Goal: Task Accomplishment & Management: Use online tool/utility

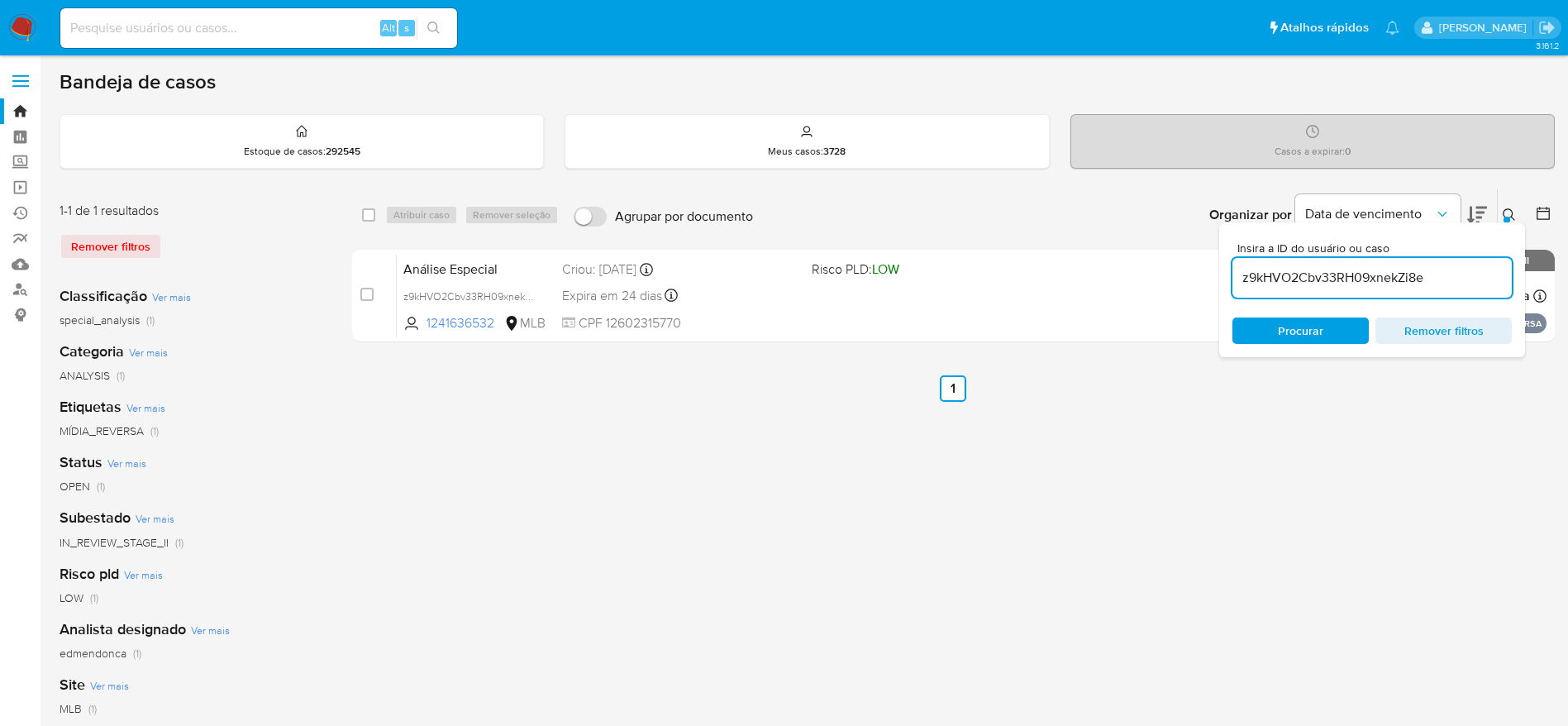
click at [1364, 277] on input "z9kHVO2Cbv33RH09xnekZi8e" at bounding box center [1372, 277] width 280 height 22
paste input "DEuk8jWc21mOC1IPvIsMTlR6"
type input "DEuk8jWc21mOC1IPvIsMTlR6"
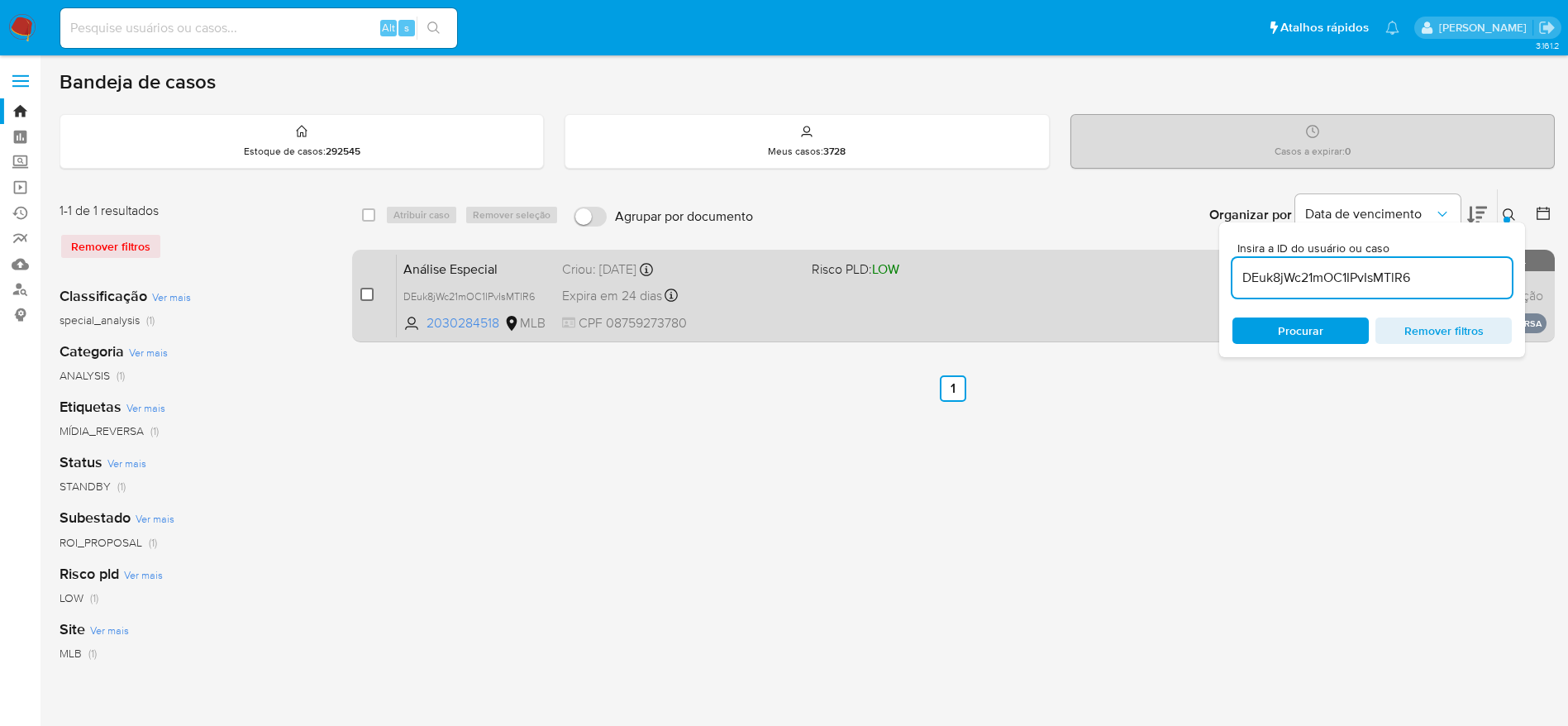
click at [361, 298] on input "checkbox" at bounding box center [366, 294] width 13 height 13
checkbox input "true"
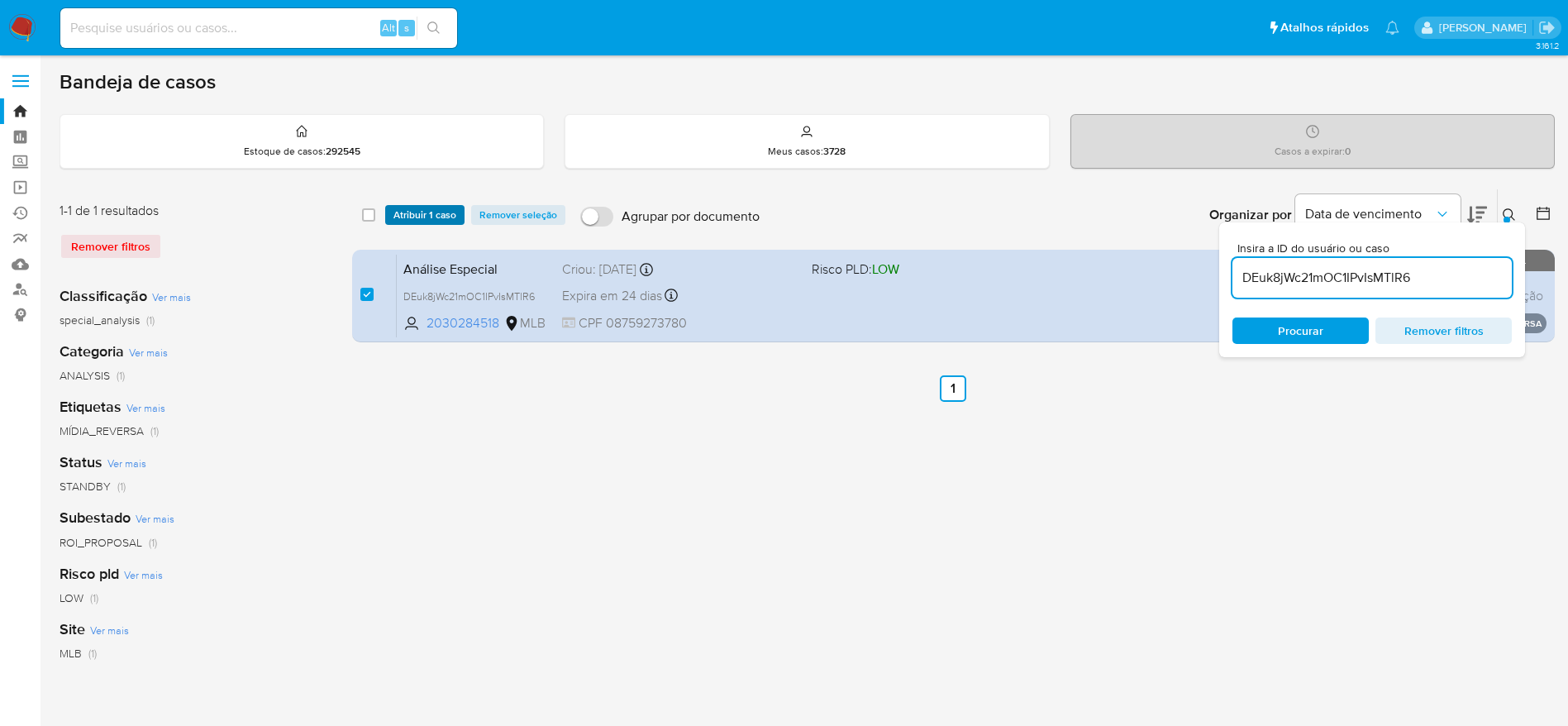
click at [412, 216] on span "Atribuir 1 caso" at bounding box center [424, 215] width 63 height 16
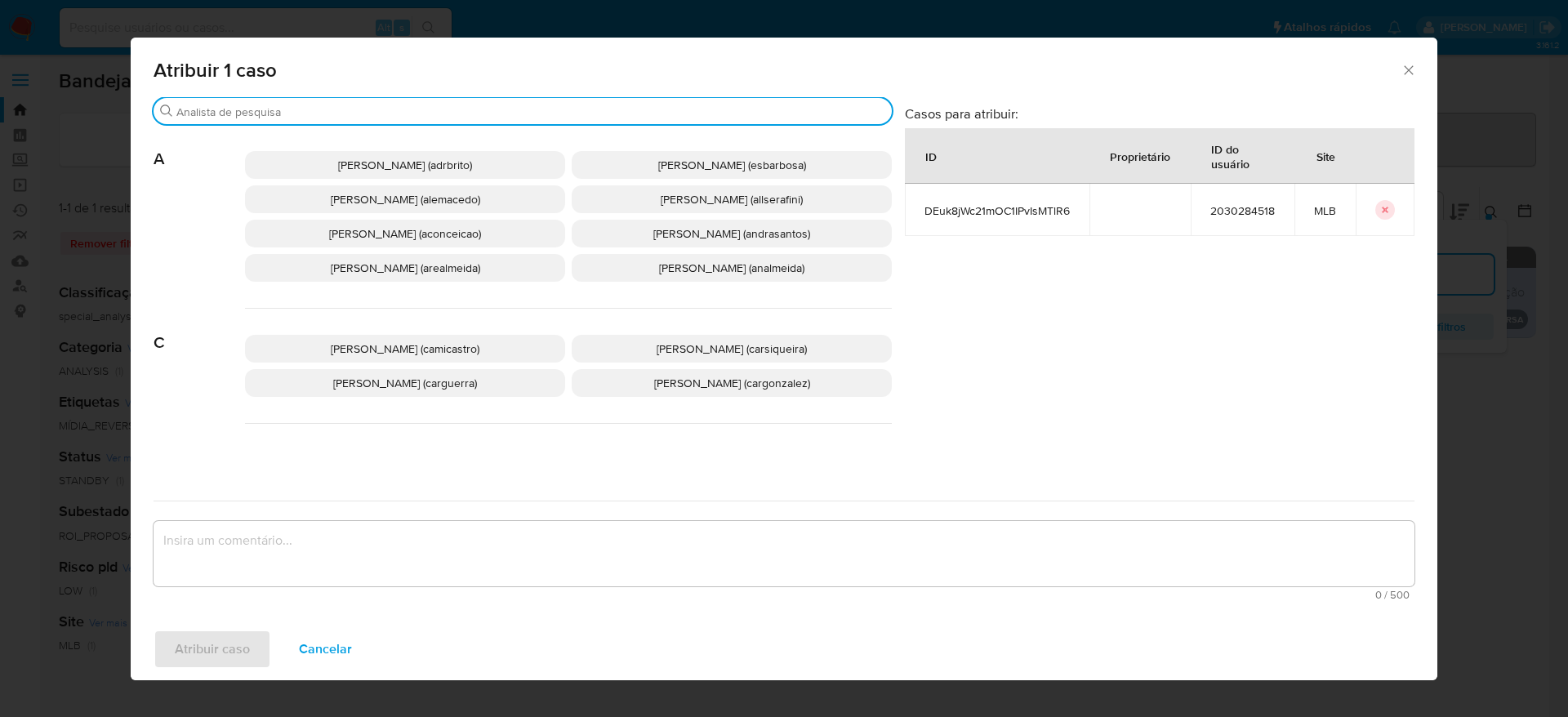
click at [365, 108] on input "Buscar" at bounding box center [531, 111] width 709 height 15
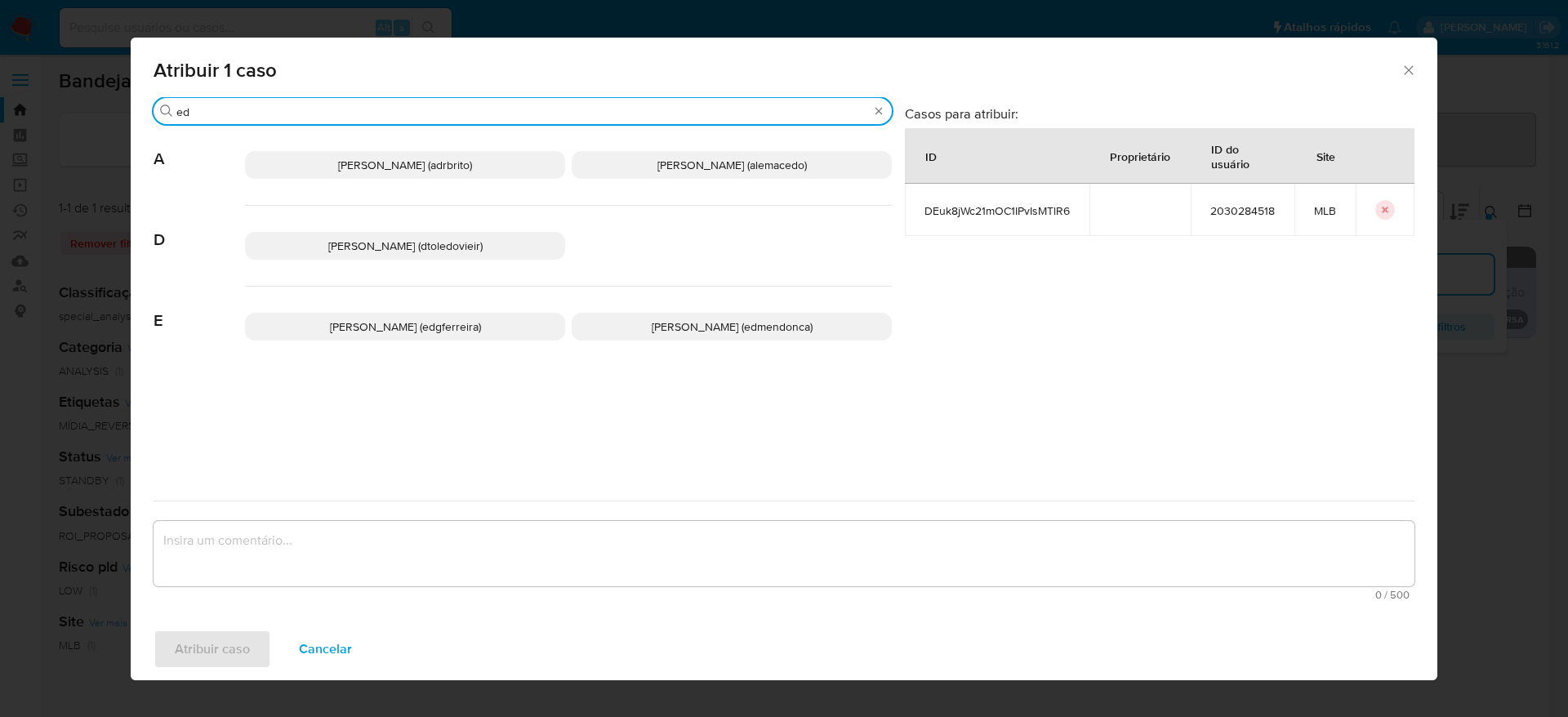
type input "ed"
click at [656, 332] on span "Eduardo Mendonca Dutra (edmendonca)" at bounding box center [732, 326] width 161 height 16
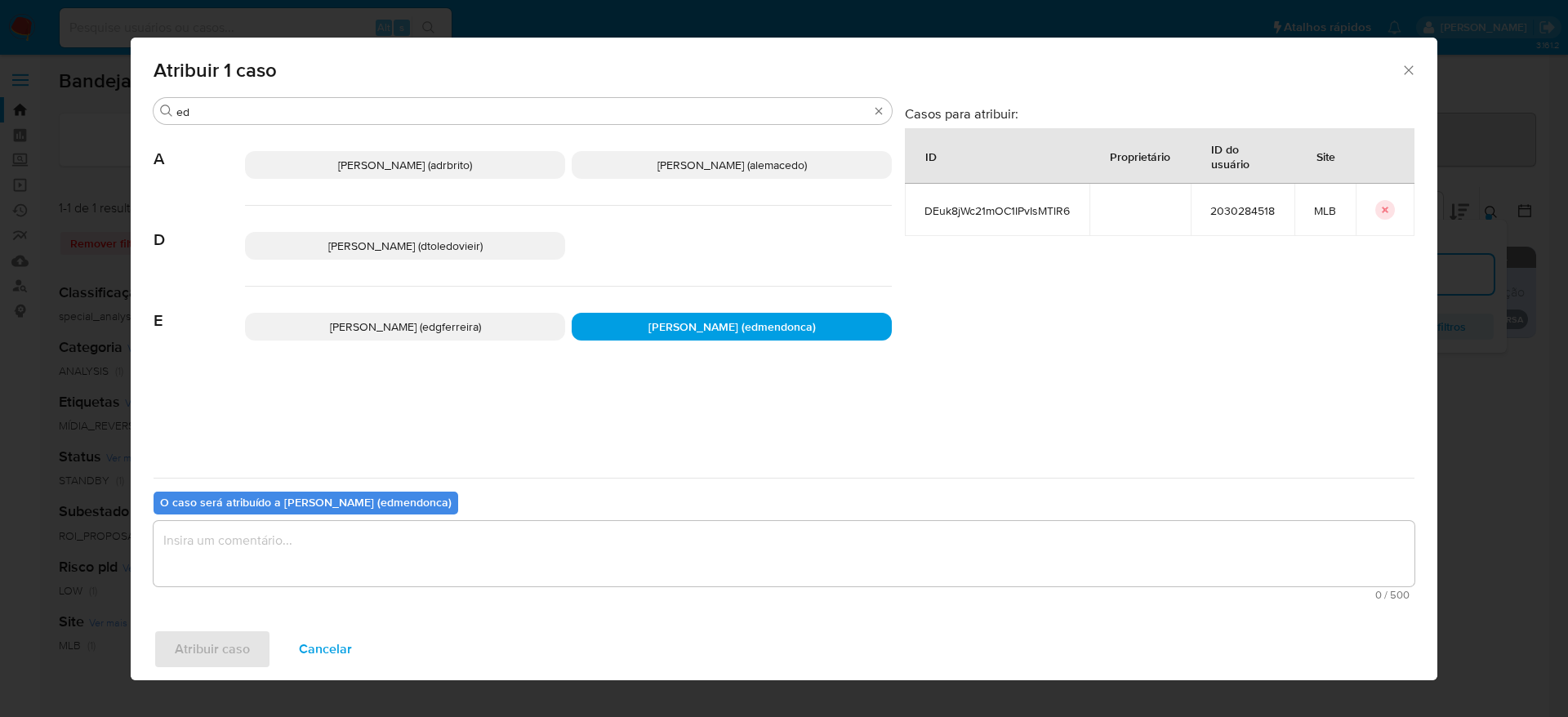
click at [455, 597] on span "0 / 500" at bounding box center [784, 595] width 1251 height 10
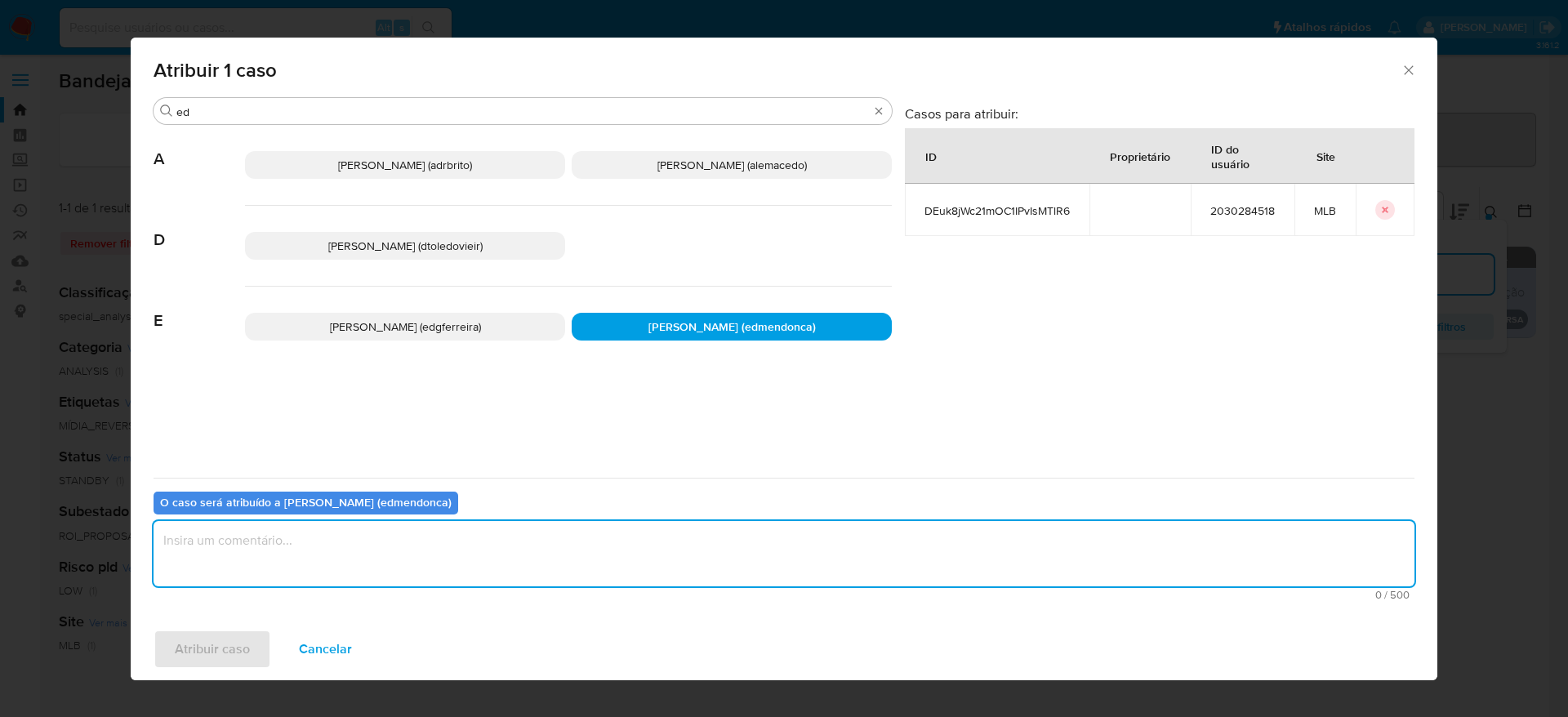
click at [448, 563] on textarea "assign-modal" at bounding box center [783, 554] width 1261 height 65
type textarea "+"
type textarea "."
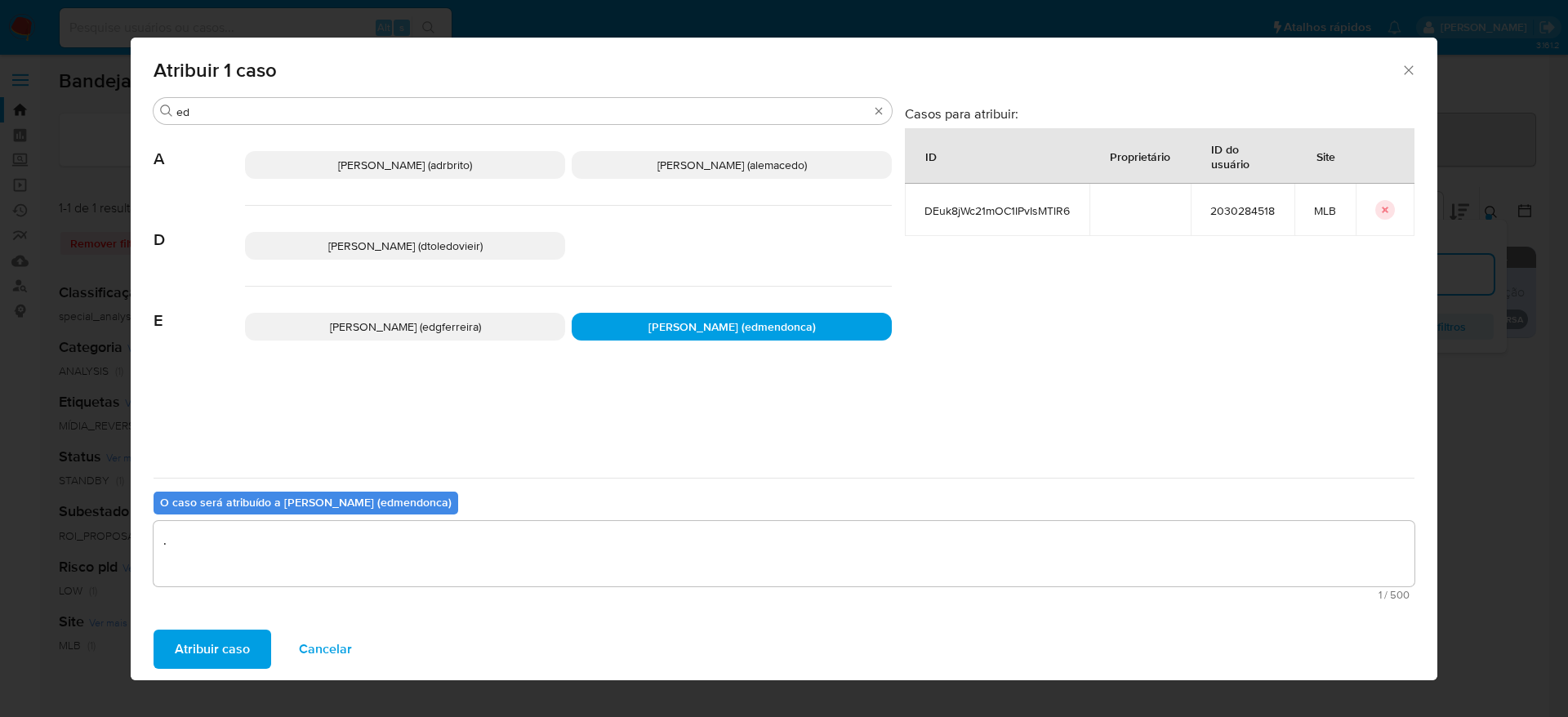
click at [244, 649] on span "Atribuir caso" at bounding box center [212, 649] width 75 height 36
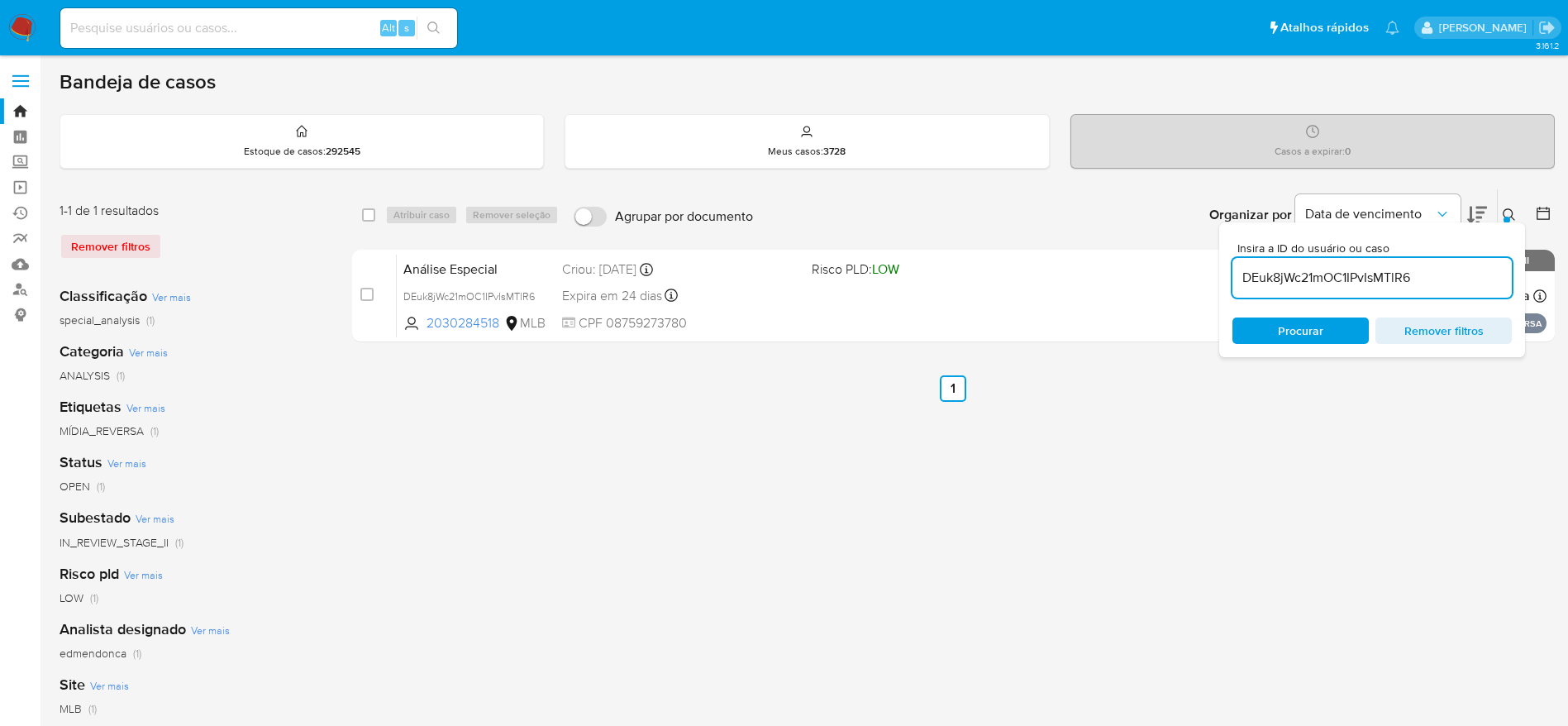
click at [1385, 274] on input "DEuk8jWc21mOC1IPvIsMTlR6" at bounding box center [1372, 277] width 280 height 22
paste input "UPOxNIkjLezfMpACFKoSGgrF"
type input "UPOxNIkjLezfMpACFKoSGgrF"
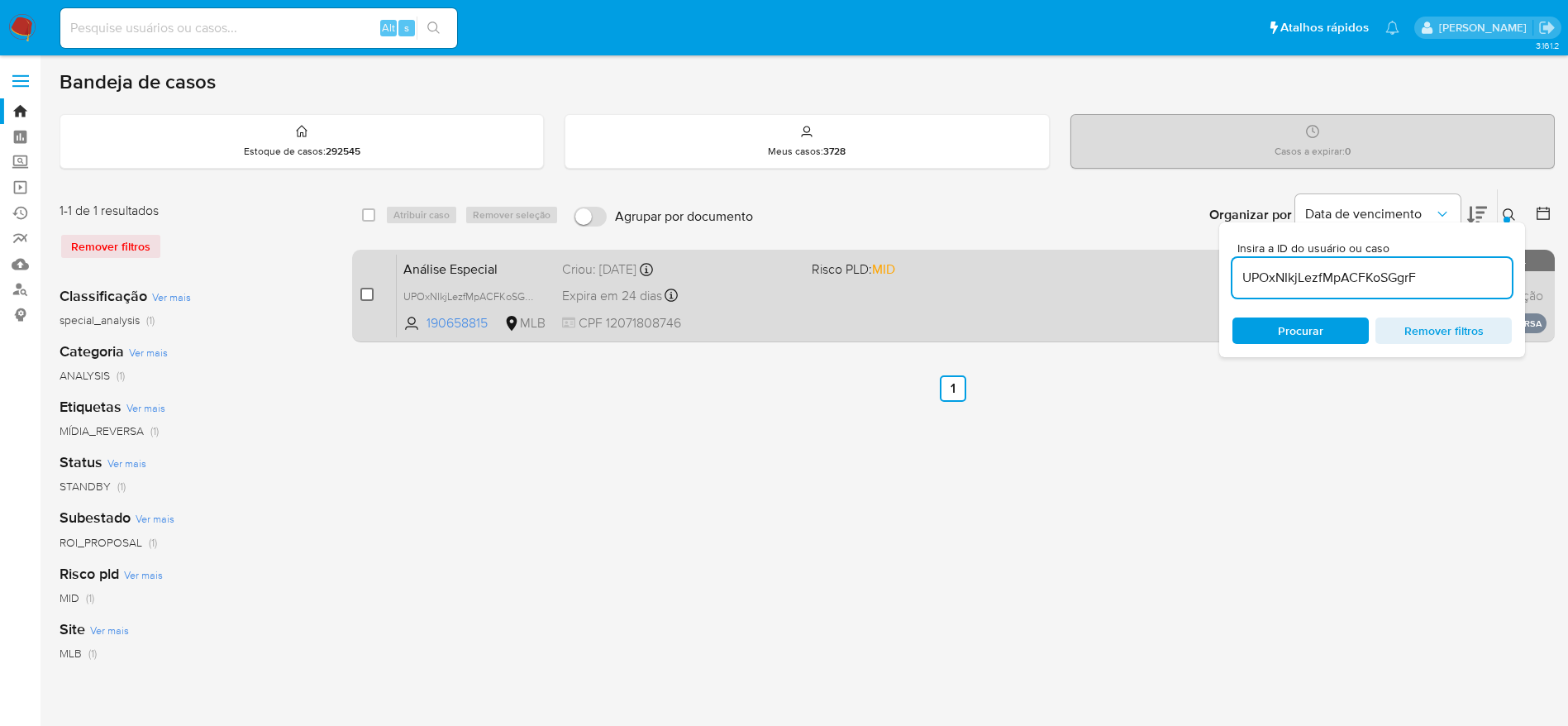
click at [366, 293] on input "checkbox" at bounding box center [366, 294] width 13 height 13
checkbox input "true"
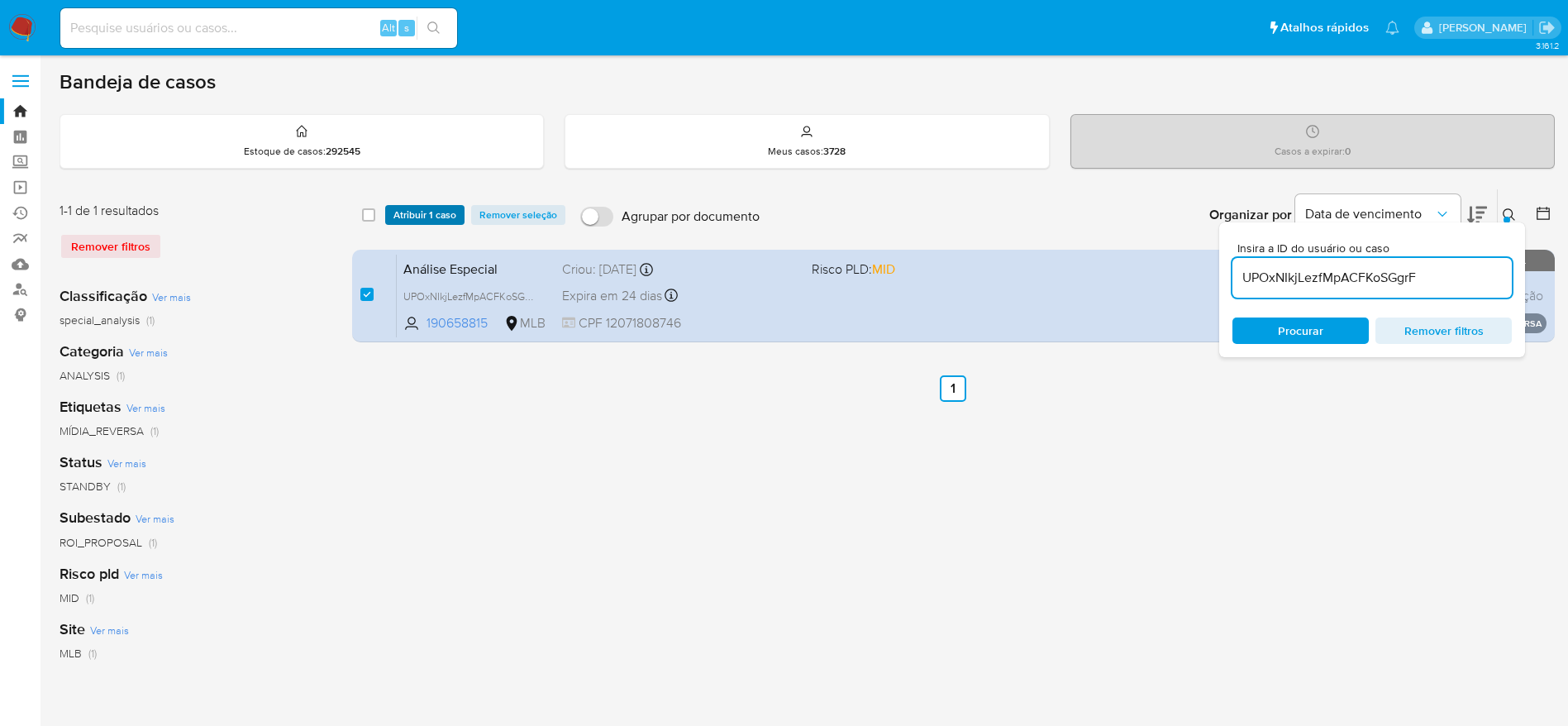
click at [413, 215] on span "Atribuir 1 caso" at bounding box center [424, 215] width 63 height 16
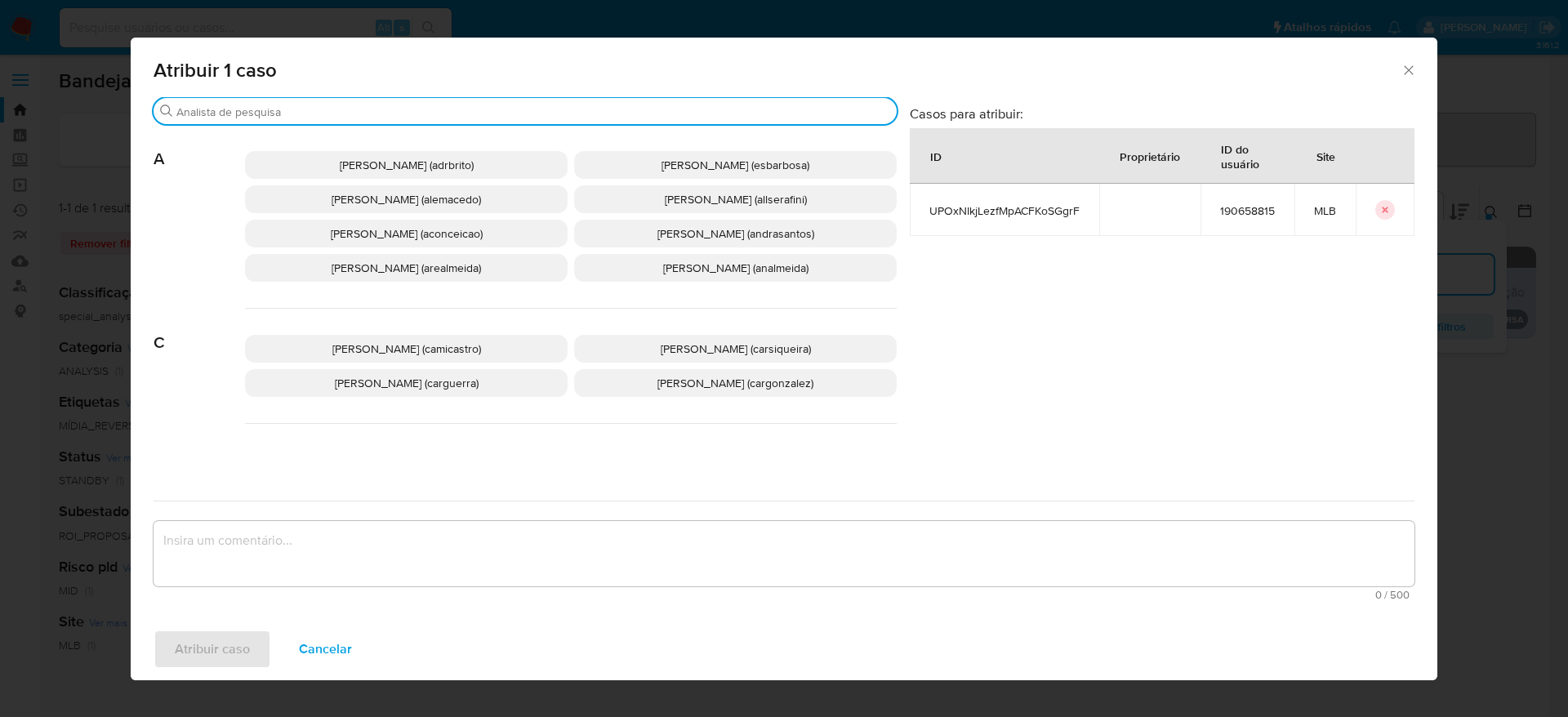
click at [348, 110] on input "Buscar" at bounding box center [533, 111] width 714 height 15
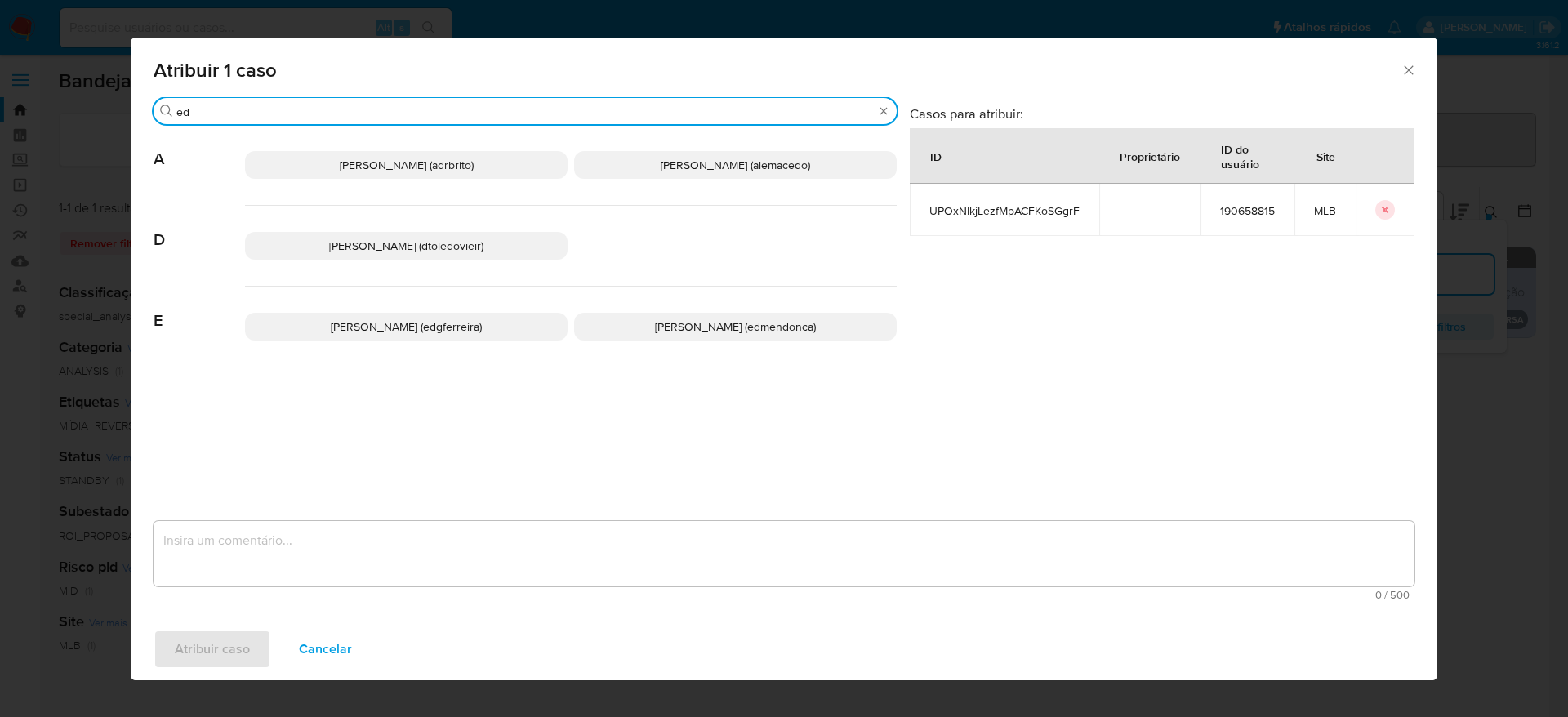
type input "ed"
click at [655, 321] on span "Eduardo Mendonca Dutra (edmendonca)" at bounding box center [735, 326] width 161 height 16
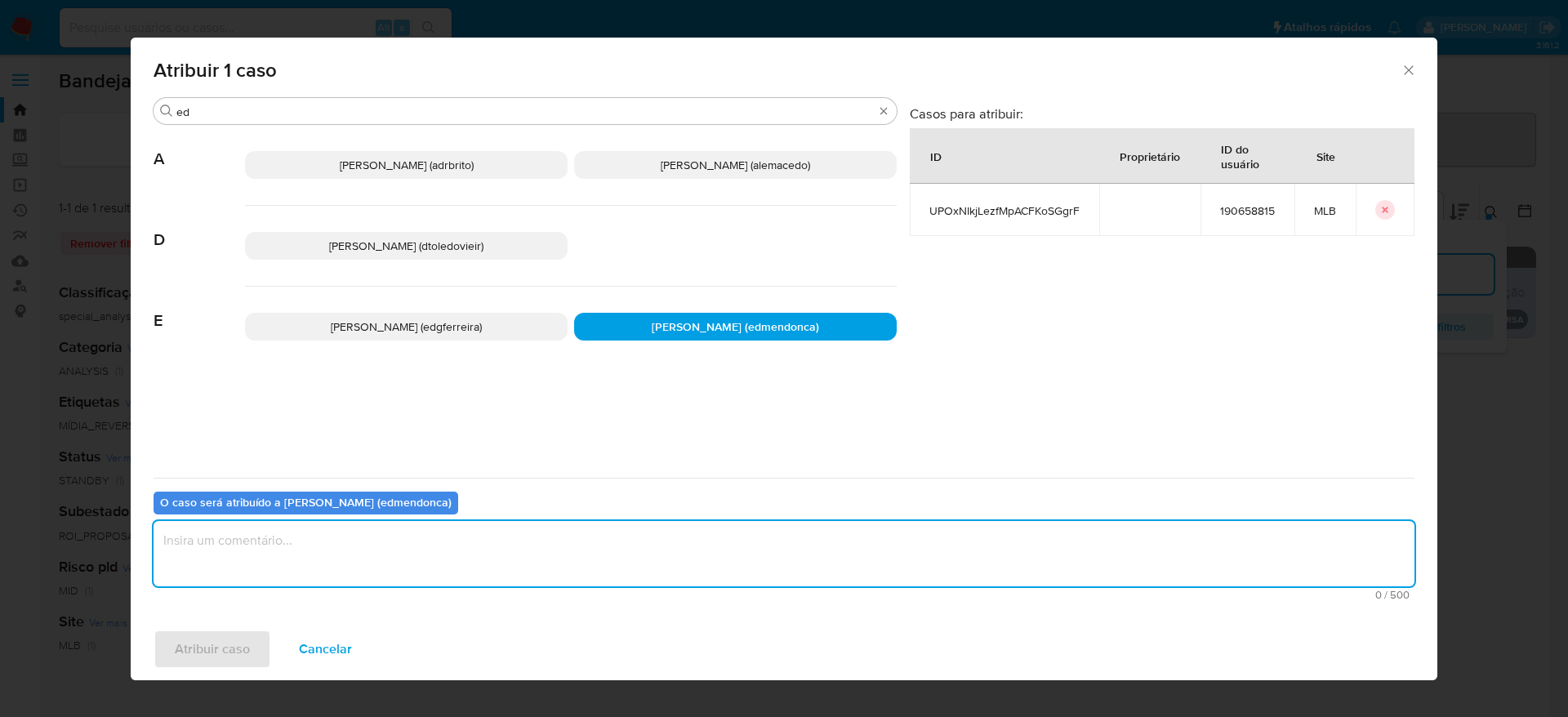
click at [555, 564] on textarea "assign-modal" at bounding box center [783, 554] width 1261 height 65
type textarea "."
click at [237, 662] on span "Atribuir caso" at bounding box center [212, 649] width 75 height 36
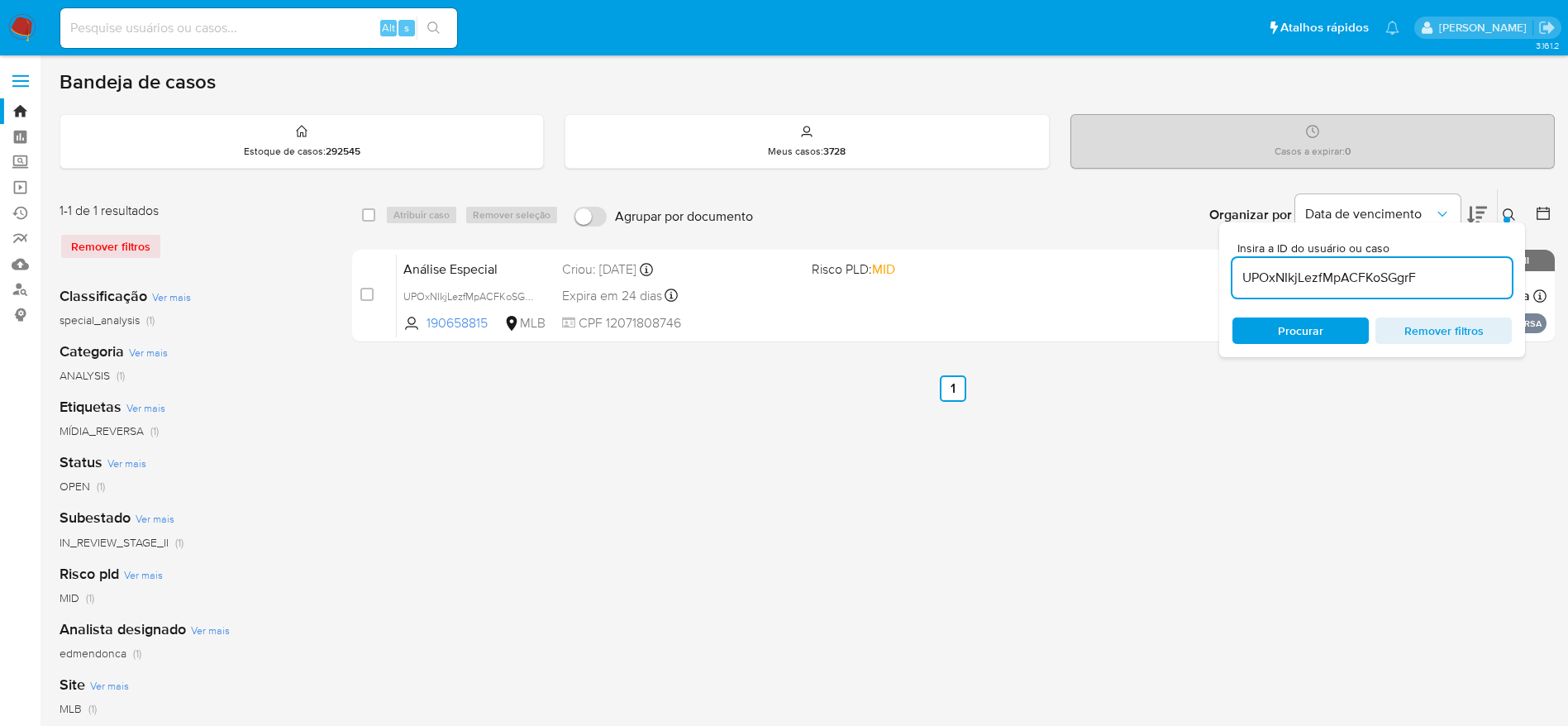
click at [1273, 269] on input "UPOxNIkjLezfMpACFKoSGgrF" at bounding box center [1372, 277] width 280 height 22
paste input "YmhIIK1AMX4tOKwovs4akPCR"
type input "YmhIIK1AMX4tOKwovs4akPCR"
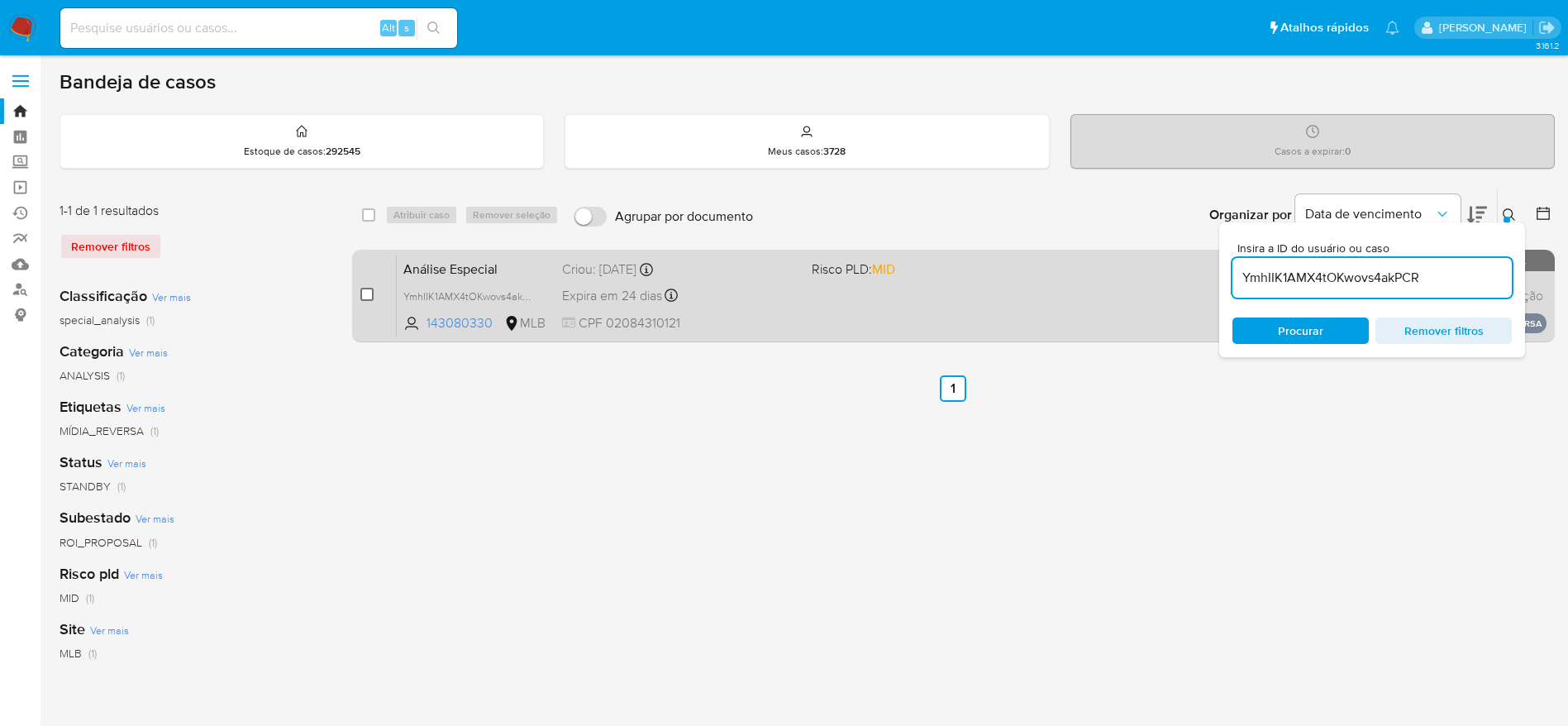
click at [373, 295] on input "checkbox" at bounding box center [366, 294] width 13 height 13
checkbox input "true"
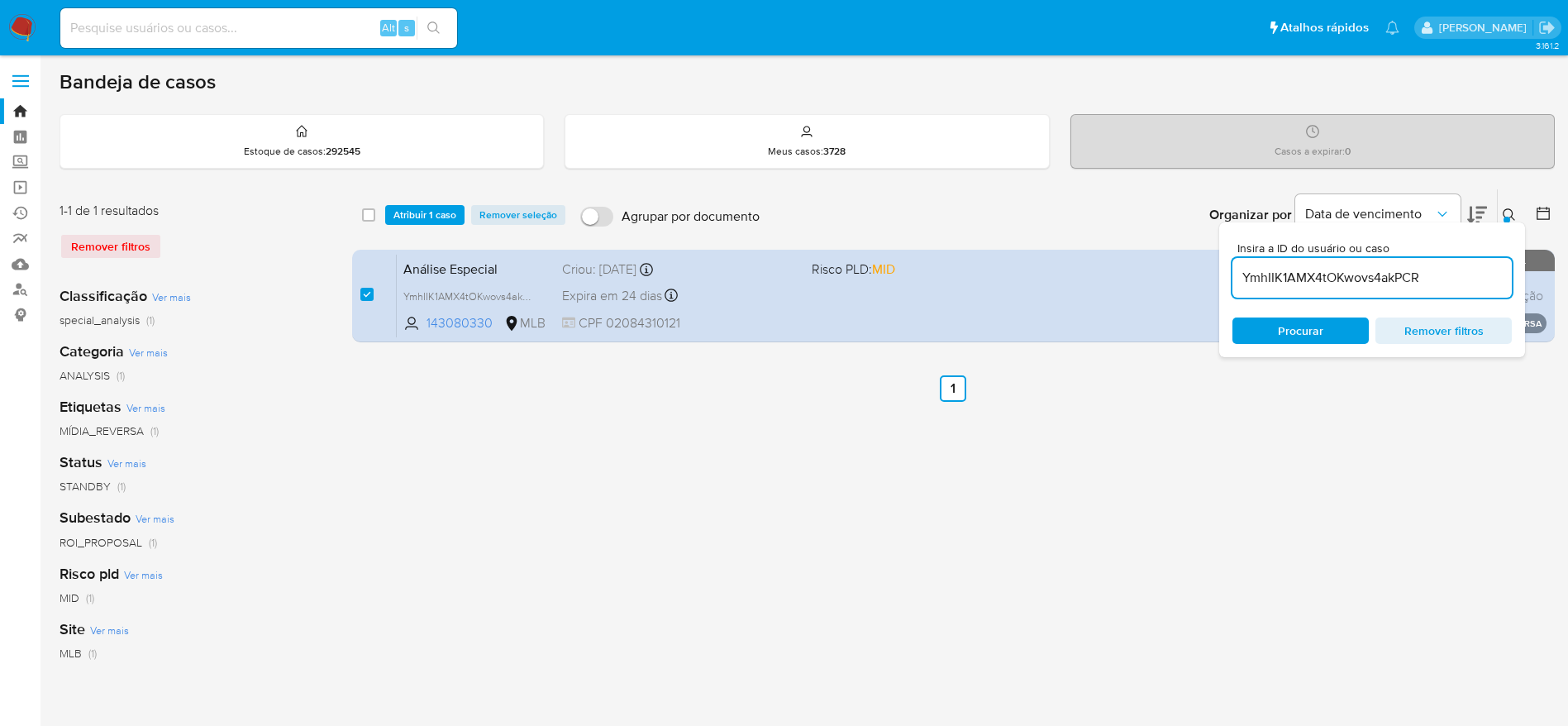
click at [437, 183] on div "Bandeja de casos Estoque de casos : 292545 Meus casos : 3728 Casos a expirar : …" at bounding box center [807, 491] width 1495 height 845
click at [420, 208] on span "Atribuir 1 caso" at bounding box center [424, 215] width 63 height 16
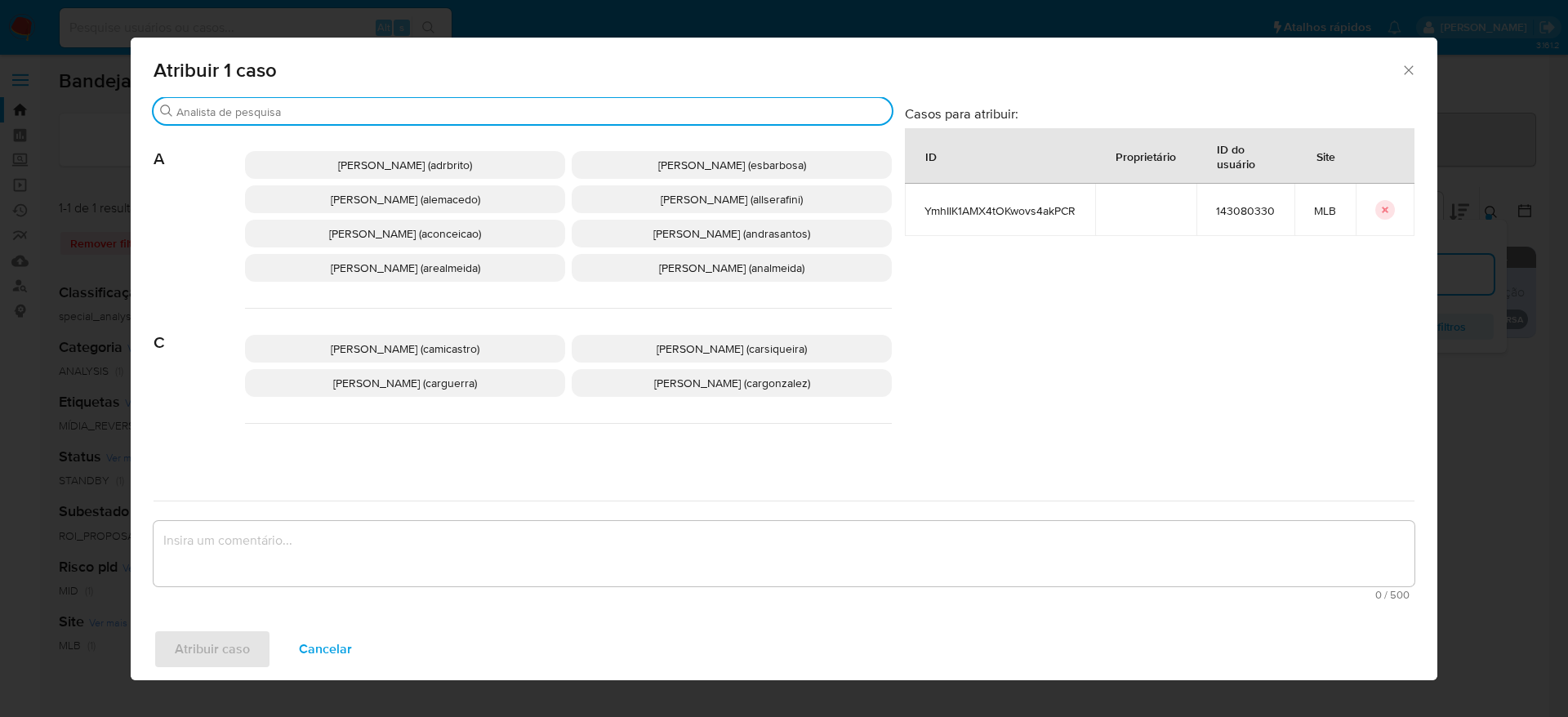
click at [419, 110] on input "Buscar" at bounding box center [531, 111] width 709 height 15
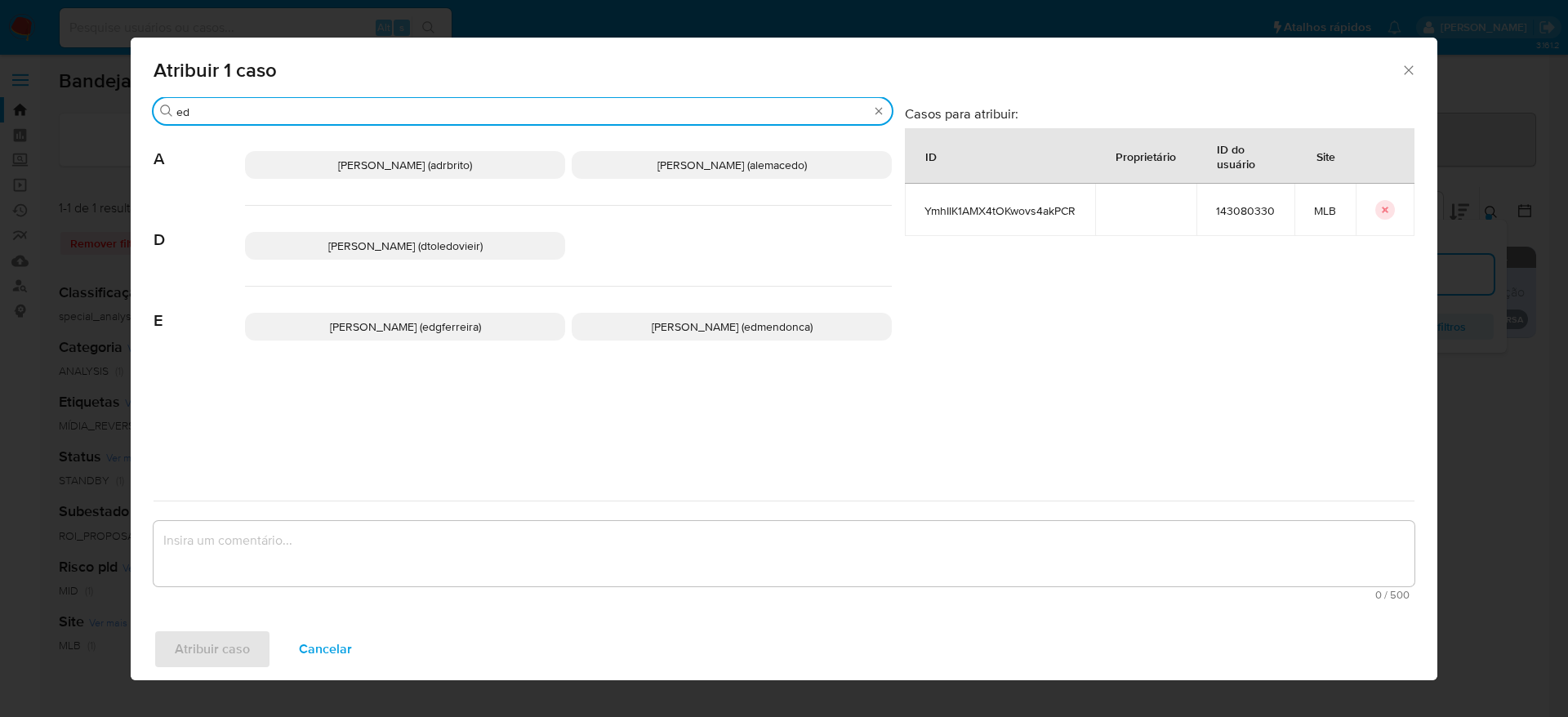
type input "ed"
click at [651, 318] on span "Eduardo Mendonca Dutra (edmendonca)" at bounding box center [732, 326] width 161 height 16
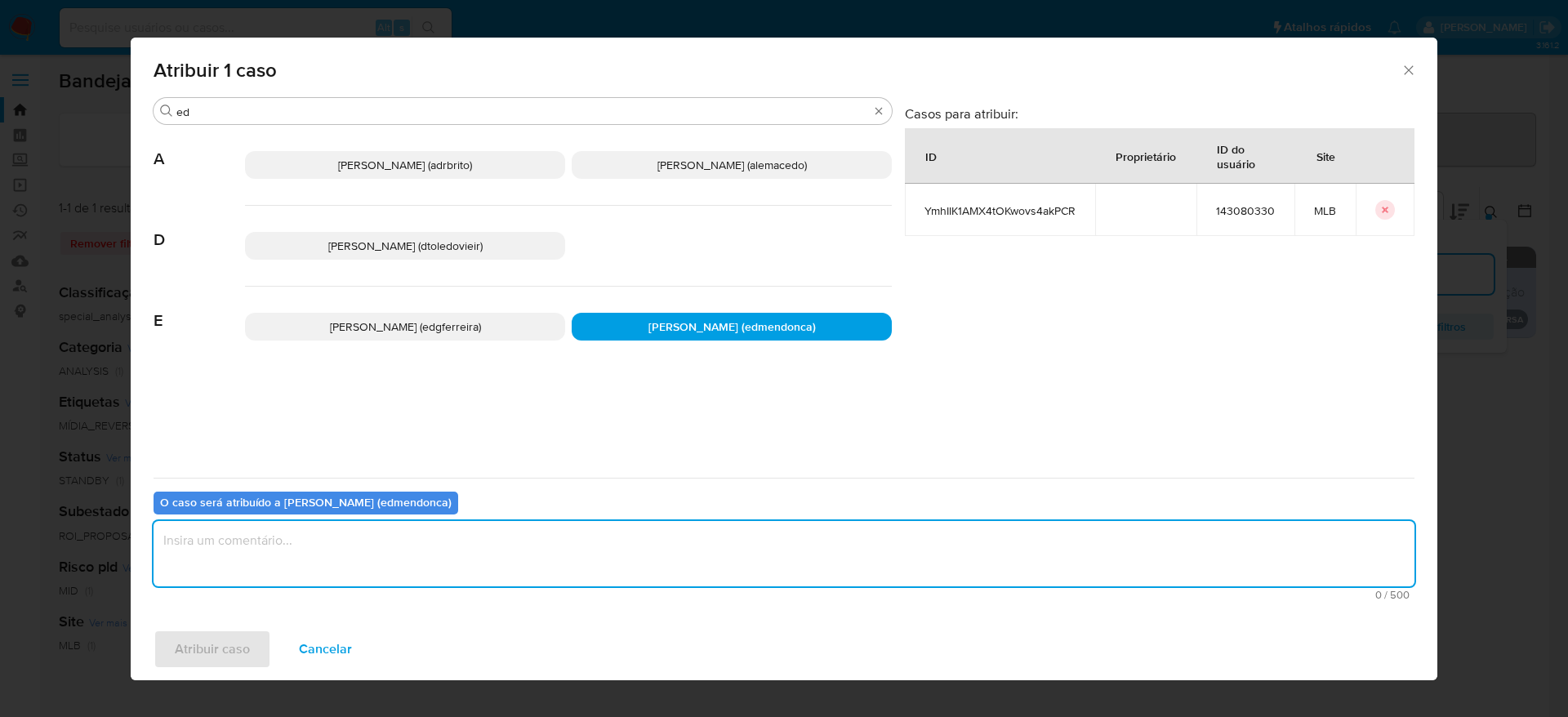
click at [582, 551] on textarea "assign-modal" at bounding box center [783, 554] width 1261 height 65
type textarea "."
click at [203, 641] on span "Atribuir caso" at bounding box center [212, 649] width 75 height 36
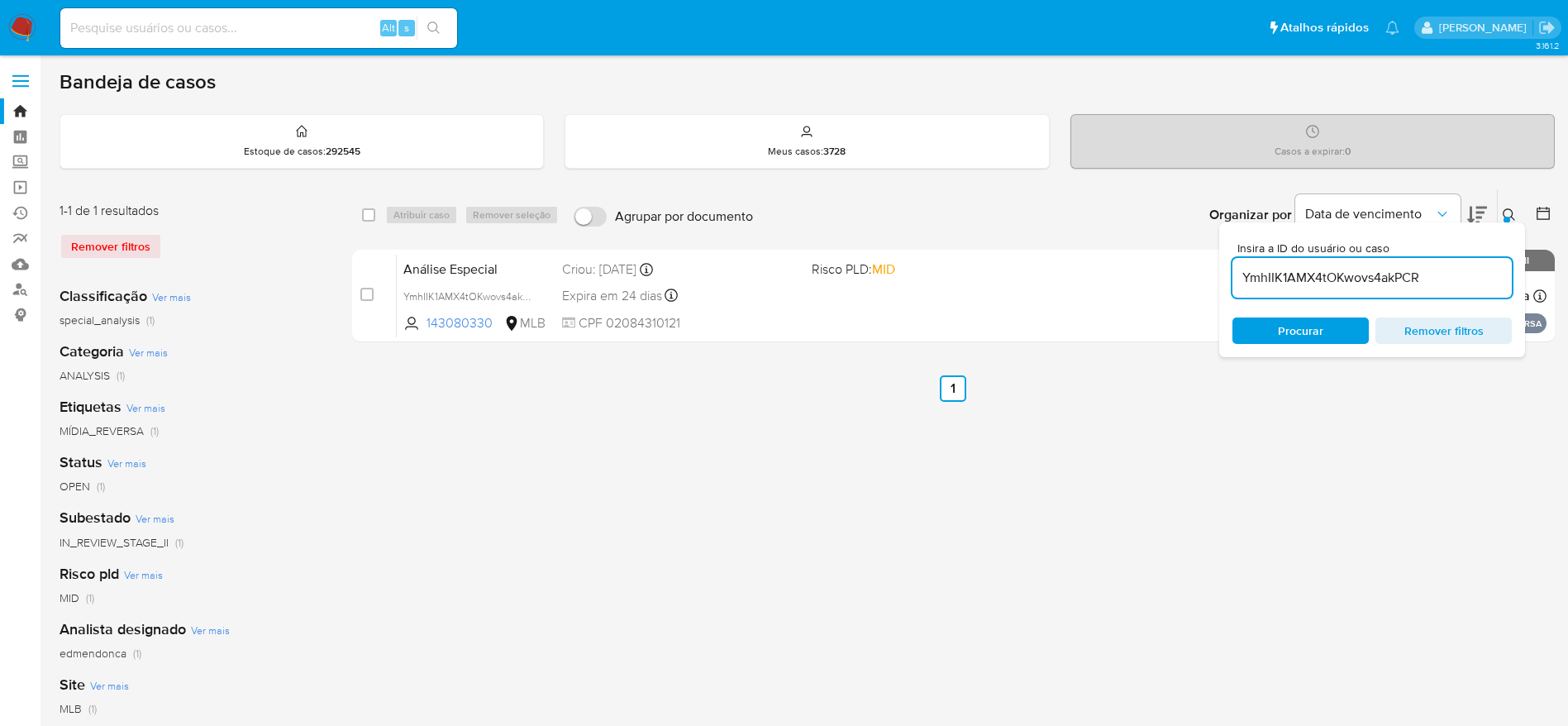
click at [1312, 280] on input "YmhIIK1AMX4tOKwovs4akPCR" at bounding box center [1372, 277] width 280 height 22
paste input "8yEzwuKK8ge66JhSdv0CYMxV"
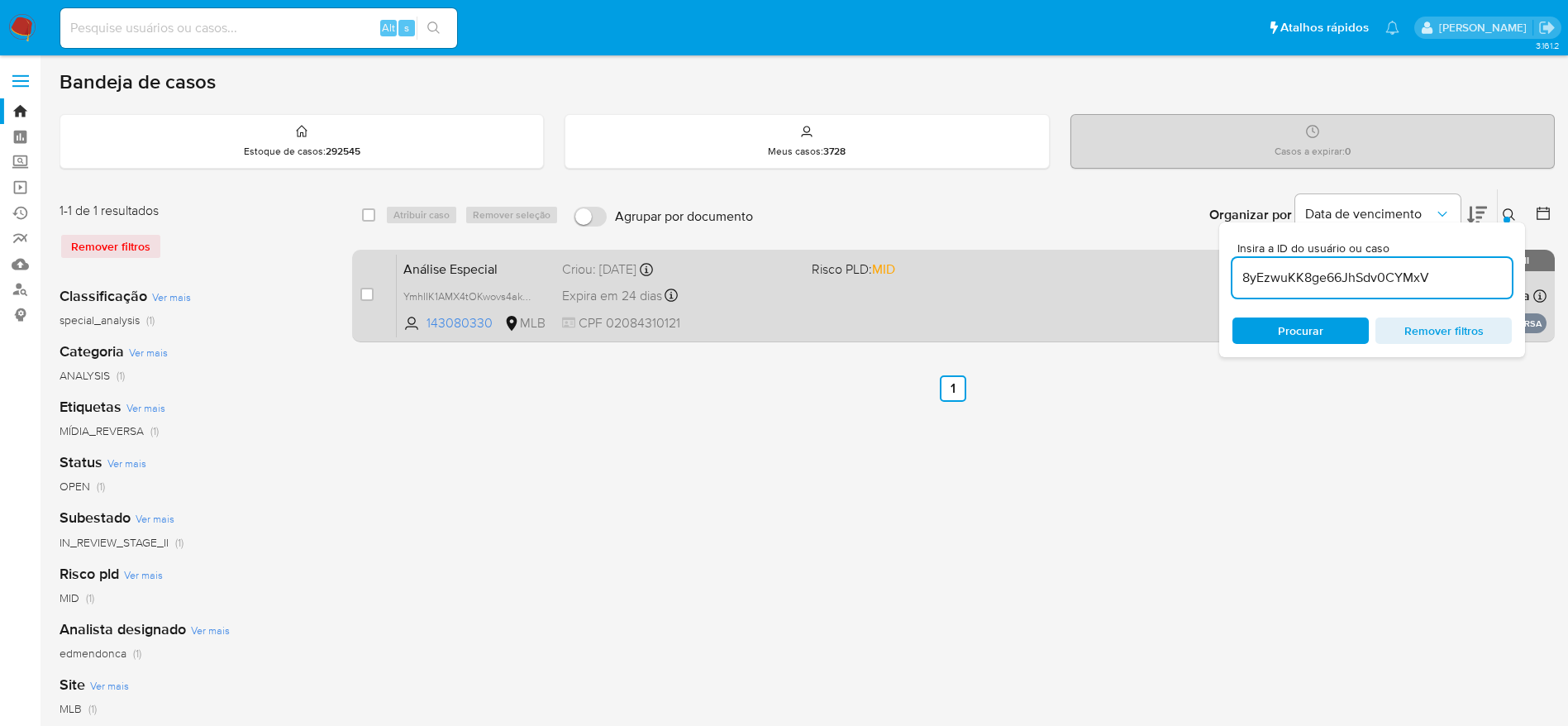
type input "8yEzwuKK8ge66JhSdv0CYMxV"
click at [366, 296] on input "checkbox" at bounding box center [366, 294] width 13 height 13
checkbox input "true"
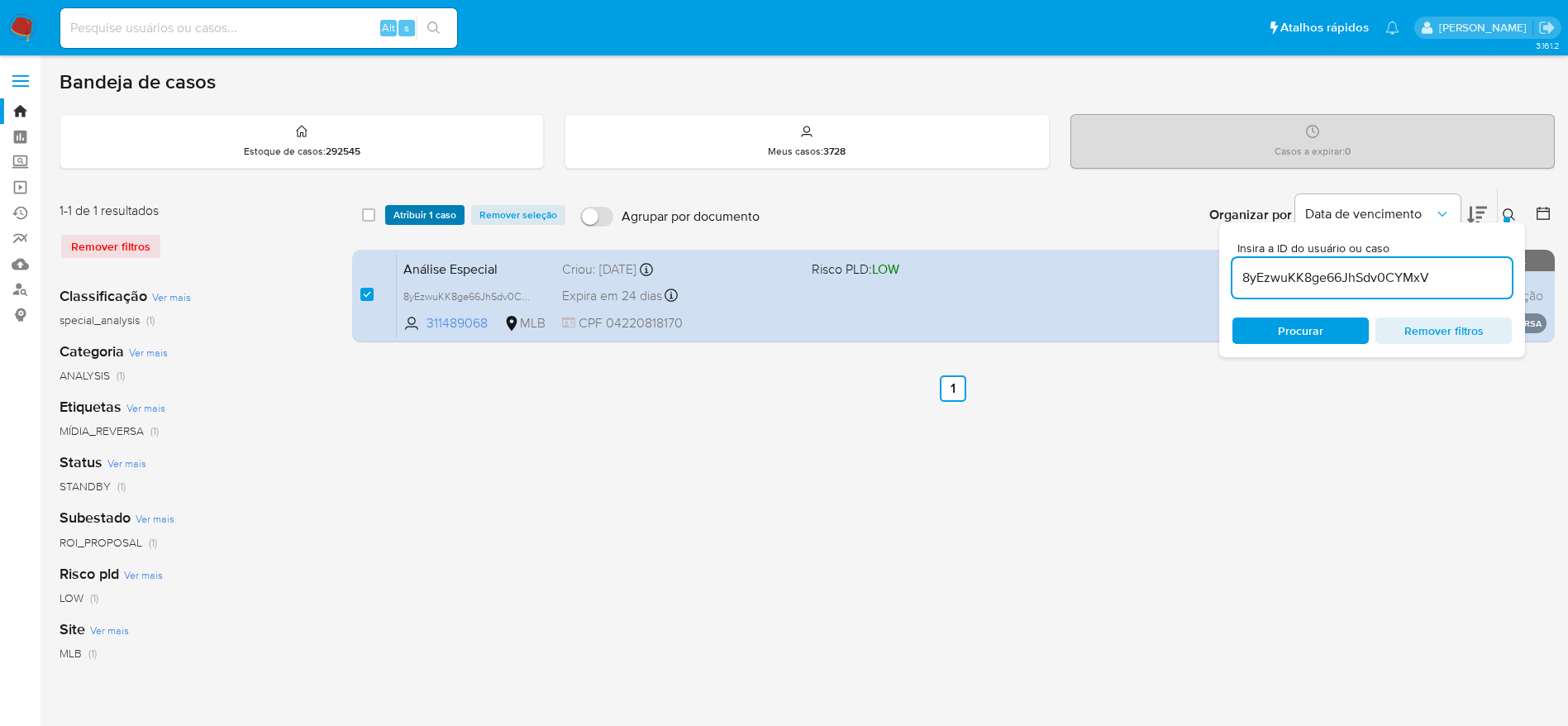
click at [421, 219] on span "Atribuir 1 caso" at bounding box center [424, 215] width 63 height 16
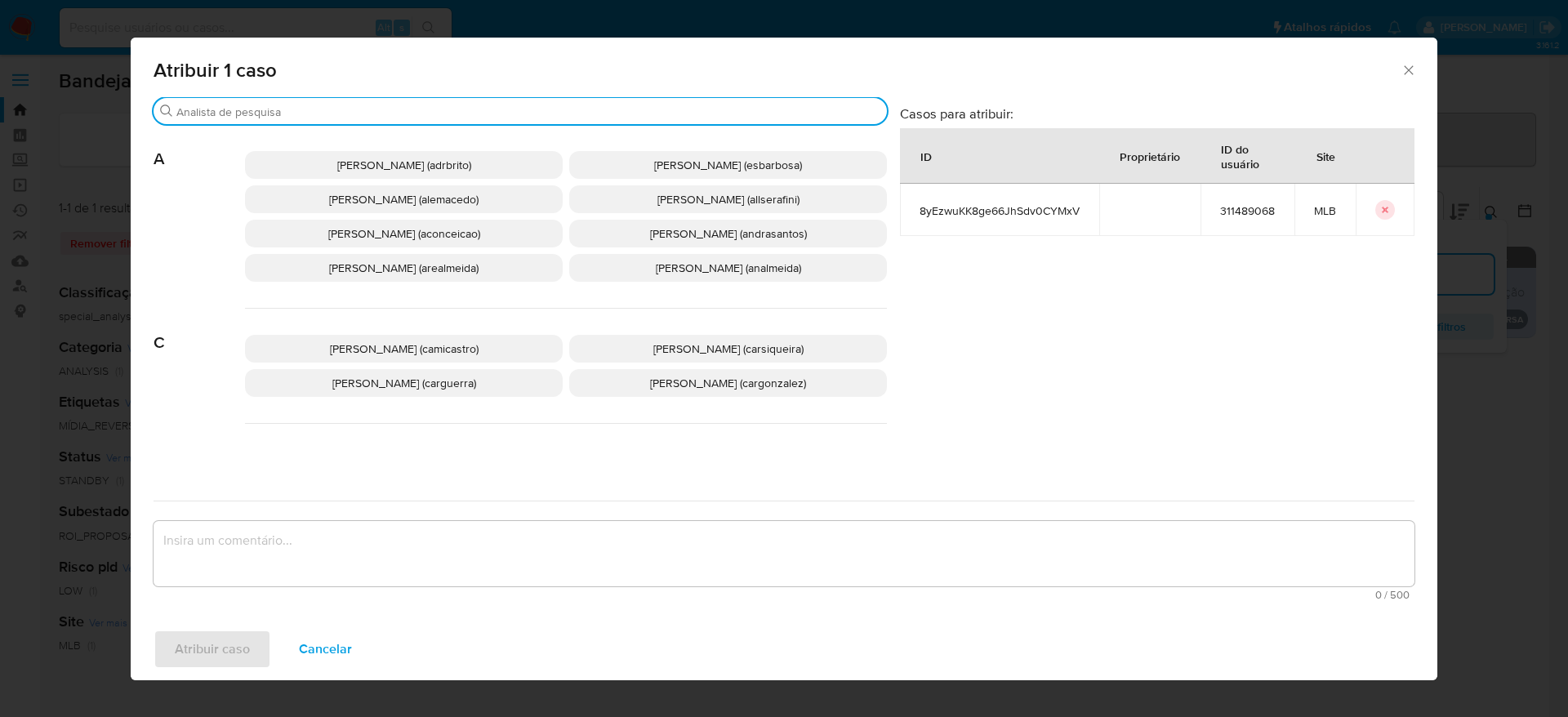
click at [365, 114] on input "Buscar" at bounding box center [528, 111] width 704 height 15
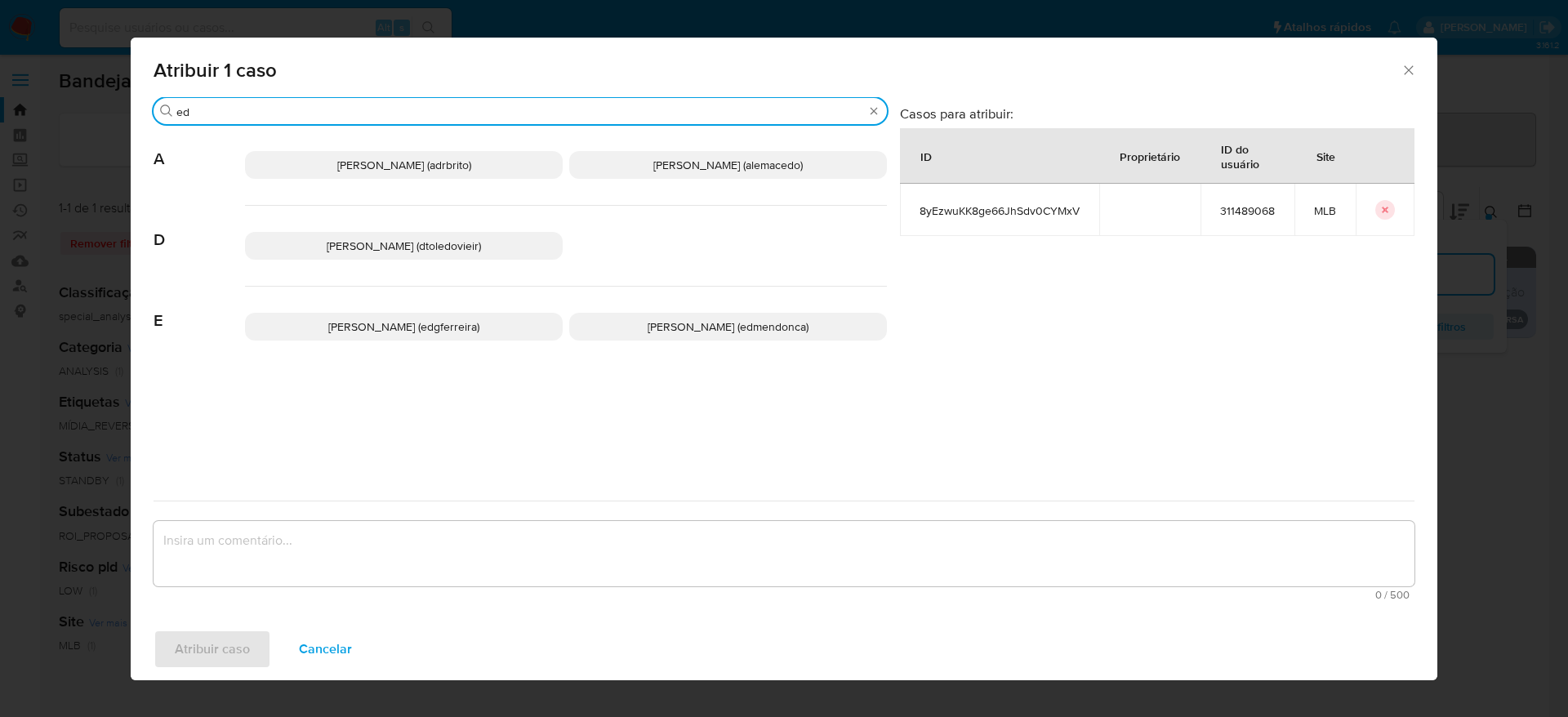
type input "ed"
click at [686, 318] on span "Eduardo Mendonca Dutra (edmendonca)" at bounding box center [728, 326] width 161 height 16
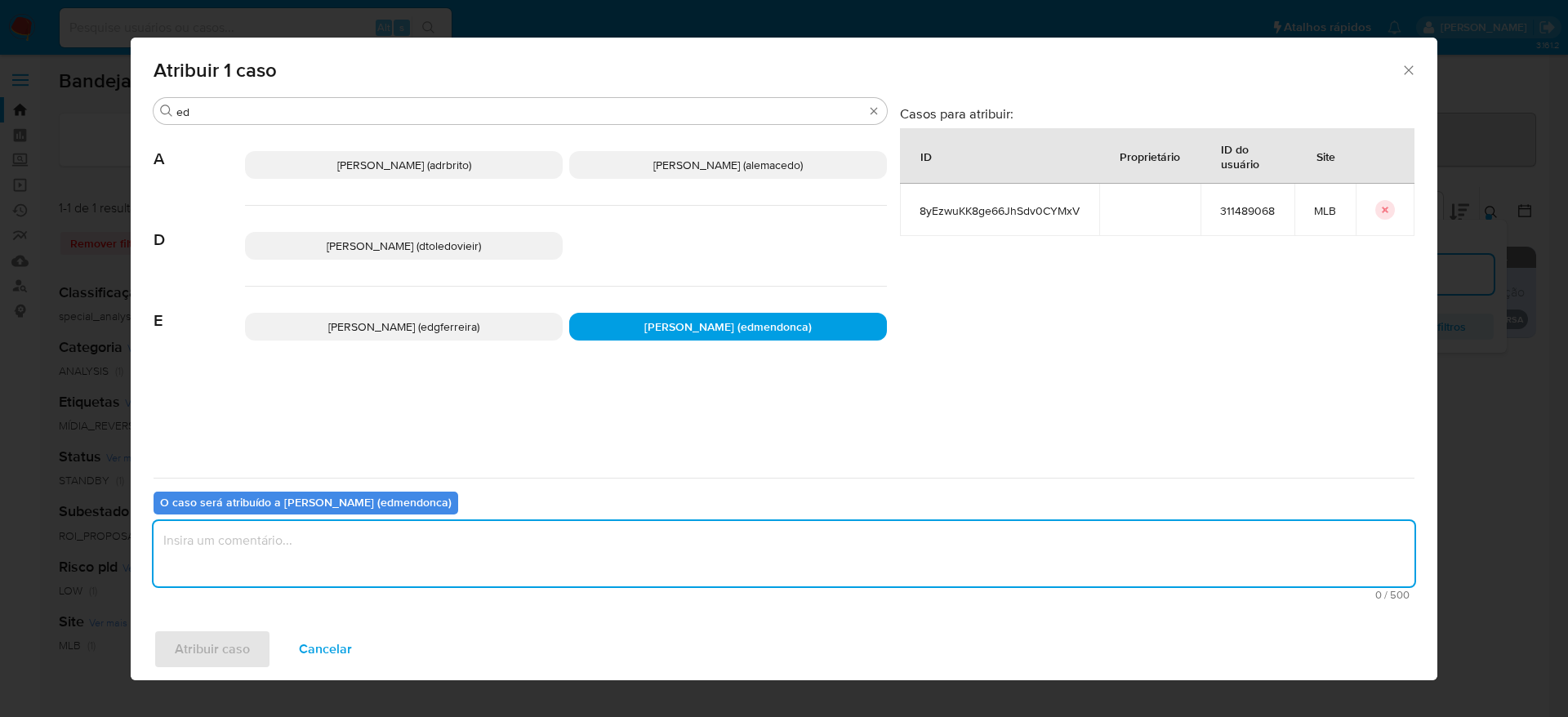
click at [602, 546] on textarea "assign-modal" at bounding box center [783, 554] width 1261 height 65
type textarea "."
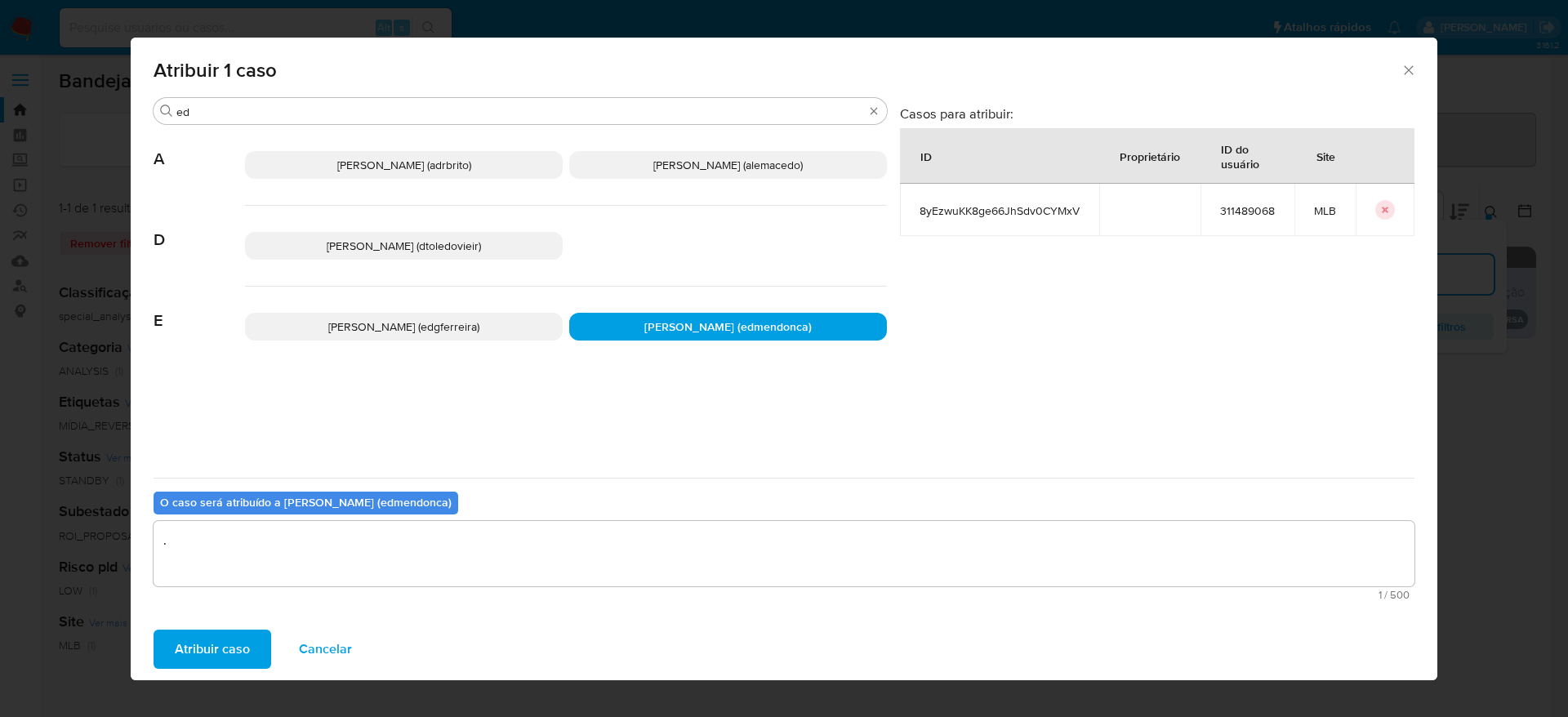
click at [215, 661] on span "Atribuir caso" at bounding box center [212, 649] width 75 height 36
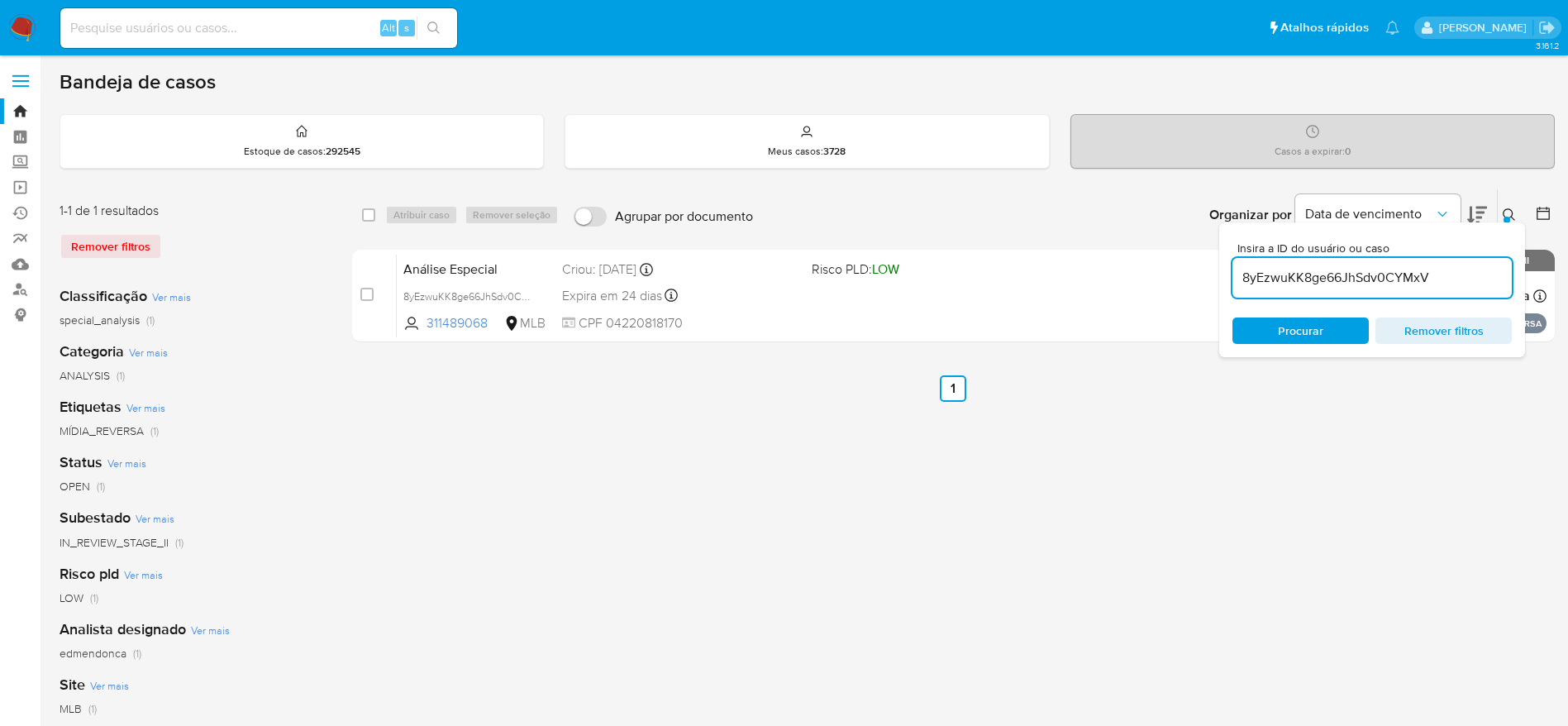
click at [1325, 278] on input "8yEzwuKK8ge66JhSdv0CYMxV" at bounding box center [1372, 277] width 280 height 22
paste input "zG8XRB4gGsdhZospWvHm5tzd"
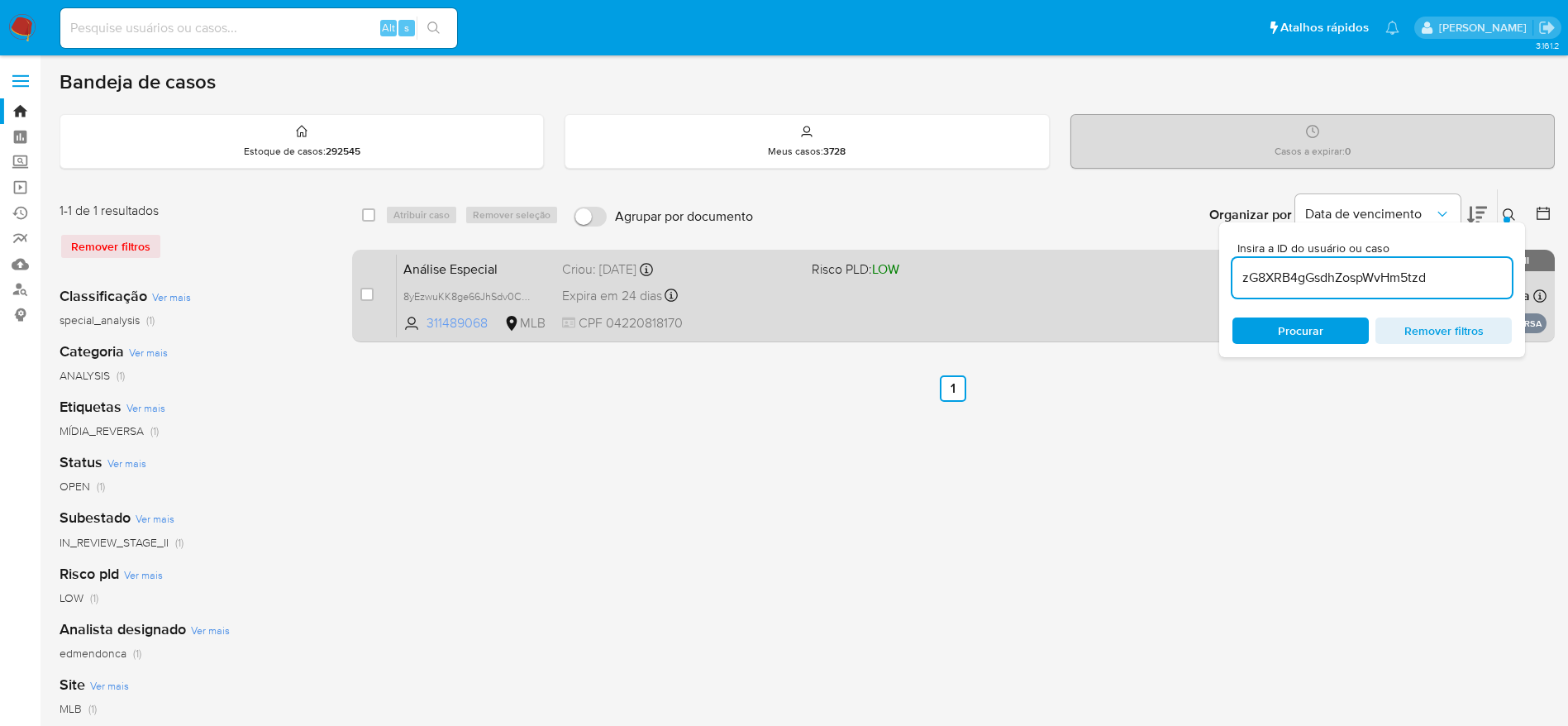
type input "zG8XRB4gGsdhZospWvHm5tzd"
click at [363, 298] on input "checkbox" at bounding box center [366, 294] width 13 height 13
checkbox input "true"
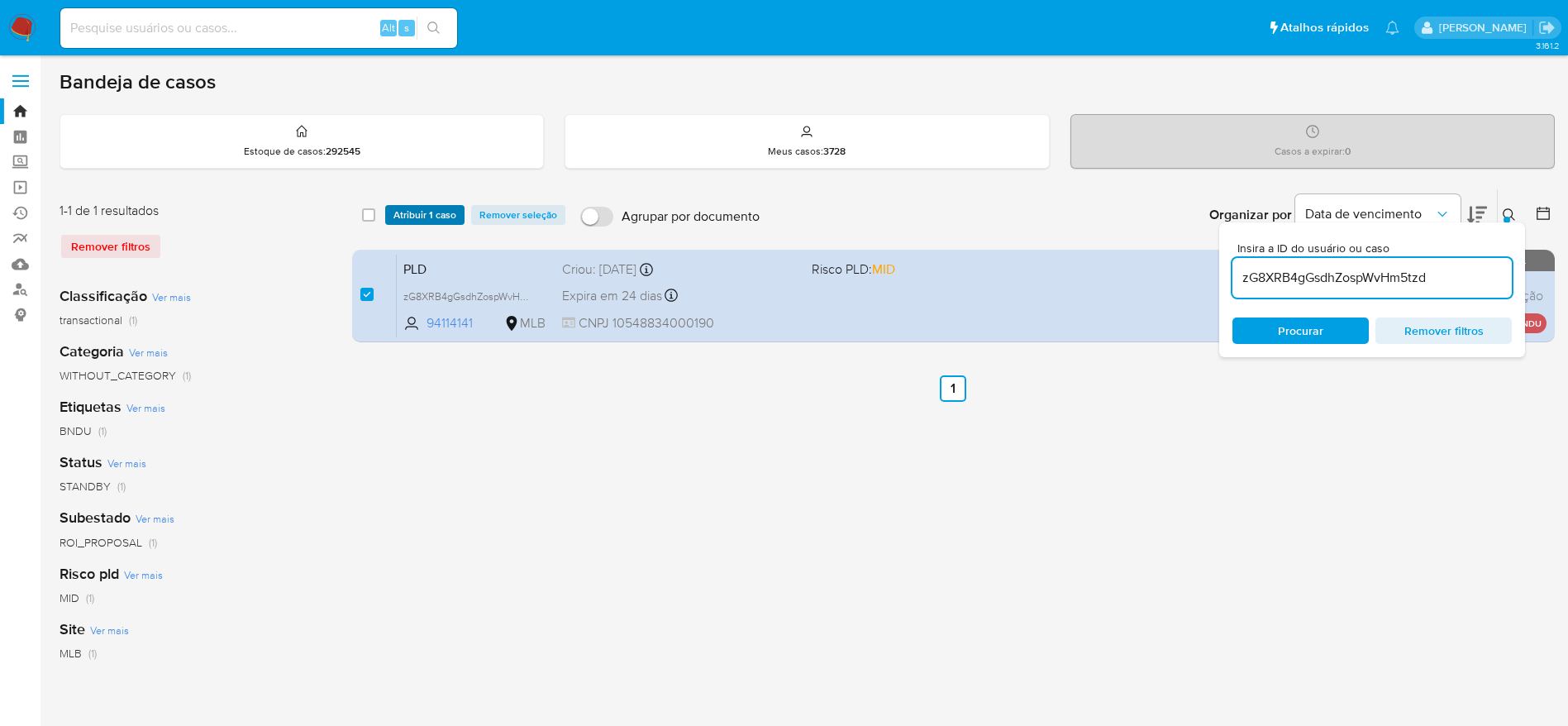
click at [417, 223] on span "Atribuir 1 caso" at bounding box center [424, 215] width 63 height 16
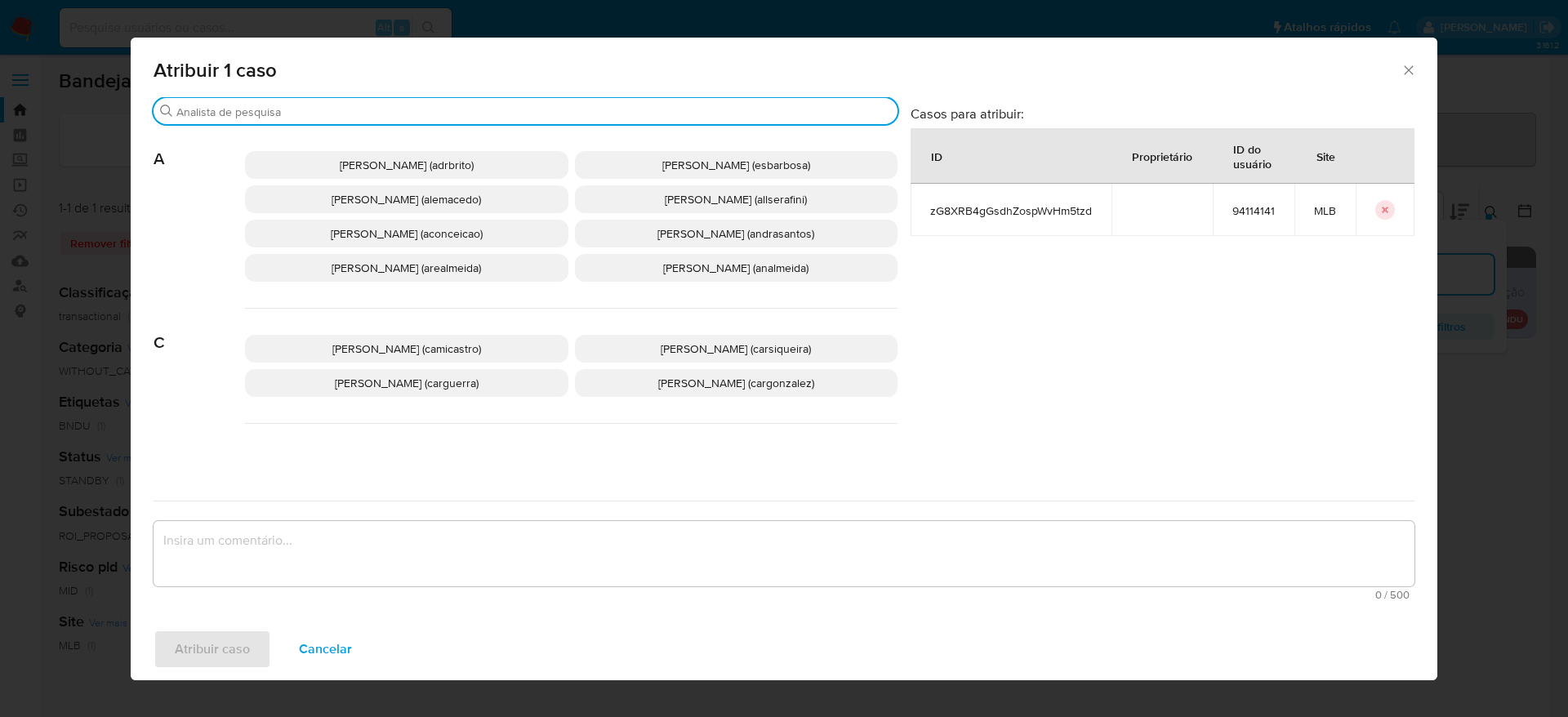
click at [393, 105] on input "Buscar" at bounding box center [533, 111] width 715 height 15
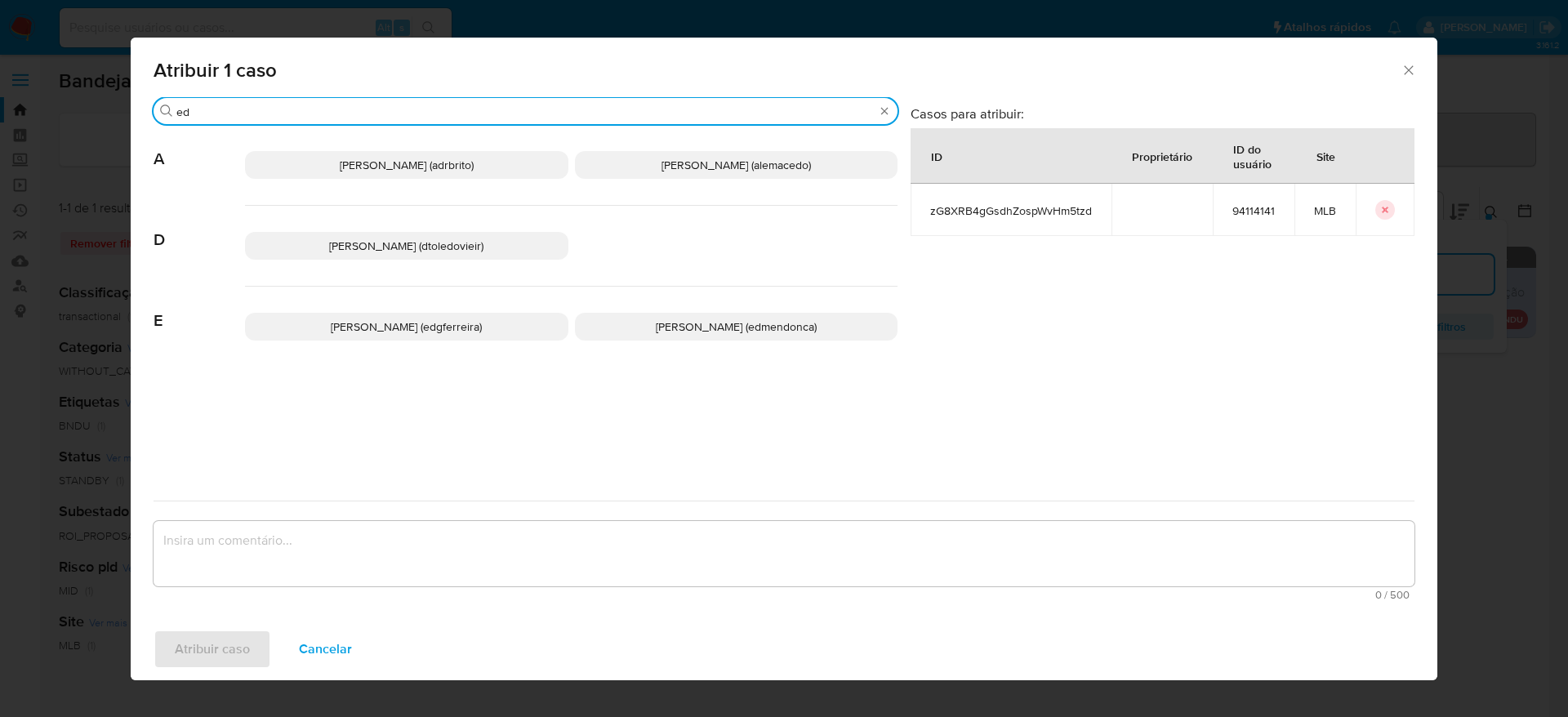
type input "ed"
click at [675, 332] on span "Eduardo Mendonca Dutra (edmendonca)" at bounding box center [736, 326] width 161 height 16
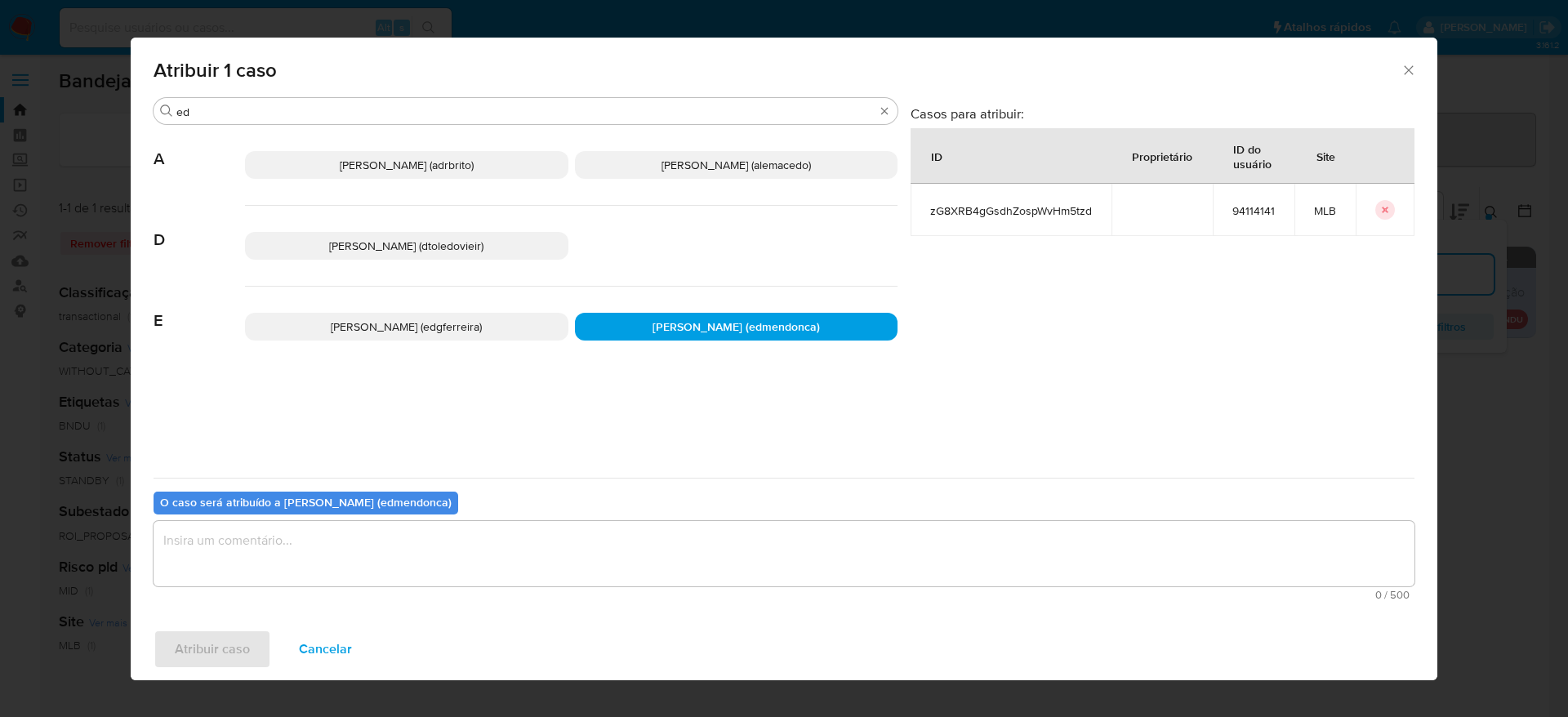
click at [579, 561] on textarea "assign-modal" at bounding box center [783, 554] width 1261 height 65
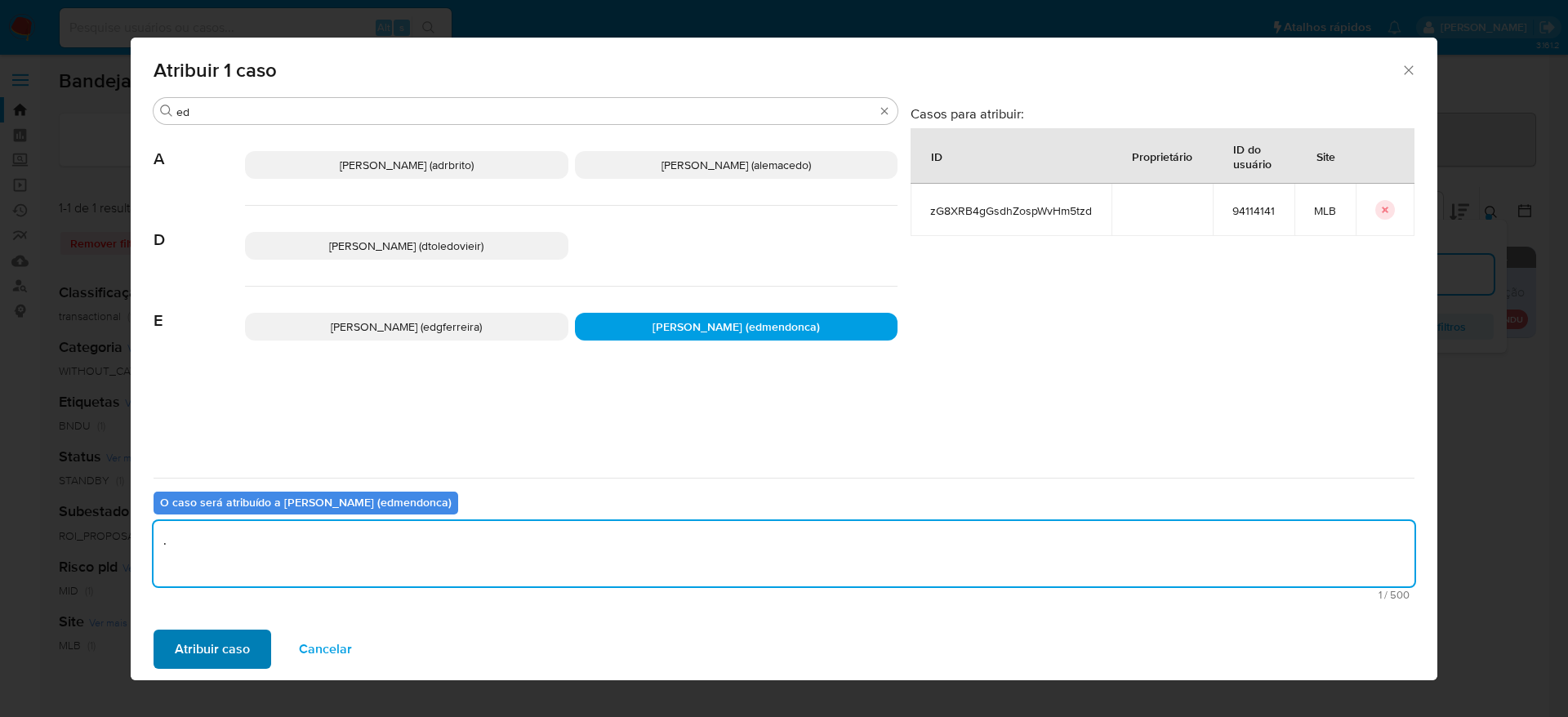
type textarea "."
click at [235, 644] on span "Atribuir caso" at bounding box center [212, 649] width 75 height 36
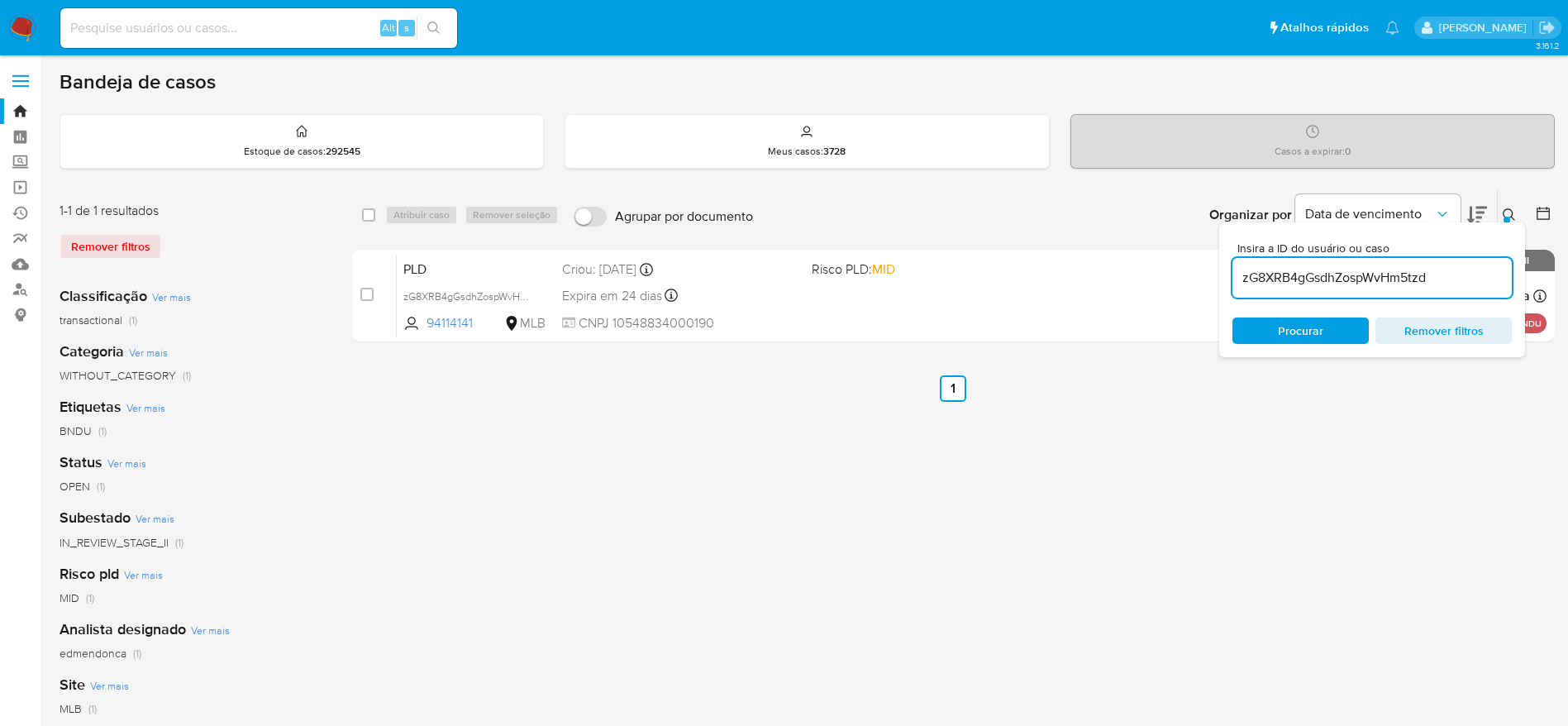
click at [1314, 272] on input "zG8XRB4gGsdhZospWvHm5tzd" at bounding box center [1372, 277] width 280 height 22
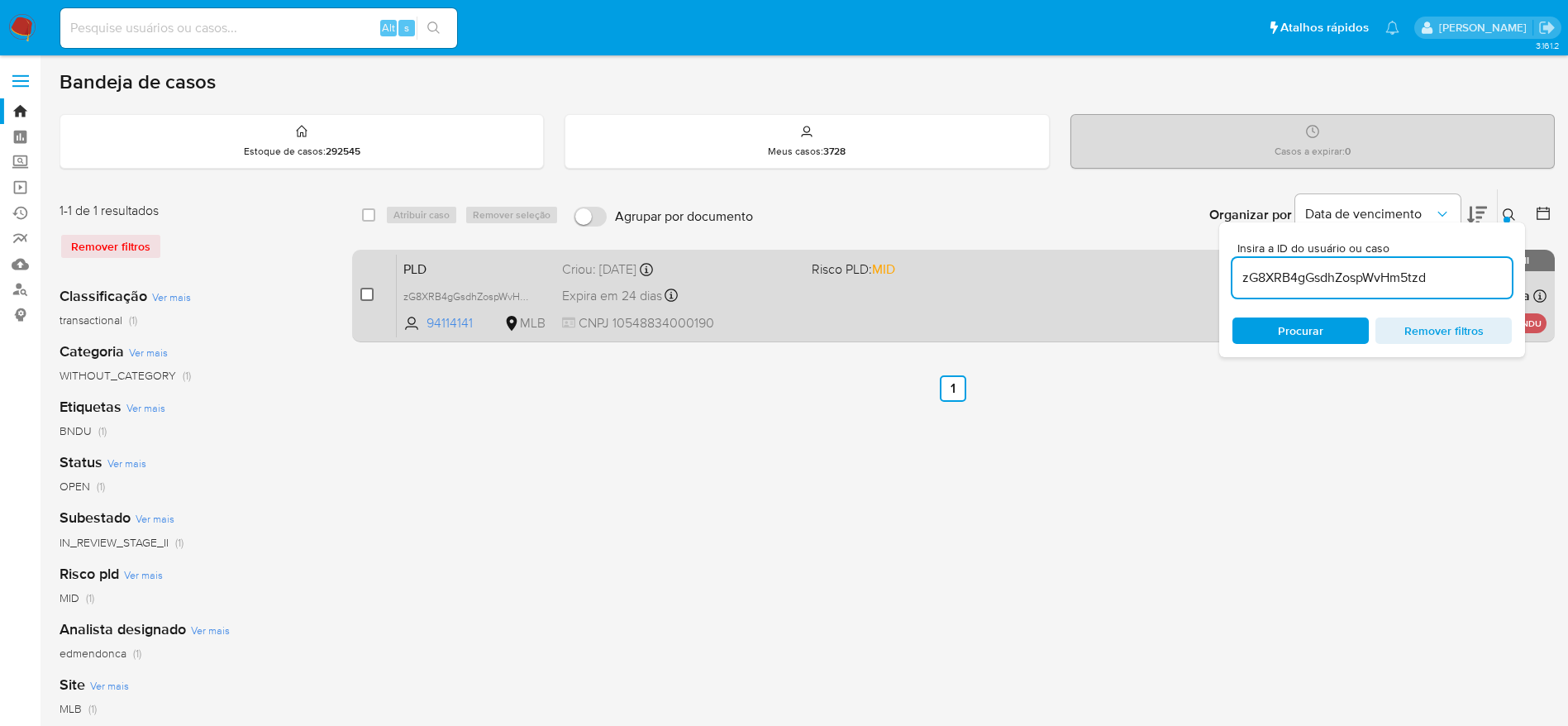
click at [365, 290] on input "checkbox" at bounding box center [366, 294] width 13 height 13
checkbox input "true"
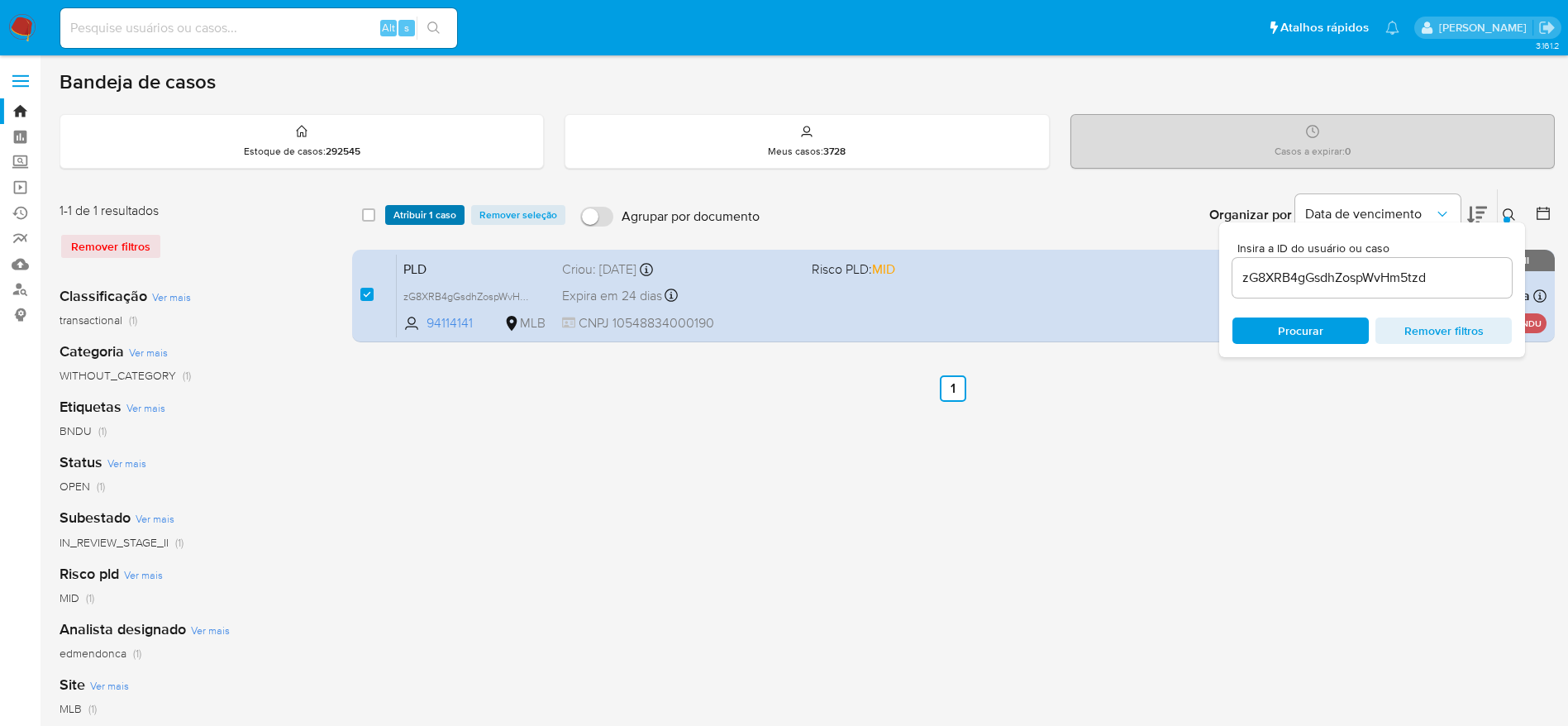
click at [432, 217] on span "Atribuir 1 caso" at bounding box center [424, 215] width 63 height 16
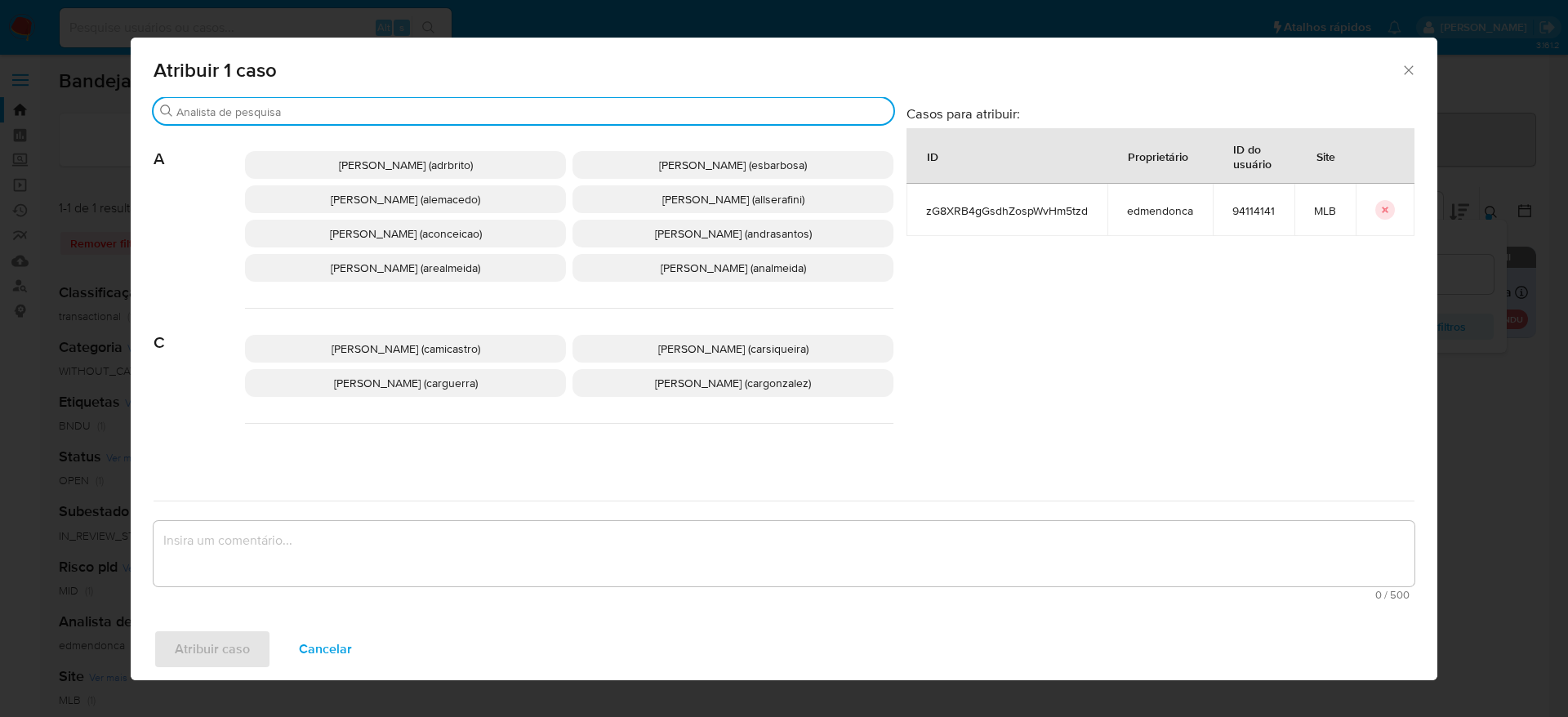
click at [386, 114] on input "Buscar" at bounding box center [532, 111] width 710 height 15
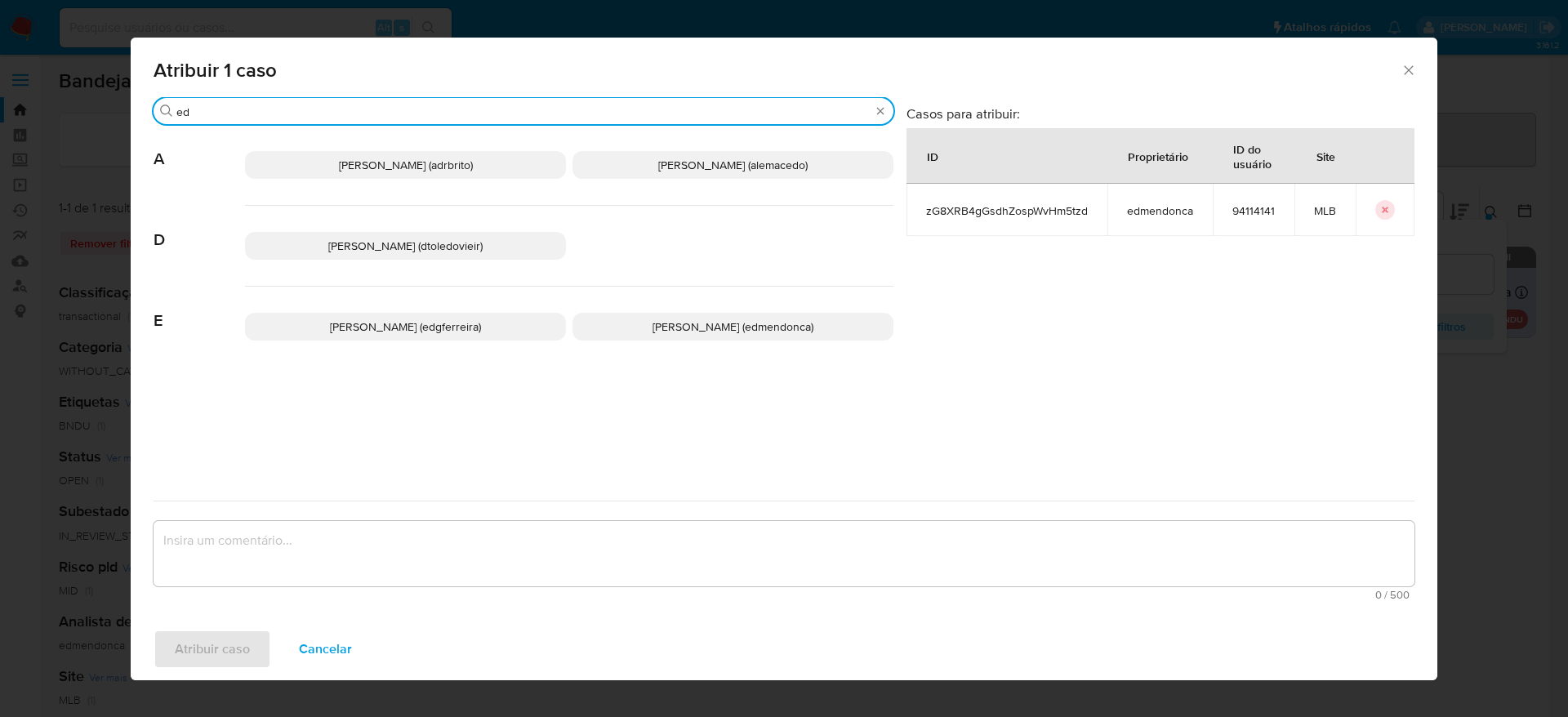
type input "ed"
click at [667, 320] on span "Eduardo Mendonca Dutra (edmendonca)" at bounding box center [733, 326] width 161 height 16
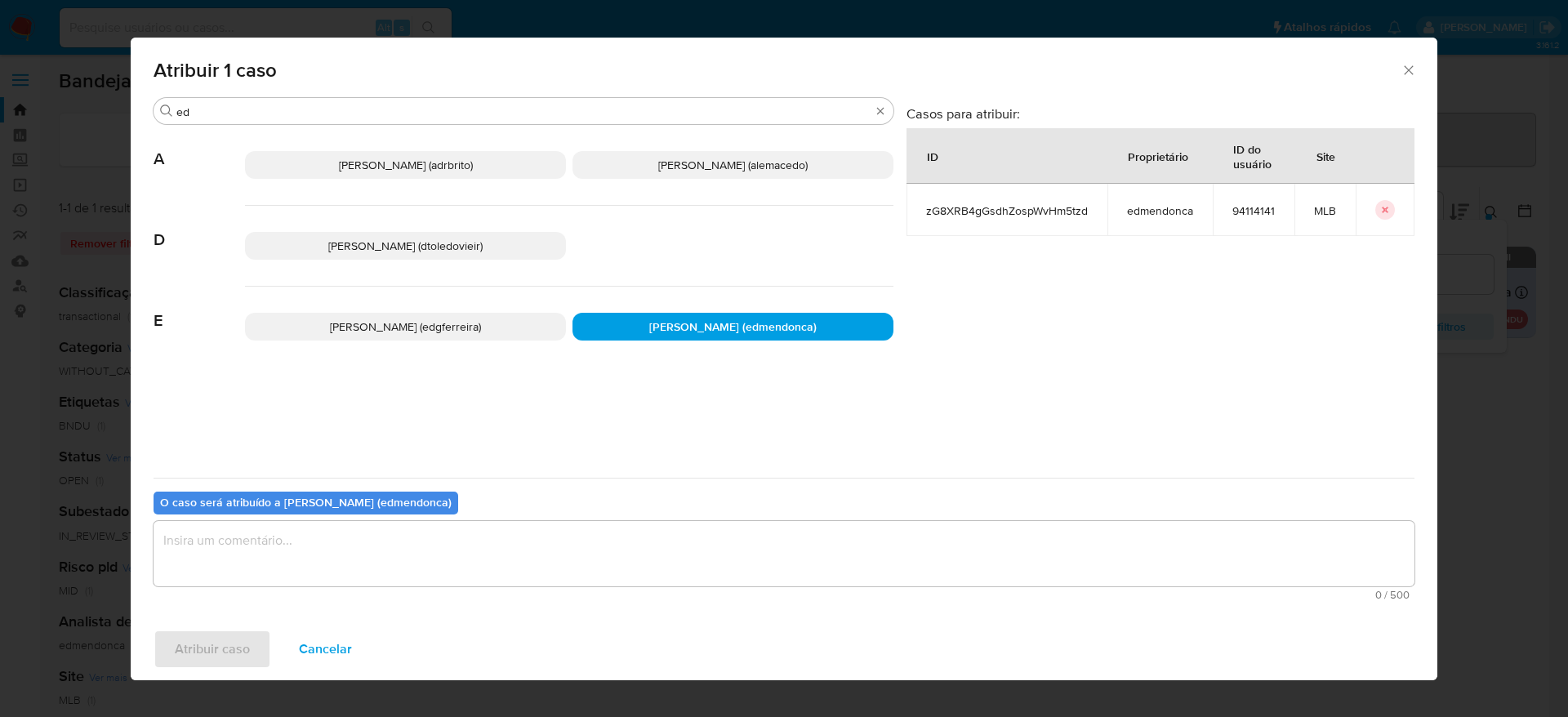
click at [545, 546] on textarea "assign-modal" at bounding box center [783, 554] width 1261 height 65
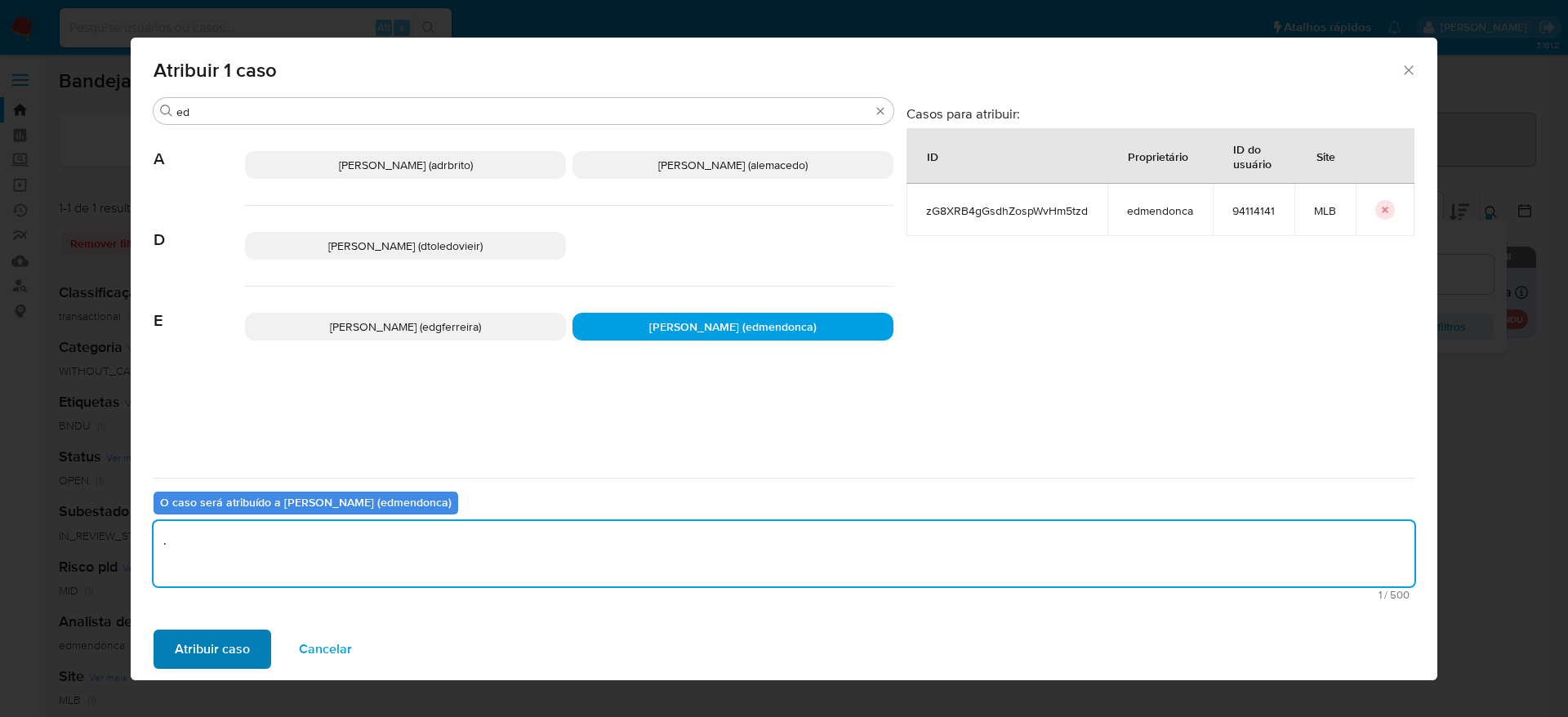
type textarea "."
click at [208, 643] on span "Atribuir caso" at bounding box center [212, 649] width 75 height 36
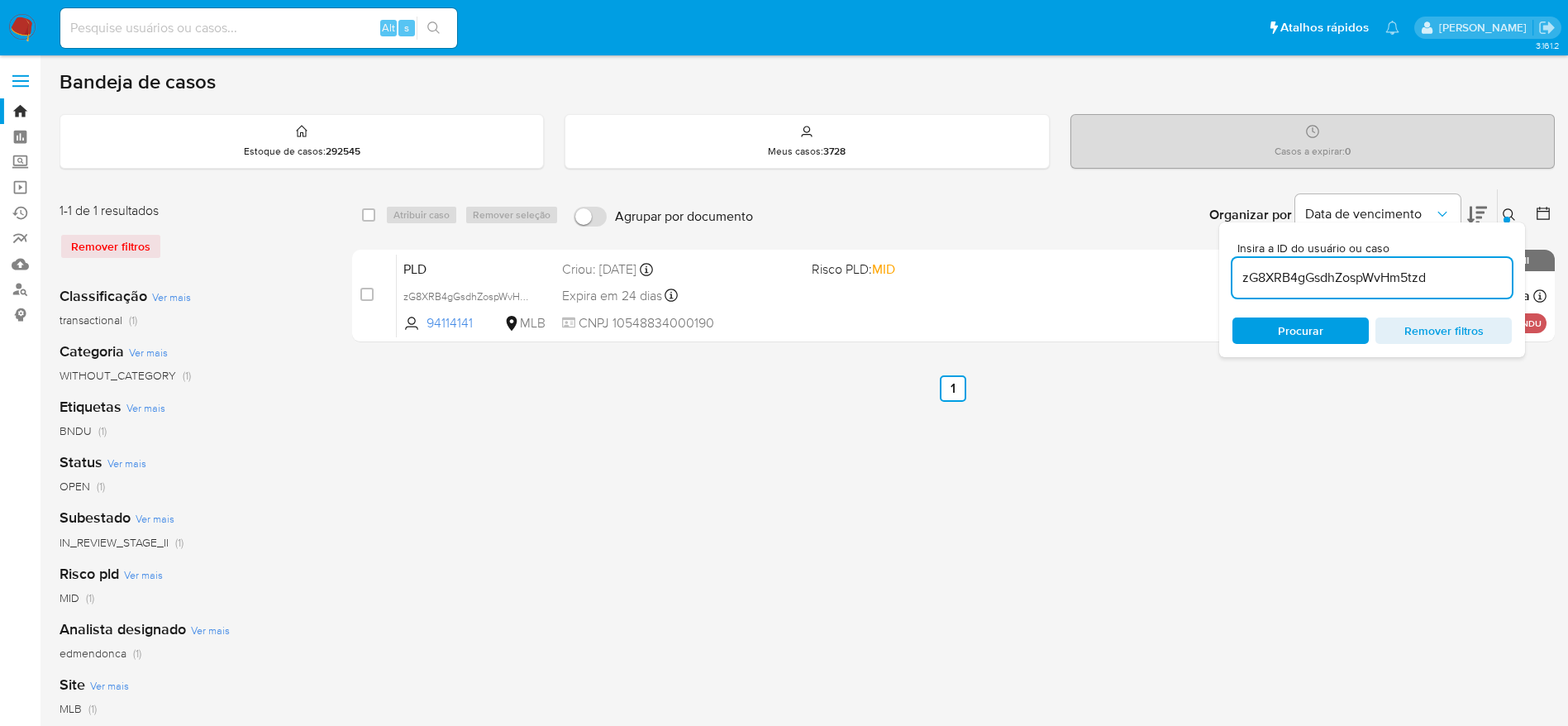
click at [1278, 284] on input "zG8XRB4gGsdhZospWvHm5tzd" at bounding box center [1372, 277] width 280 height 22
paste input "rVhpwGlu32edrDJndj3FKg52"
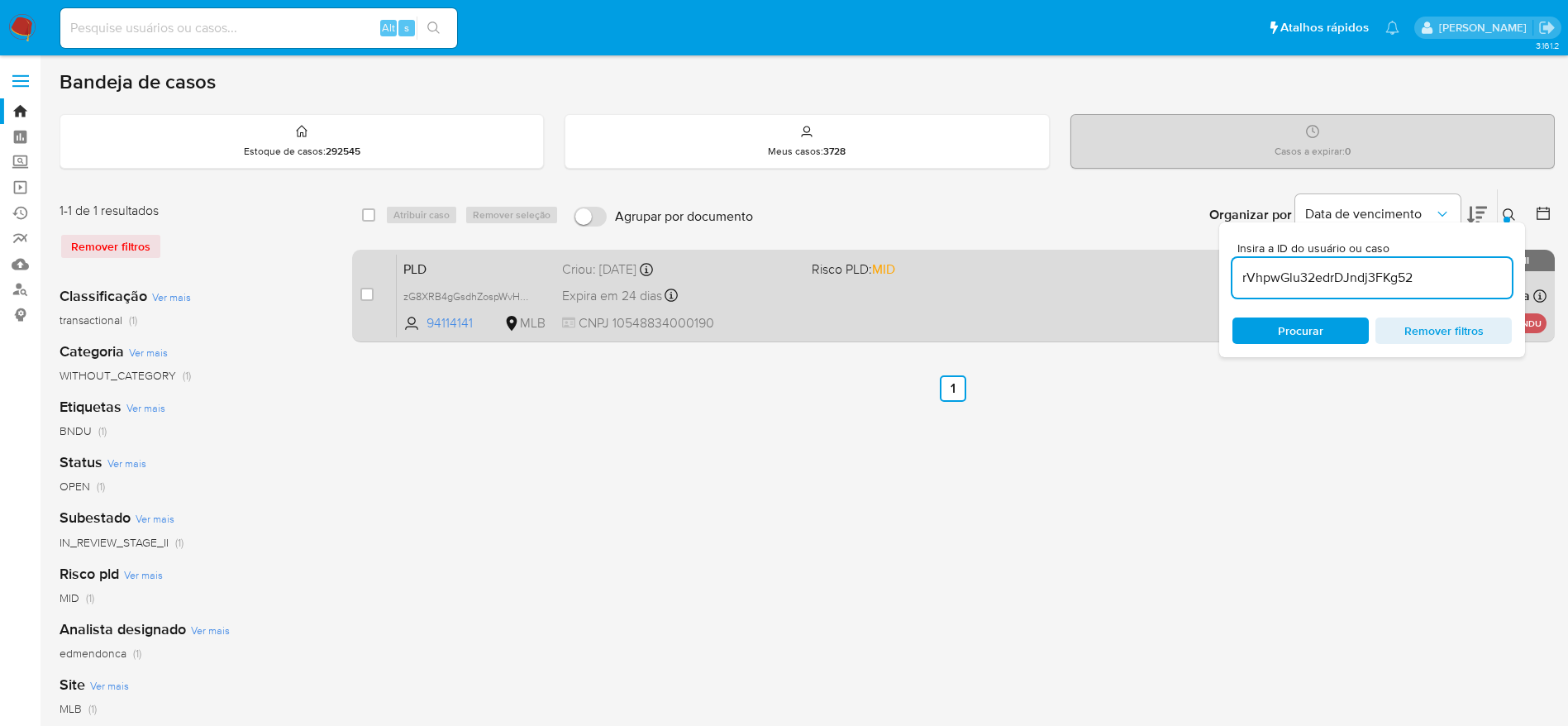
type input "rVhpwGlu32edrDJndj3FKg52"
drag, startPoint x: 366, startPoint y: 290, endPoint x: 401, endPoint y: 256, distance: 48.8
click at [366, 291] on input "checkbox" at bounding box center [366, 294] width 13 height 13
checkbox input "true"
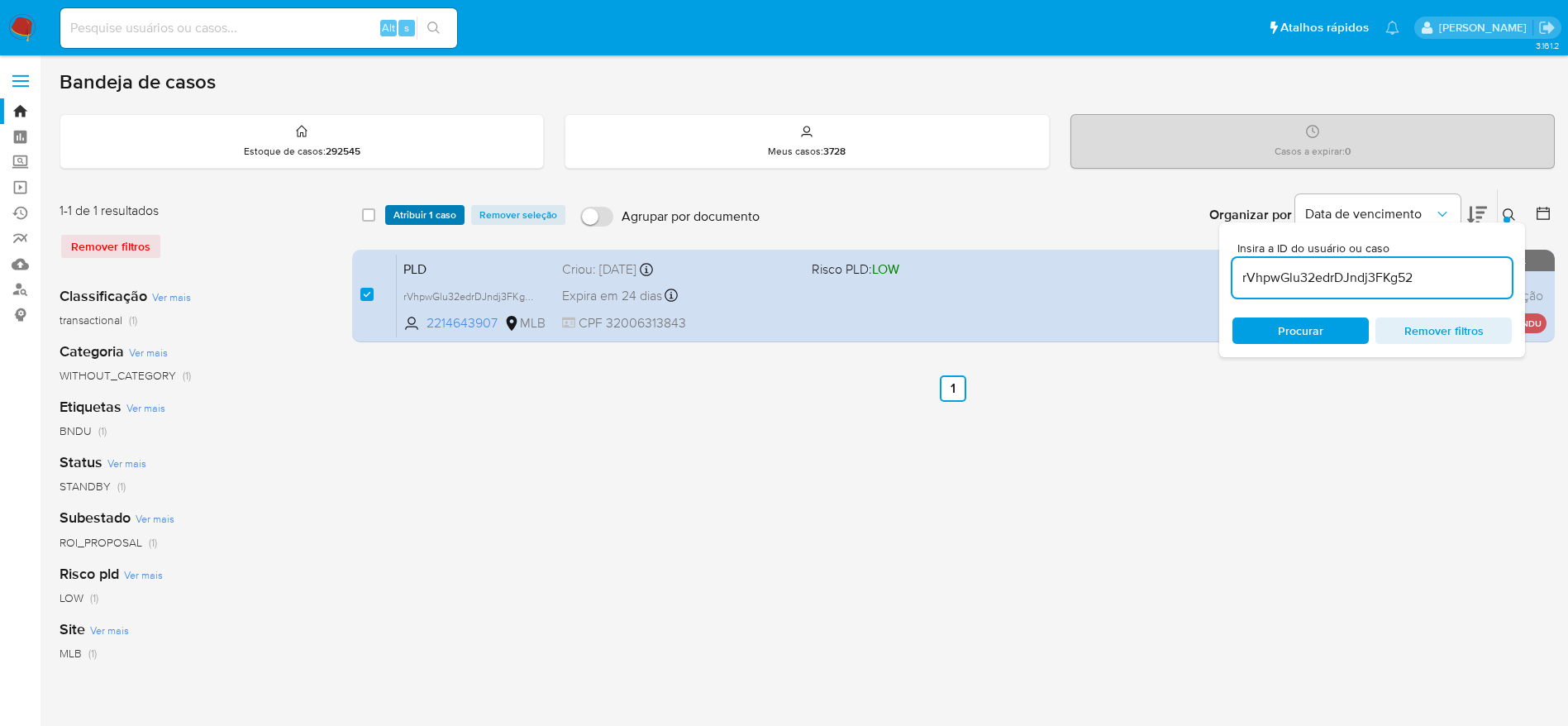
click at [416, 207] on span "Atribuir 1 caso" at bounding box center [424, 215] width 63 height 16
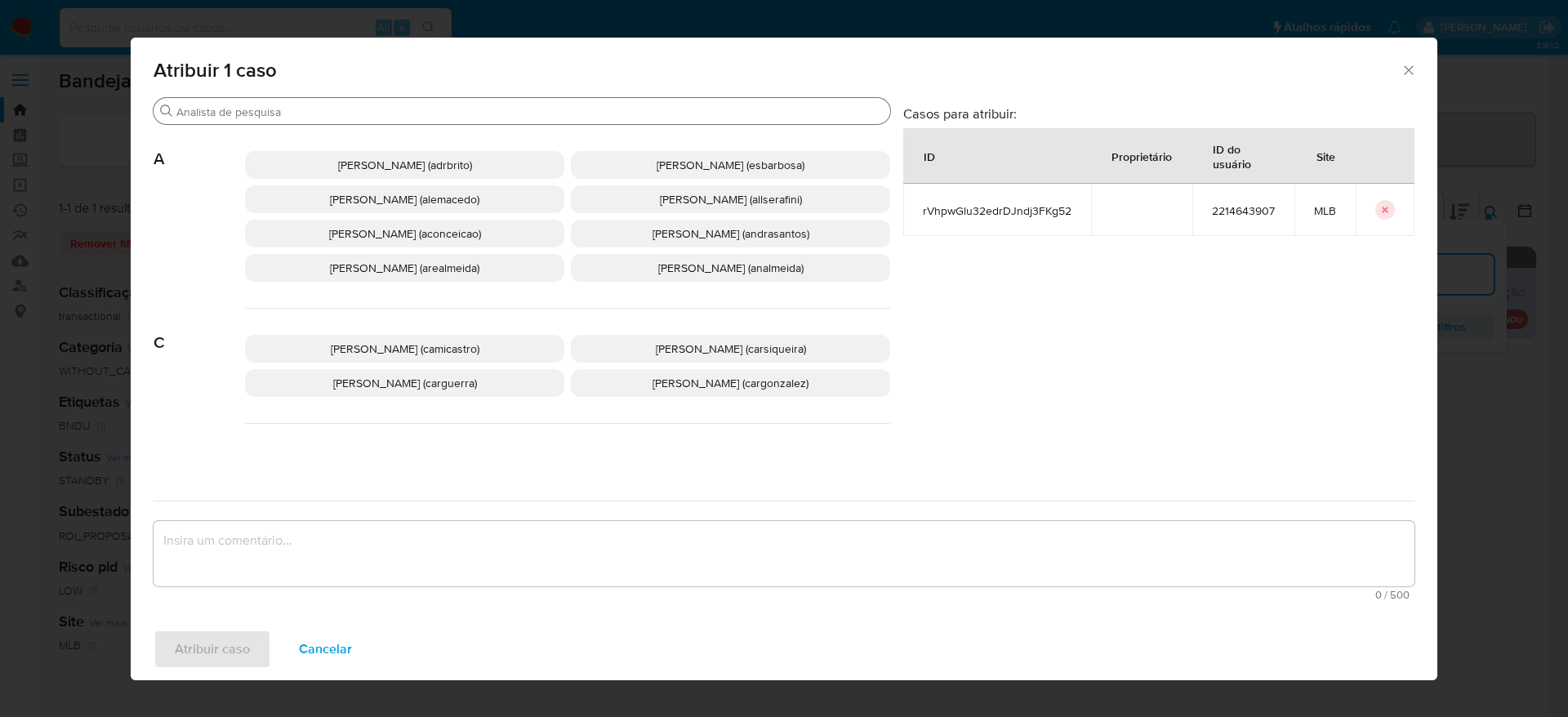
click at [389, 112] on input "Buscar" at bounding box center [530, 111] width 707 height 15
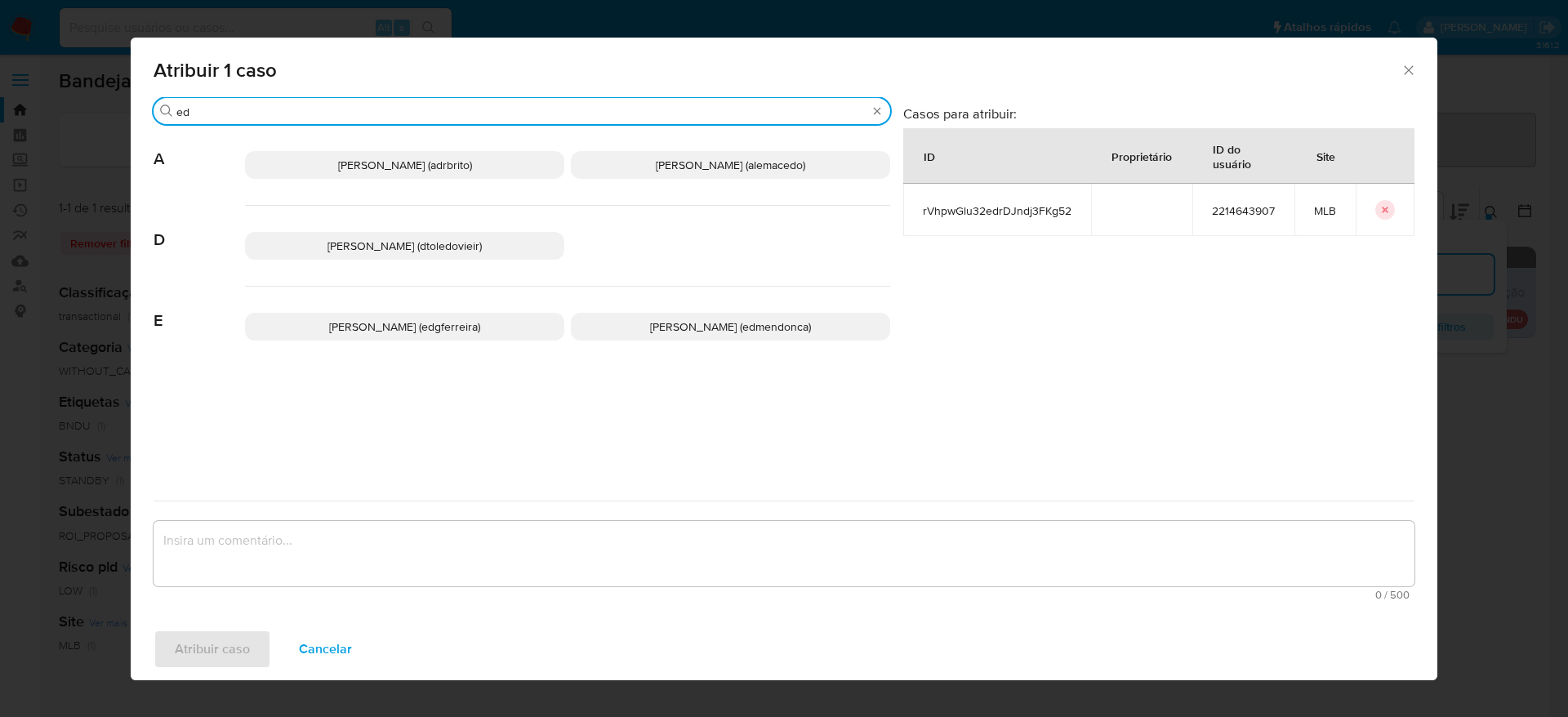
type input "ed"
click at [686, 336] on p "Eduardo Mendonca Dutra (edmendonca)" at bounding box center [730, 326] width 319 height 27
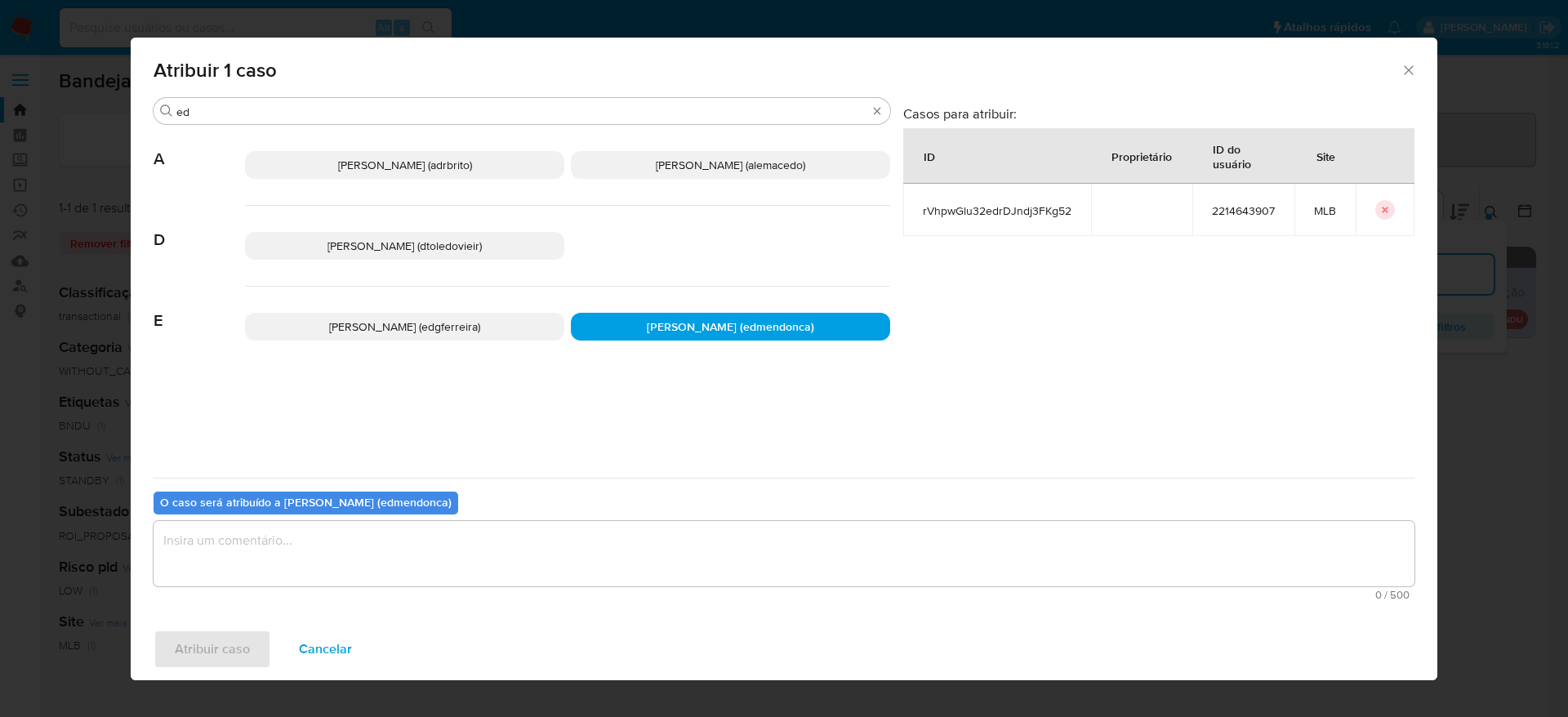
click at [490, 559] on textarea "assign-modal" at bounding box center [783, 554] width 1261 height 65
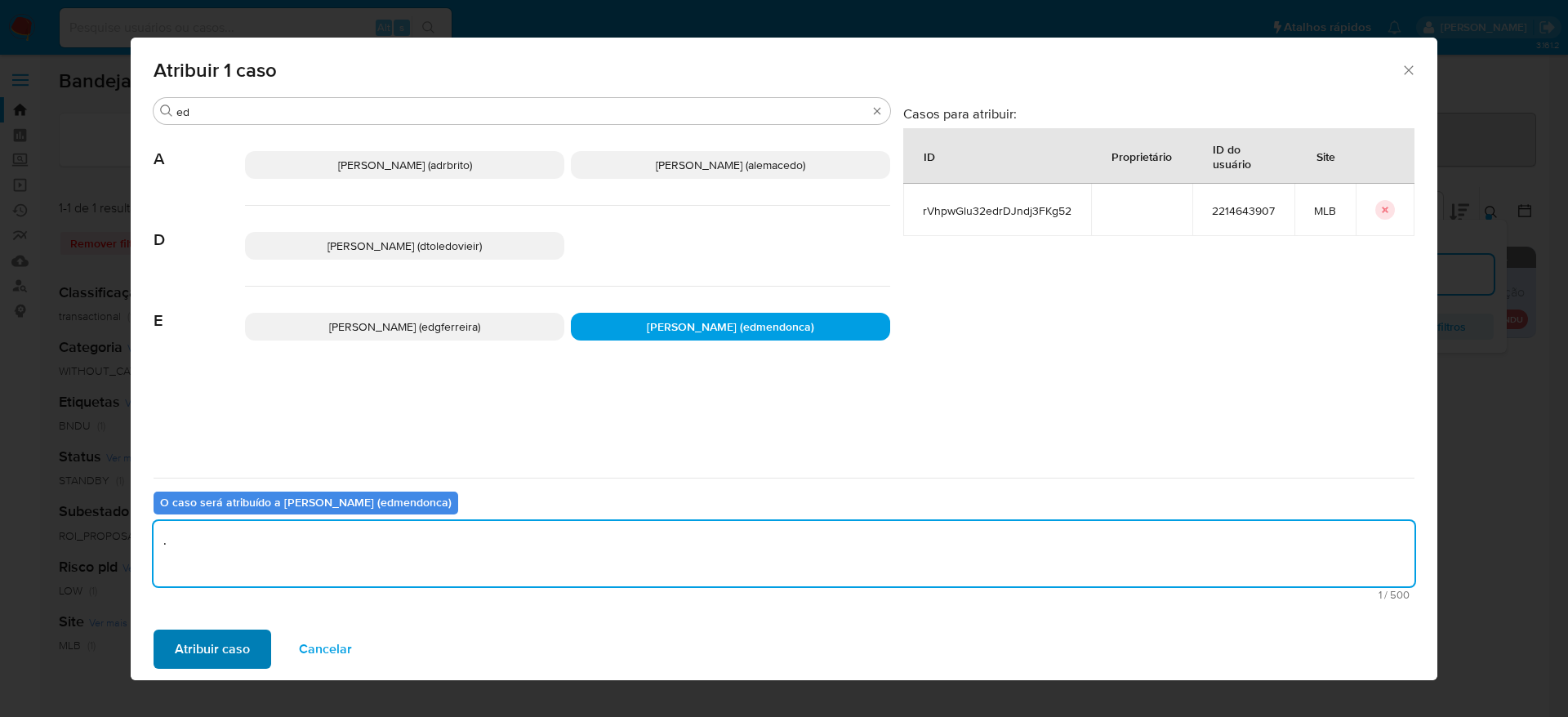
type textarea "."
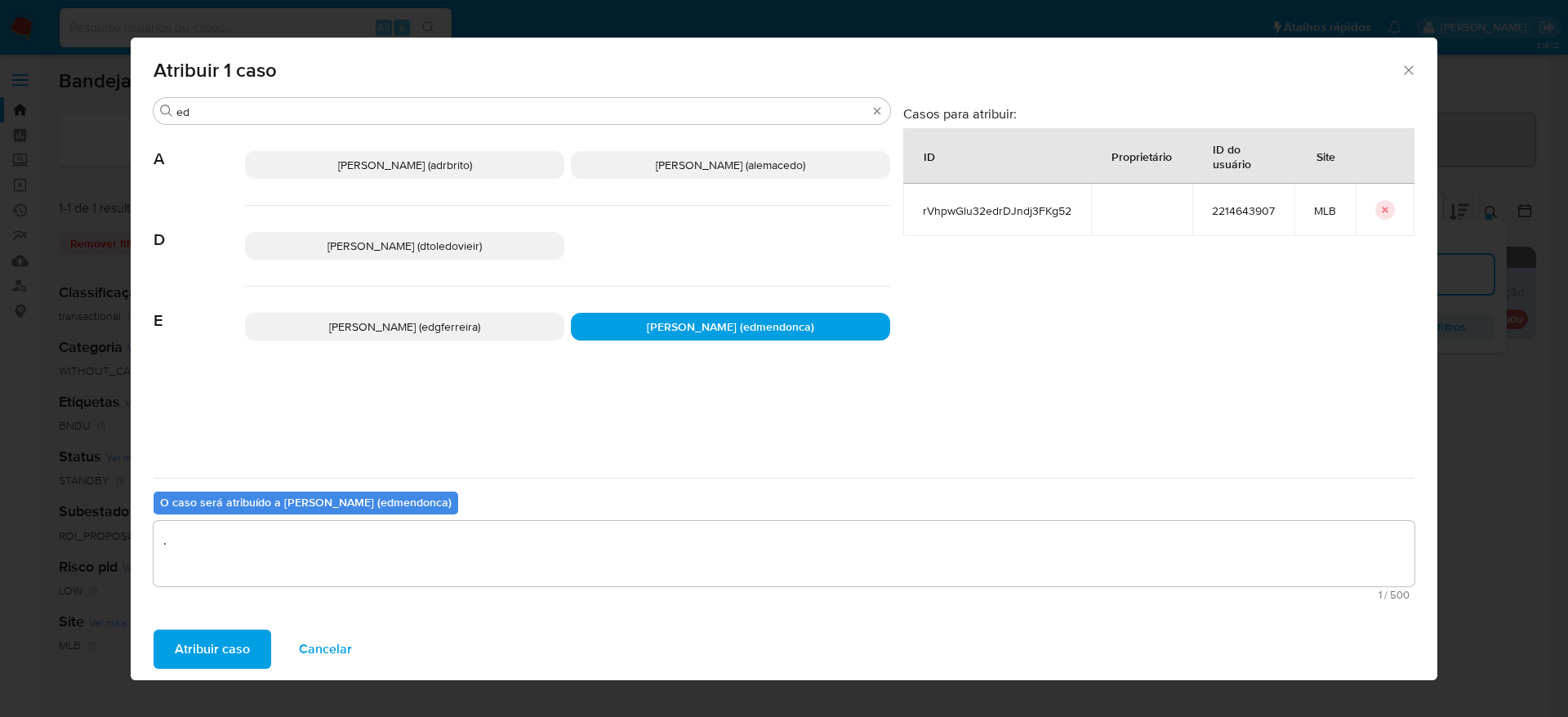
click at [182, 637] on span "Atribuir caso" at bounding box center [212, 649] width 75 height 36
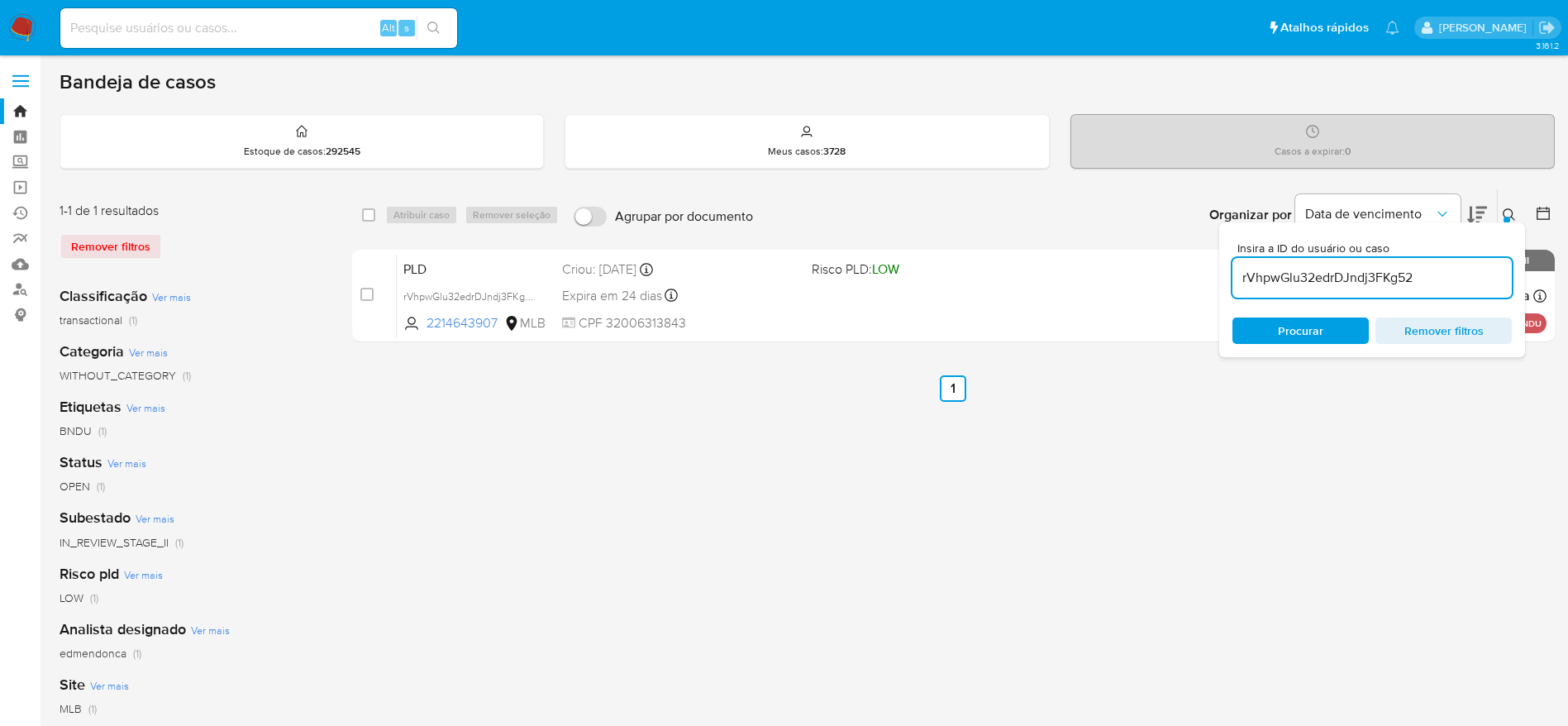
click at [1339, 268] on input "rVhpwGlu32edrDJndj3FKg52" at bounding box center [1372, 277] width 280 height 22
paste input "F9jFTqzBLe2KibPqOrwBC2KC"
type input "F9jFTqzBLe2KibPqOrwBC2KC"
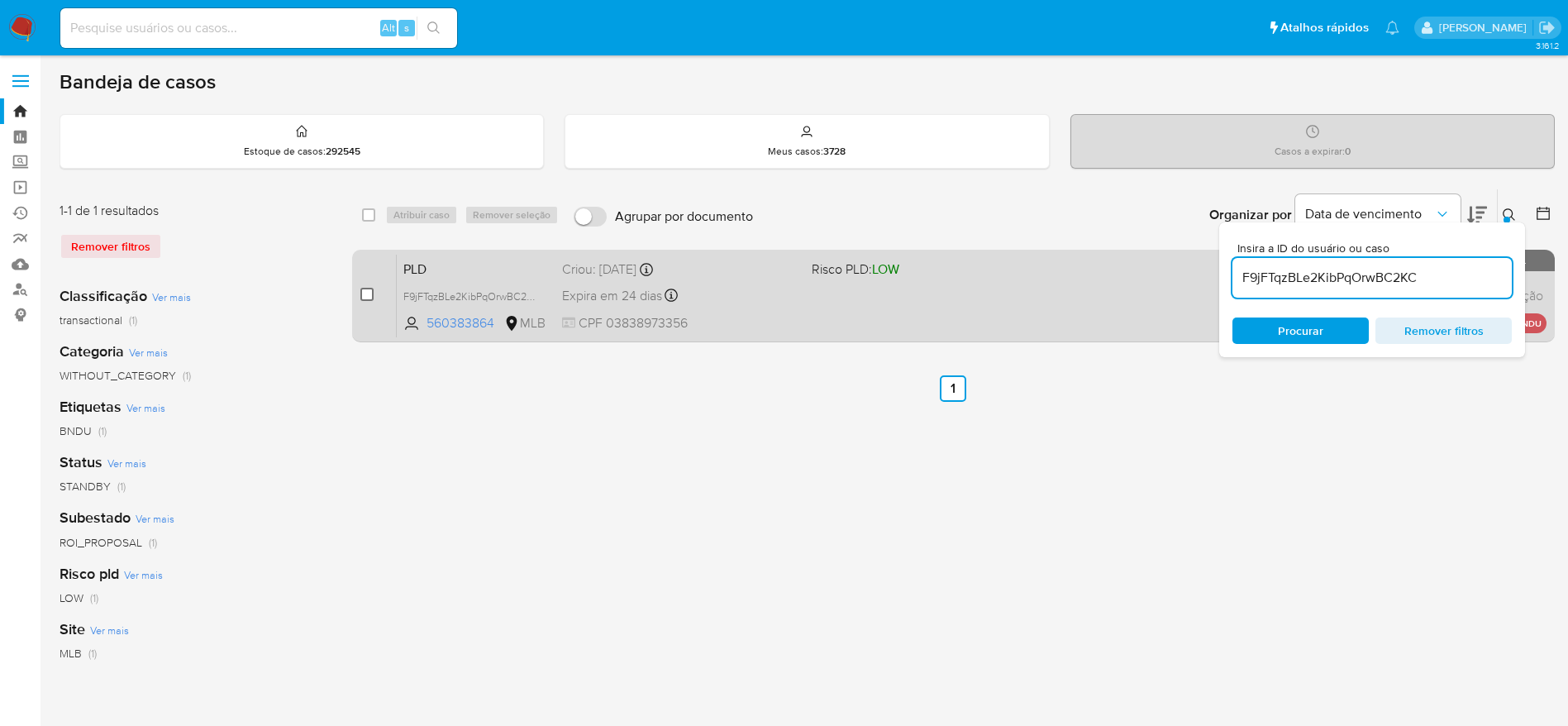
click at [366, 294] on input "checkbox" at bounding box center [366, 294] width 13 height 13
checkbox input "true"
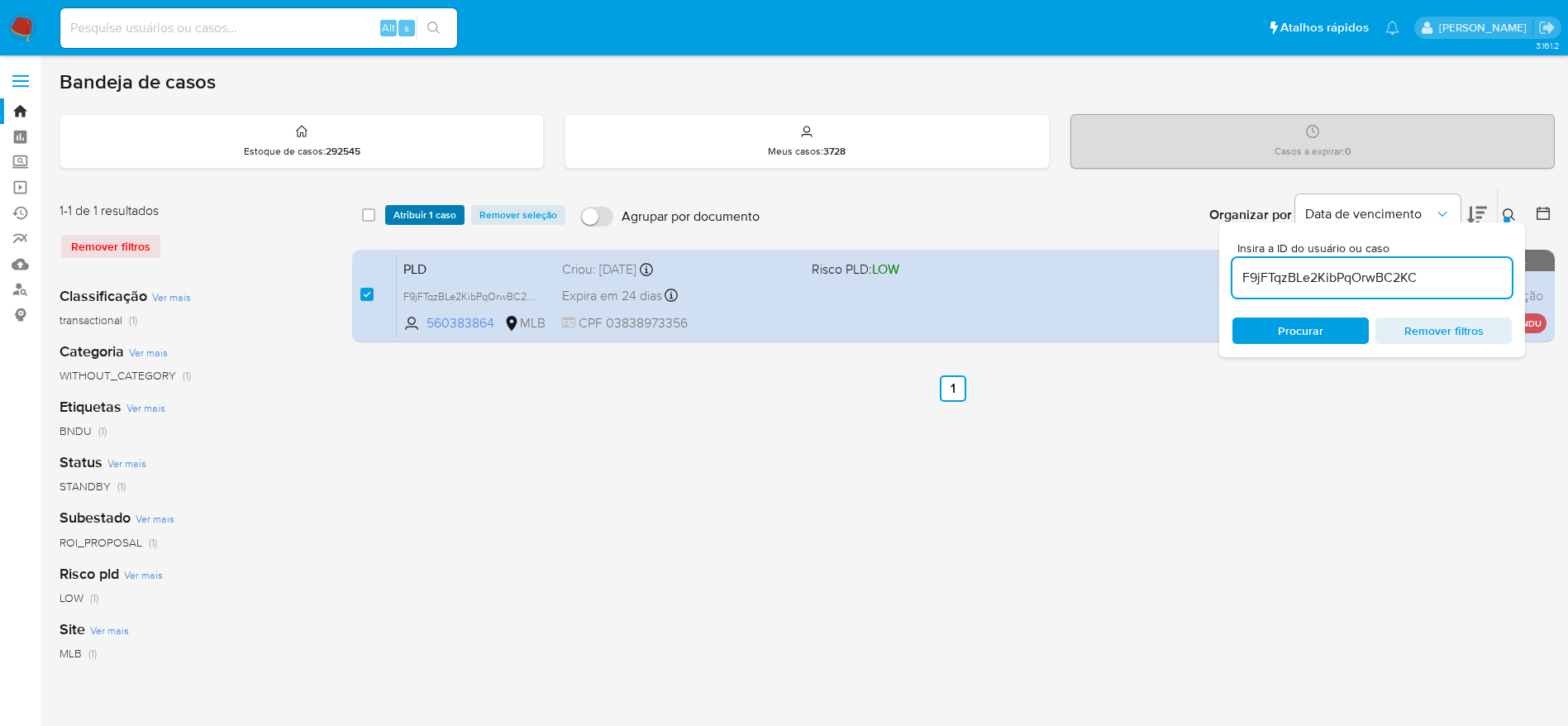
click at [415, 224] on span "Atribuir 1 caso" at bounding box center [424, 215] width 63 height 16
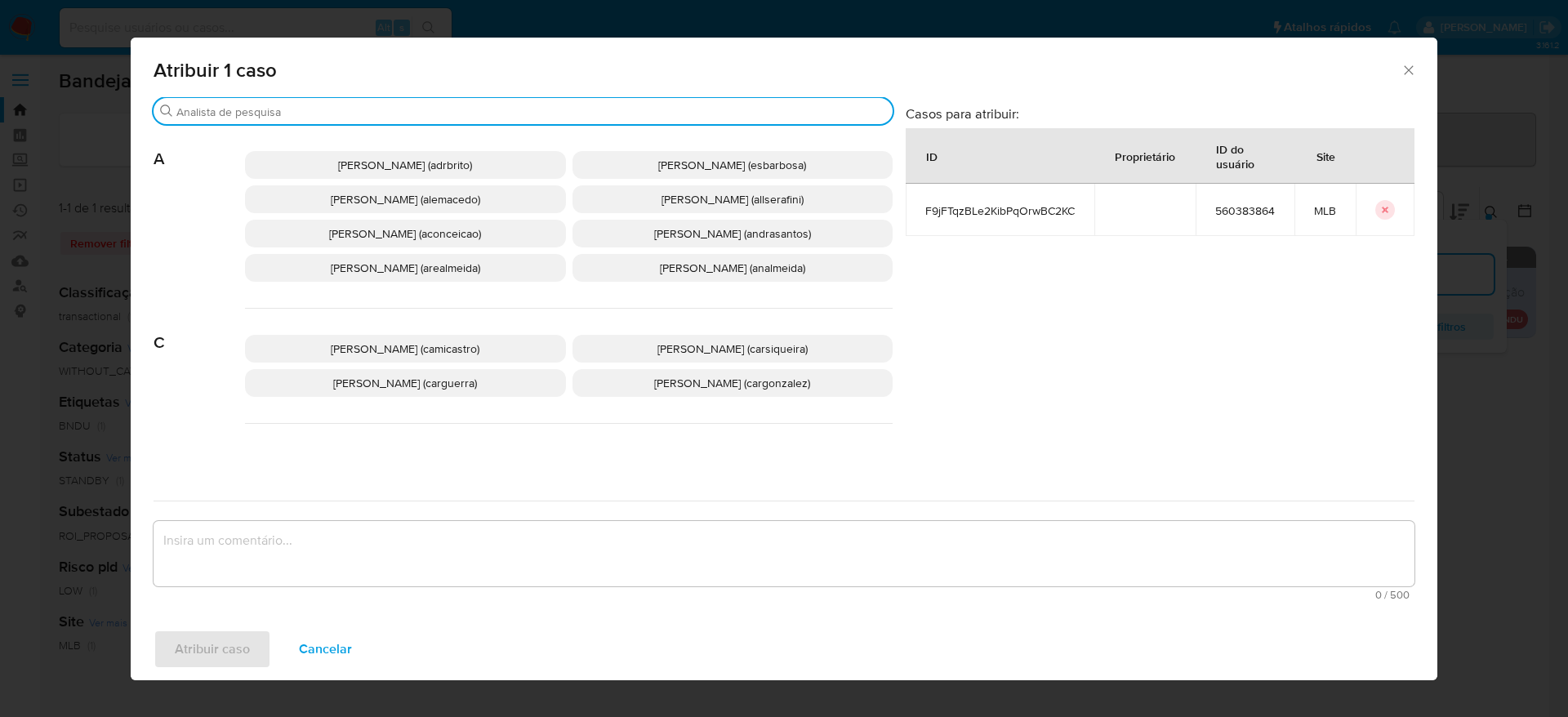
click at [291, 114] on input "Buscar" at bounding box center [531, 111] width 710 height 15
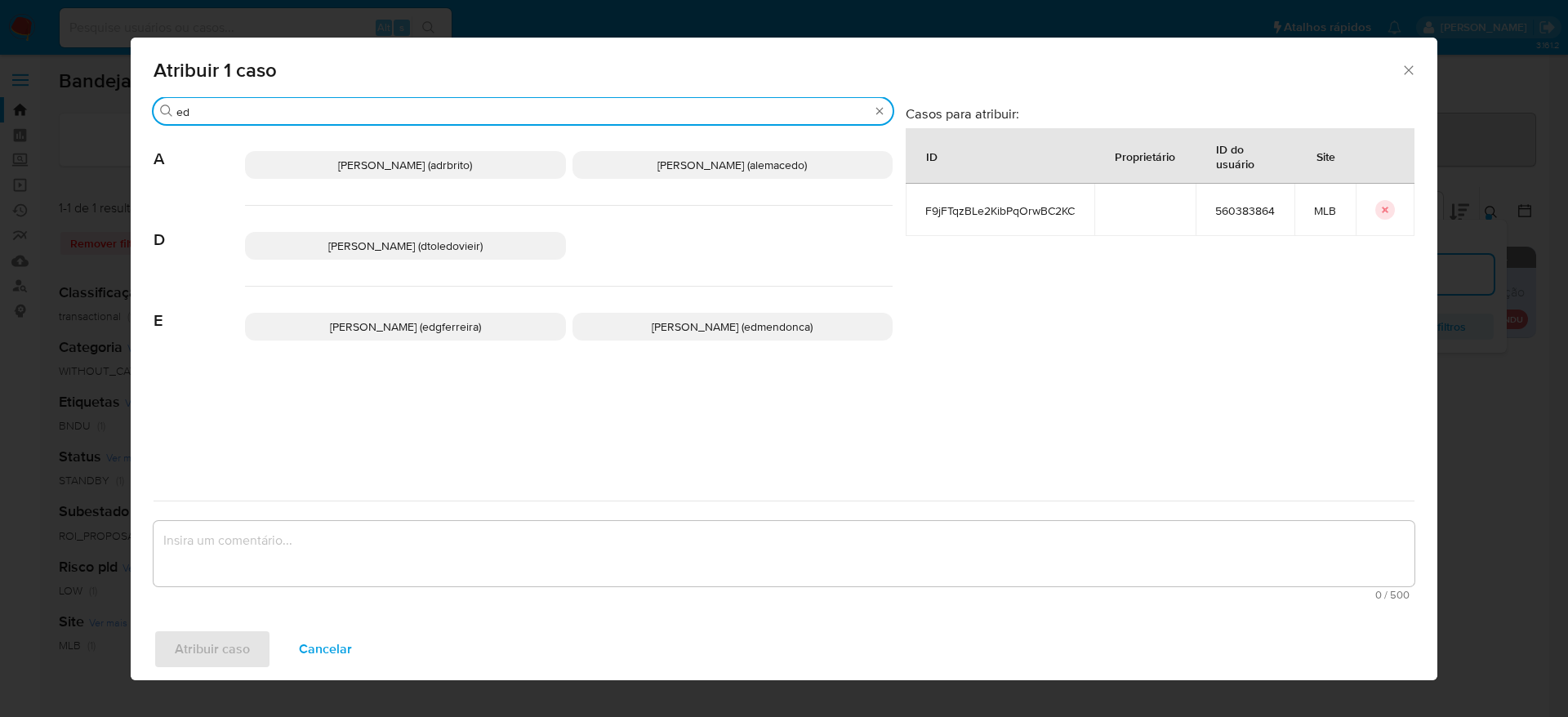
type input "ed"
click at [673, 330] on span "Eduardo Mendonca Dutra (edmendonca)" at bounding box center [732, 326] width 161 height 16
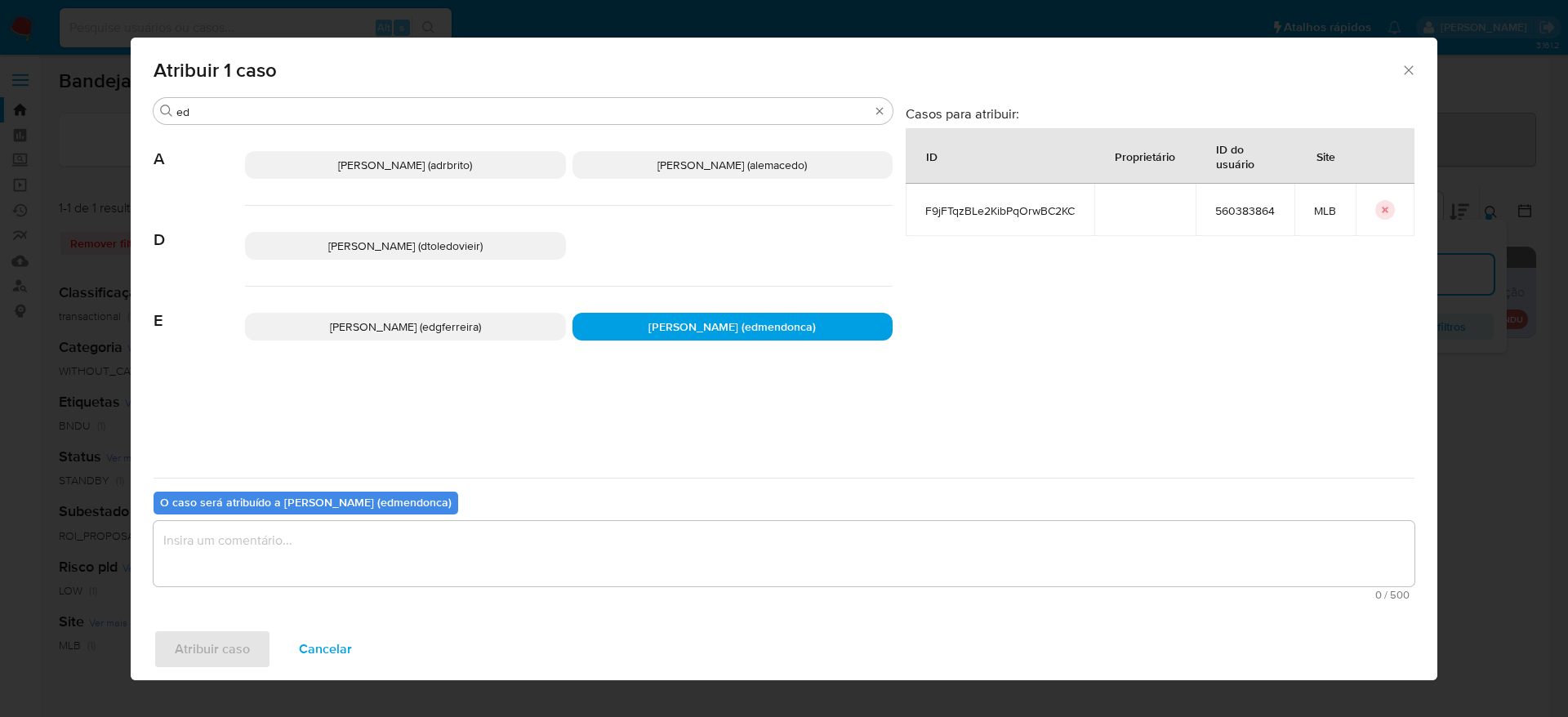
drag, startPoint x: 443, startPoint y: 544, endPoint x: 461, endPoint y: 530, distance: 22.8
click at [444, 544] on textarea "assign-modal" at bounding box center [783, 554] width 1261 height 65
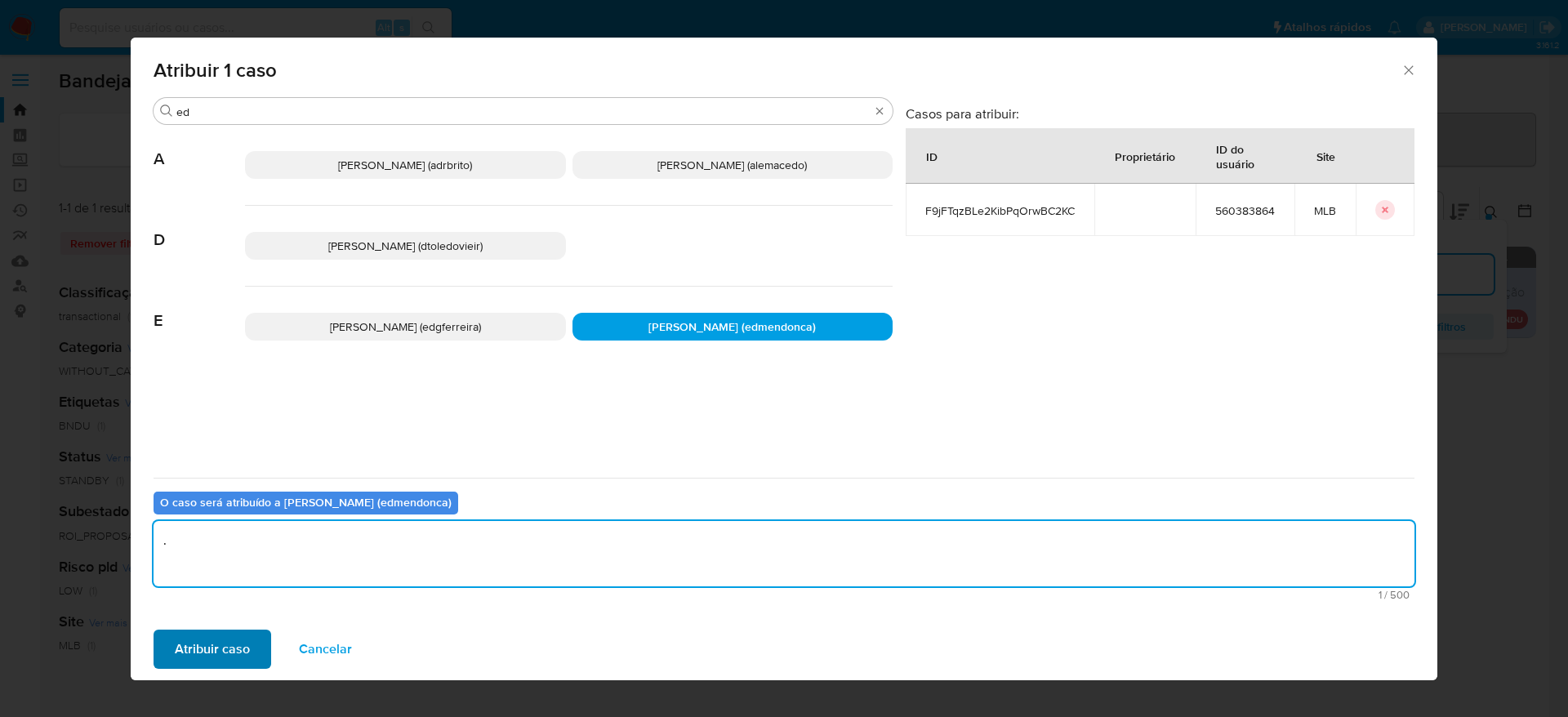
type textarea "."
click at [223, 648] on span "Atribuir caso" at bounding box center [212, 649] width 75 height 36
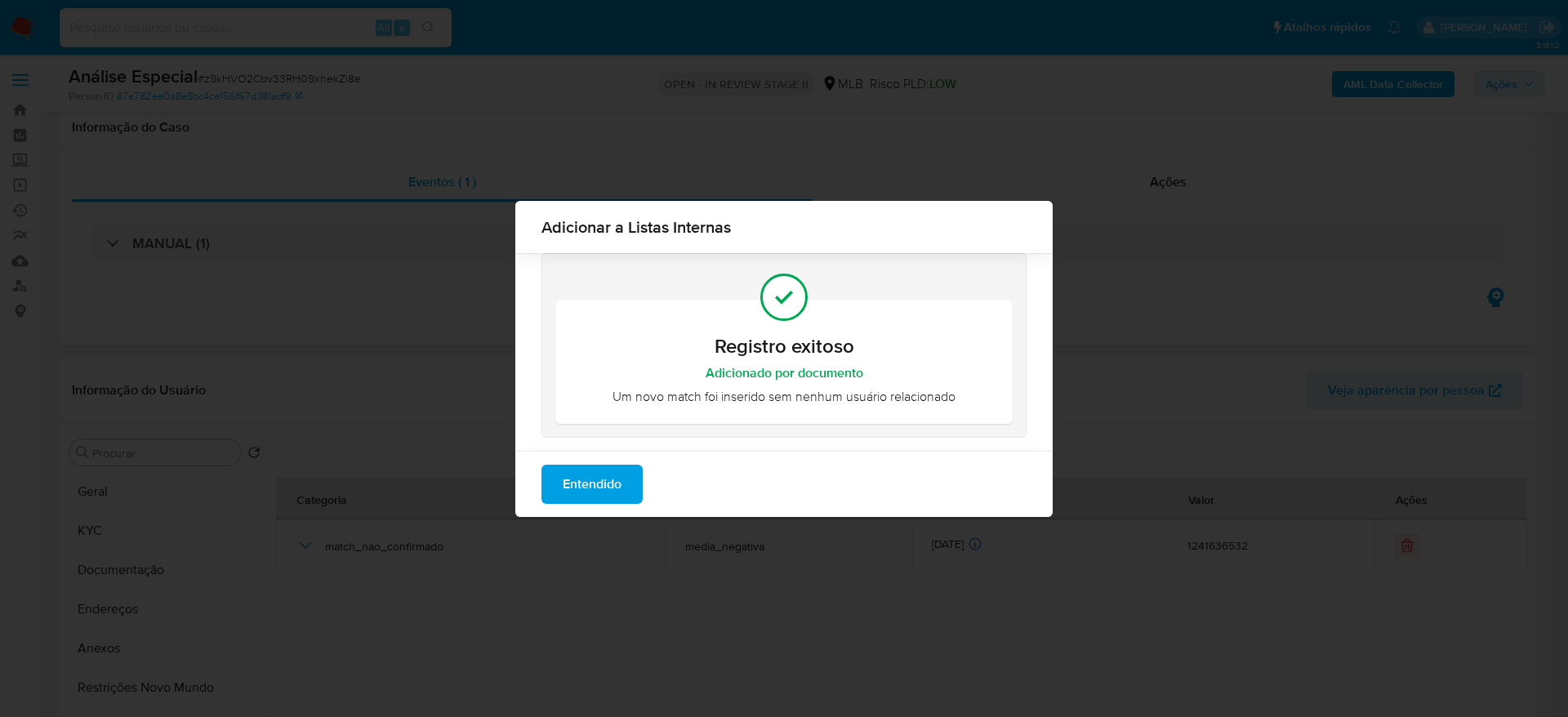
select select "10"
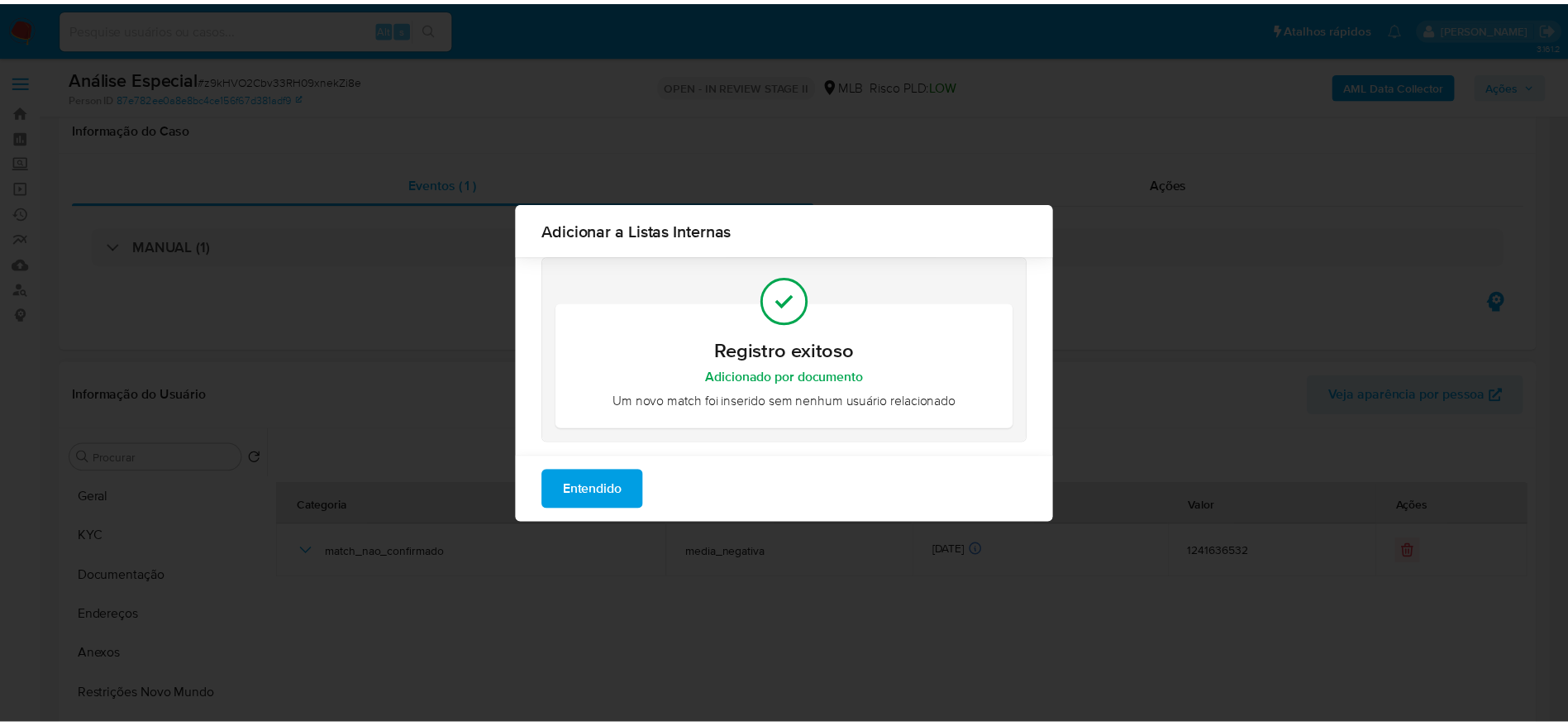
scroll to position [248, 0]
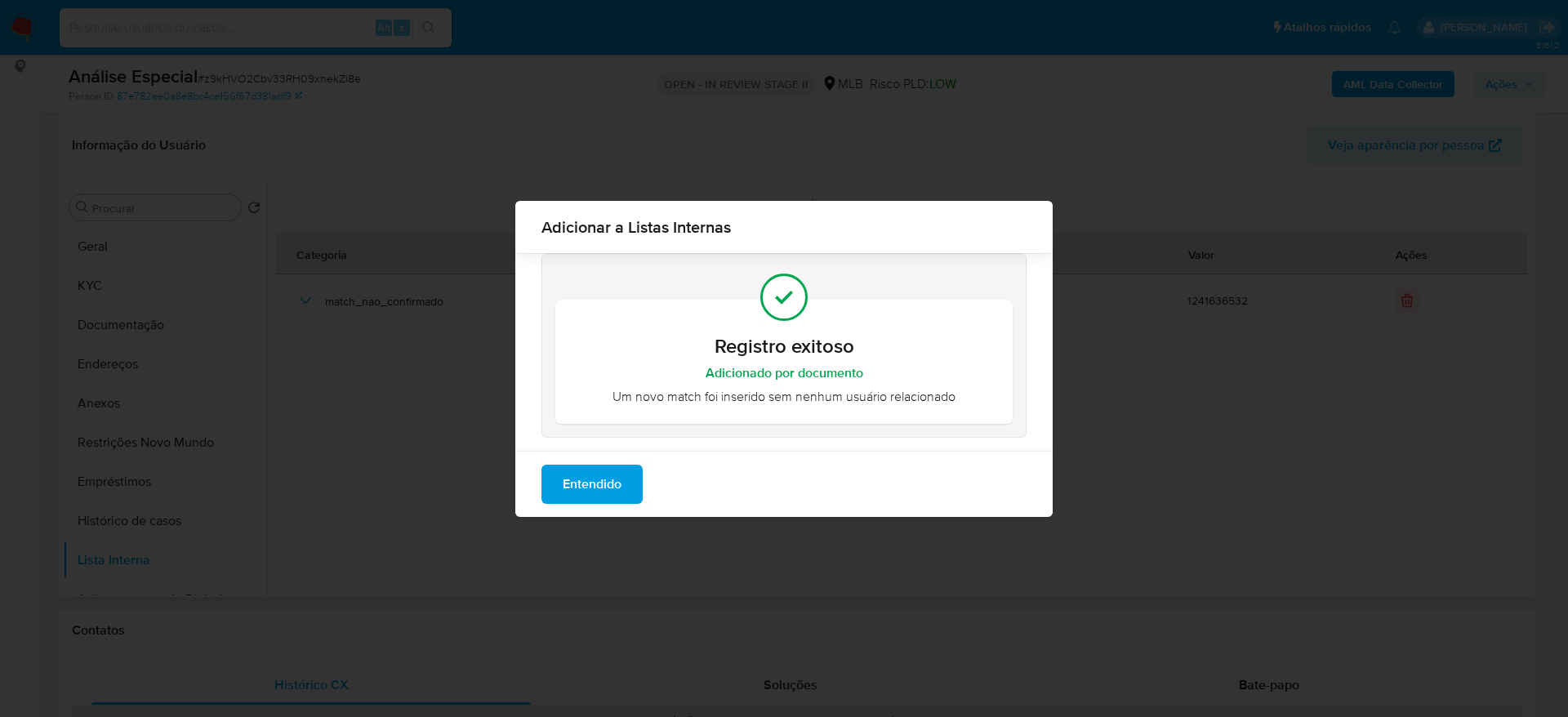
click at [626, 477] on button "Entendido" at bounding box center [592, 484] width 101 height 39
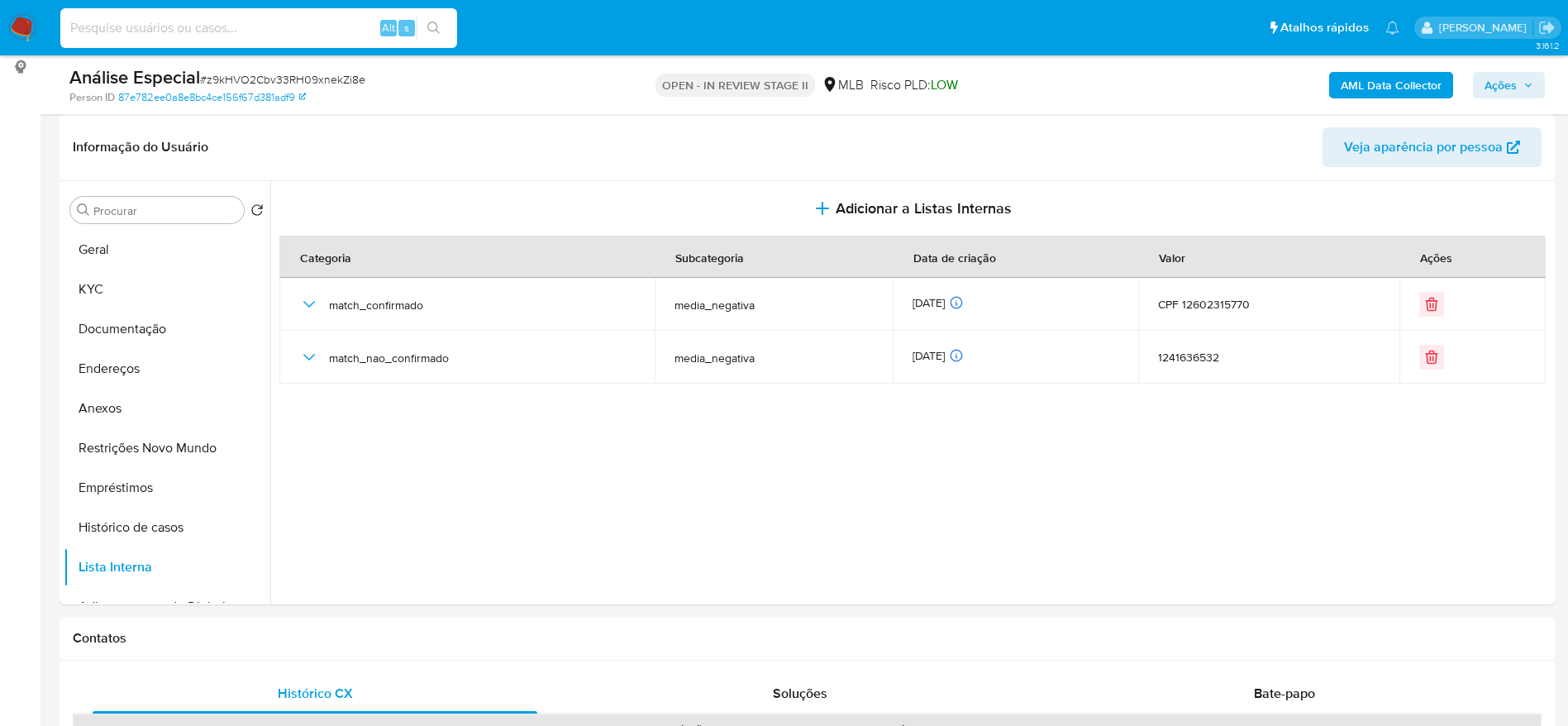
click at [259, 35] on input at bounding box center [259, 28] width 397 height 22
paste input "DEuk8jWc21mOC1IPvIsMTlR6"
type input "DEuk8jWc21mOC1IPvIsMTlR6"
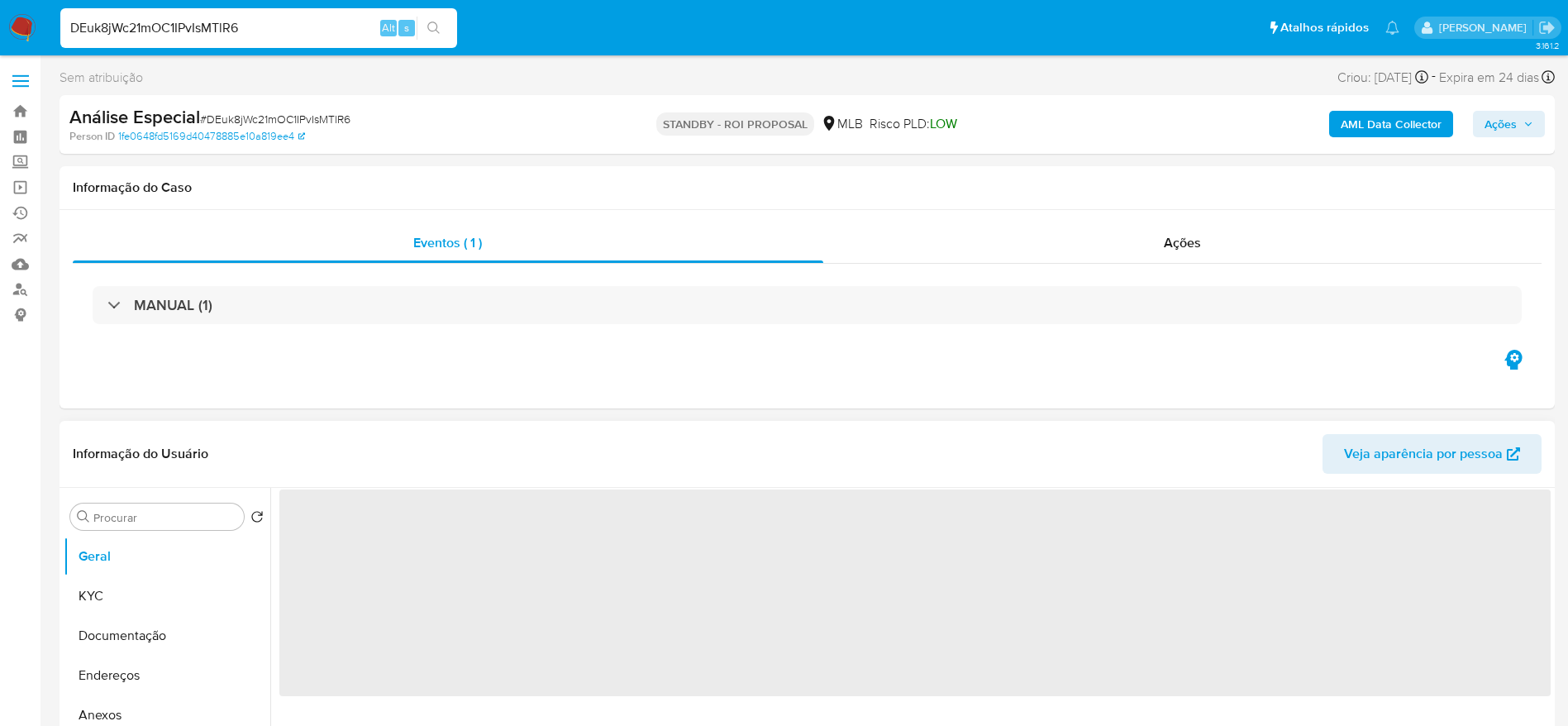
select select "10"
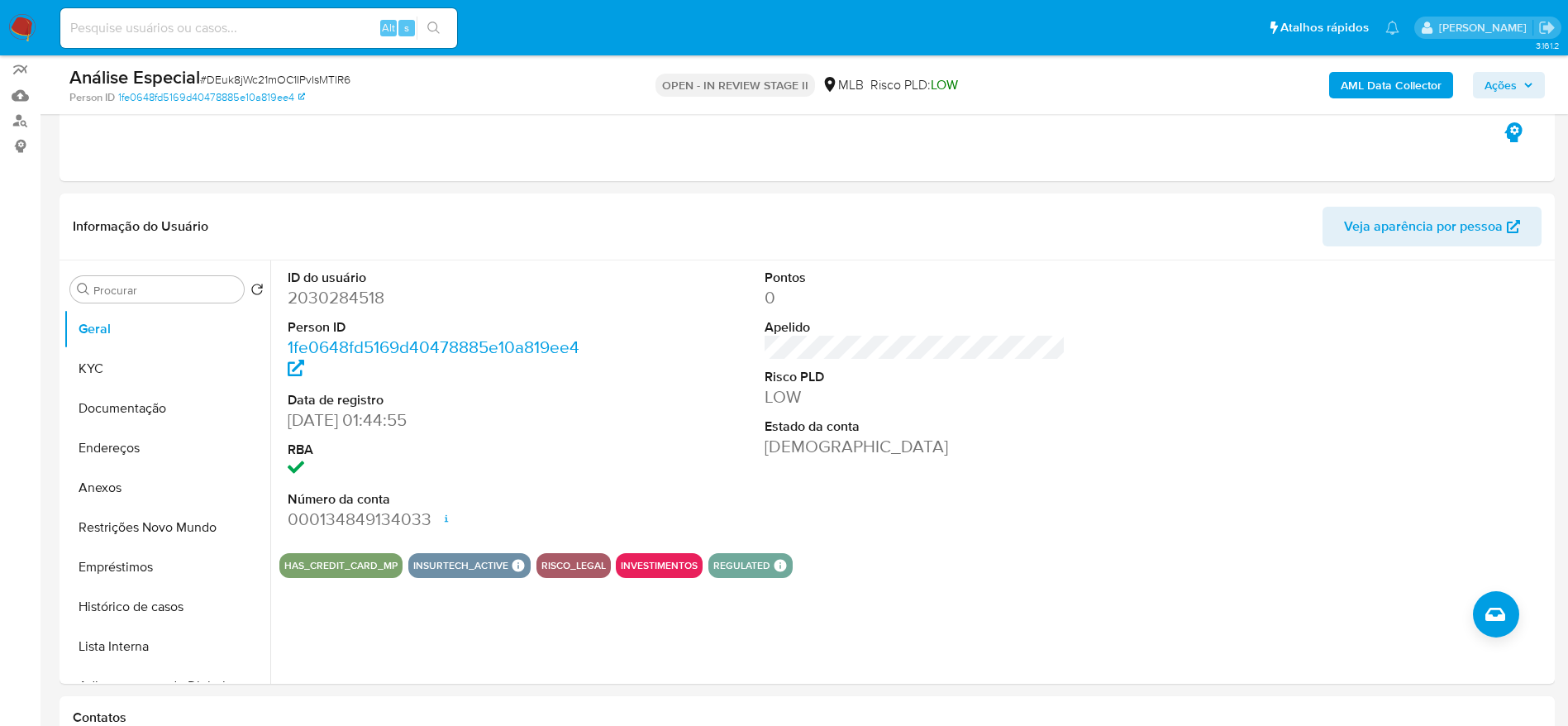
scroll to position [248, 0]
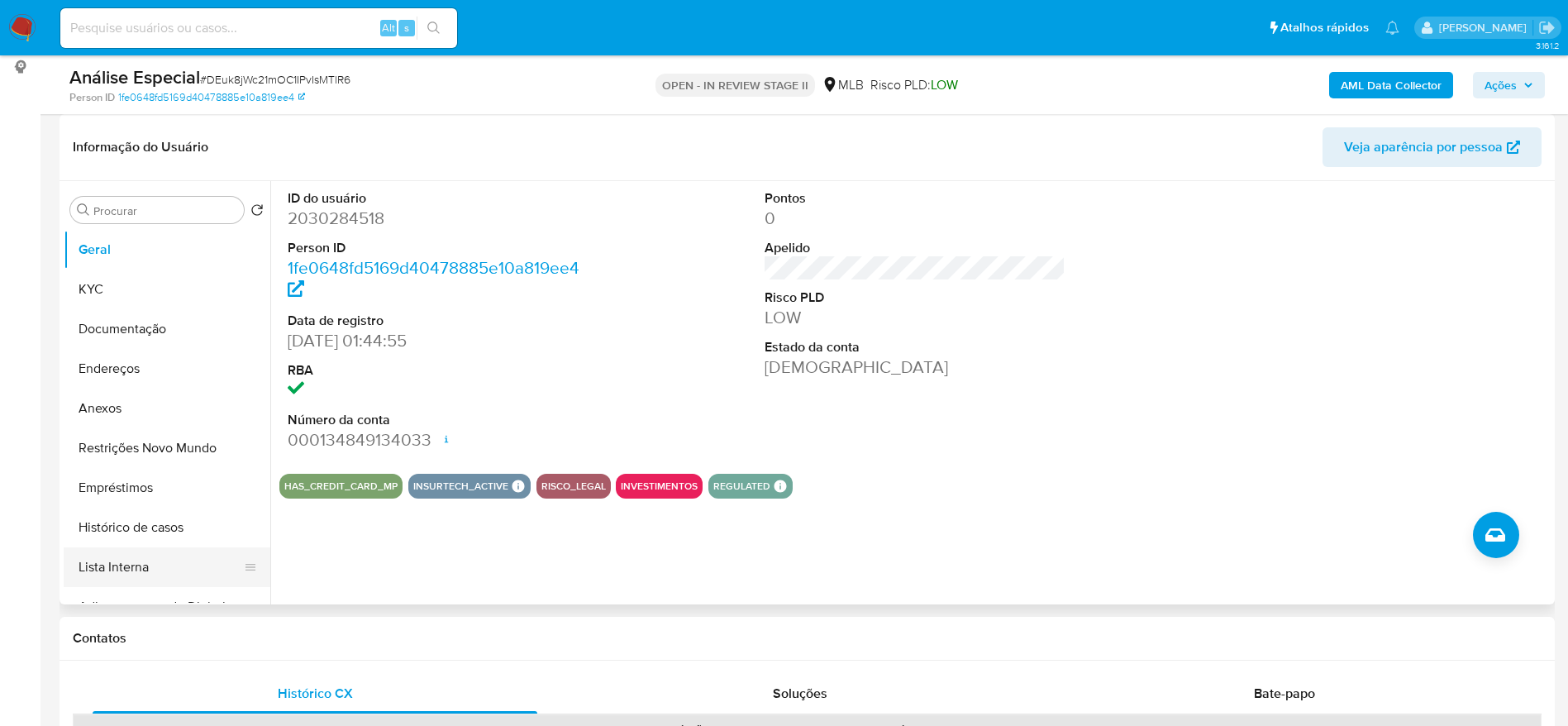
click at [146, 563] on button "Lista Interna" at bounding box center [159, 567] width 193 height 40
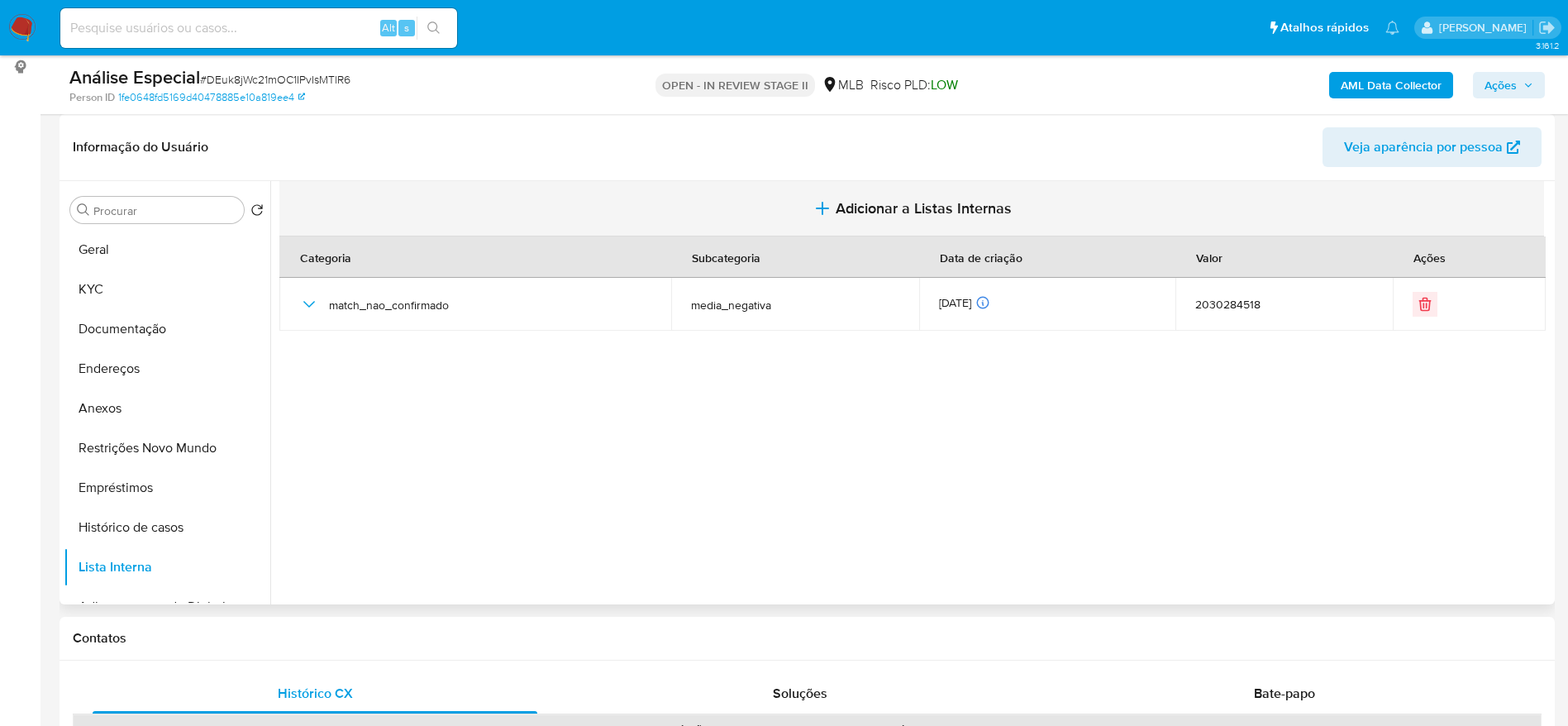
click at [876, 200] on span "Adicionar a Listas Internas" at bounding box center [923, 208] width 176 height 18
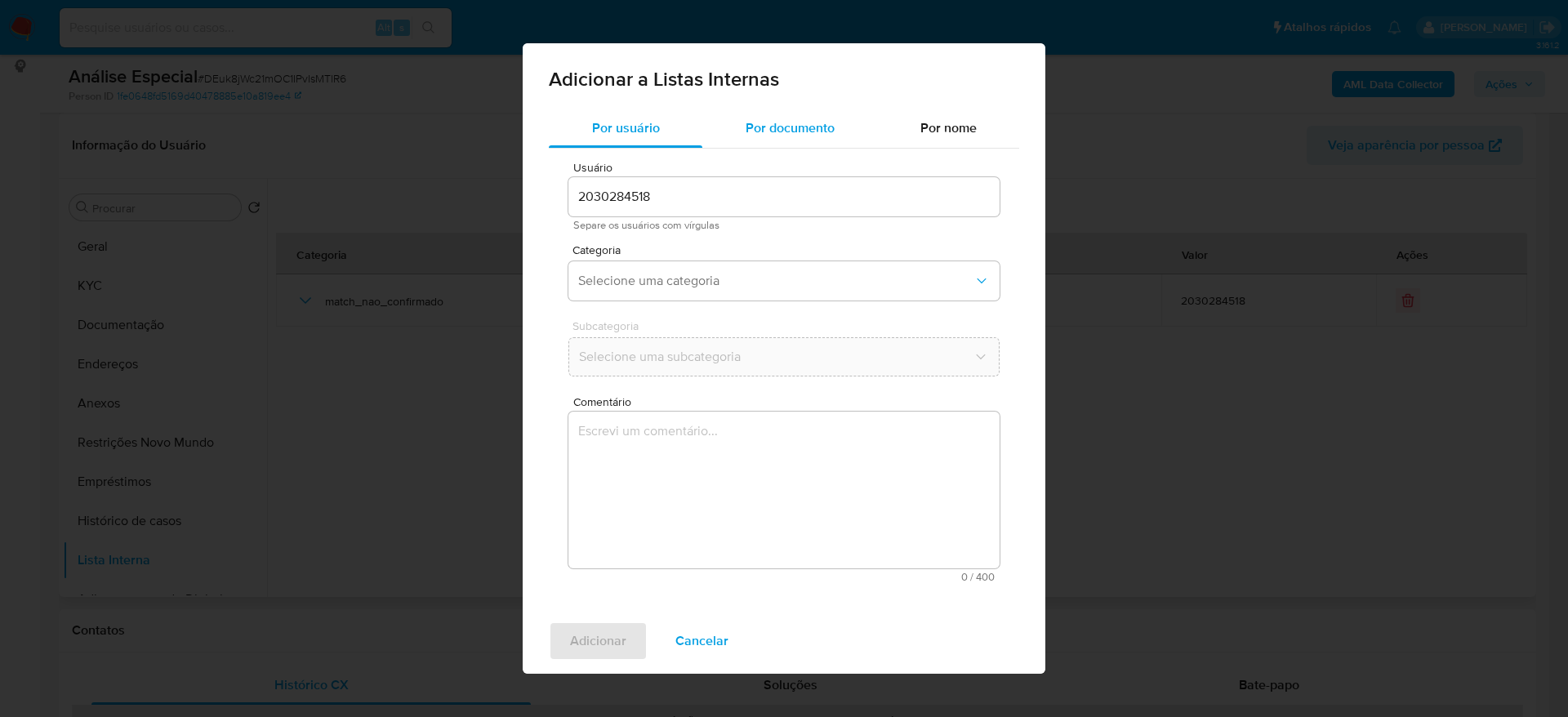
click at [787, 133] on span "Por documento" at bounding box center [790, 127] width 89 height 19
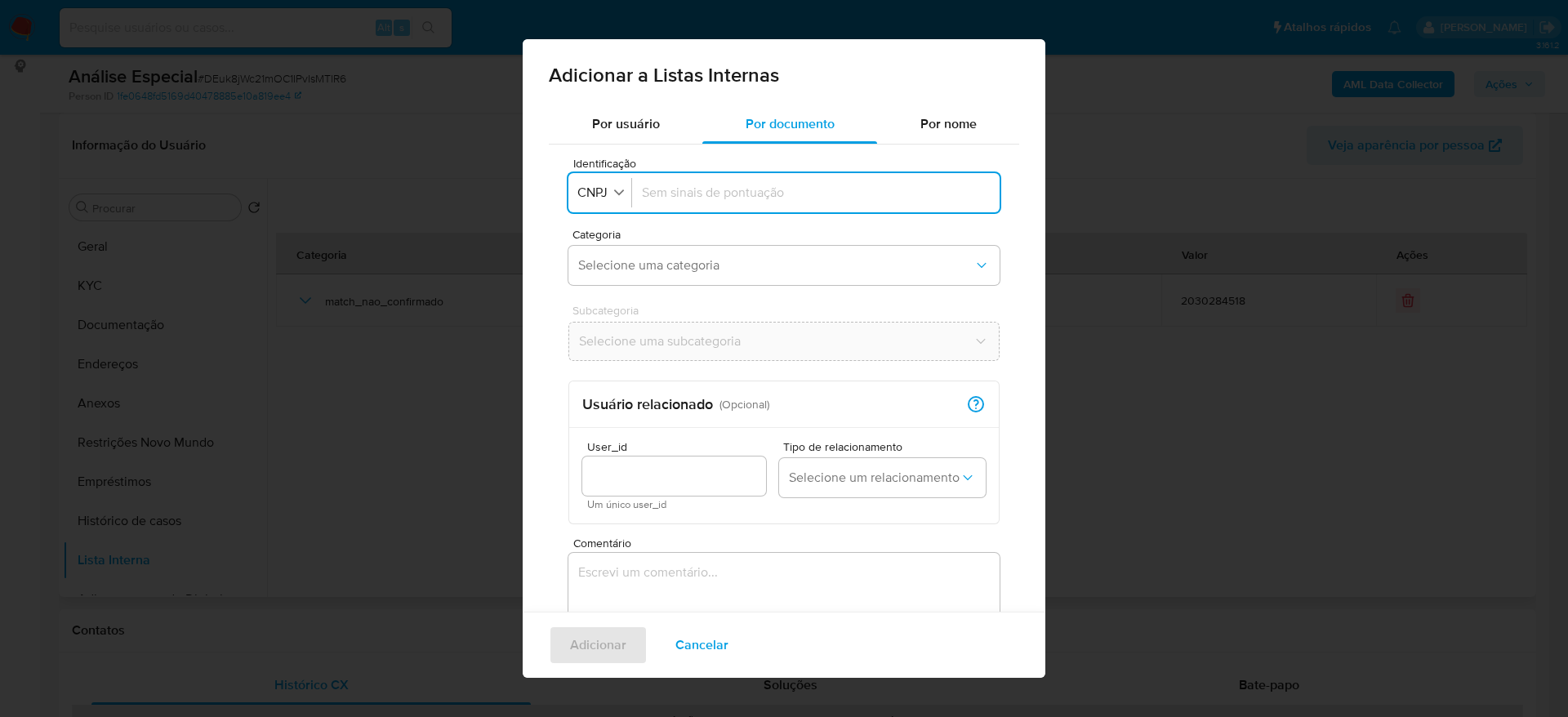
click at [615, 171] on div "Identificação Identificação CNPJ" at bounding box center [784, 187] width 431 height 58
drag, startPoint x: 613, startPoint y: 192, endPoint x: 615, endPoint y: 204, distance: 12.2
click at [615, 192] on icon "button" at bounding box center [619, 192] width 15 height 15
click at [606, 271] on div "CPF" at bounding box center [595, 264] width 32 height 39
click at [754, 208] on div at bounding box center [812, 193] width 354 height 39
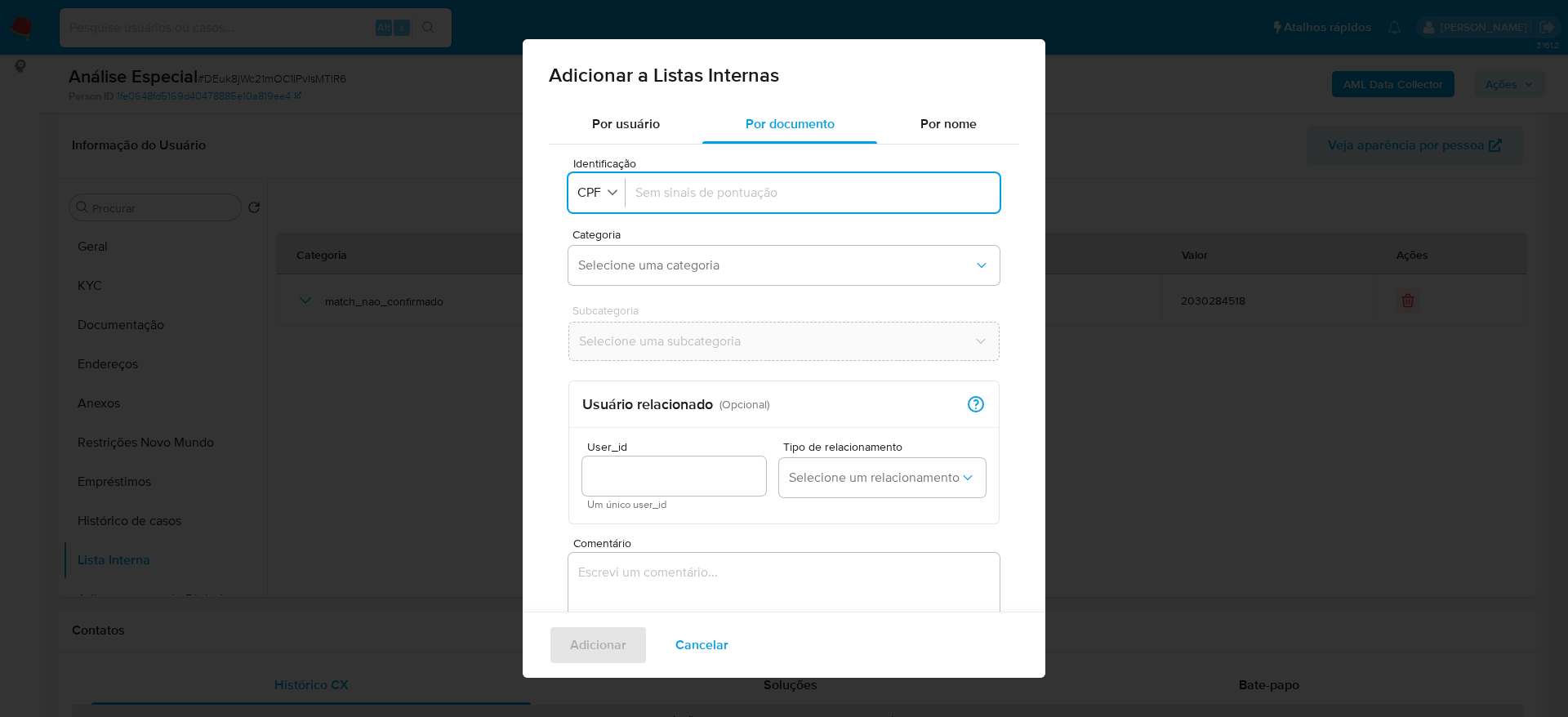
click at [757, 196] on input "Identificação" at bounding box center [812, 193] width 354 height 18
type input "08759273780"
click at [752, 282] on button "Selecione uma categoria" at bounding box center [784, 265] width 431 height 39
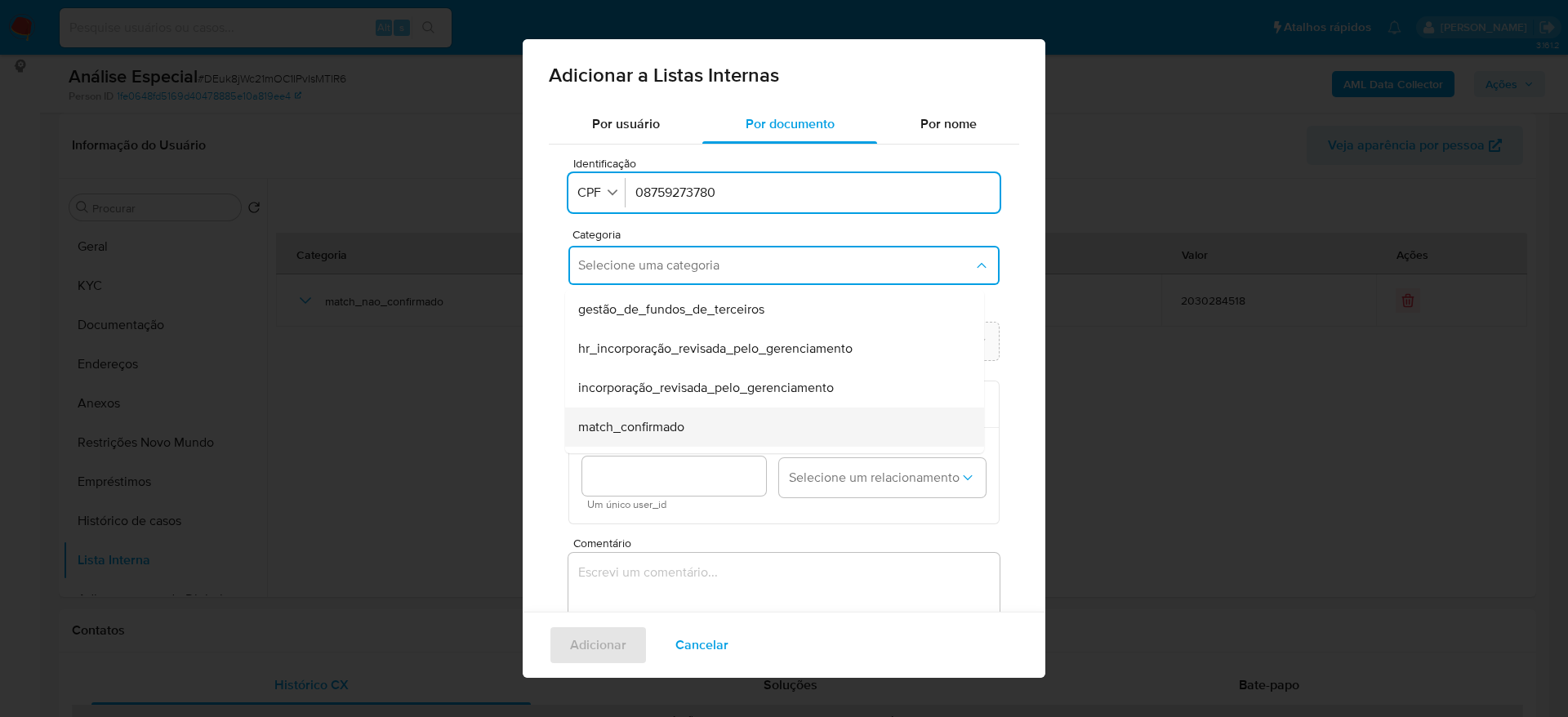
click at [753, 418] on div "match_confirmado" at bounding box center [770, 427] width 383 height 39
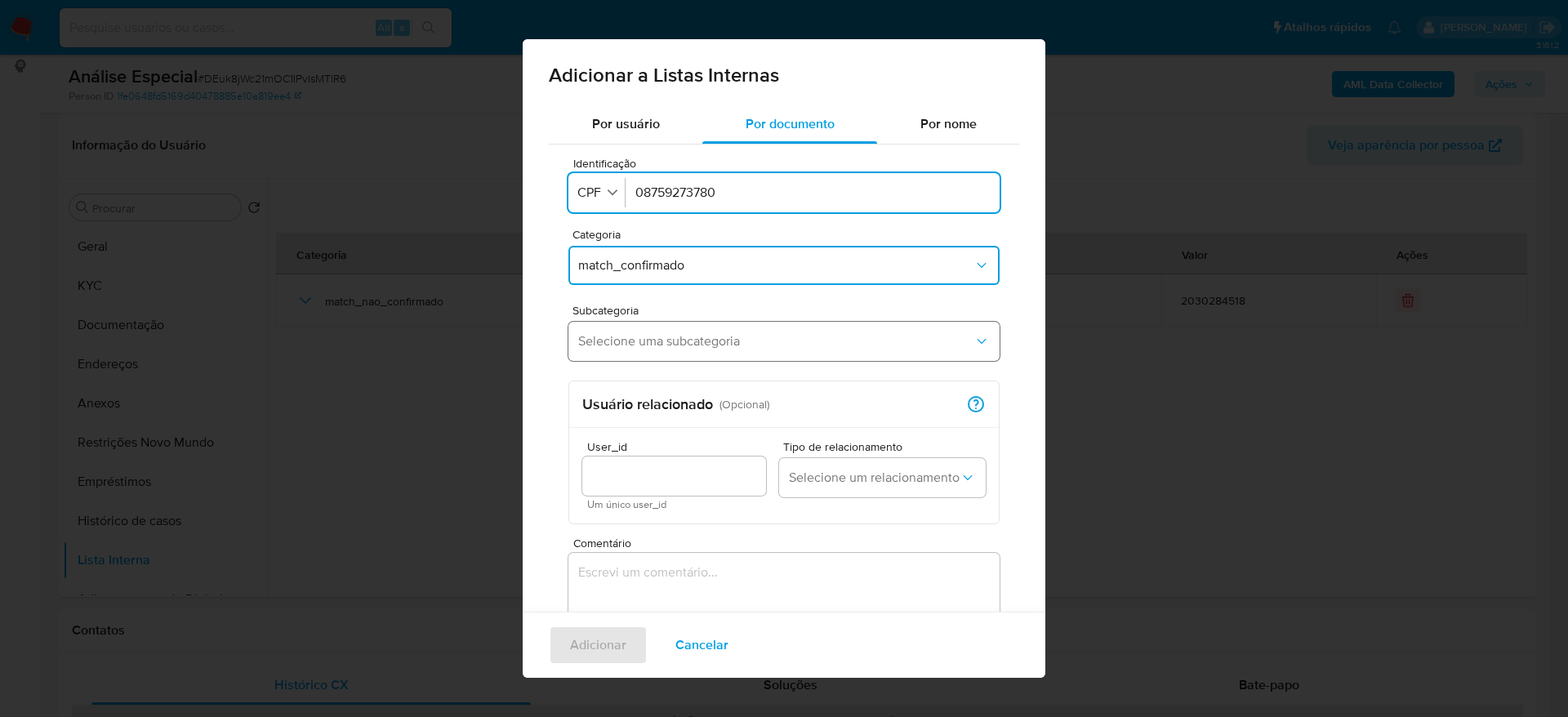
click at [738, 341] on span "Selecione uma subcategoria" at bounding box center [776, 341] width 395 height 16
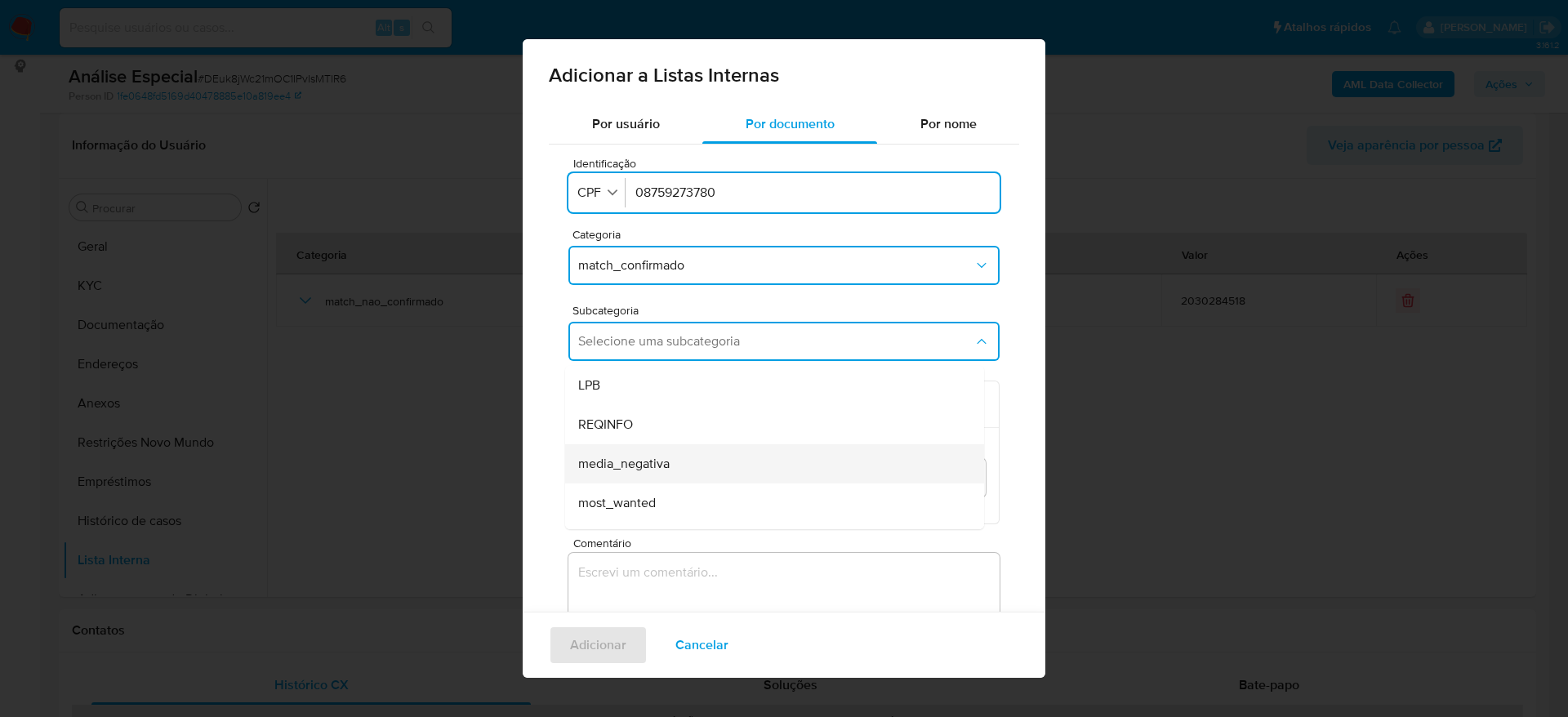
click at [734, 454] on div "media_negativa" at bounding box center [770, 464] width 383 height 39
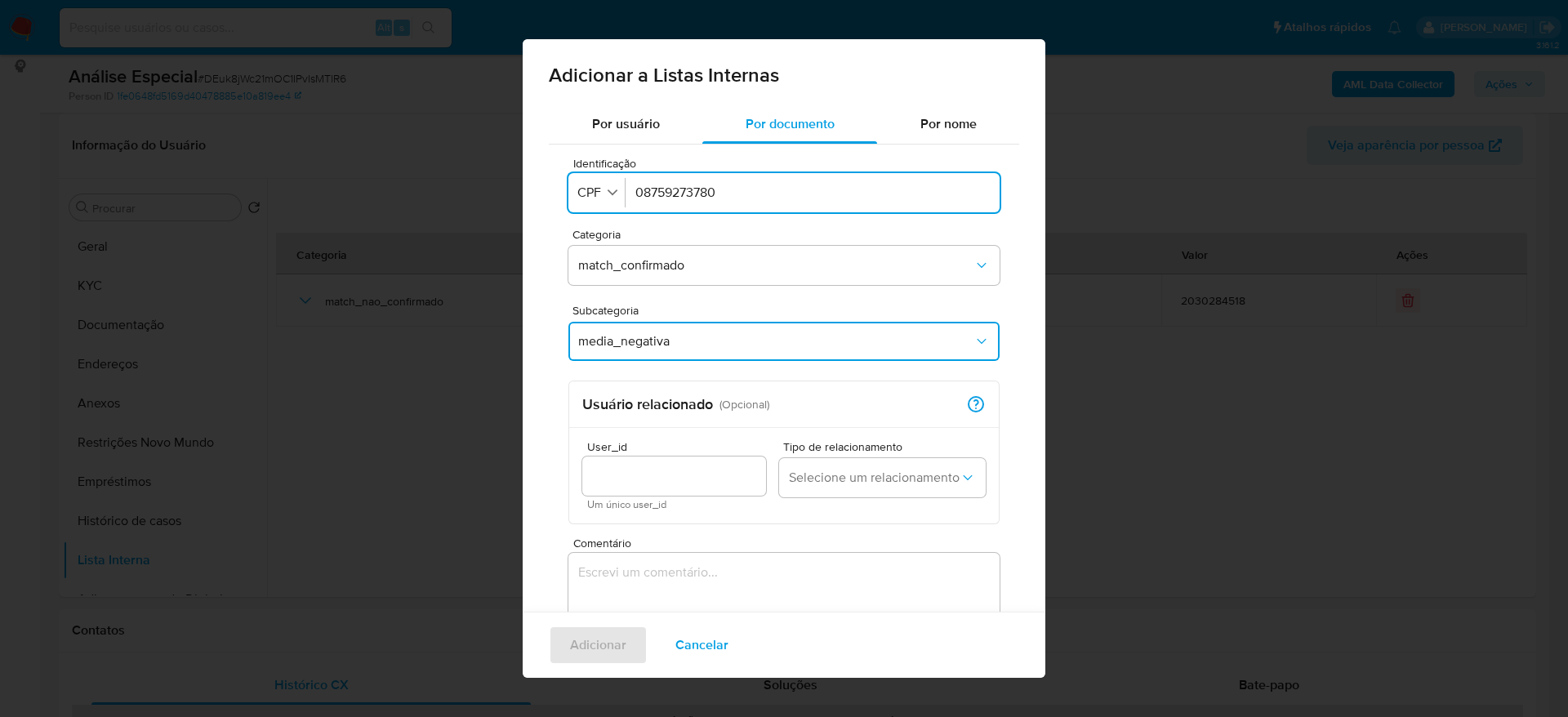
click at [740, 573] on textarea "Comentário" at bounding box center [784, 631] width 431 height 157
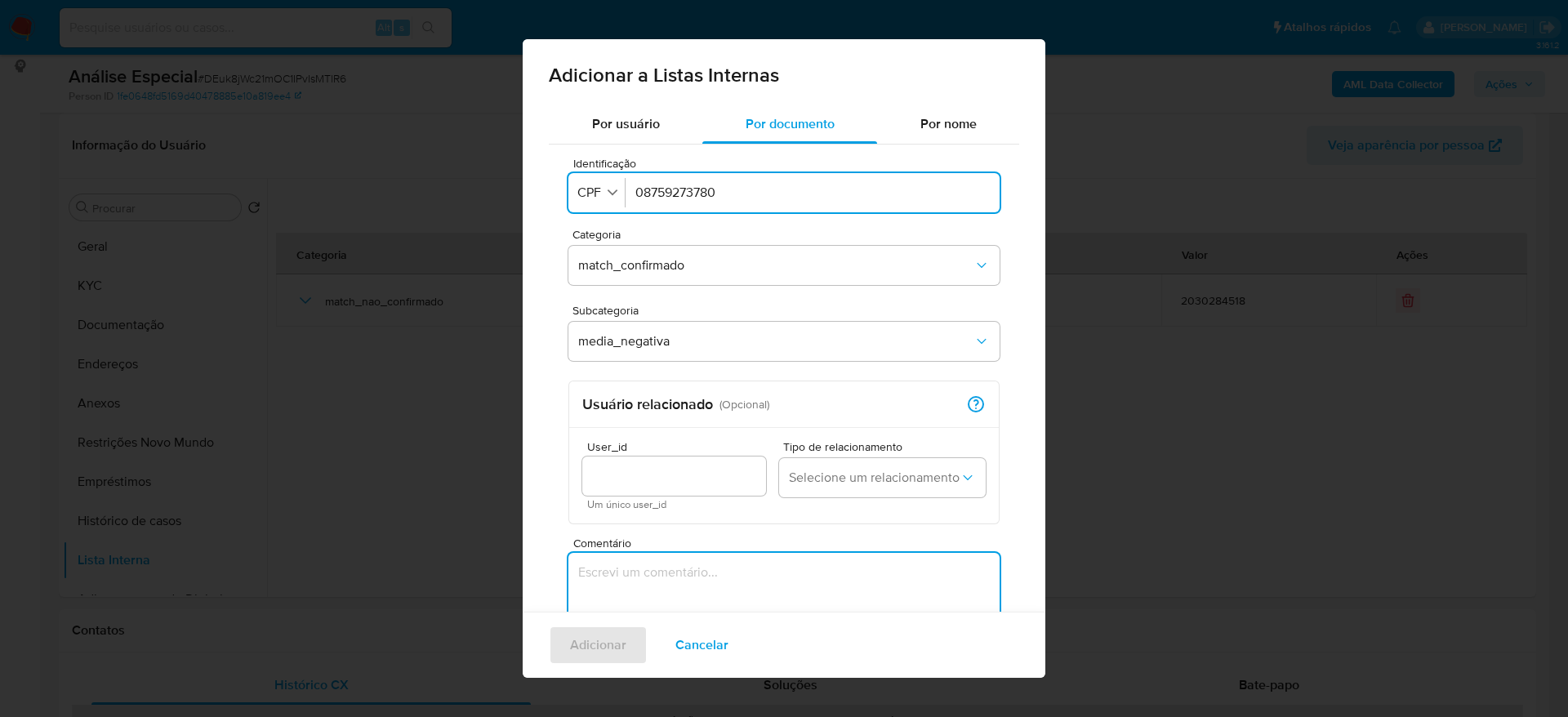
paste textarea "https://aseguirniteroi.com.br/noticias/dono-de-ferro-velho-irregular-e-preso-em…"
type textarea "https://aseguirniteroi.com.br/noticias/dono-de-ferro-velho-irregular-e-preso-em…"
click at [621, 633] on span "Adicionar" at bounding box center [598, 645] width 56 height 36
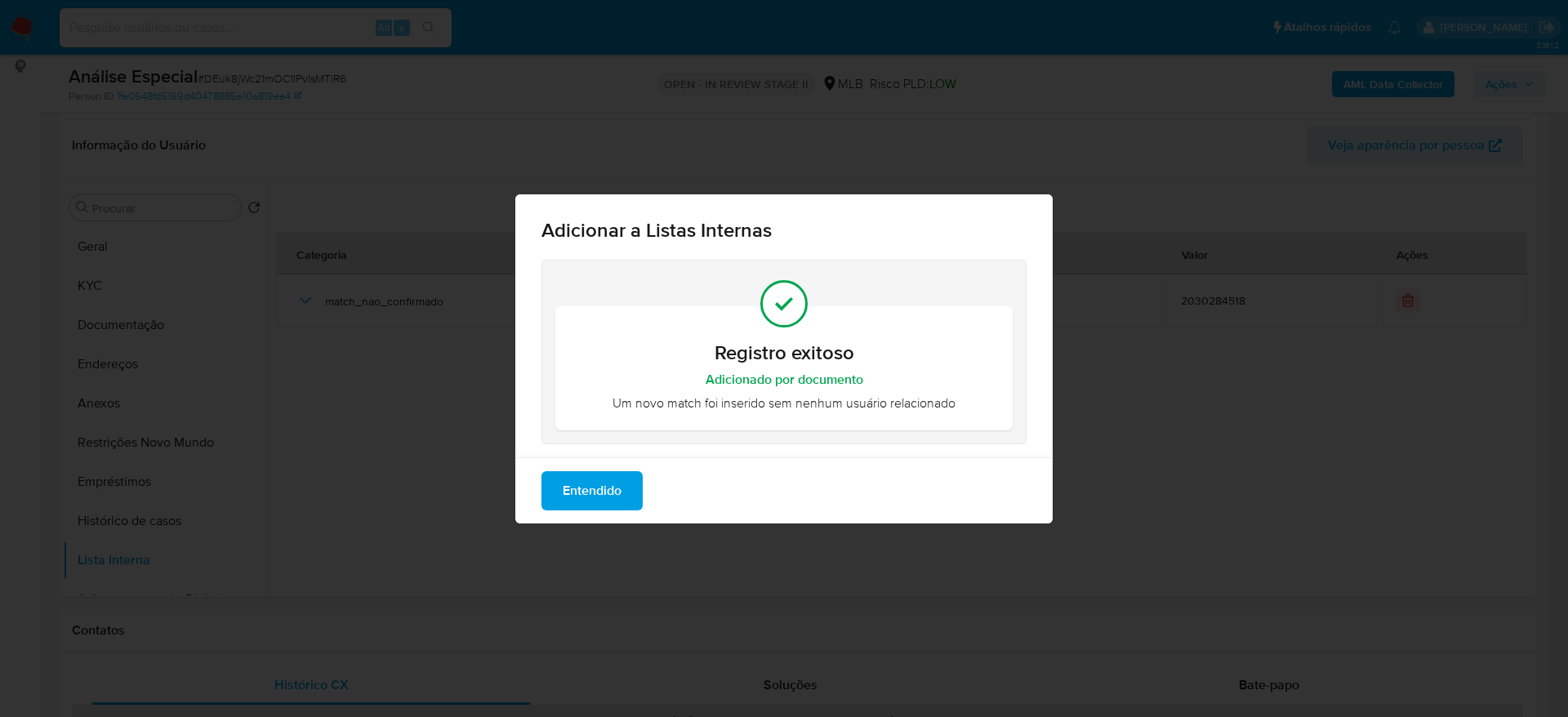
click at [576, 478] on span "Entendido" at bounding box center [591, 490] width 59 height 36
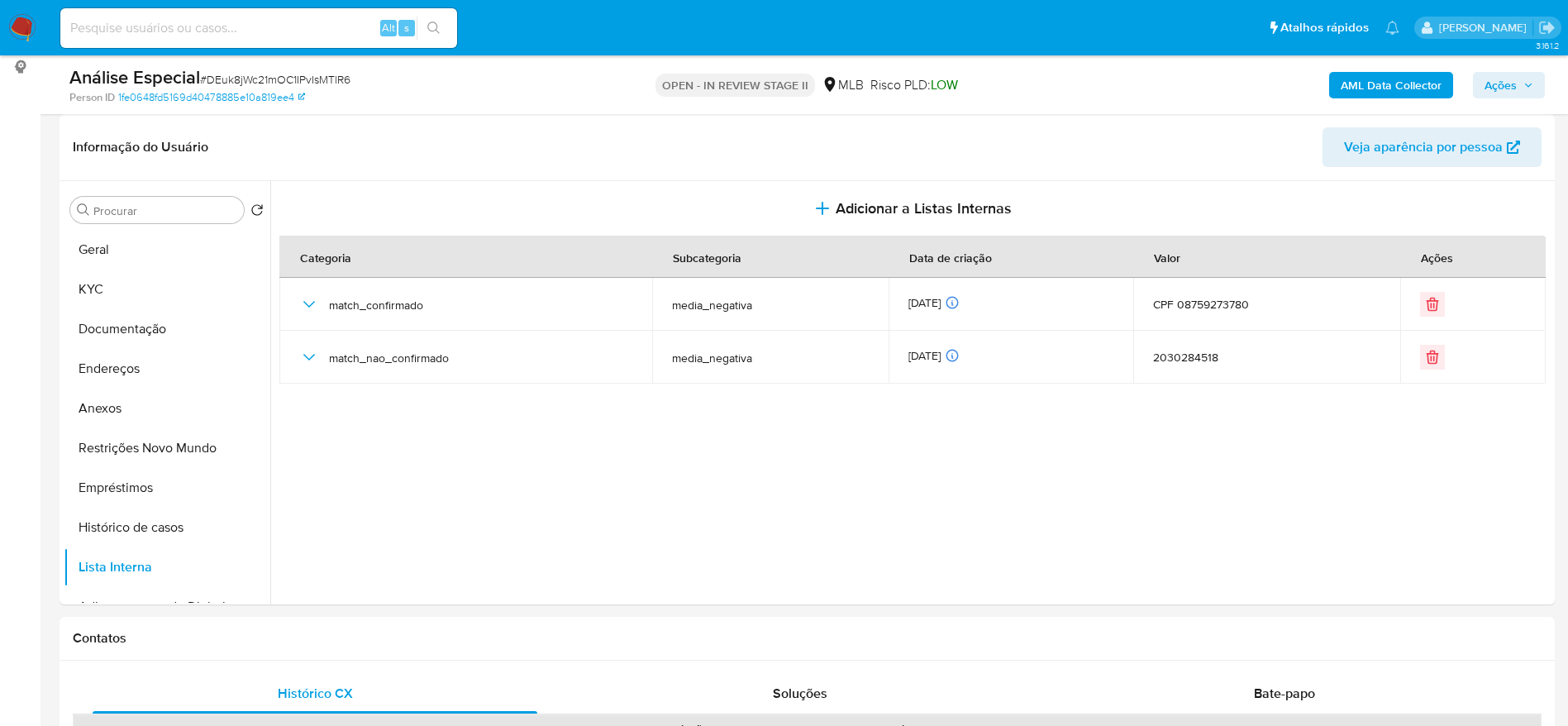
click at [288, 27] on input at bounding box center [259, 28] width 397 height 22
paste input "UPOxNIkjLezfMpACFKoSGgrF"
type input "UPOxNIkjLezfMpACFKoSGgrF"
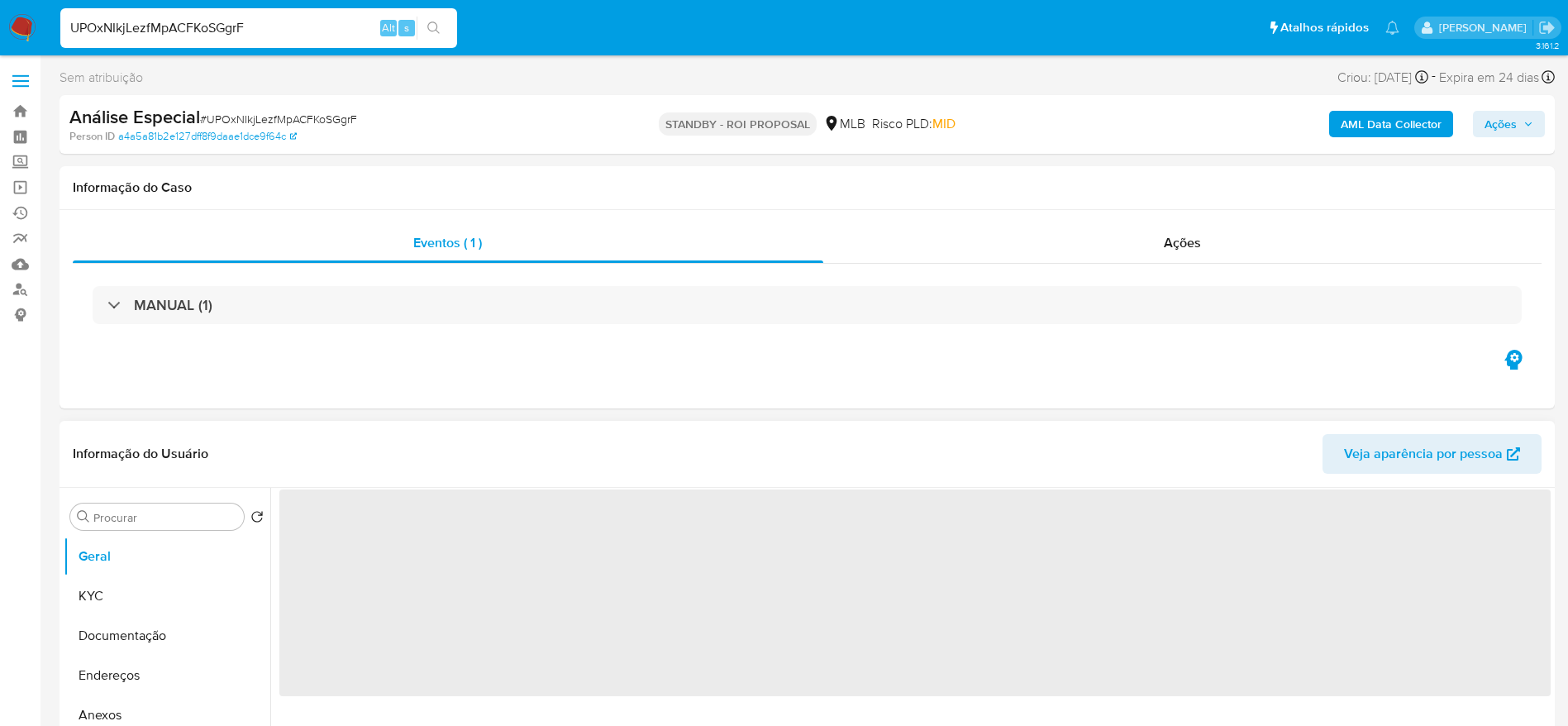
select select "10"
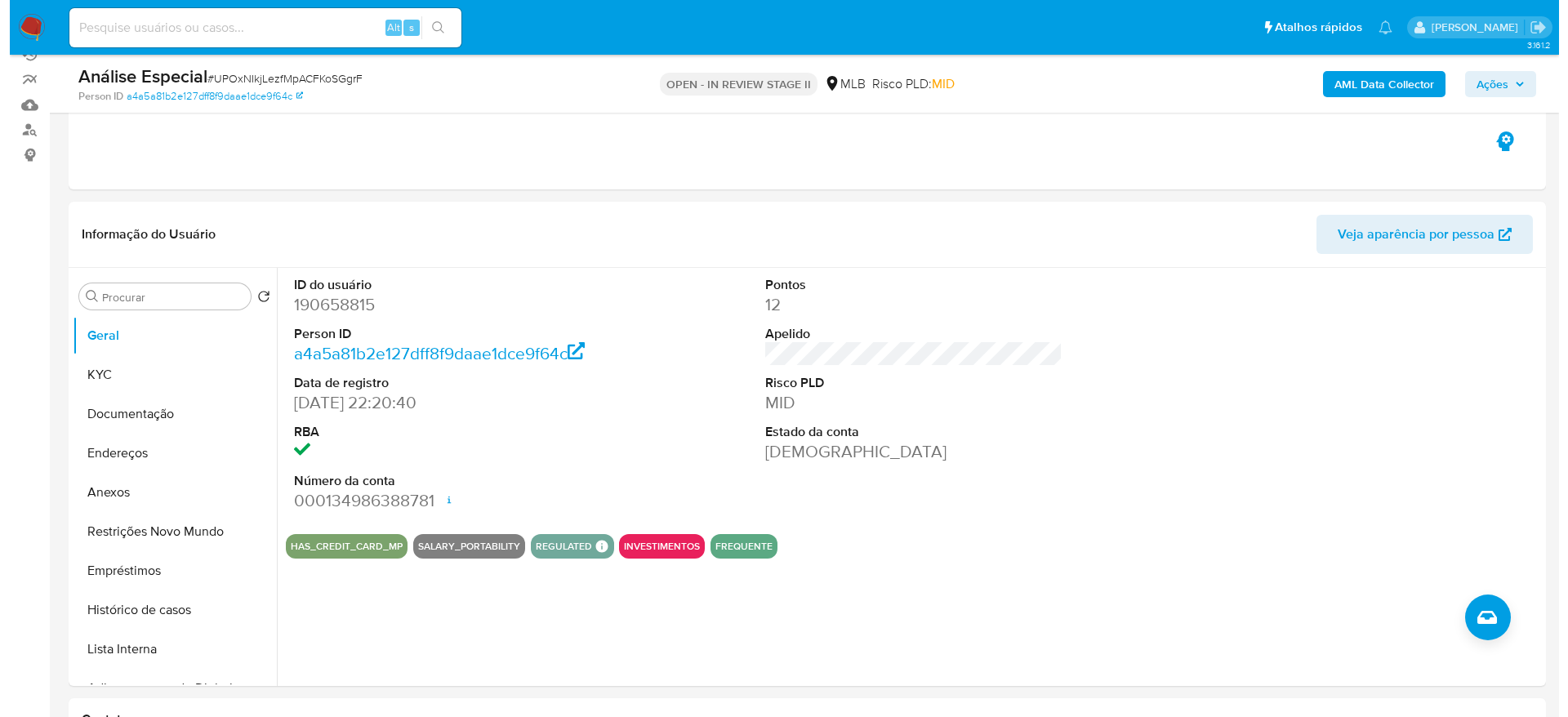
scroll to position [245, 0]
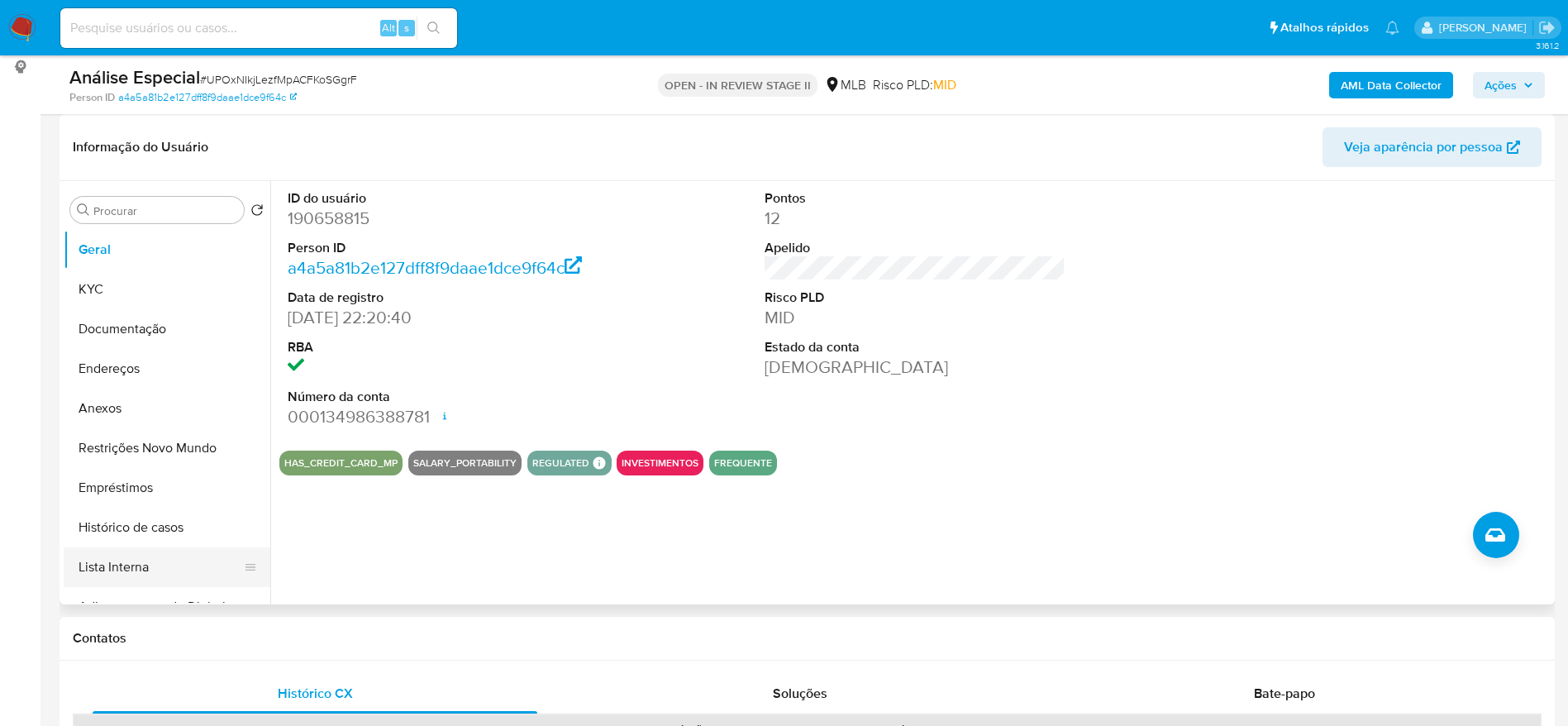
click at [141, 569] on button "Lista Interna" at bounding box center [159, 567] width 193 height 40
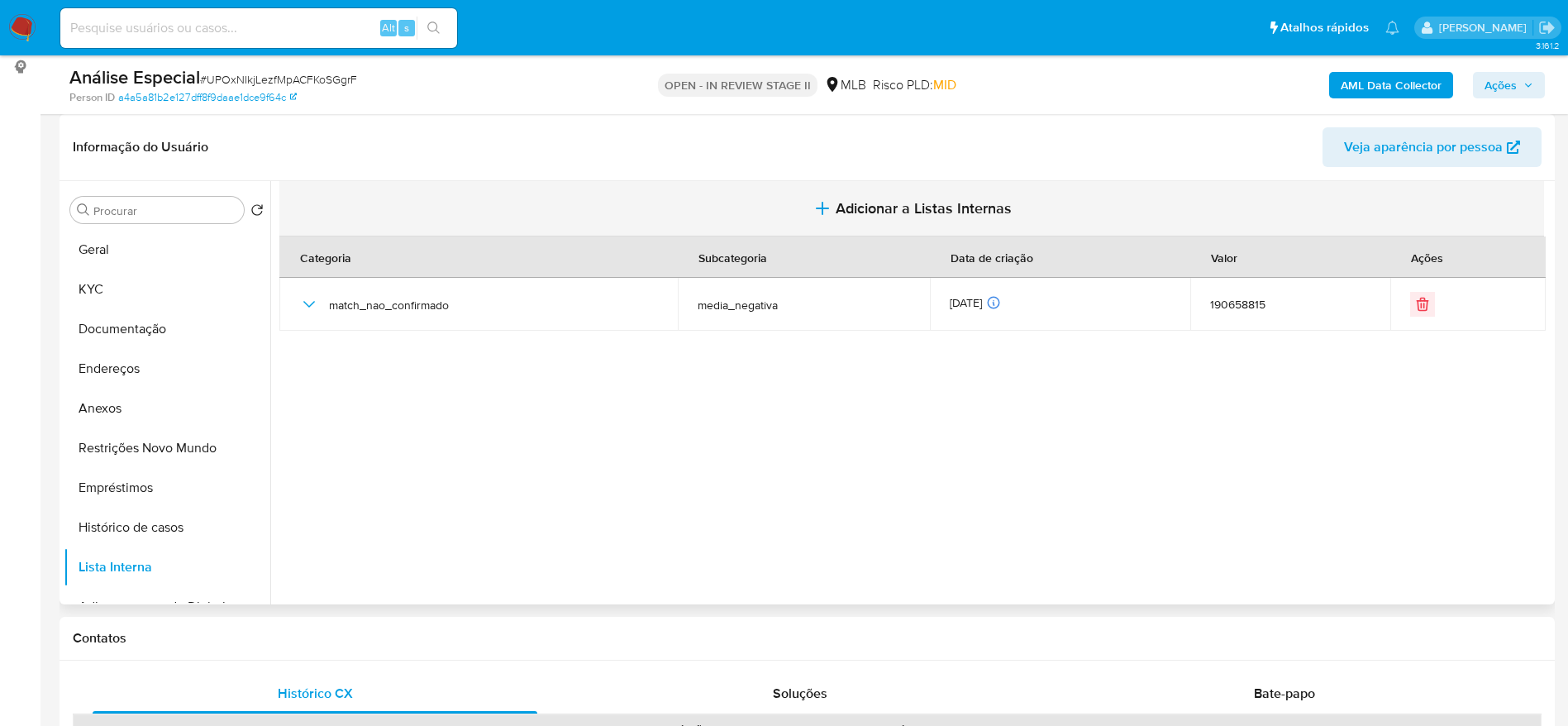
click at [895, 208] on span "Adicionar a Listas Internas" at bounding box center [923, 208] width 176 height 18
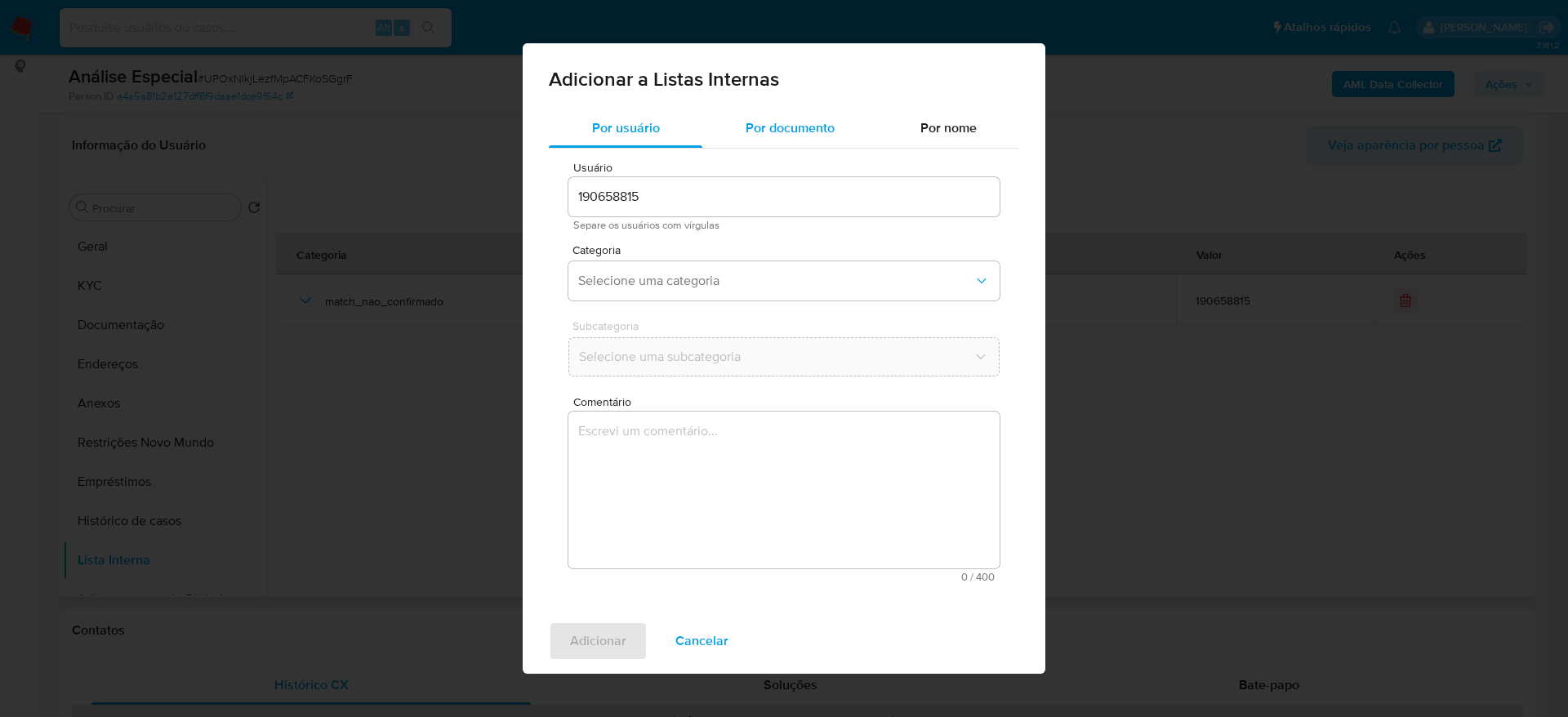
click at [768, 121] on span "Por documento" at bounding box center [790, 127] width 89 height 19
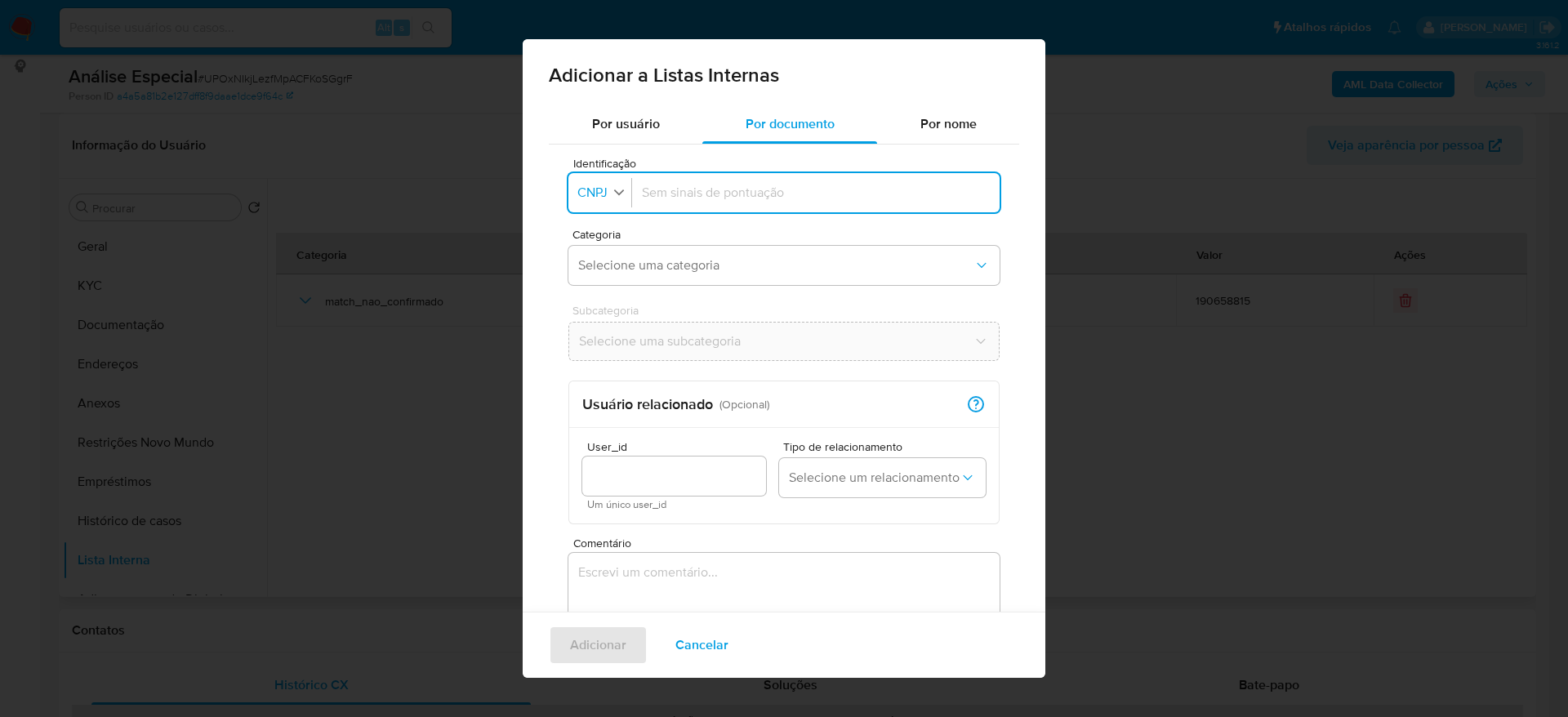
click at [603, 191] on span "CNPJ" at bounding box center [592, 193] width 33 height 16
click at [600, 258] on span "CPF" at bounding box center [591, 264] width 24 height 16
click at [712, 196] on input "Identificação" at bounding box center [812, 193] width 354 height 18
type input "12071808746"
click at [667, 270] on span "Selecione uma categoria" at bounding box center [776, 265] width 395 height 16
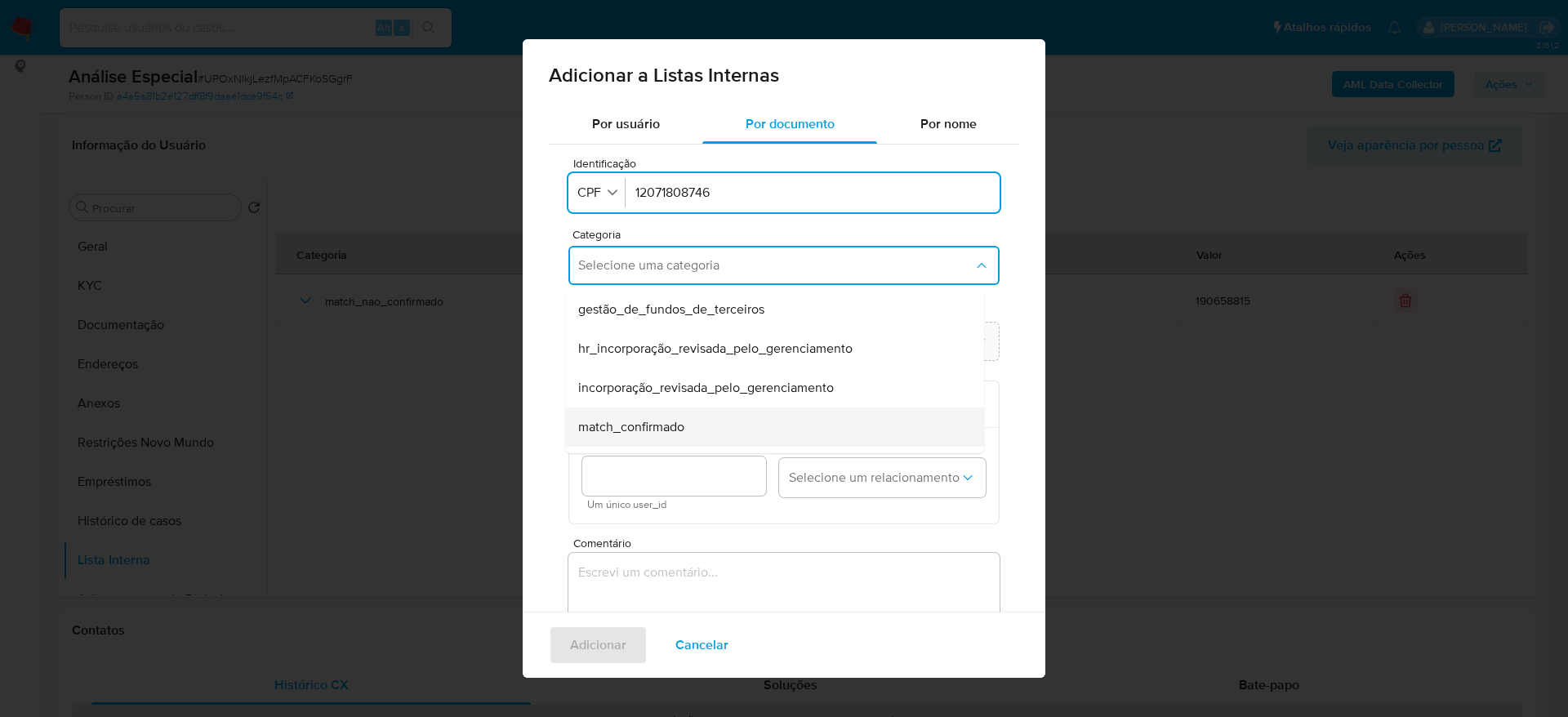
click at [709, 424] on div "match_confirmado" at bounding box center [770, 427] width 383 height 39
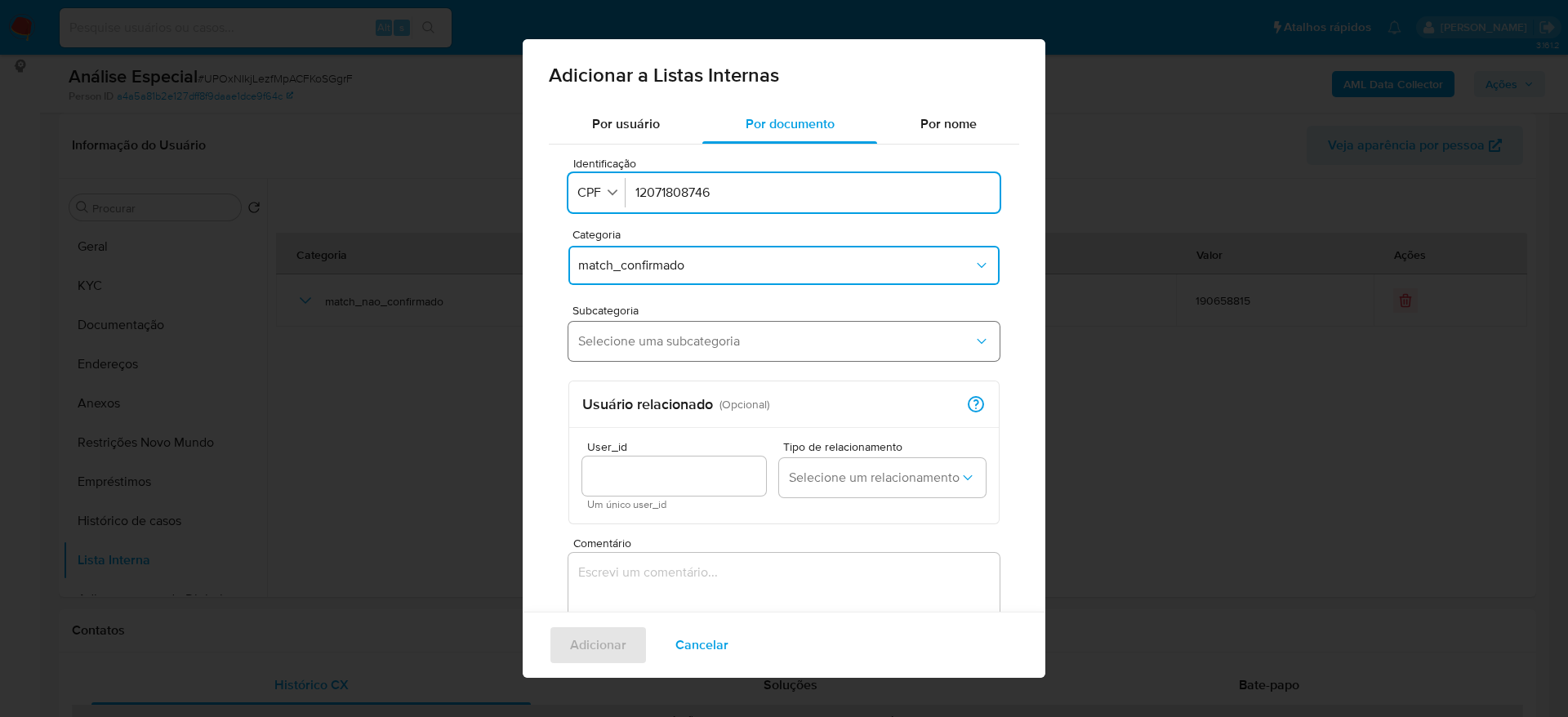
click at [761, 325] on button "Selecione uma subcategoria" at bounding box center [784, 341] width 431 height 39
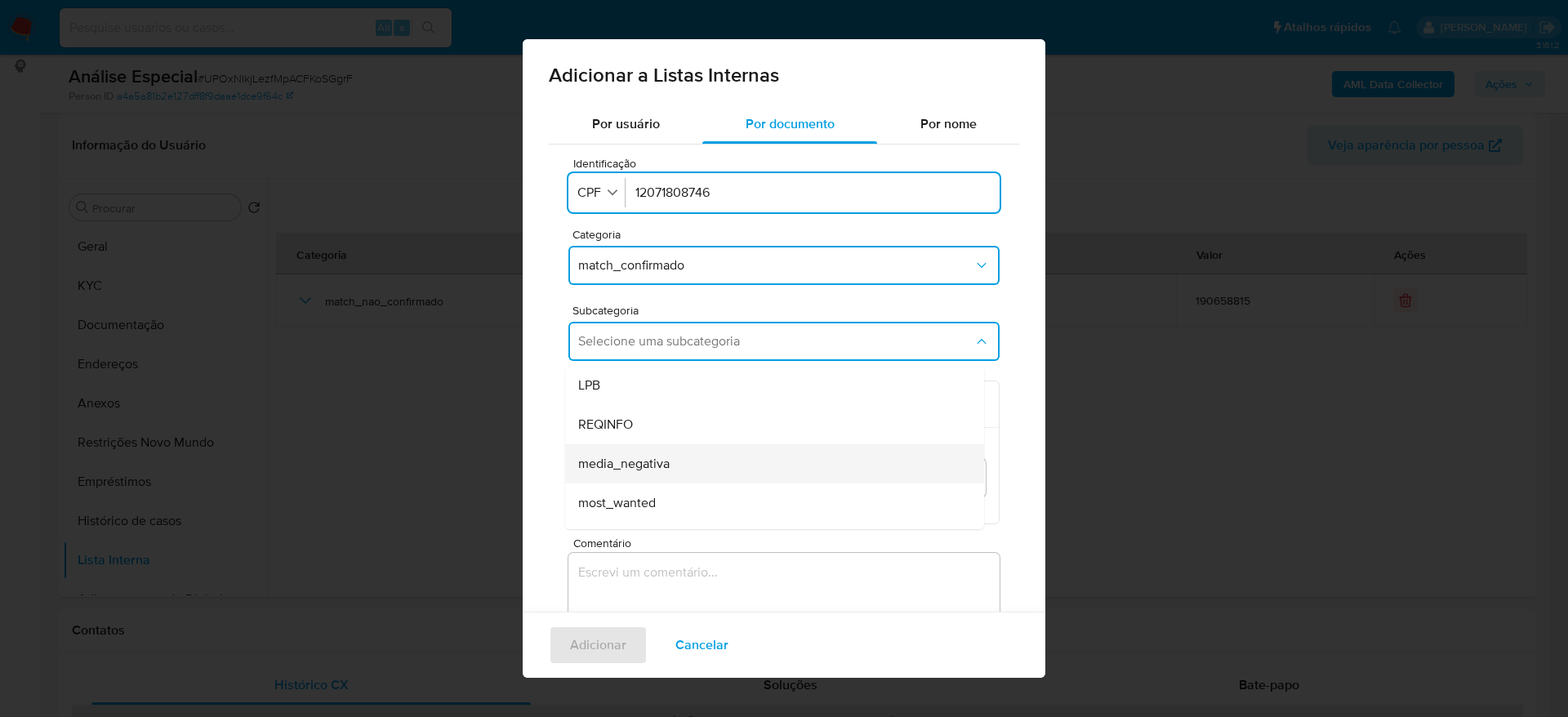
click at [722, 473] on div "media_negativa" at bounding box center [770, 464] width 383 height 39
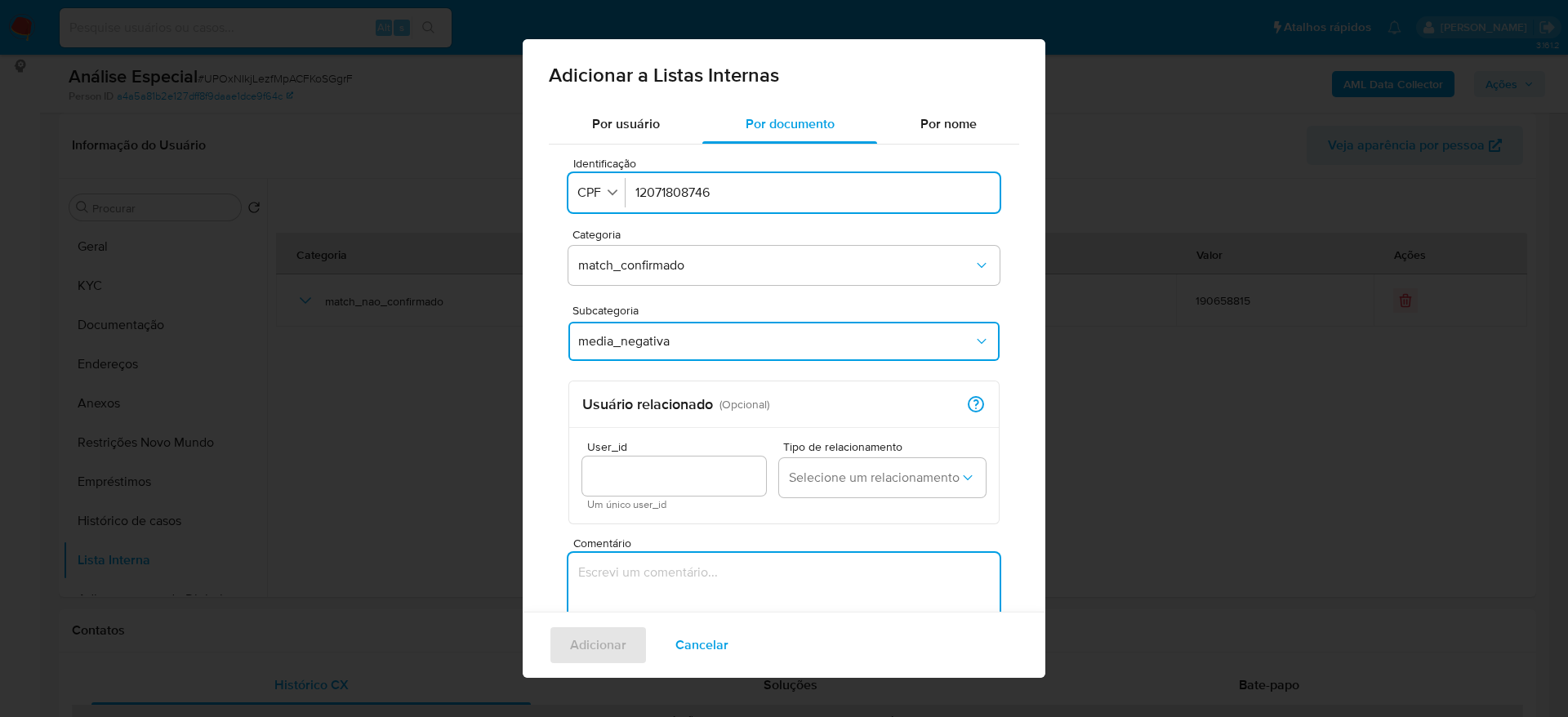
click at [737, 593] on textarea "Comentário" at bounding box center [784, 631] width 431 height 157
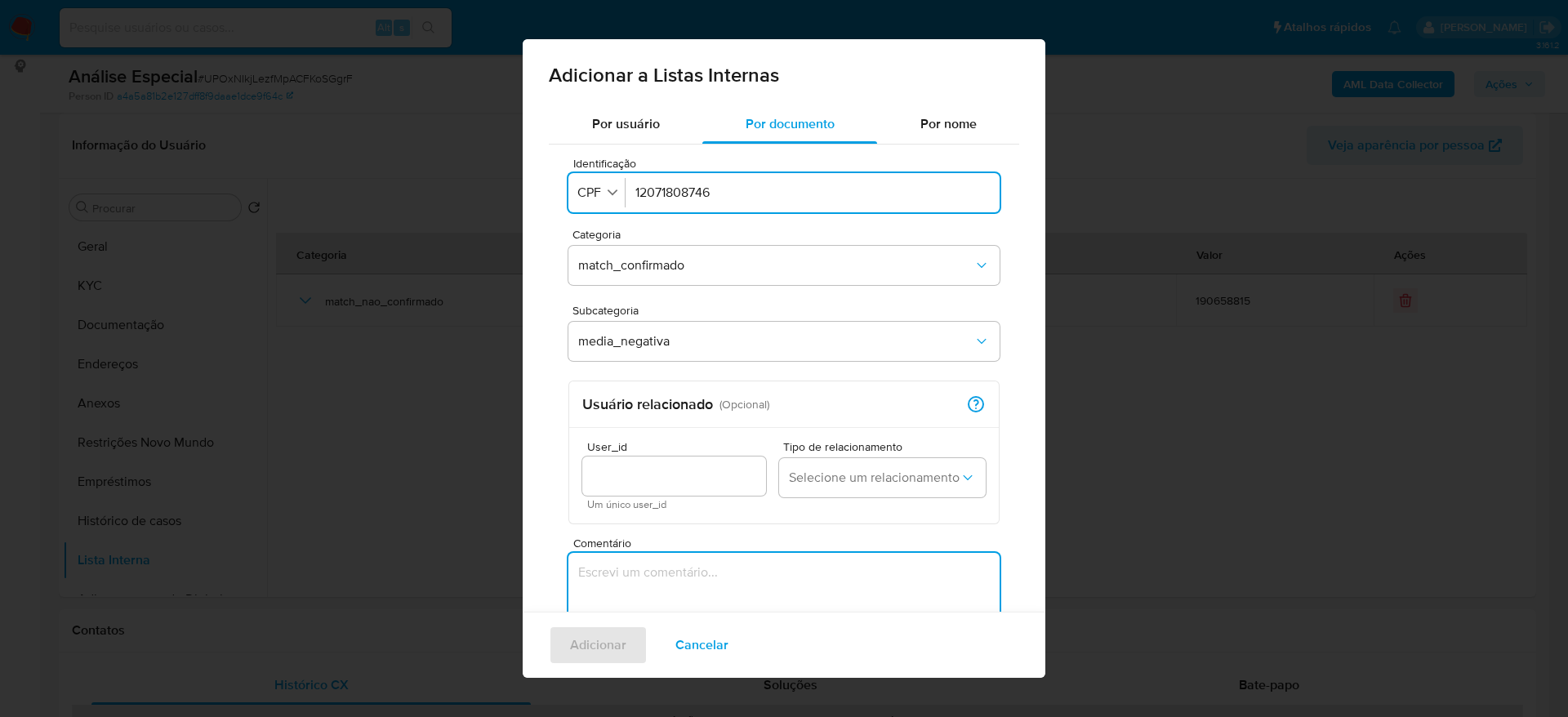
paste textarea "https://oglobo.globo.com/rio/noticia/2025/07/31/pm-e-outros-cinco-sao-alvos-de-…"
type textarea "https://oglobo.globo.com/rio/noticia/2025/07/31/pm-e-outros-cinco-sao-alvos-de-…"
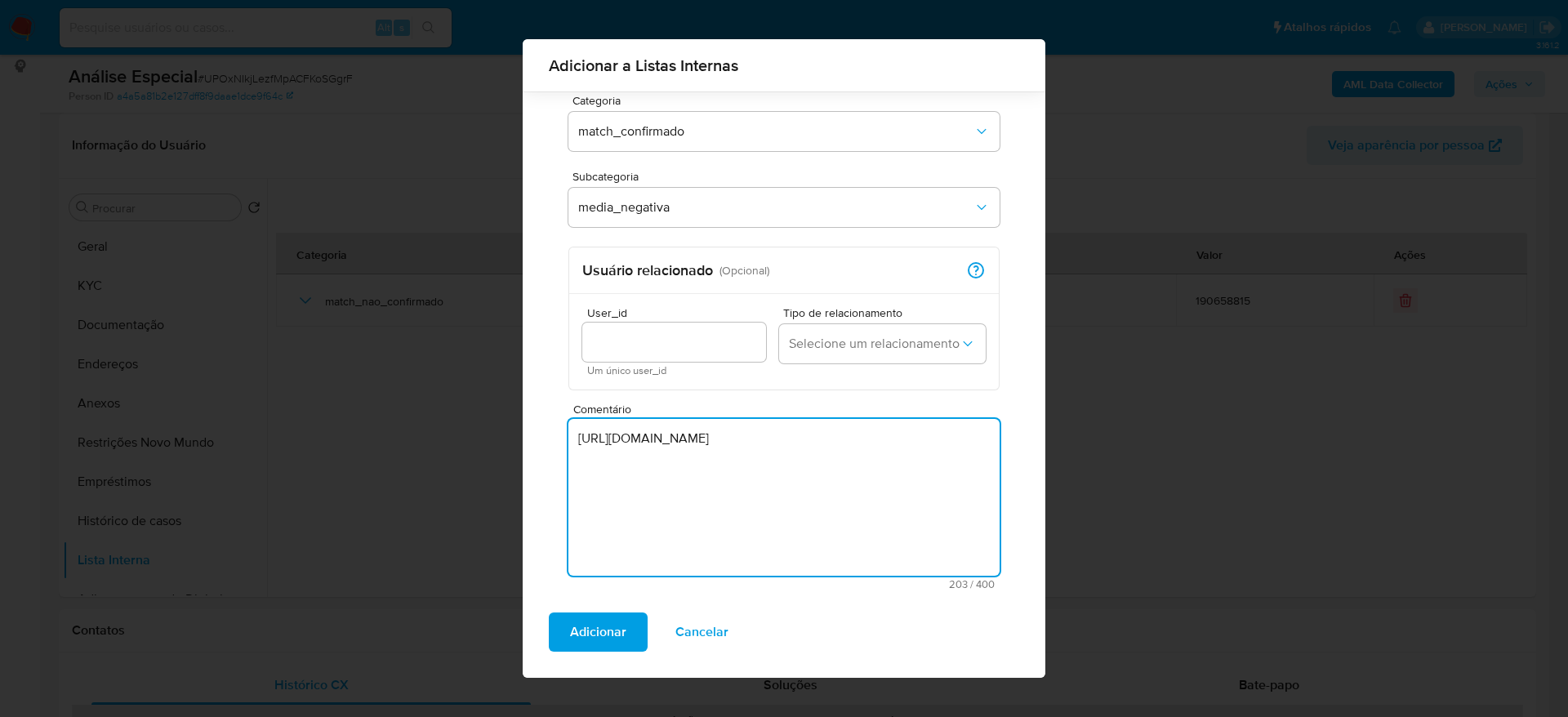
scroll to position [125, 0]
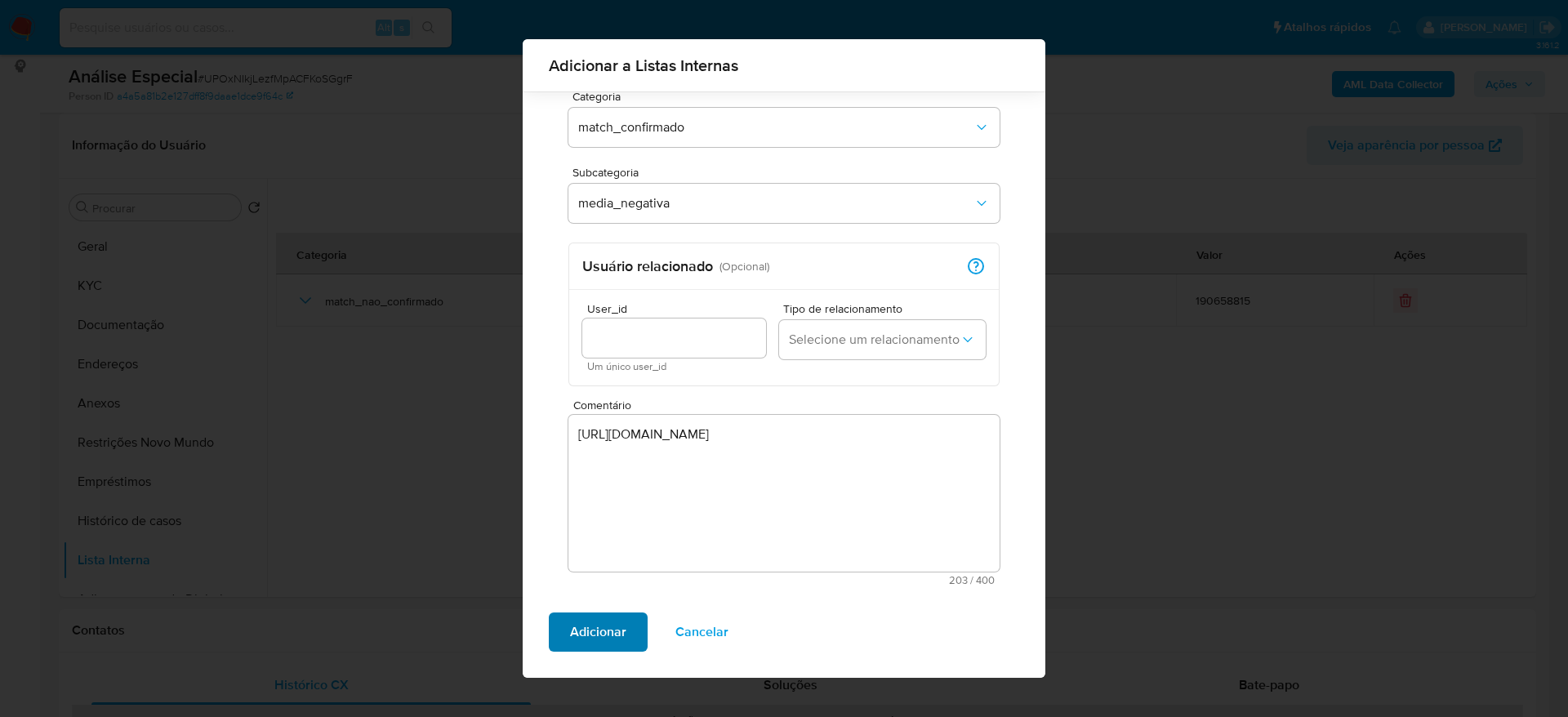
click at [614, 619] on span "Adicionar" at bounding box center [598, 632] width 56 height 36
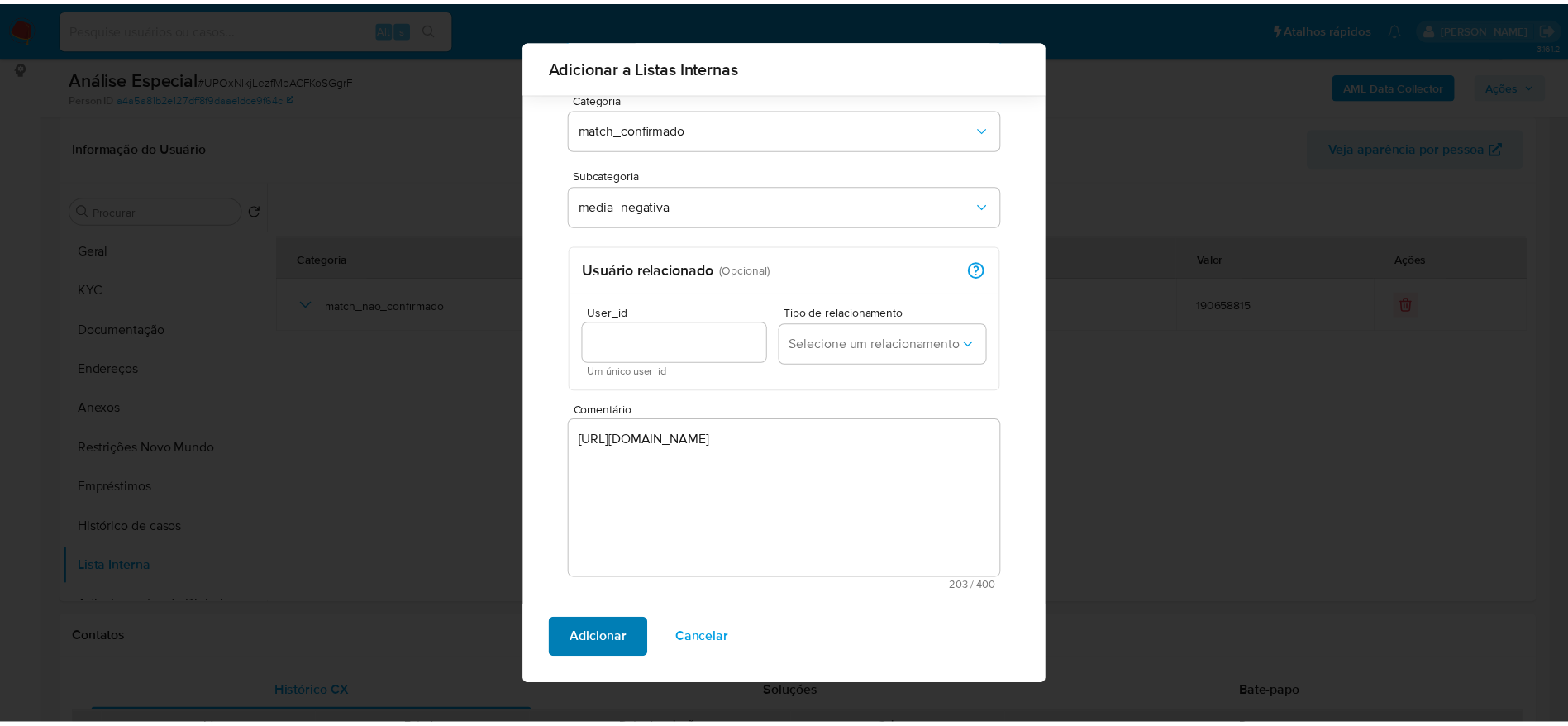
scroll to position [0, 0]
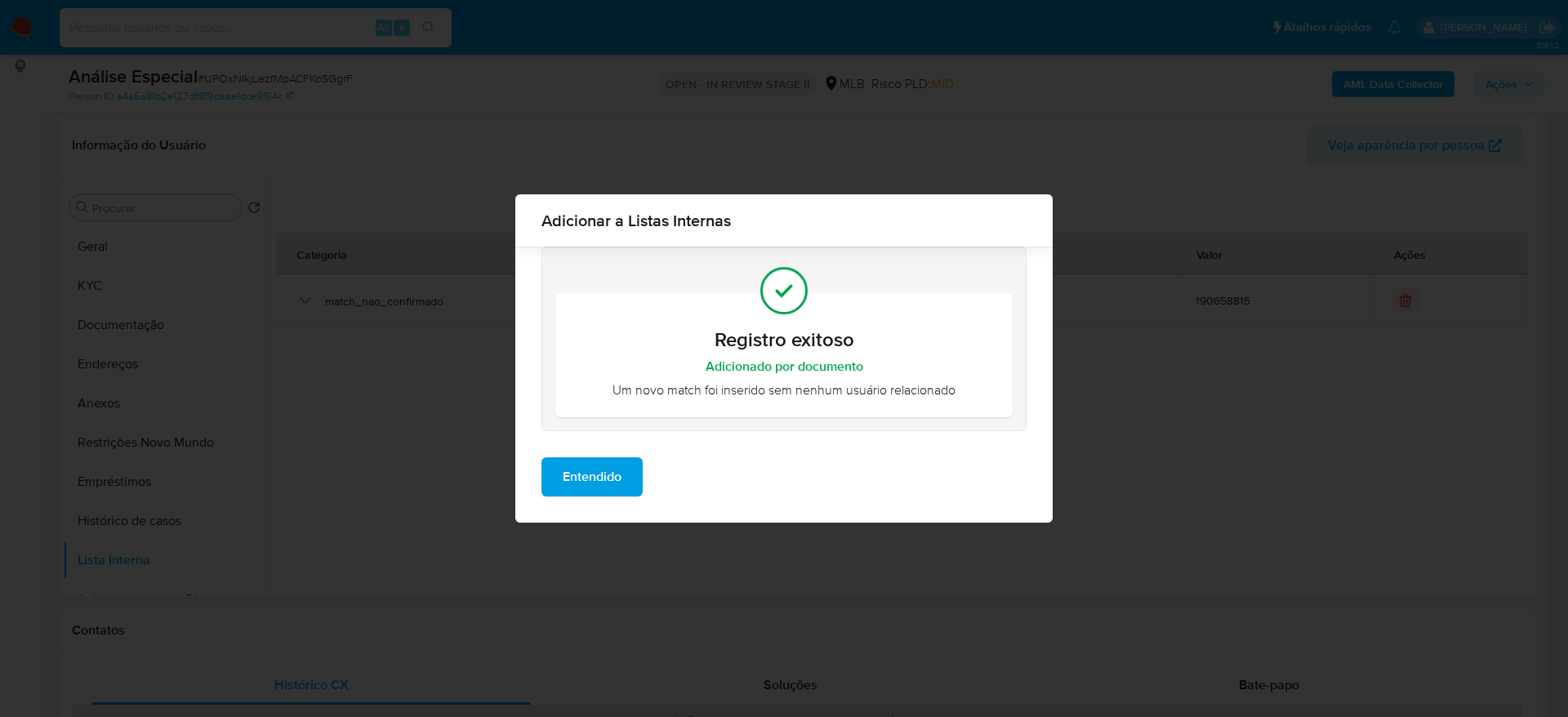
click at [588, 475] on span "Entendido" at bounding box center [591, 477] width 59 height 36
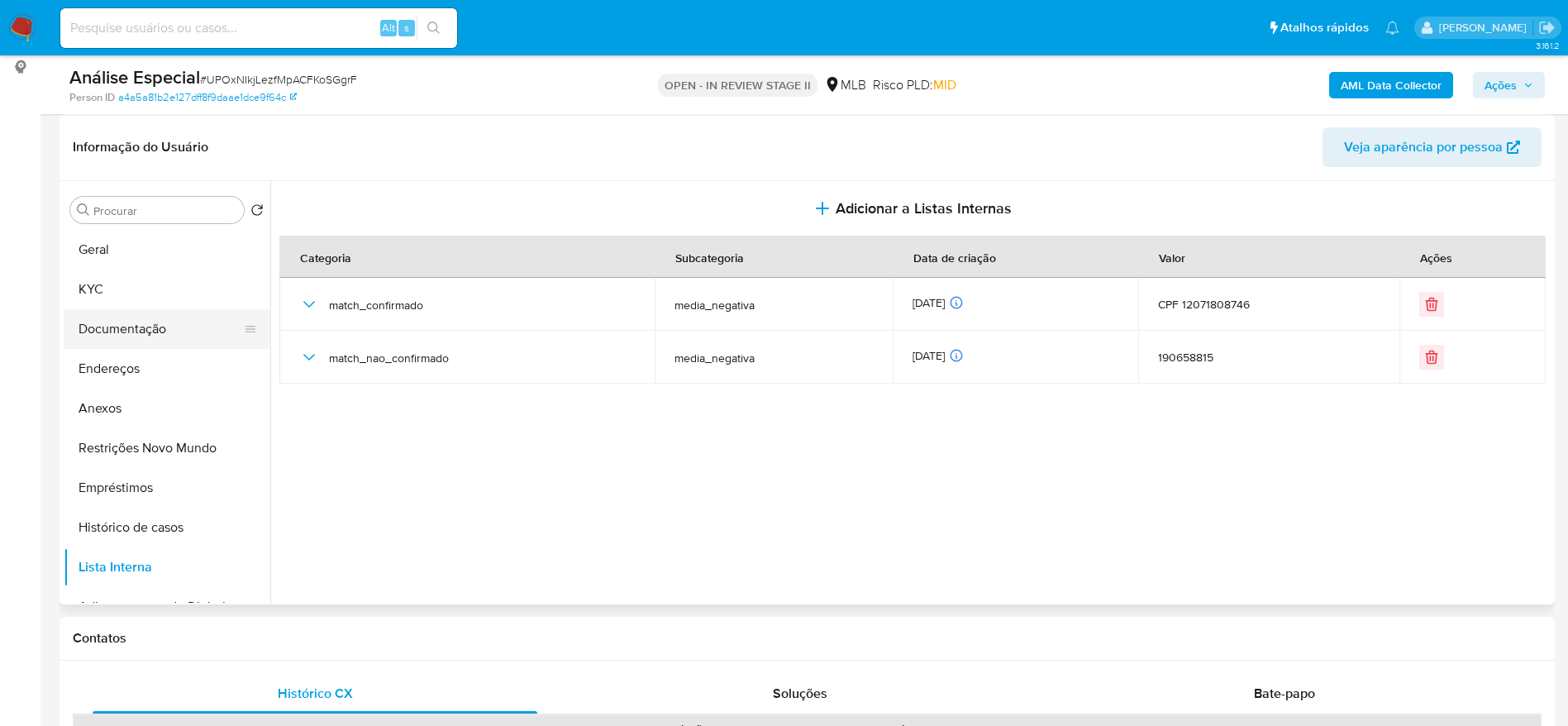
click at [172, 346] on button "Documentação" at bounding box center [159, 329] width 193 height 40
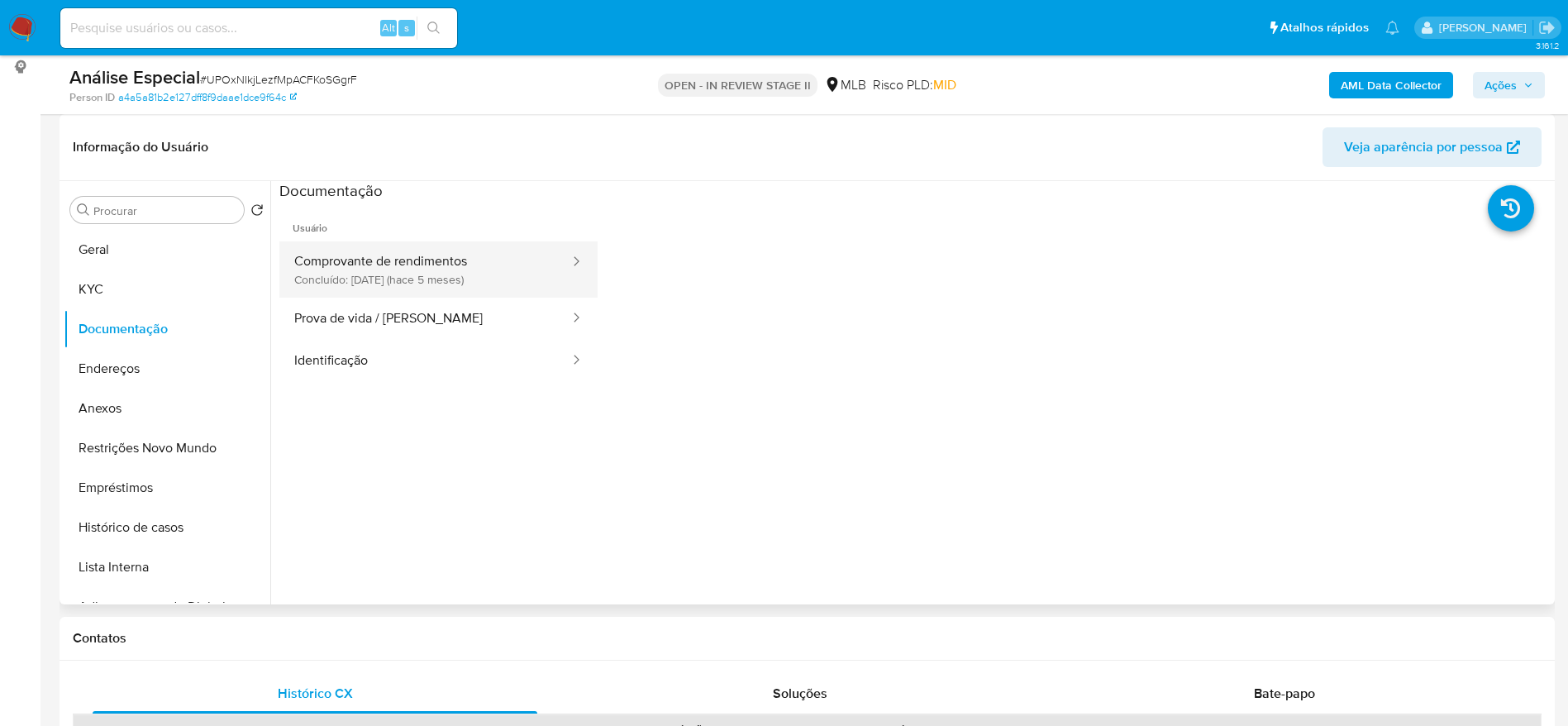
click at [481, 268] on button "Comprovante de rendimentos Concluído: 25/04/2025 (hace 5 meses)" at bounding box center [425, 269] width 292 height 56
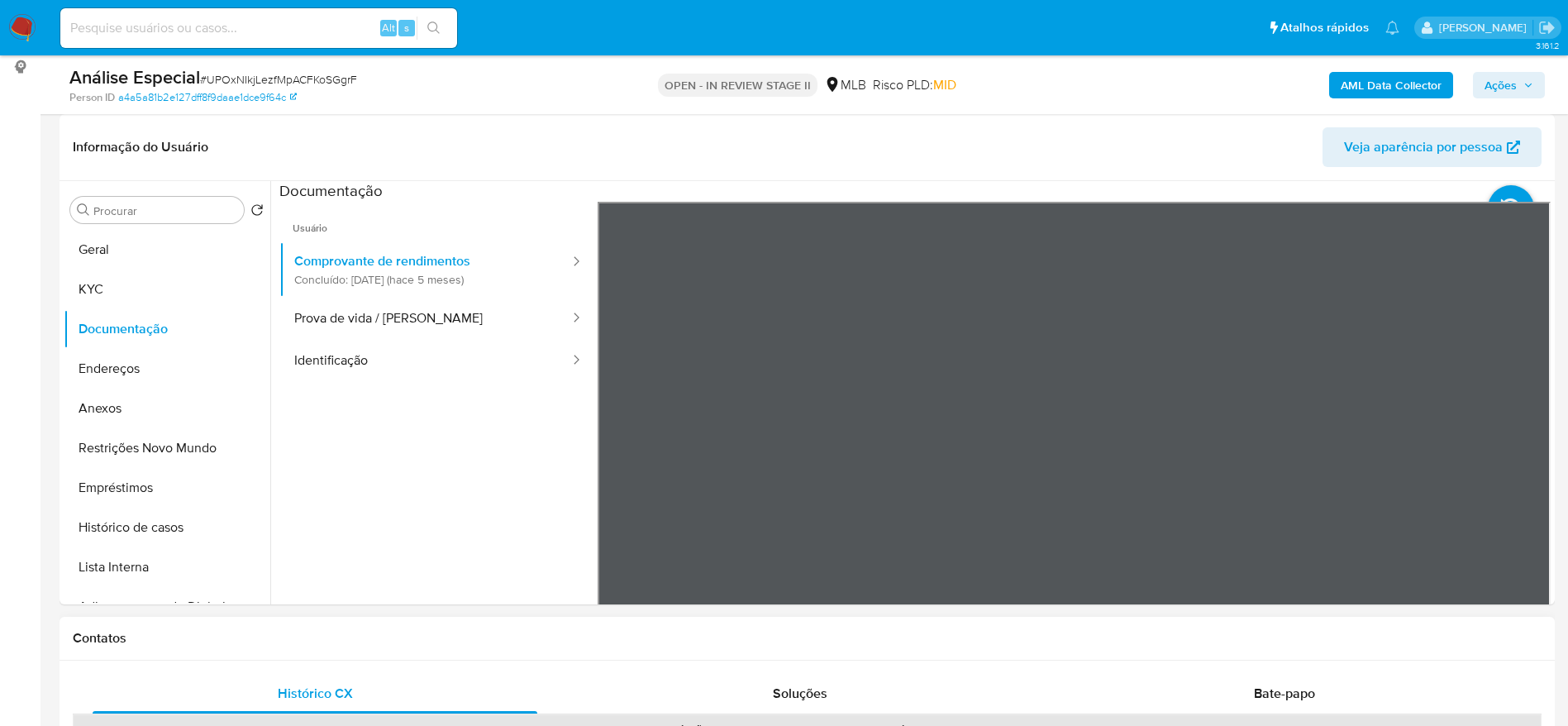
click at [1189, 198] on section at bounding box center [916, 456] width 1272 height 550
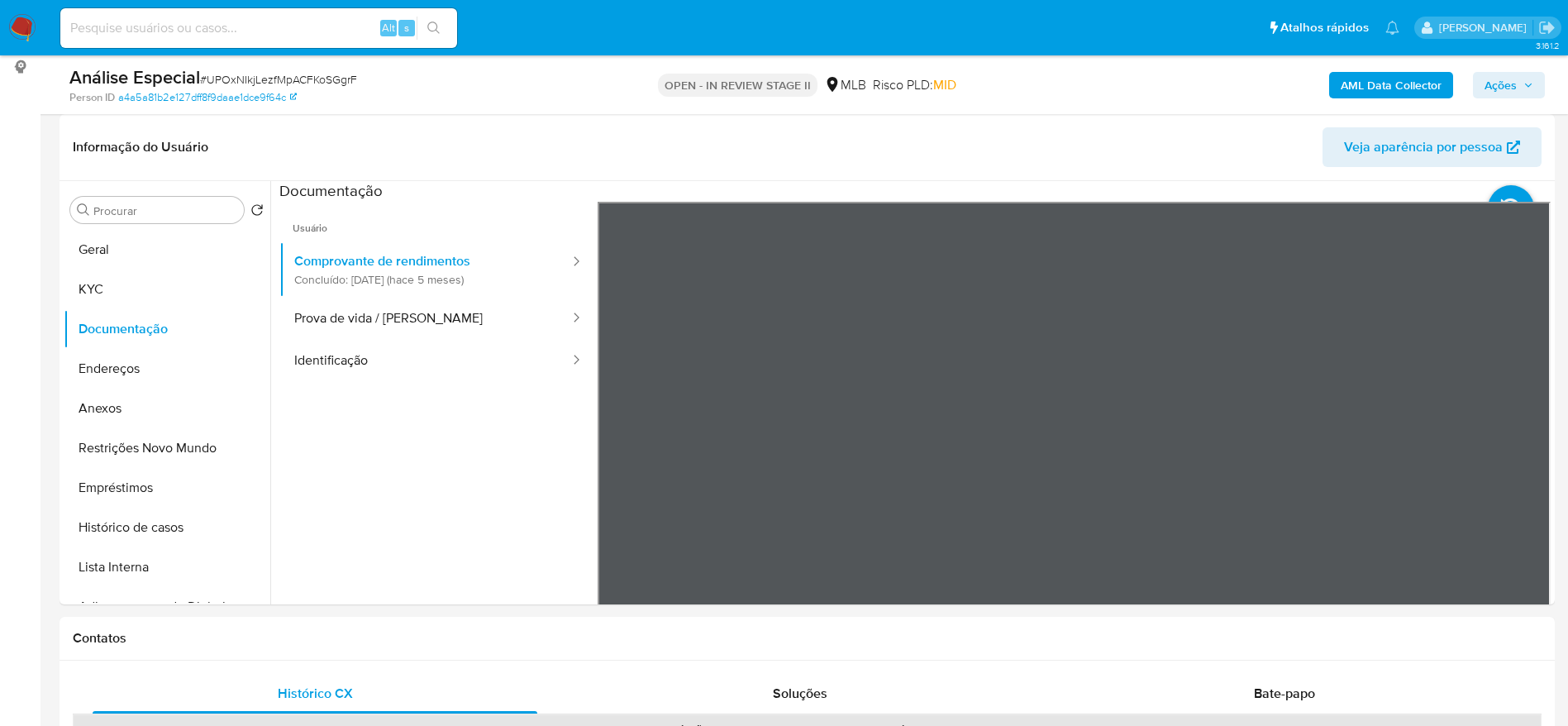
click at [298, 21] on input at bounding box center [259, 28] width 397 height 22
paste input "YmhIIK1AMX4tOKwovs4akPCR"
type input "YmhIIK1AMX4tOKwovs4akPCR"
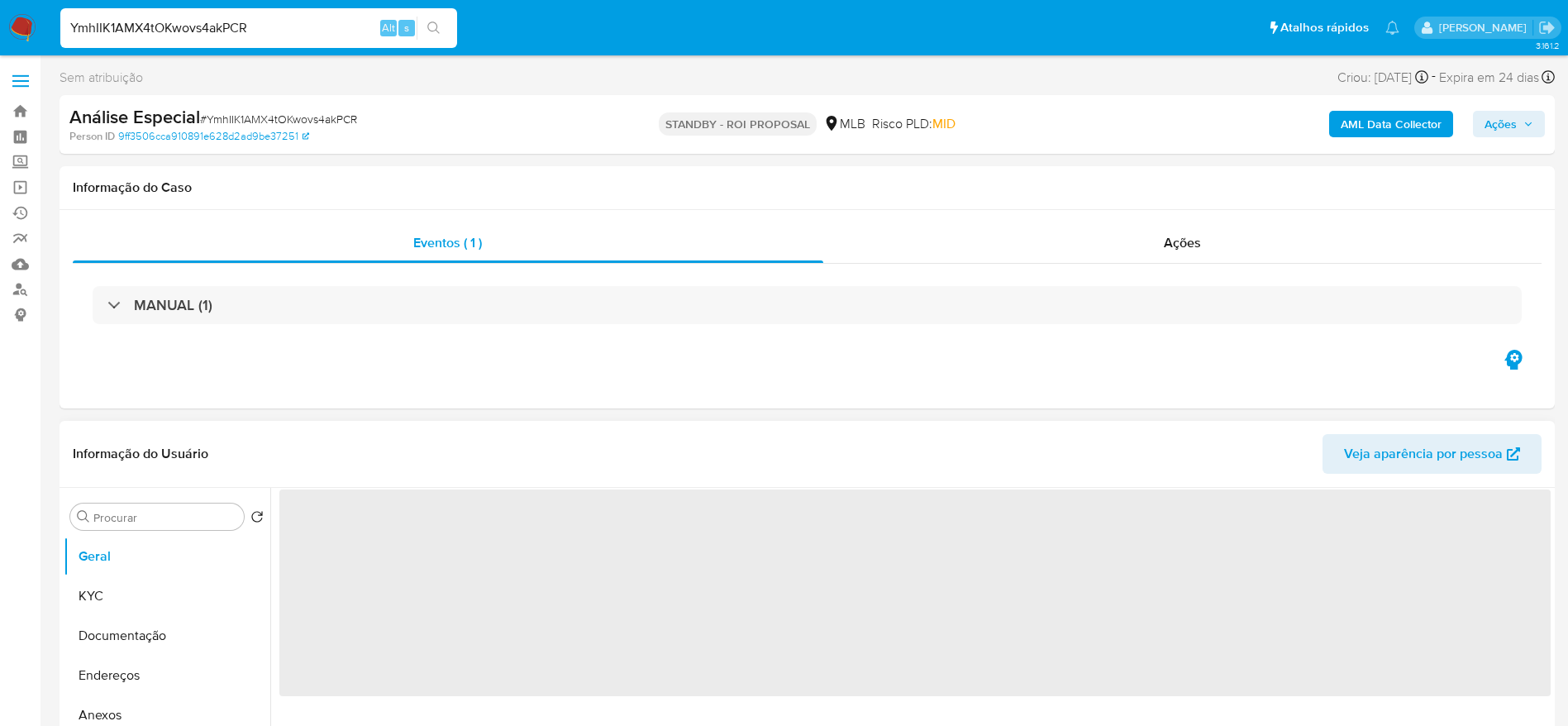
select select "10"
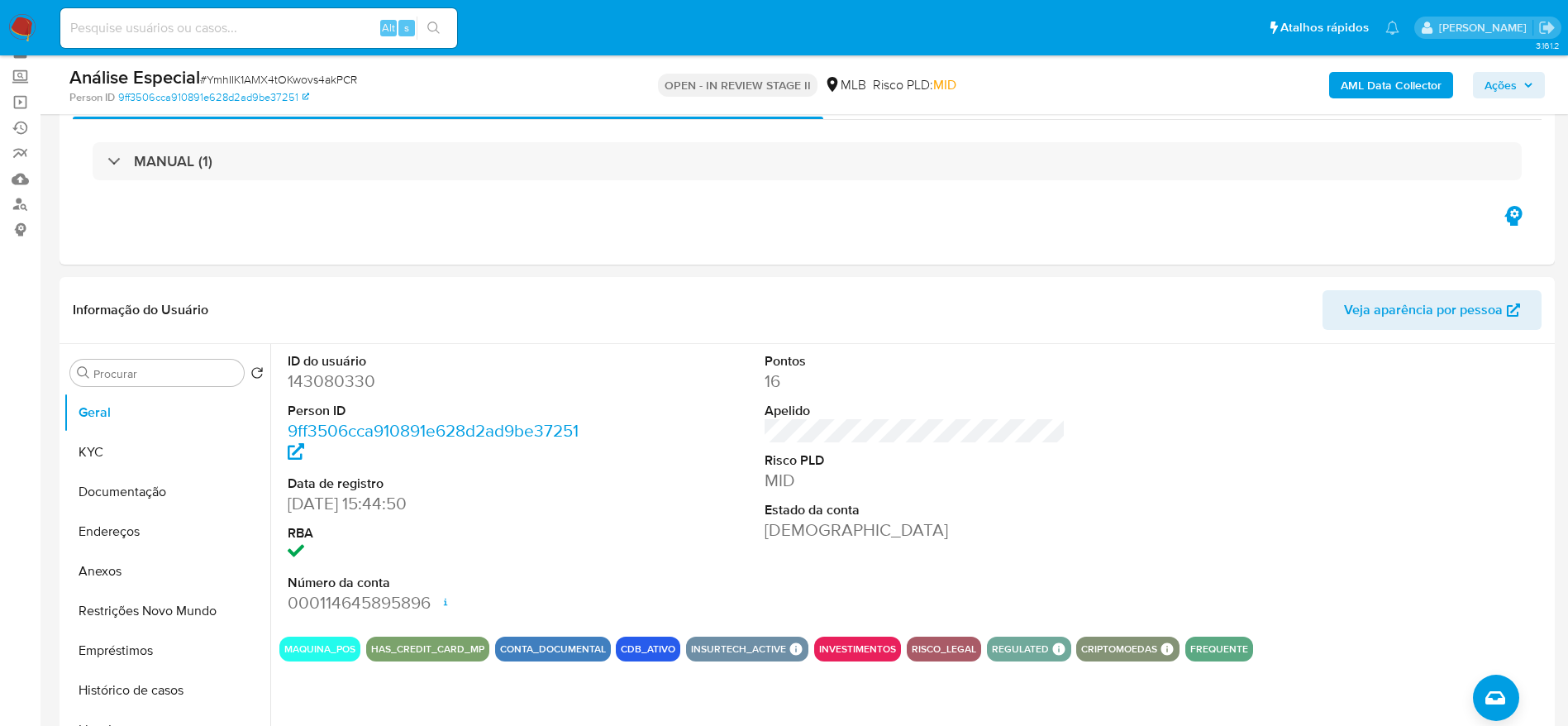
scroll to position [124, 0]
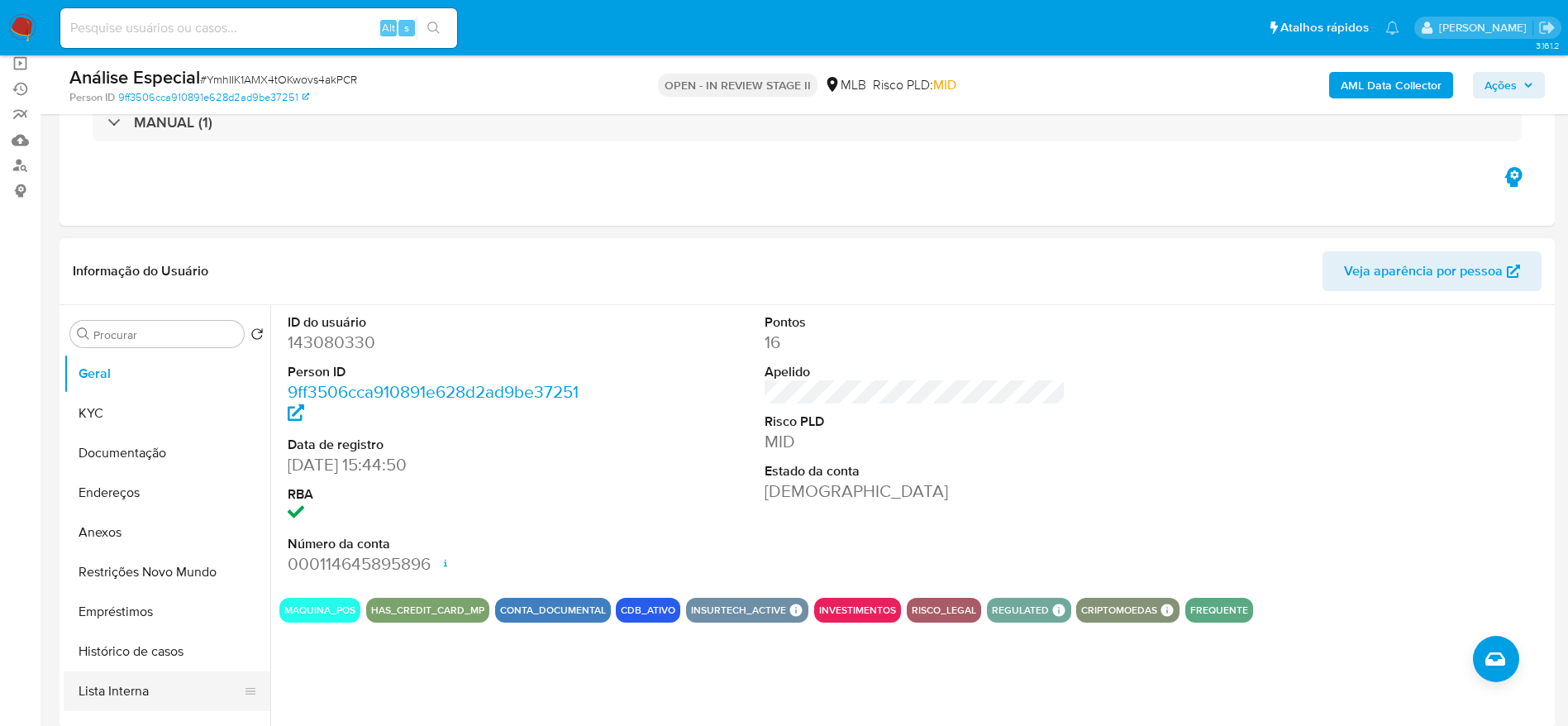
click at [114, 686] on button "Lista Interna" at bounding box center [159, 691] width 193 height 40
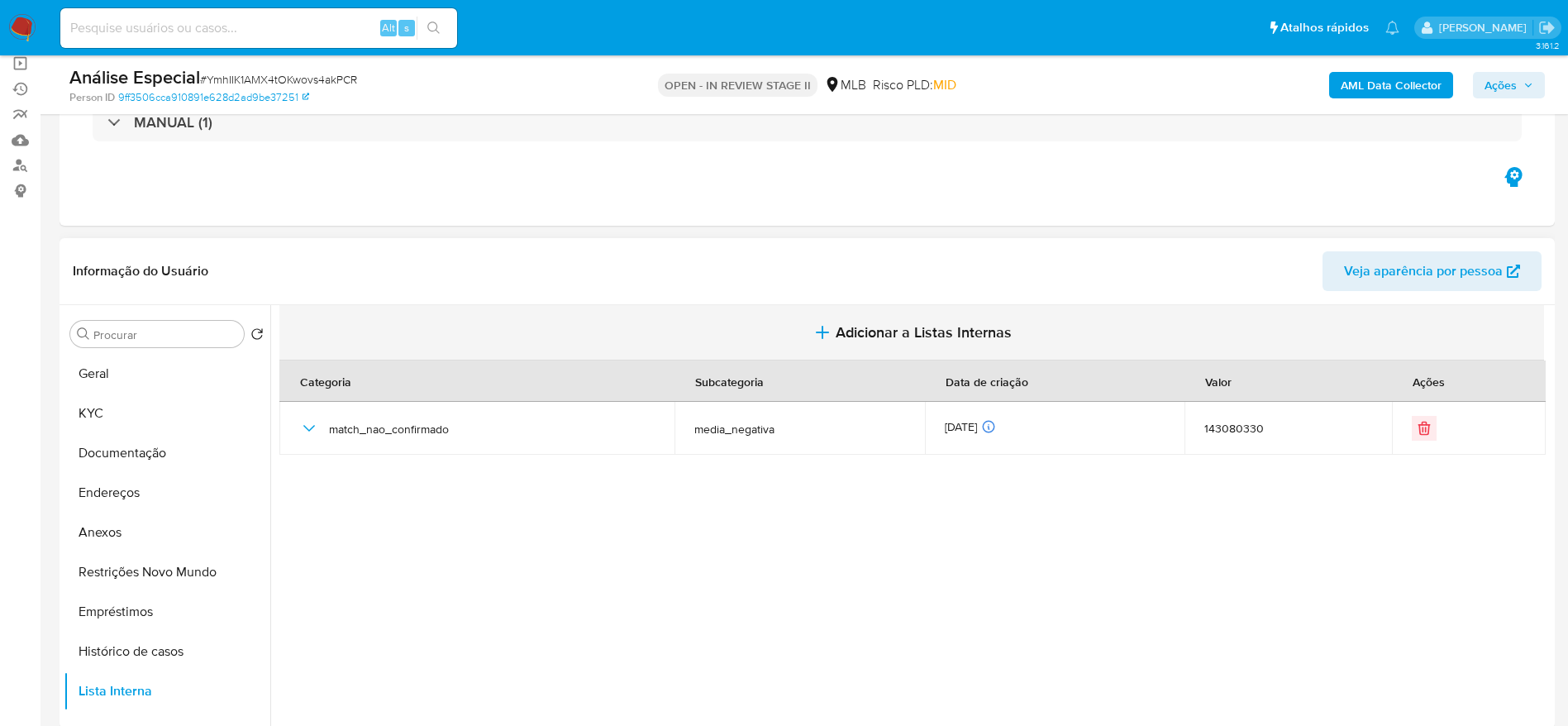
click at [879, 334] on span "Adicionar a Listas Internas" at bounding box center [923, 332] width 176 height 18
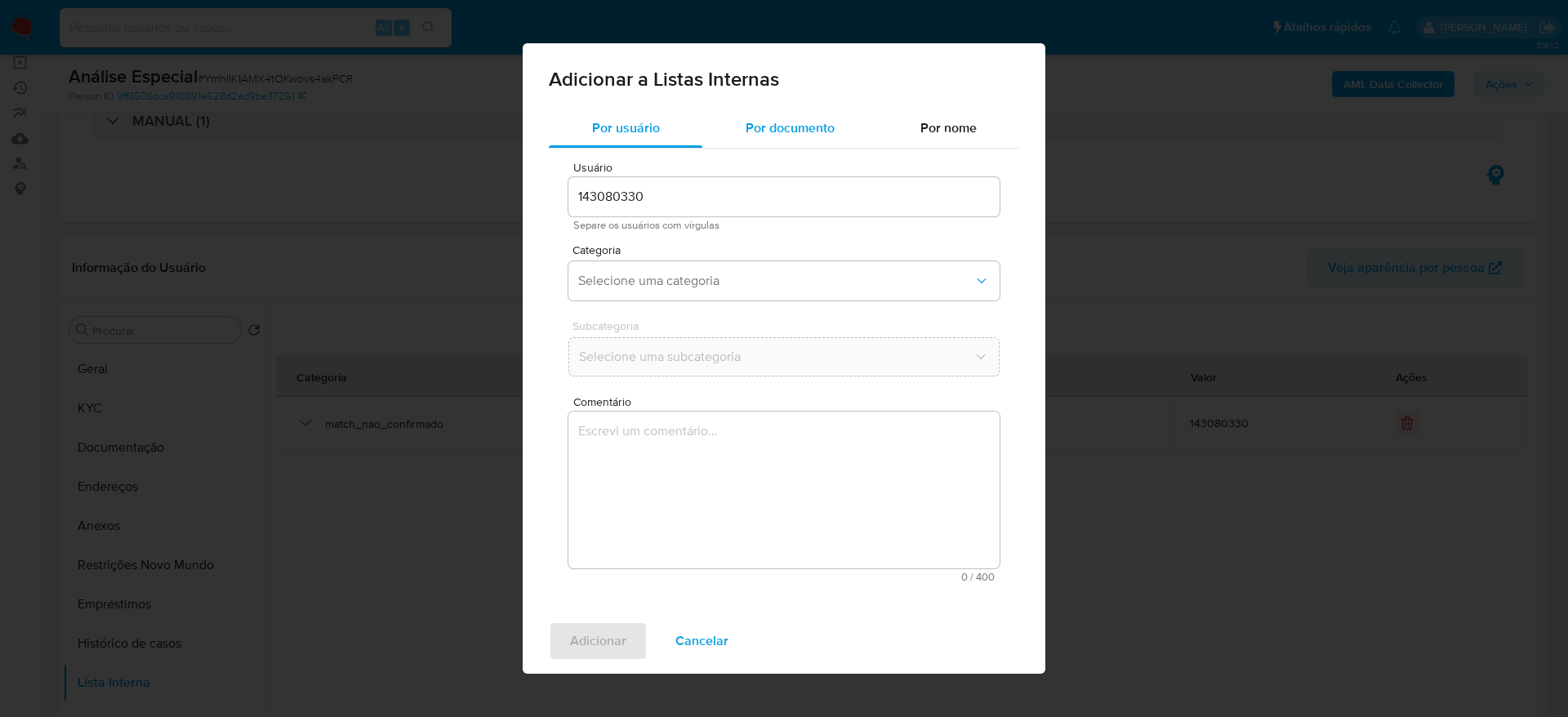
click at [806, 136] on span "Por documento" at bounding box center [790, 127] width 89 height 19
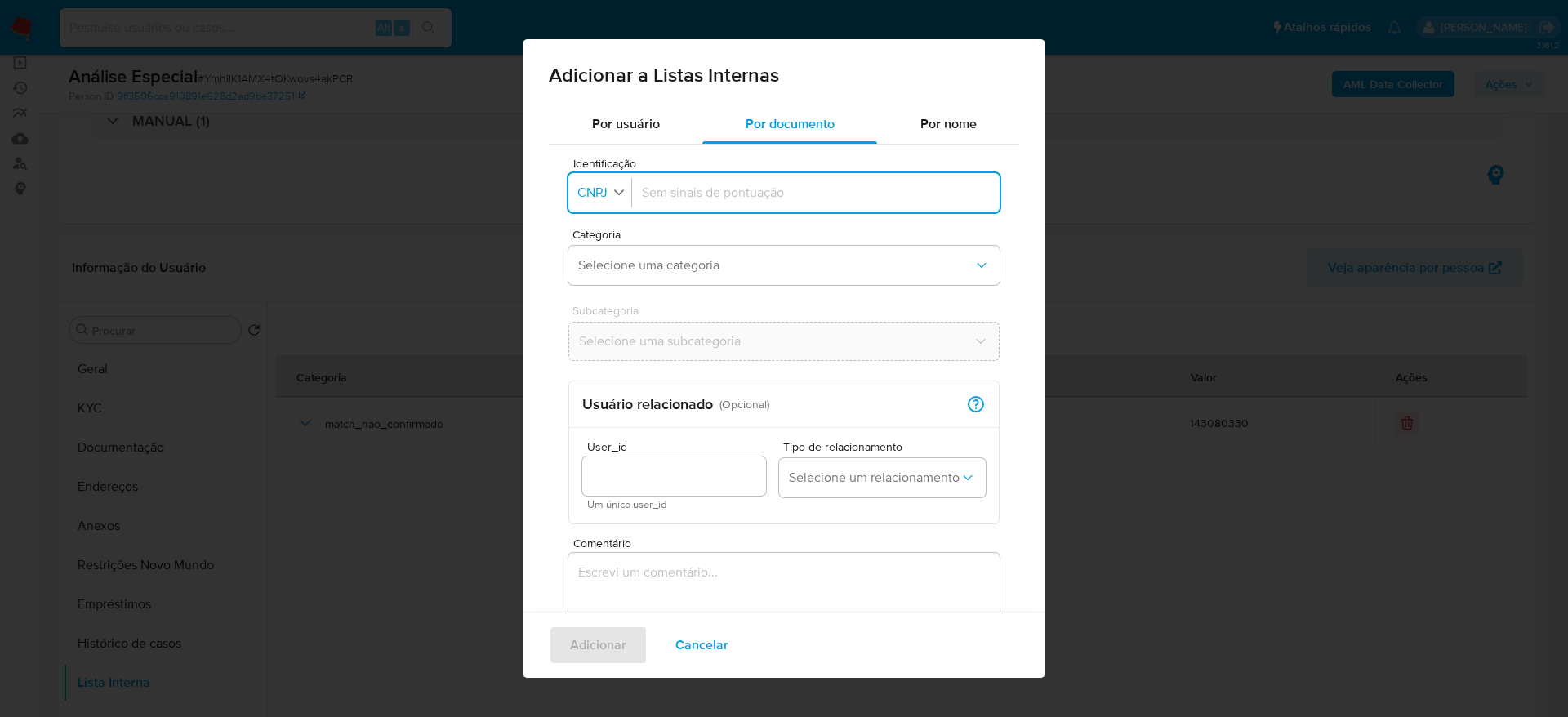
click at [594, 195] on span "CNPJ" at bounding box center [592, 193] width 33 height 16
click at [615, 280] on li "CPF" at bounding box center [599, 264] width 68 height 39
click at [758, 184] on input "Identificação" at bounding box center [812, 193] width 354 height 18
type input "02084310121"
click at [728, 248] on button "Selecione uma categoria" at bounding box center [784, 265] width 431 height 39
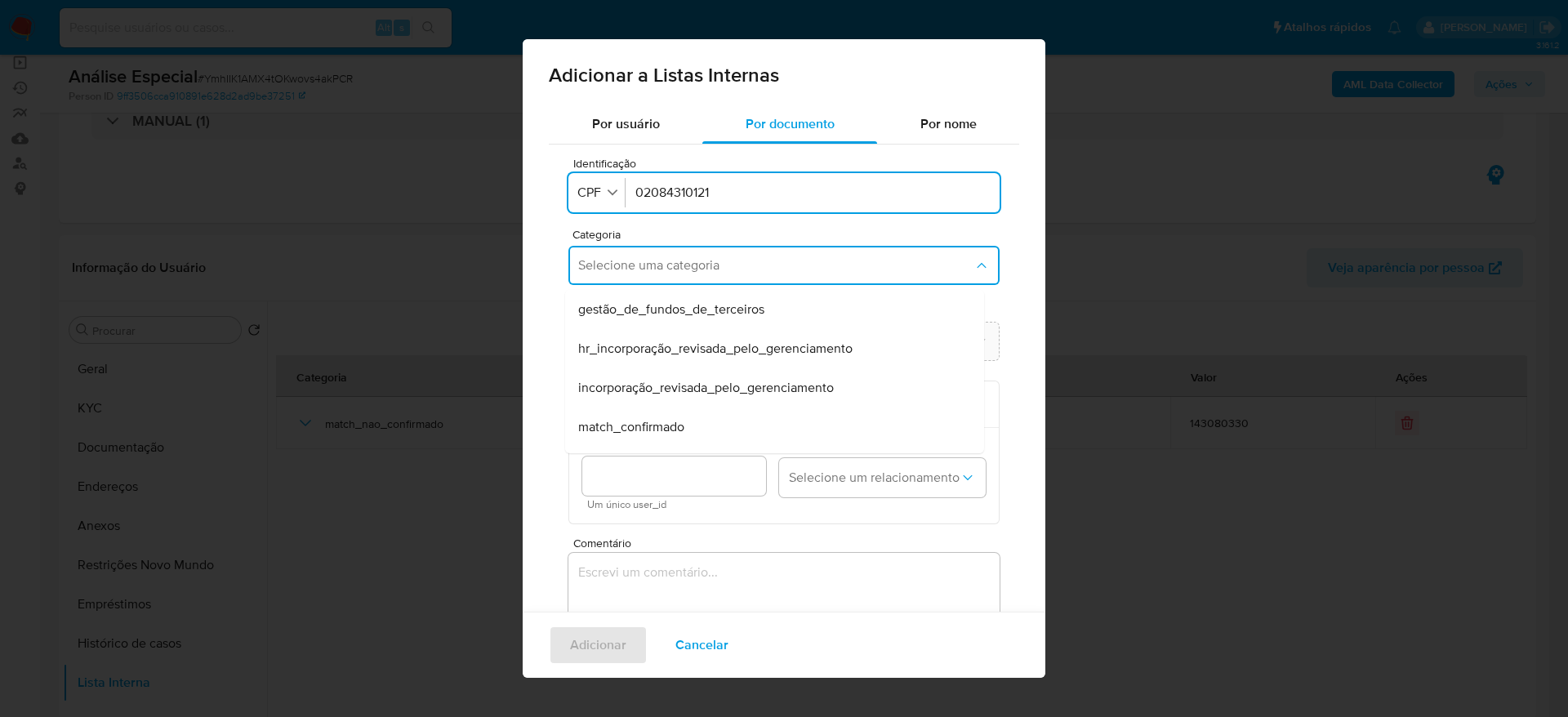
click at [704, 430] on div "match_confirmado" at bounding box center [770, 427] width 383 height 39
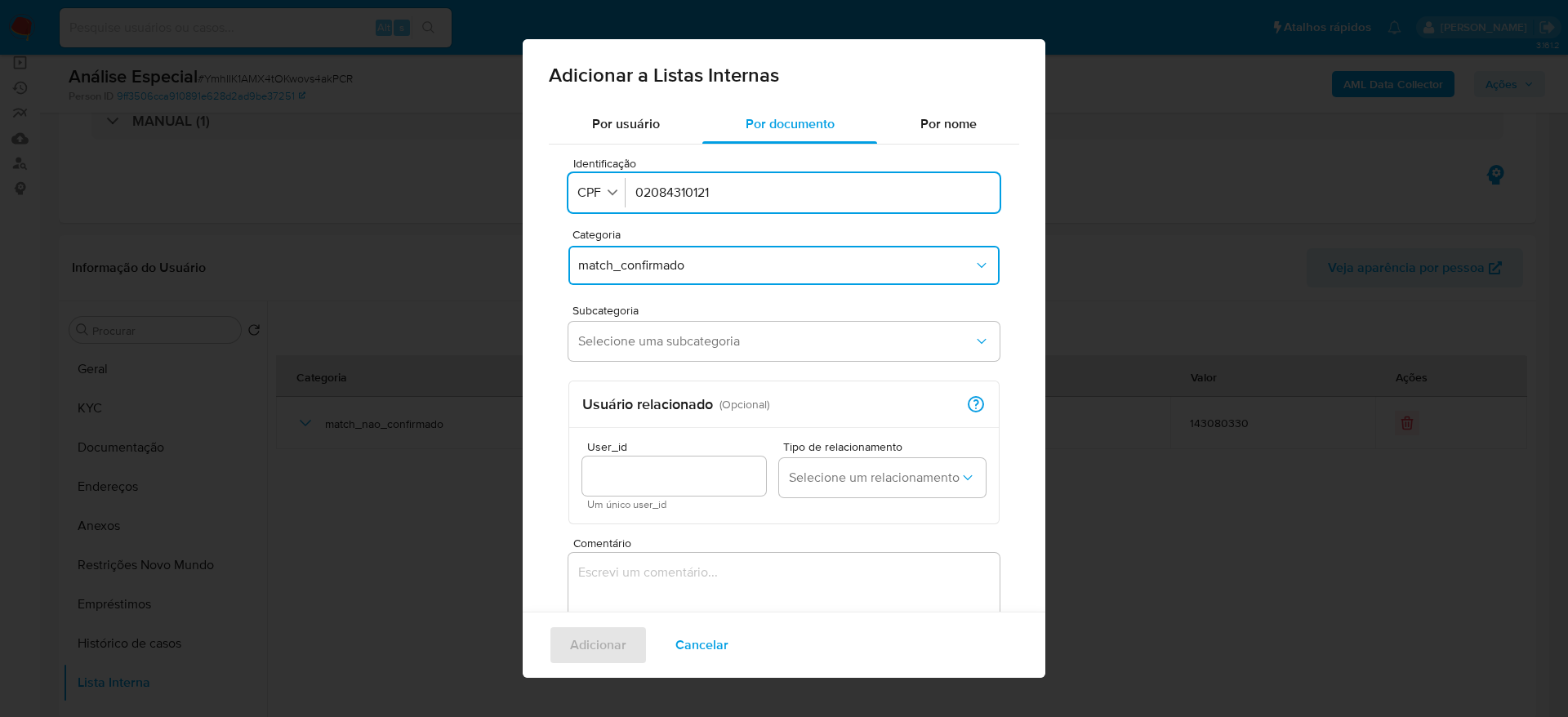
click at [703, 317] on div "Subcategoria Selecione uma subcategoria" at bounding box center [784, 335] width 431 height 62
click at [704, 339] on span "Selecione uma subcategoria" at bounding box center [776, 341] width 395 height 16
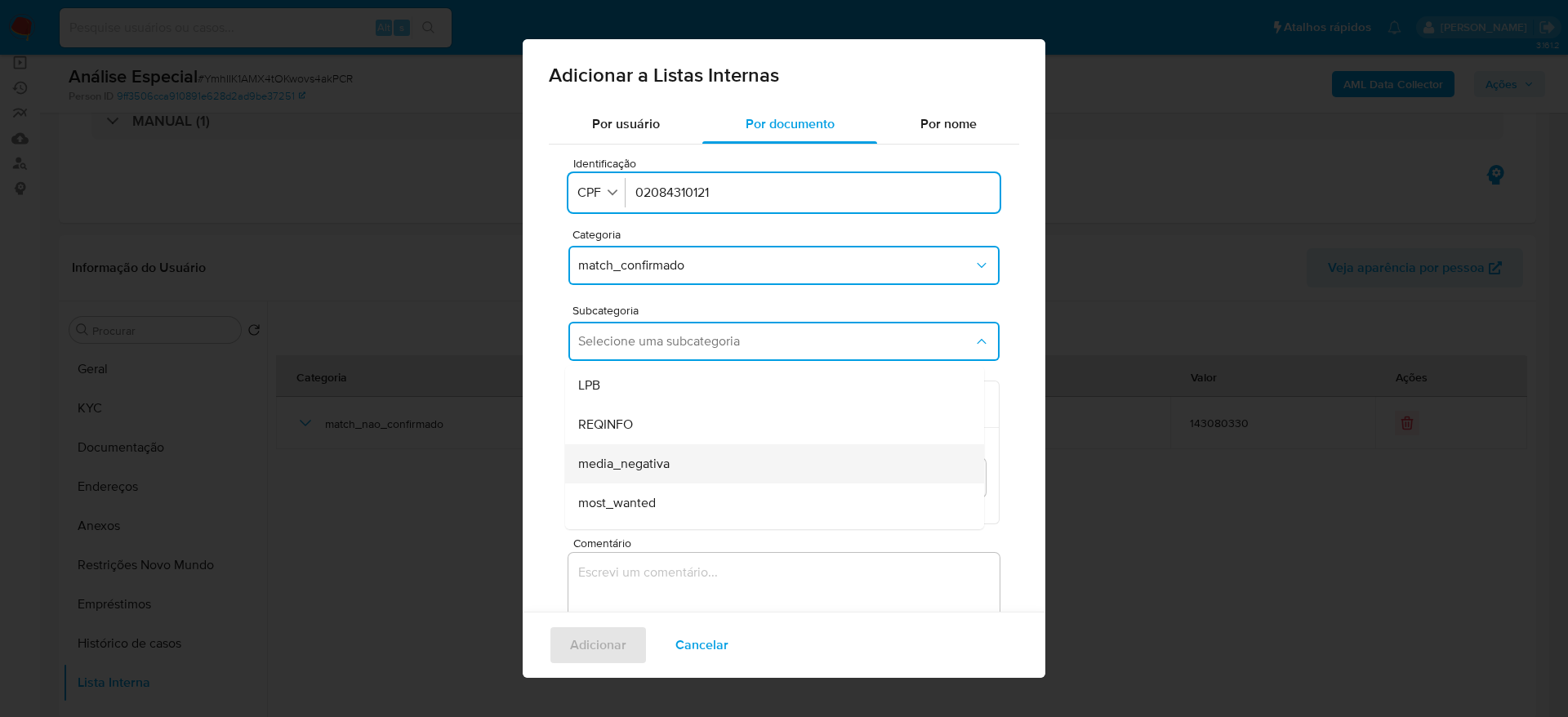
click at [722, 459] on div "media_negativa" at bounding box center [770, 464] width 383 height 39
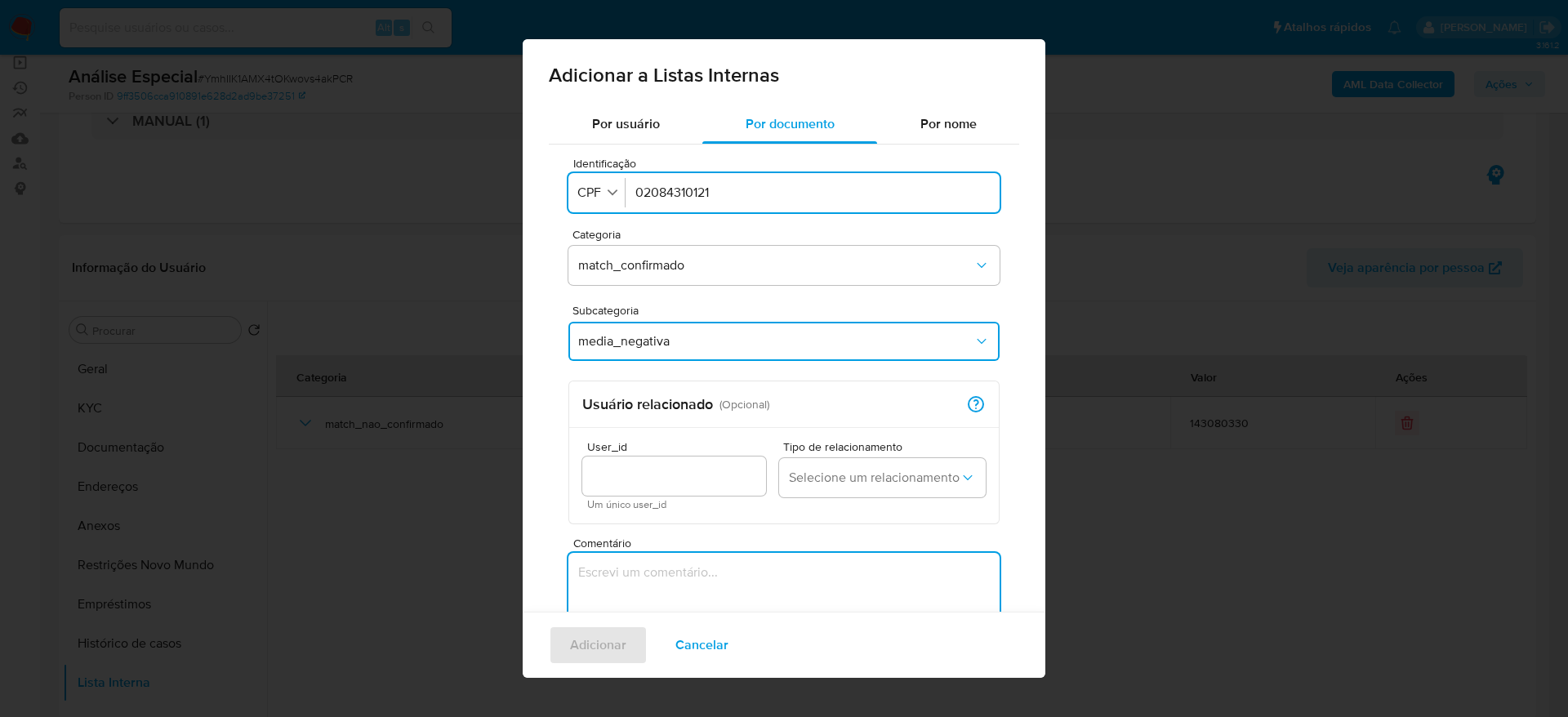
drag, startPoint x: 711, startPoint y: 580, endPoint x: 650, endPoint y: 441, distance: 151.8
click at [709, 580] on textarea "Comentário" at bounding box center [784, 631] width 431 height 157
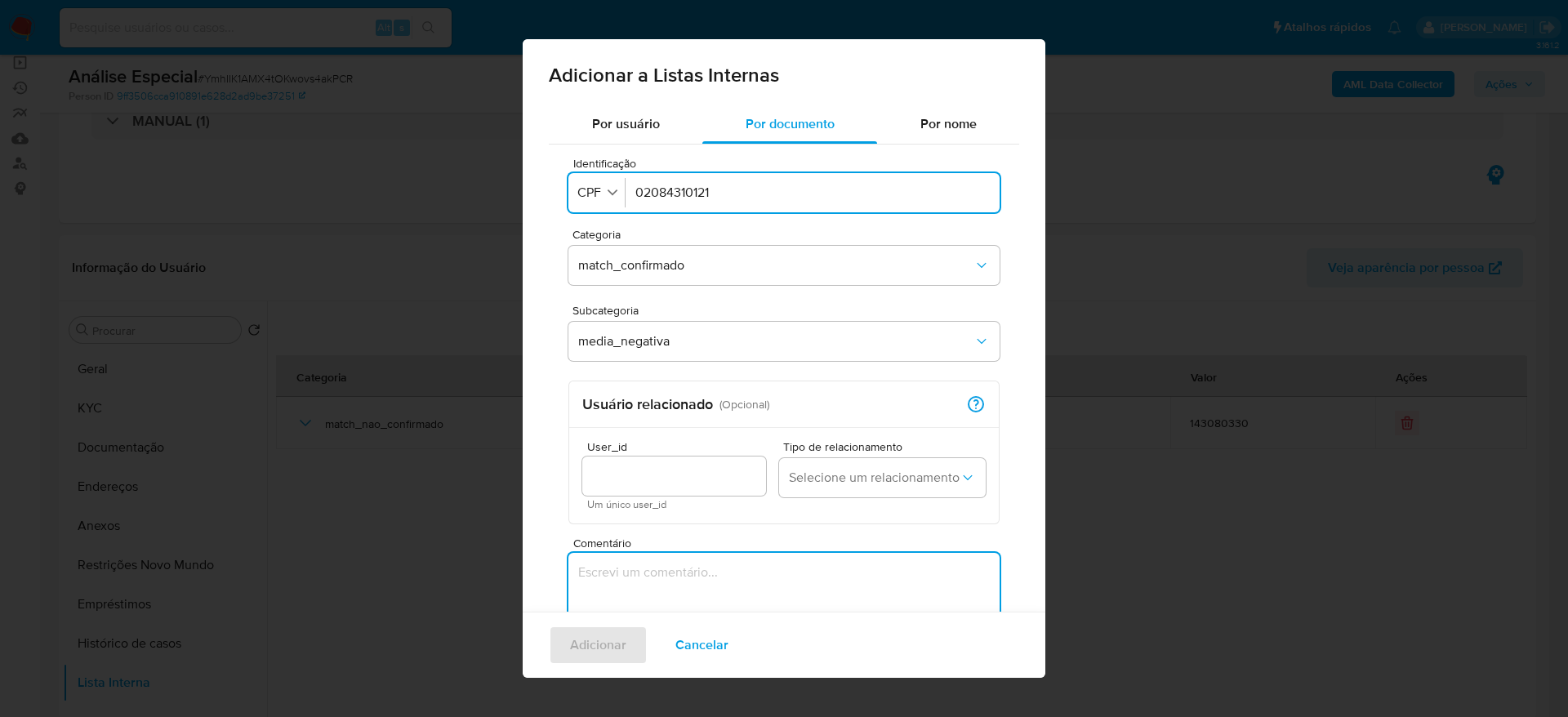
paste textarea "[URL][DOMAIN_NAME]"
type textarea "[URL][DOMAIN_NAME]"
click at [615, 638] on span "Adicionar" at bounding box center [598, 645] width 56 height 36
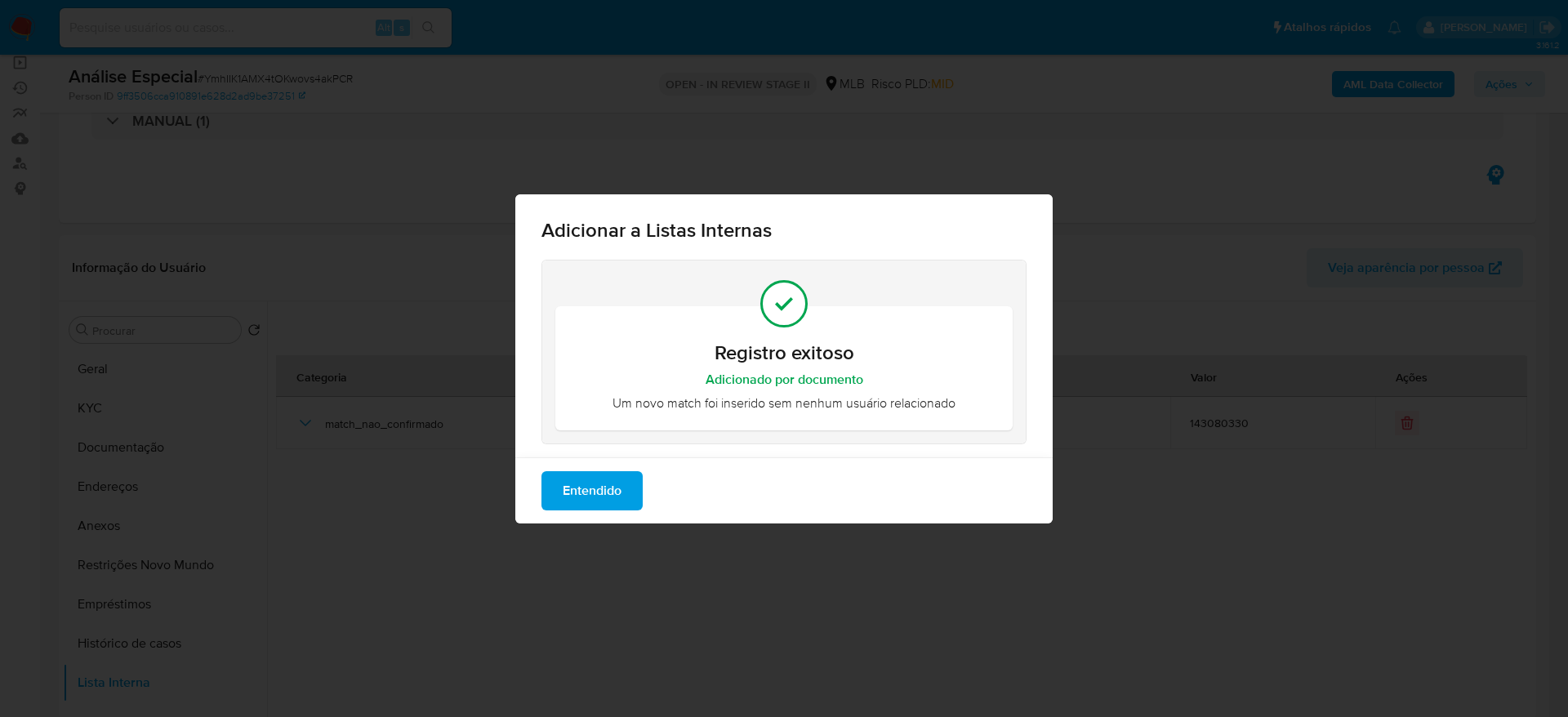
click at [596, 497] on span "Entendido" at bounding box center [591, 490] width 59 height 36
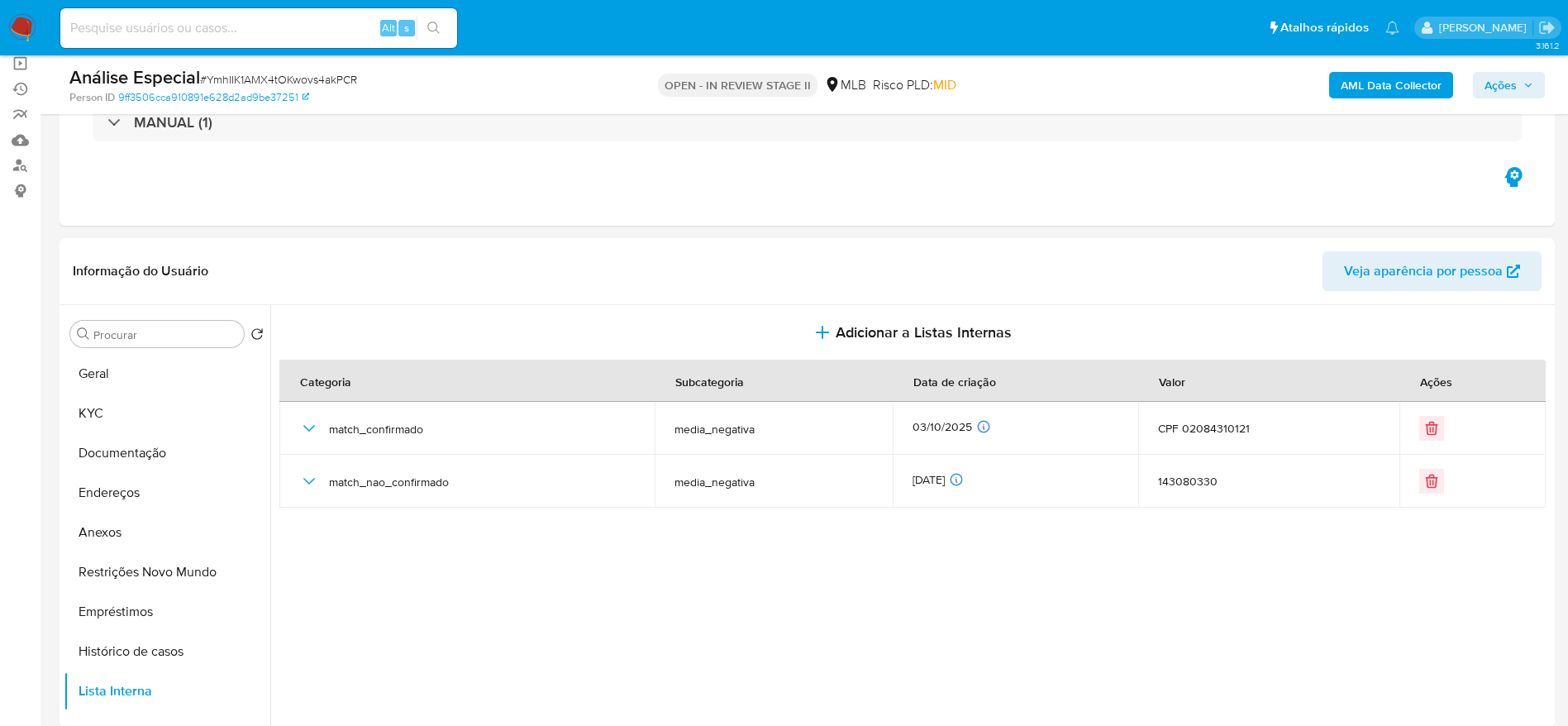
click at [327, 17] on input at bounding box center [259, 28] width 397 height 22
paste input "YmhIIK1AMX4tOKwovs4akPCR"
click at [178, 453] on button "Documentação" at bounding box center [159, 453] width 193 height 40
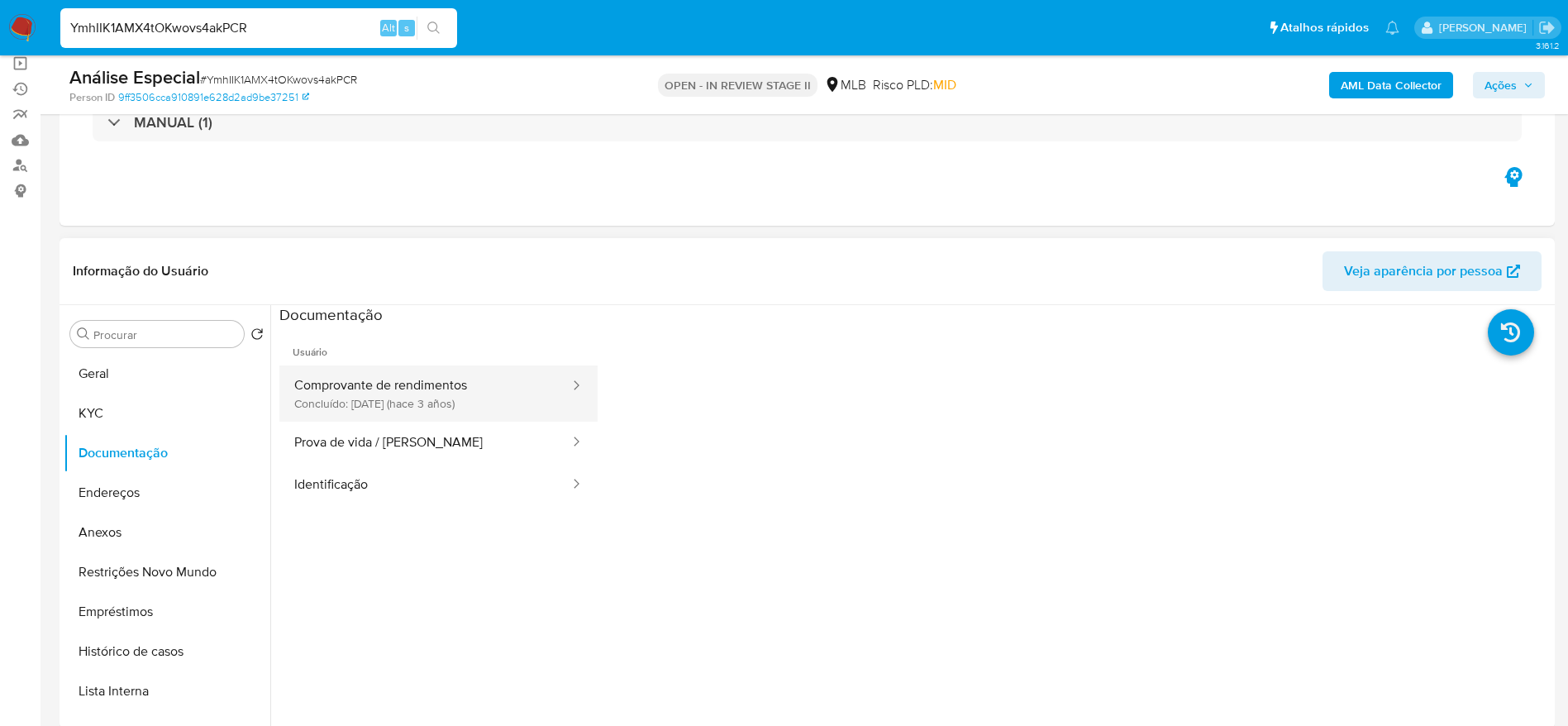
click at [452, 412] on button "Comprovante de rendimentos Concluído: 29/04/2022 (hace 3 años)" at bounding box center [425, 393] width 292 height 56
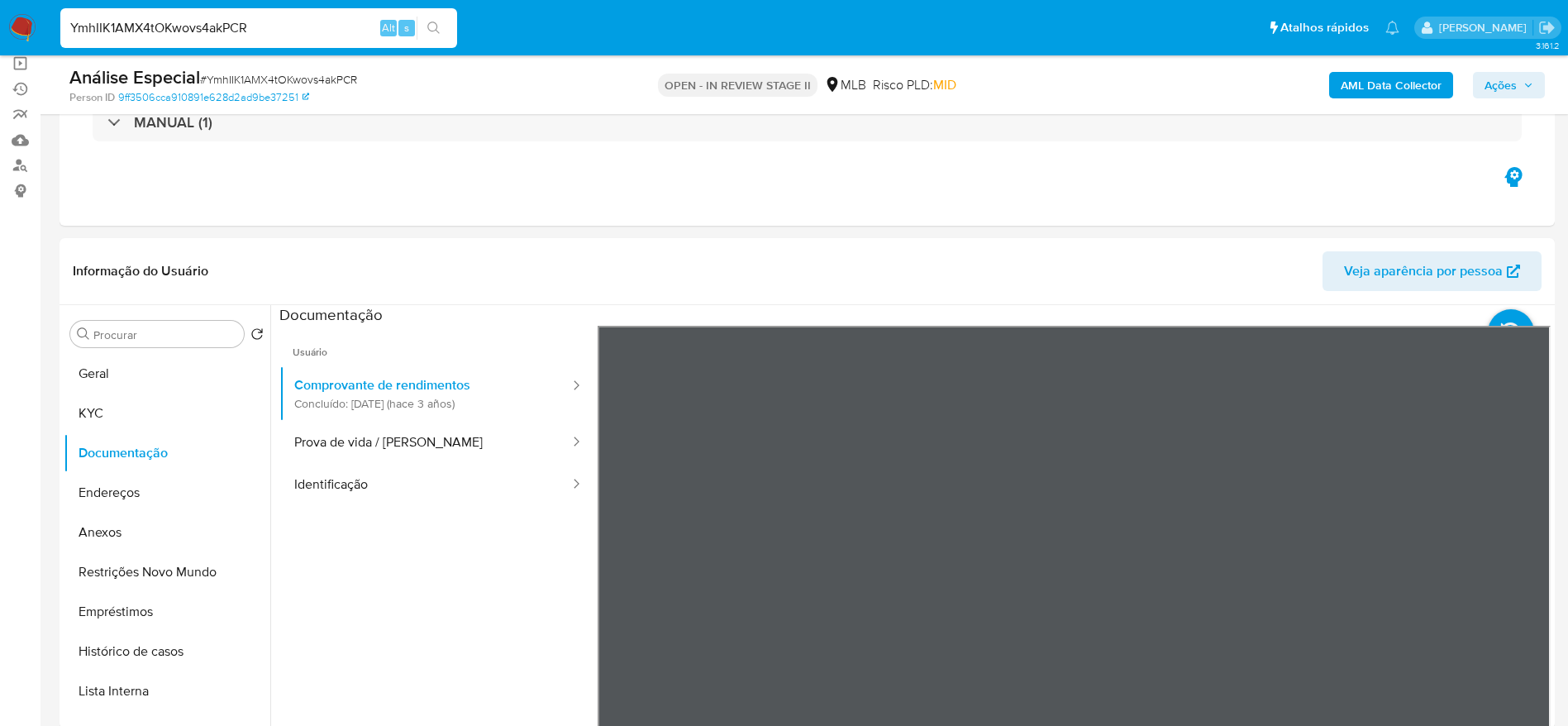
click at [327, 29] on input "YmhIIK1AMX4tOKwovs4akPCR" at bounding box center [259, 28] width 397 height 22
paste input "8yEzwuKK8ge66JhSdv0CYMxV"
type input "8yEzwuKK8ge66JhSdv0CYMxV"
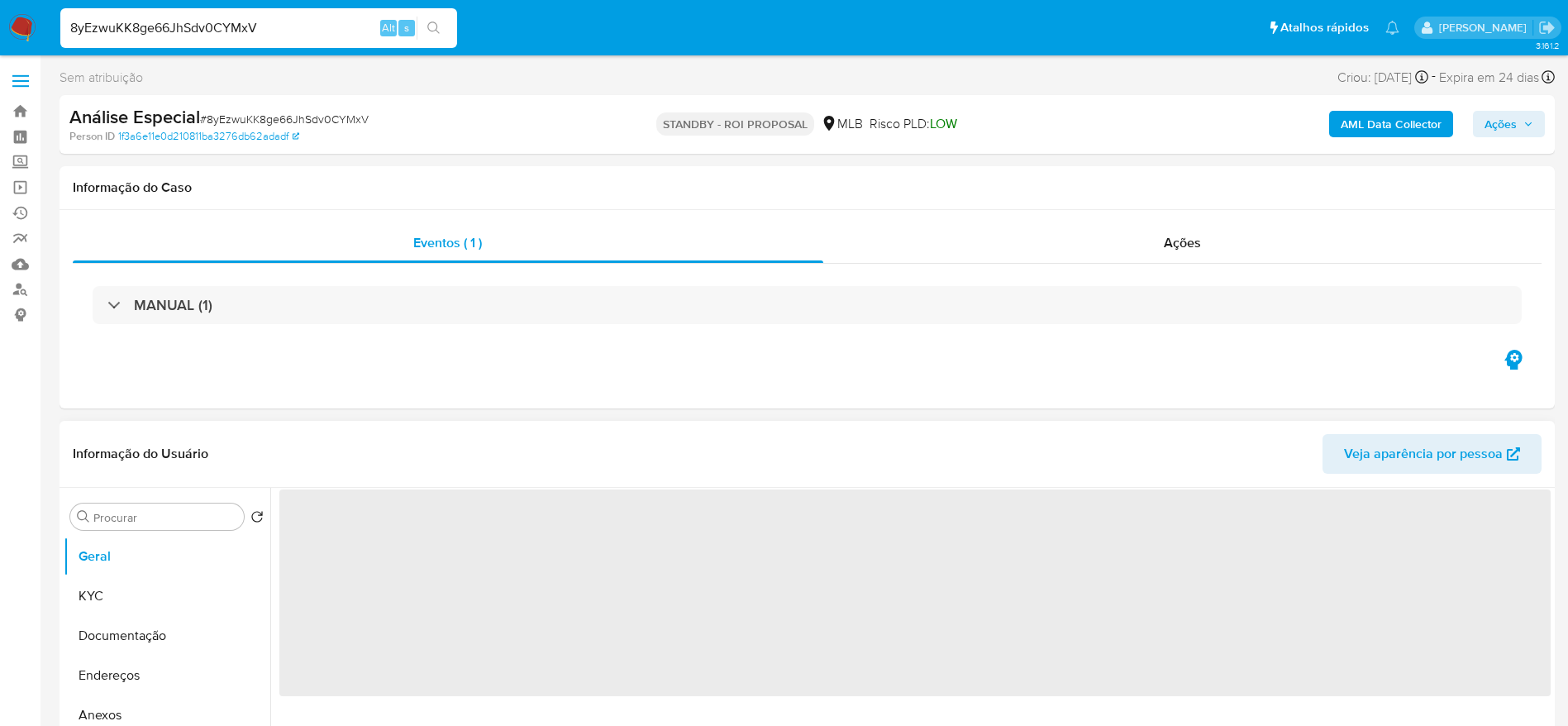
select select "10"
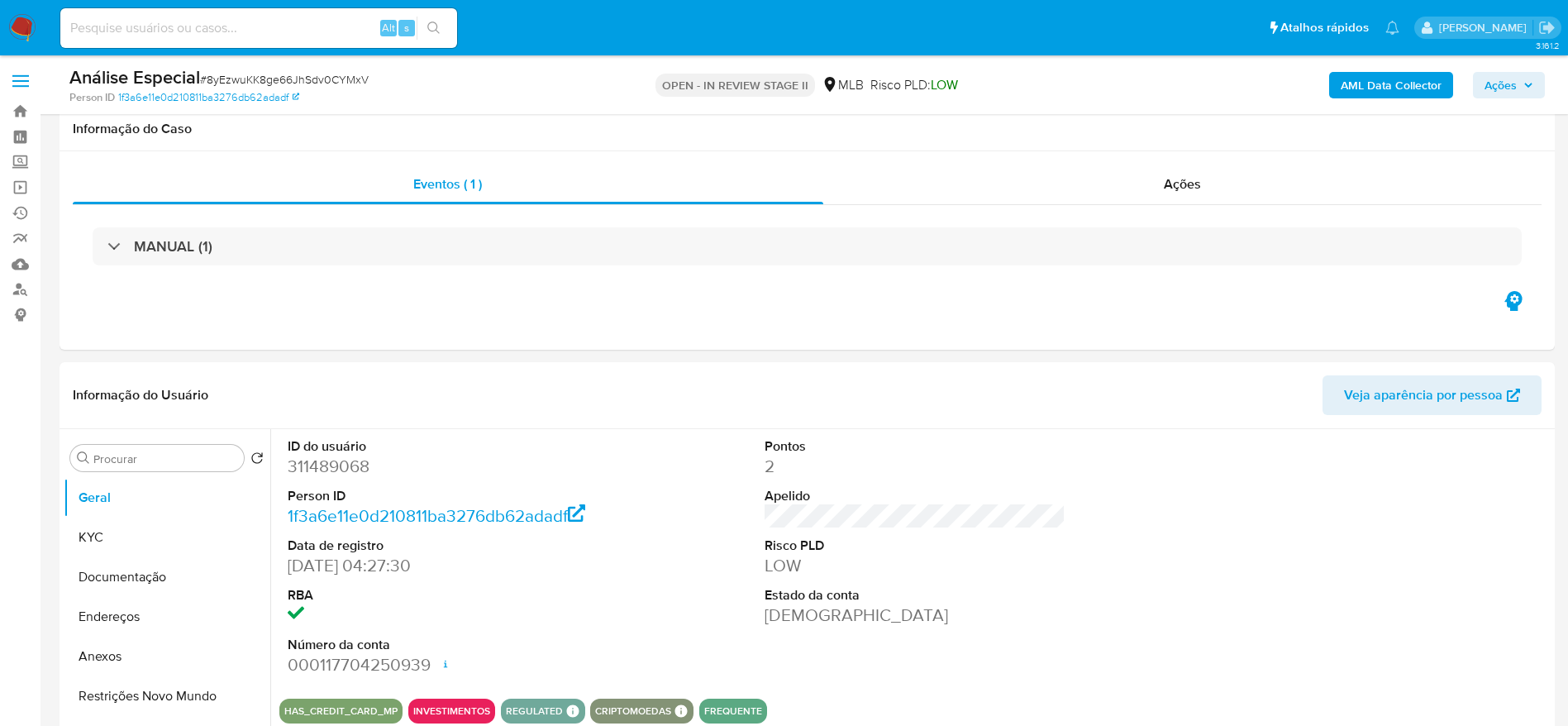
scroll to position [248, 0]
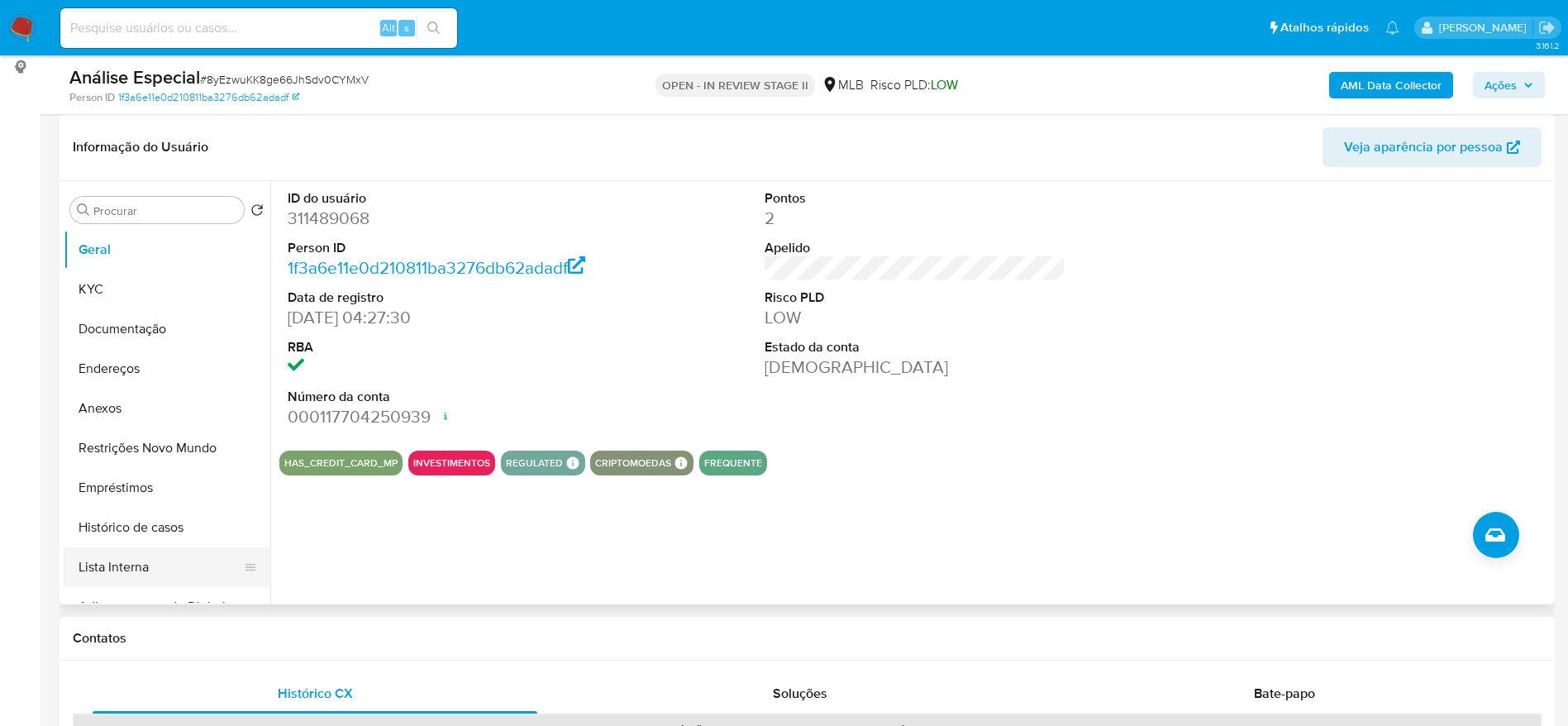
click at [145, 562] on button "Lista Interna" at bounding box center [159, 567] width 193 height 40
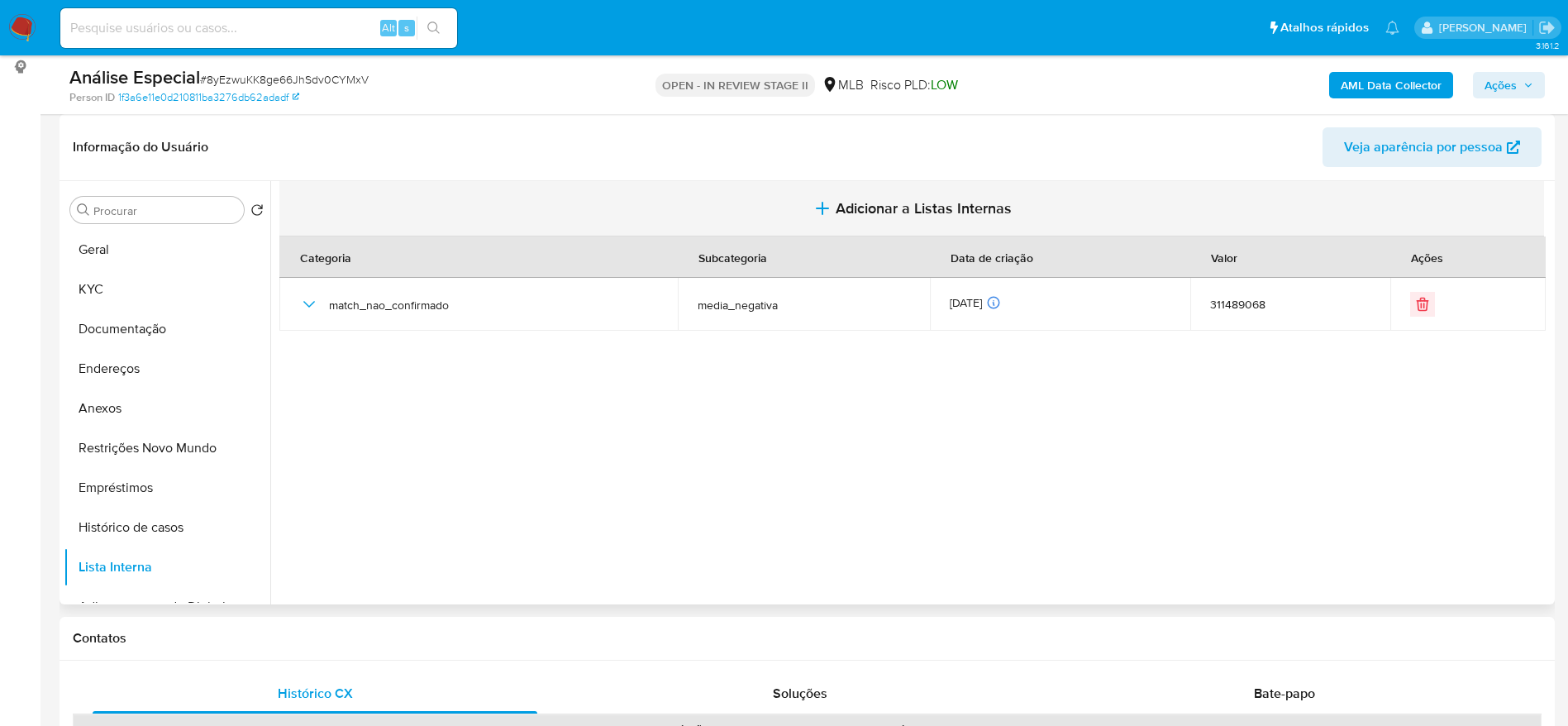
click at [868, 199] on span "Adicionar a Listas Internas" at bounding box center [923, 208] width 176 height 18
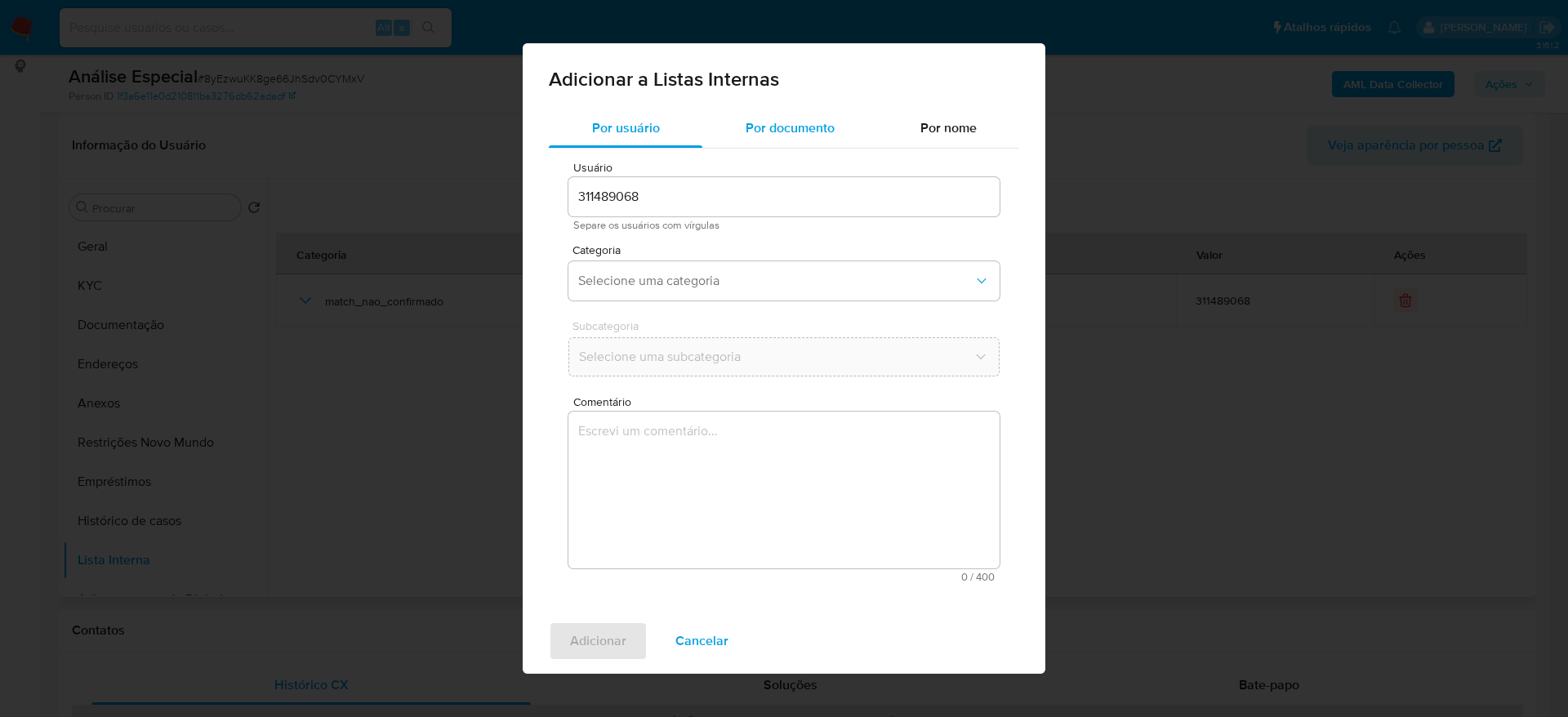
click at [774, 133] on span "Por documento" at bounding box center [790, 127] width 89 height 19
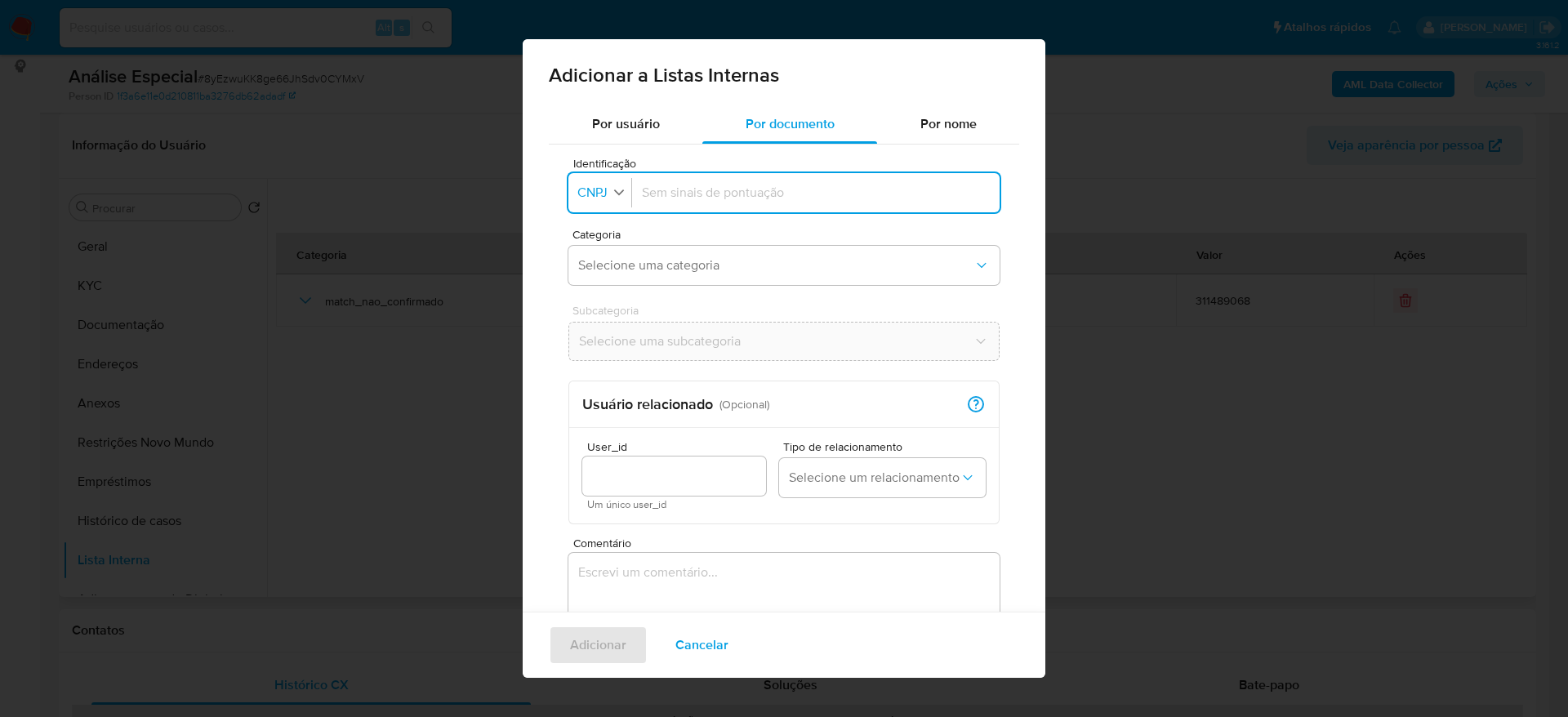
click at [603, 196] on span "CNPJ" at bounding box center [592, 193] width 33 height 16
drag, startPoint x: 592, startPoint y: 266, endPoint x: 565, endPoint y: 200, distance: 71.3
click at [592, 264] on span "CPF" at bounding box center [591, 264] width 24 height 16
click at [738, 199] on input "Identificação" at bounding box center [812, 193] width 354 height 18
type input "04220818170"
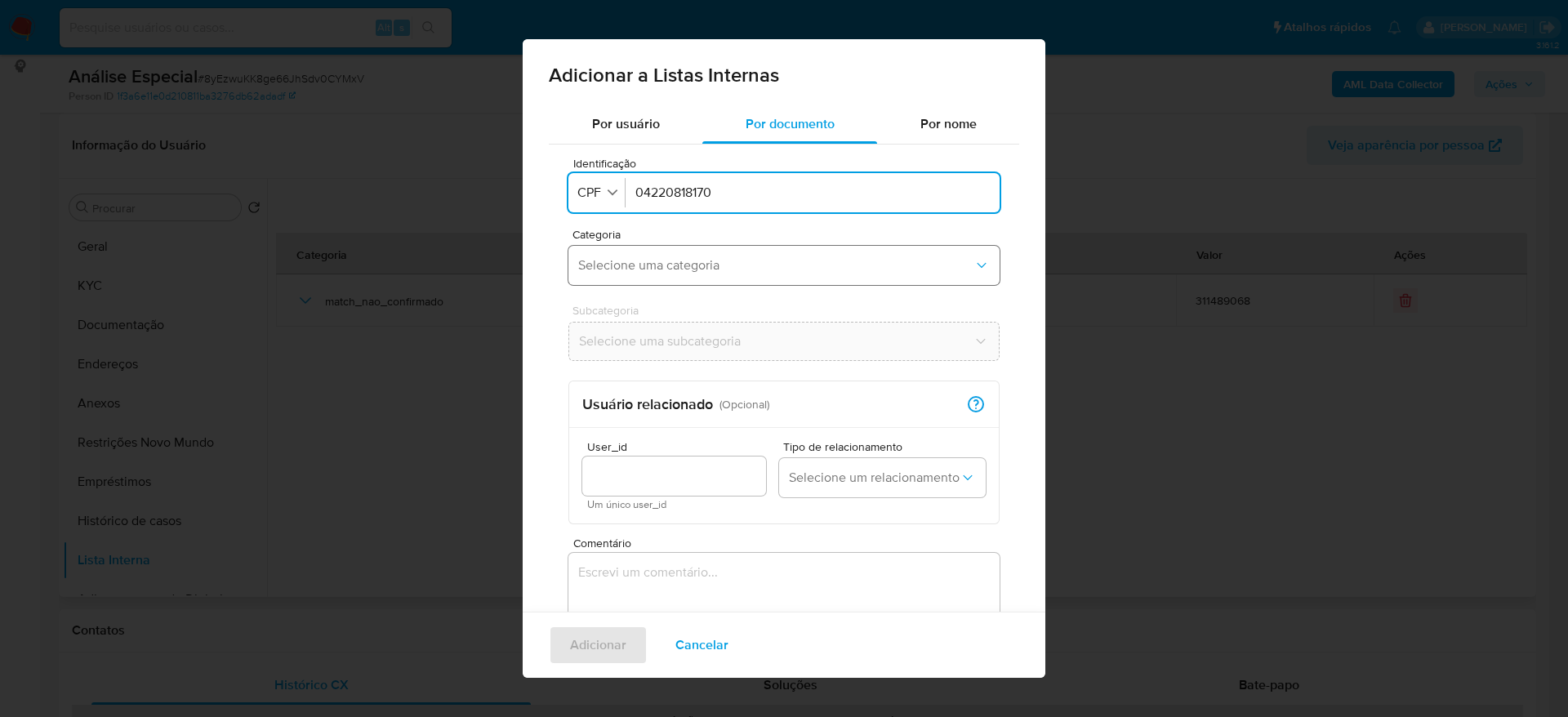
click at [710, 270] on span "Selecione uma categoria" at bounding box center [776, 265] width 395 height 16
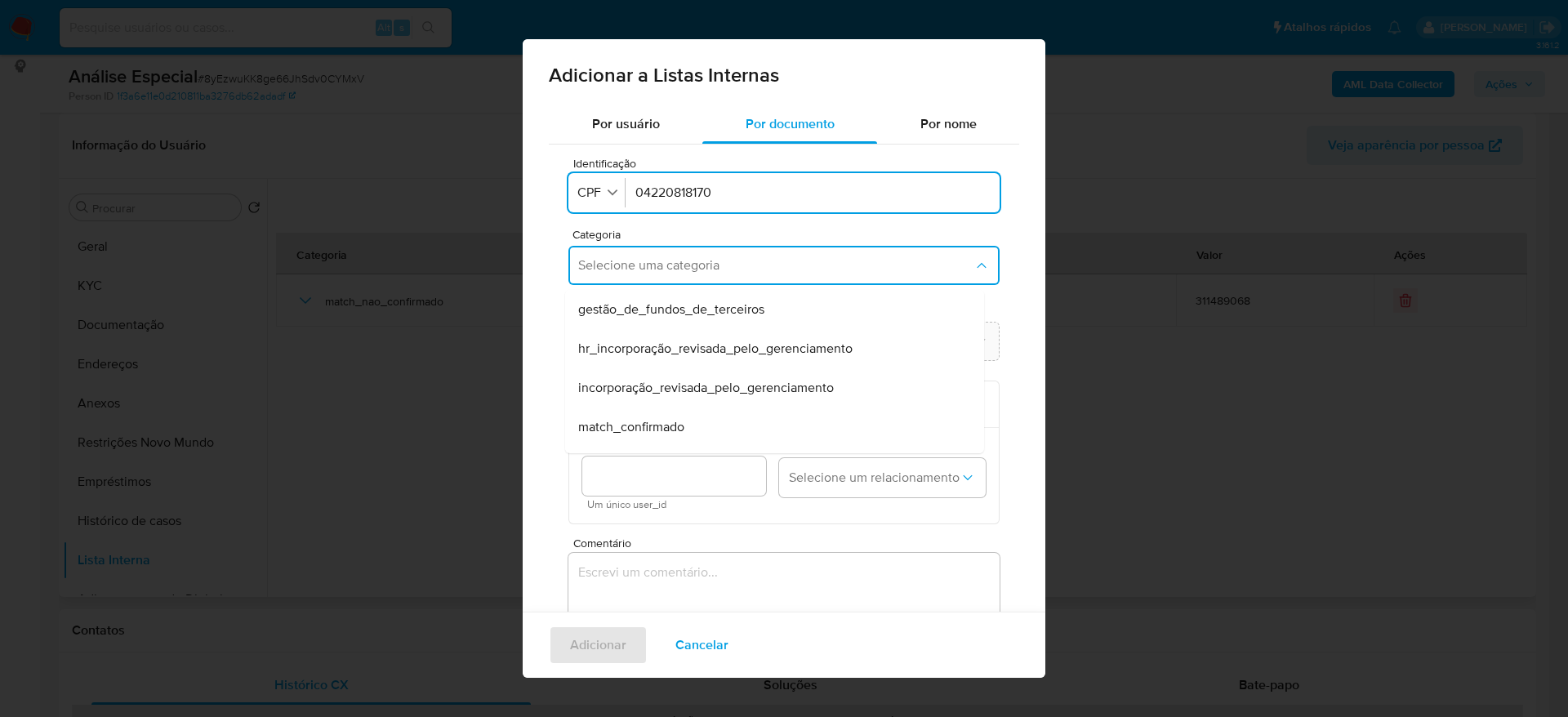
click at [708, 421] on div "match_confirmado" at bounding box center [770, 427] width 383 height 39
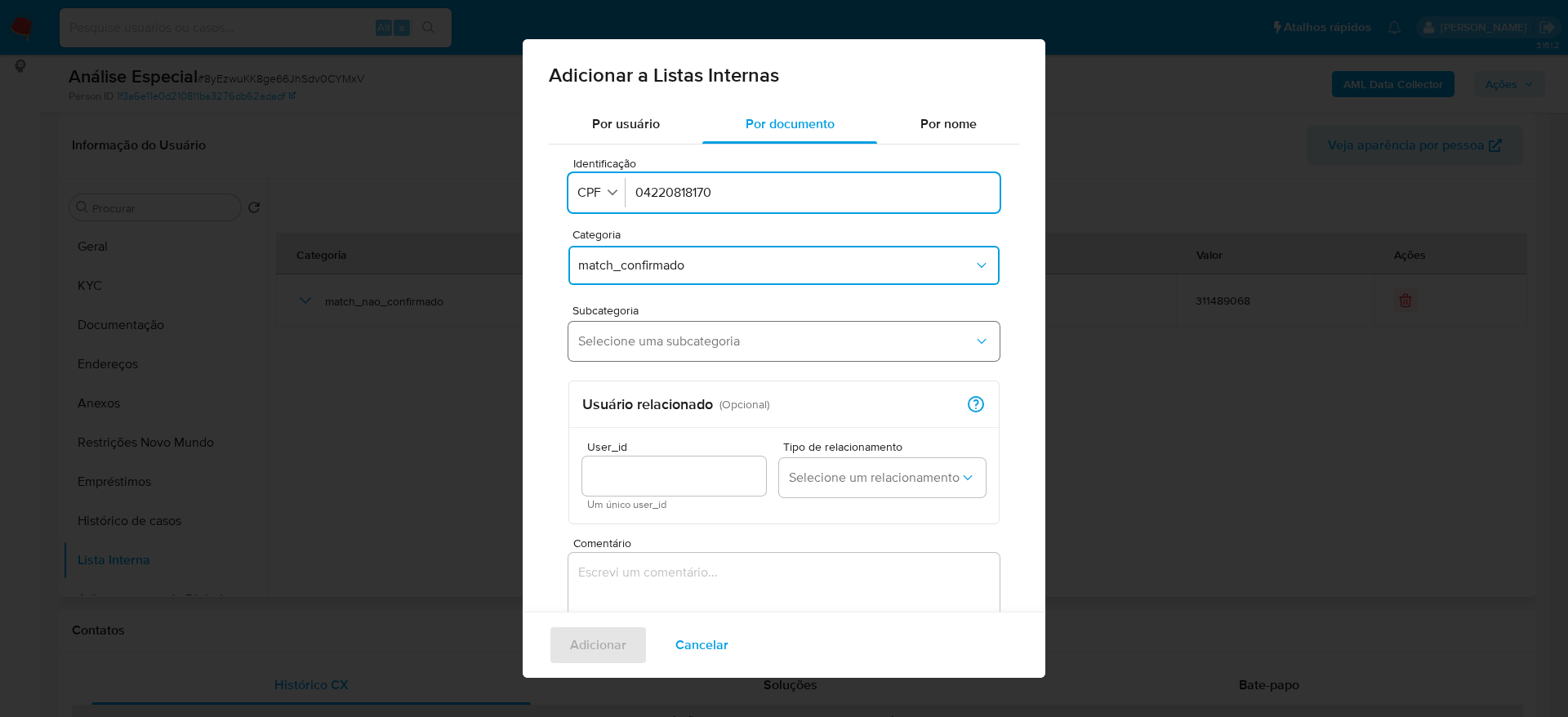
click at [720, 335] on span "Selecione uma subcategoria" at bounding box center [776, 341] width 395 height 16
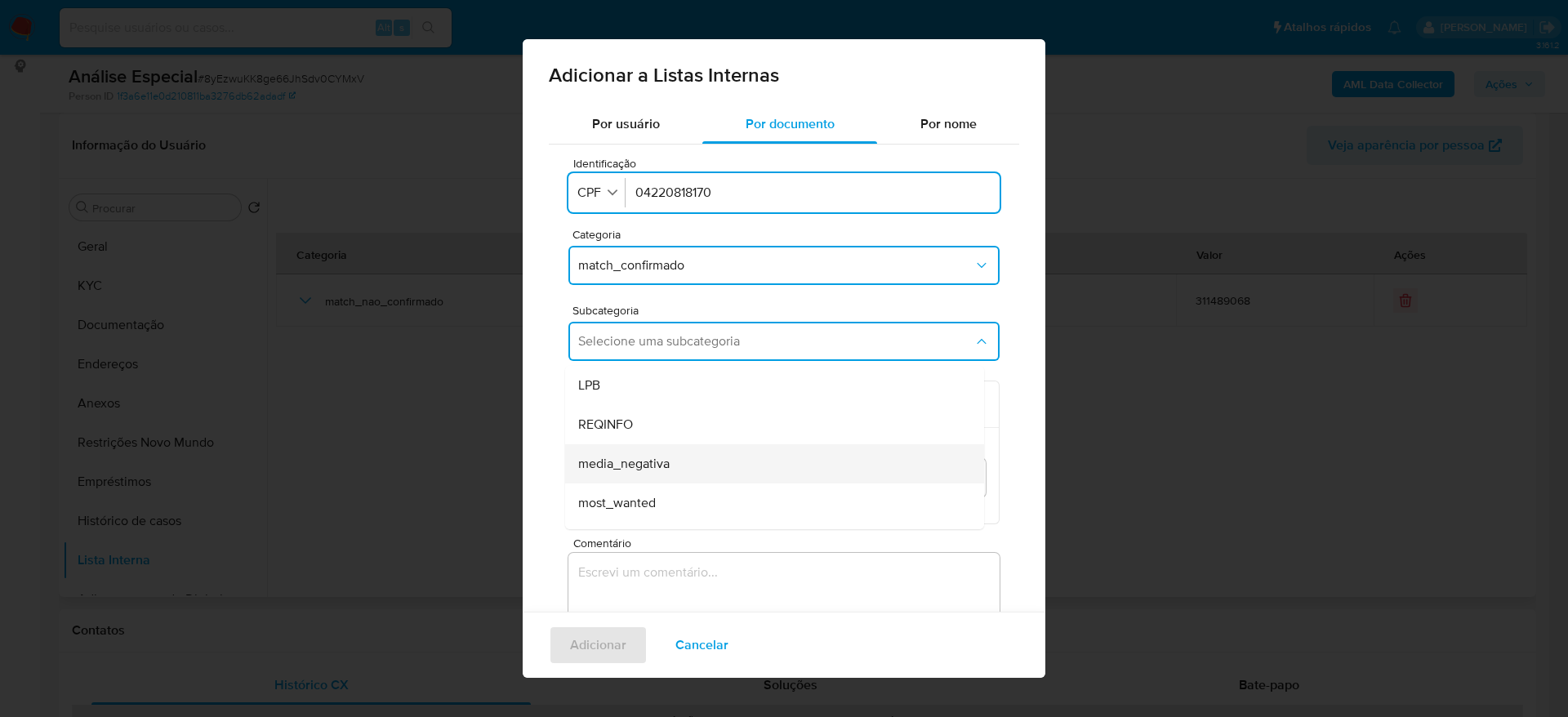
click at [722, 460] on div "media_negativa" at bounding box center [770, 464] width 383 height 39
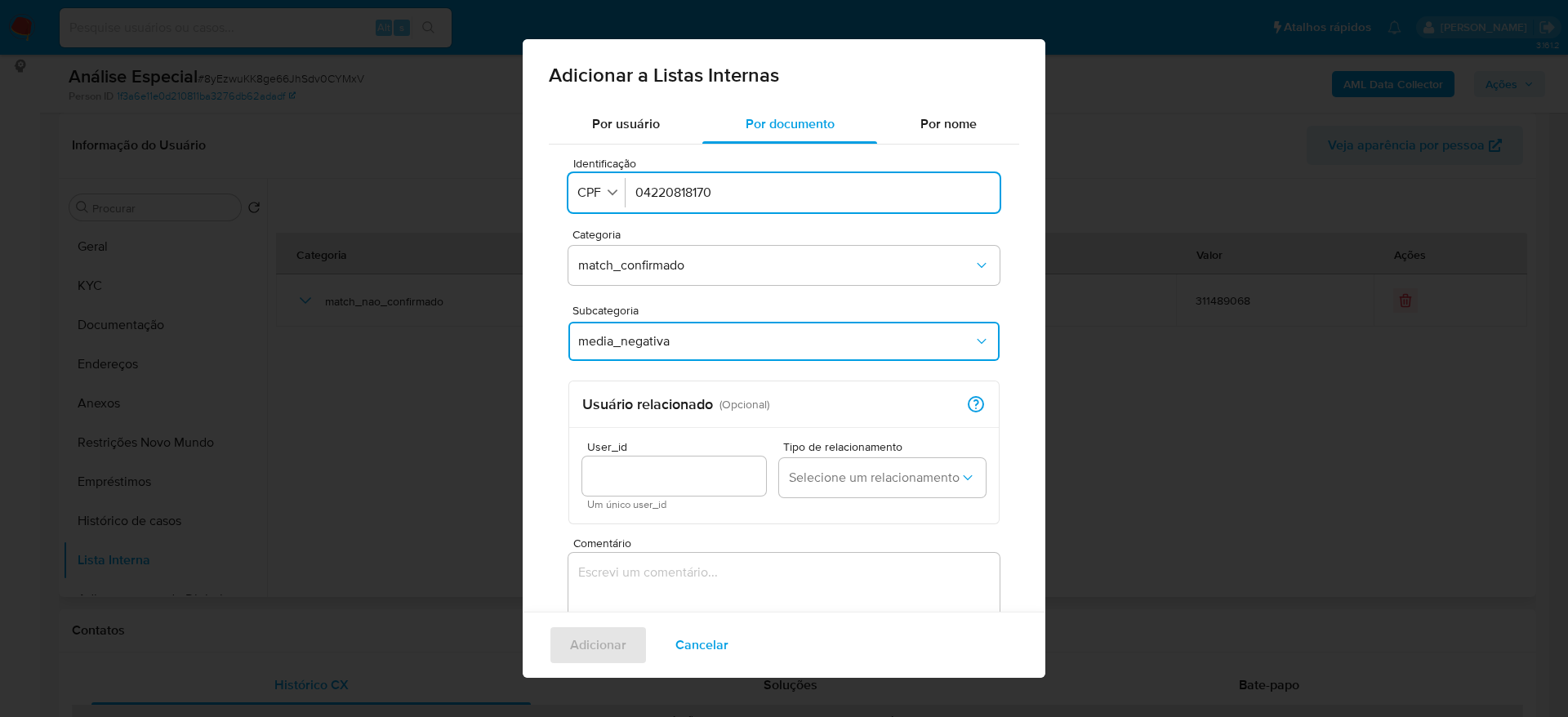
click at [726, 575] on textarea "Comentário" at bounding box center [784, 631] width 431 height 157
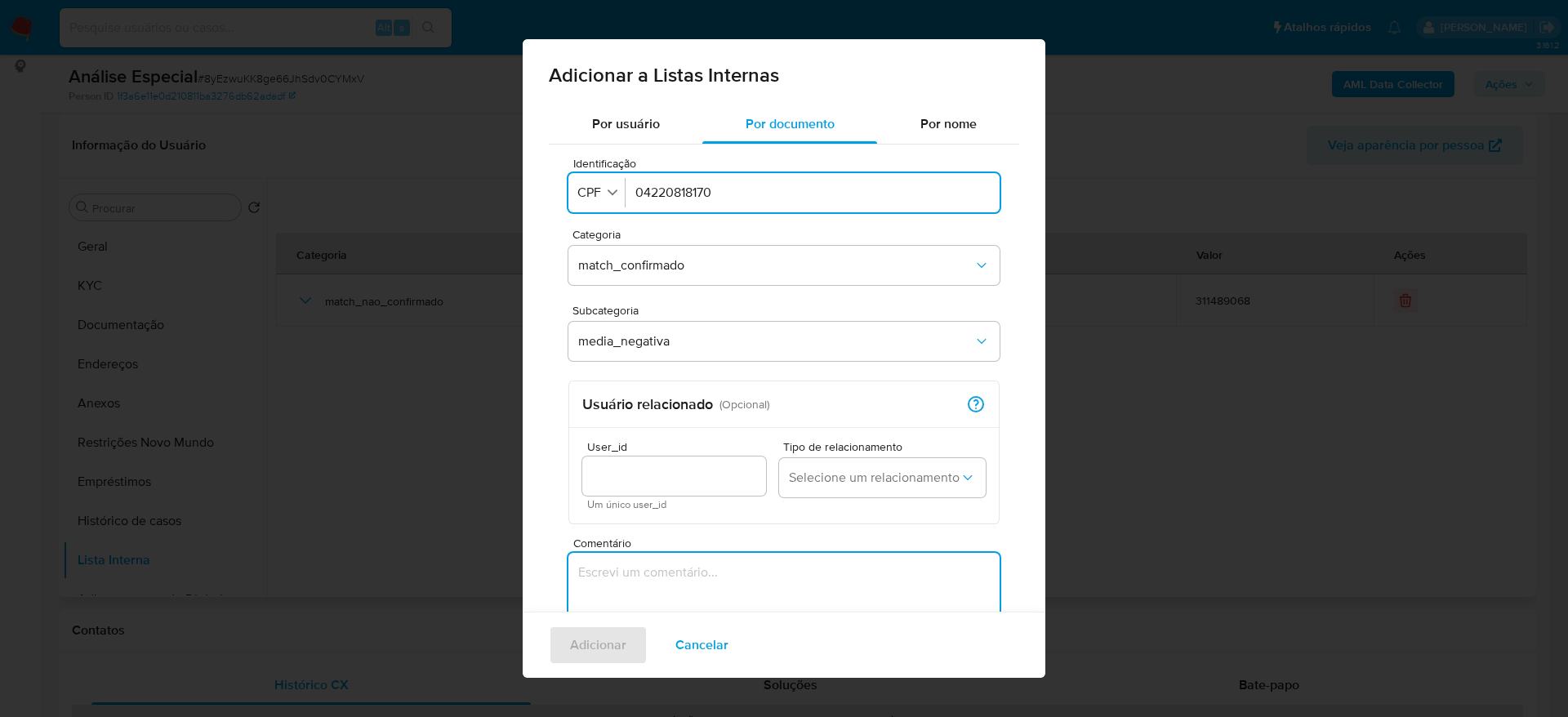
paste textarea "https://correiodotocantins.com.br/noticia/5159/mpto-denuncia-10-ligados-pcc-tra…"
type textarea "https://correiodotocantins.com.br/noticia/5159/mpto-denuncia-10-ligados-pcc-tra…"
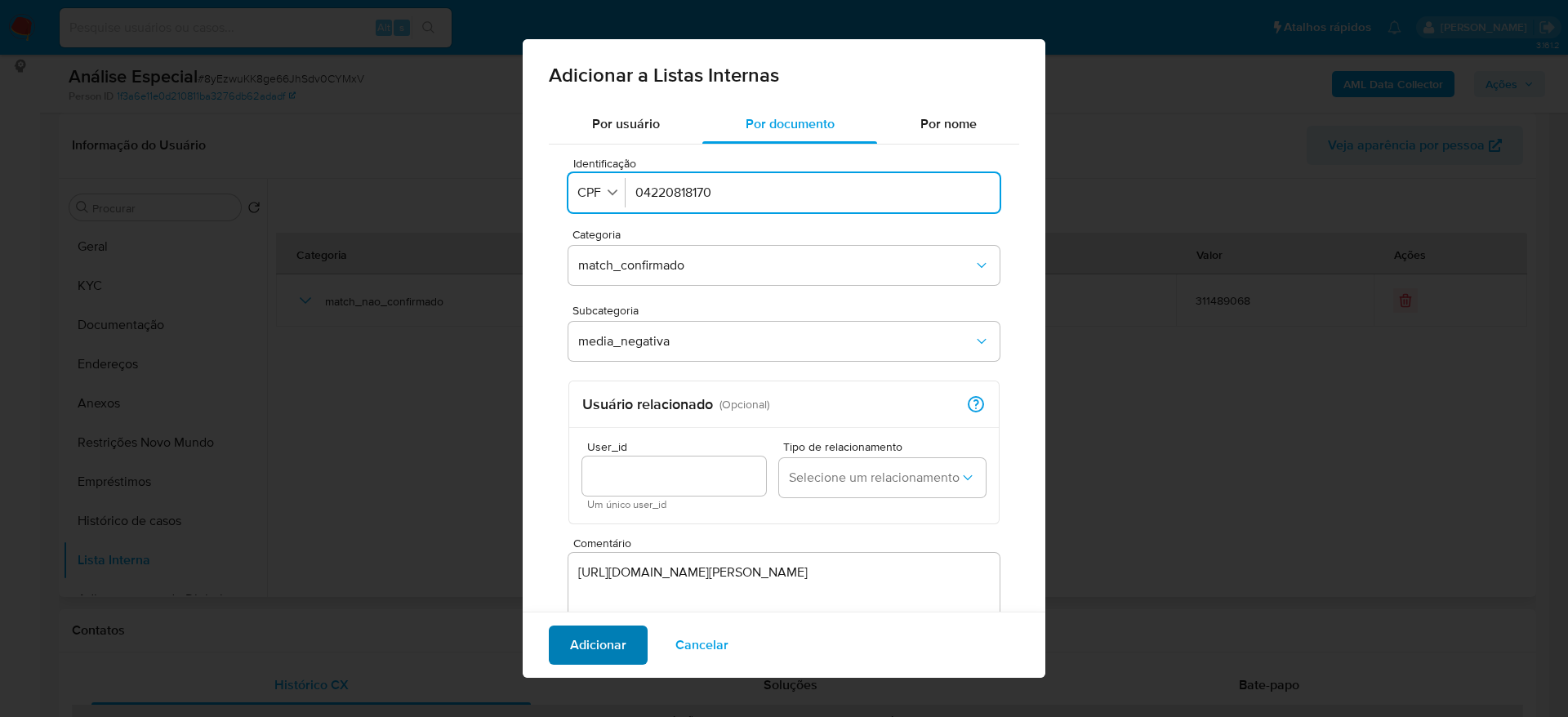
click at [617, 642] on span "Adicionar" at bounding box center [598, 645] width 56 height 36
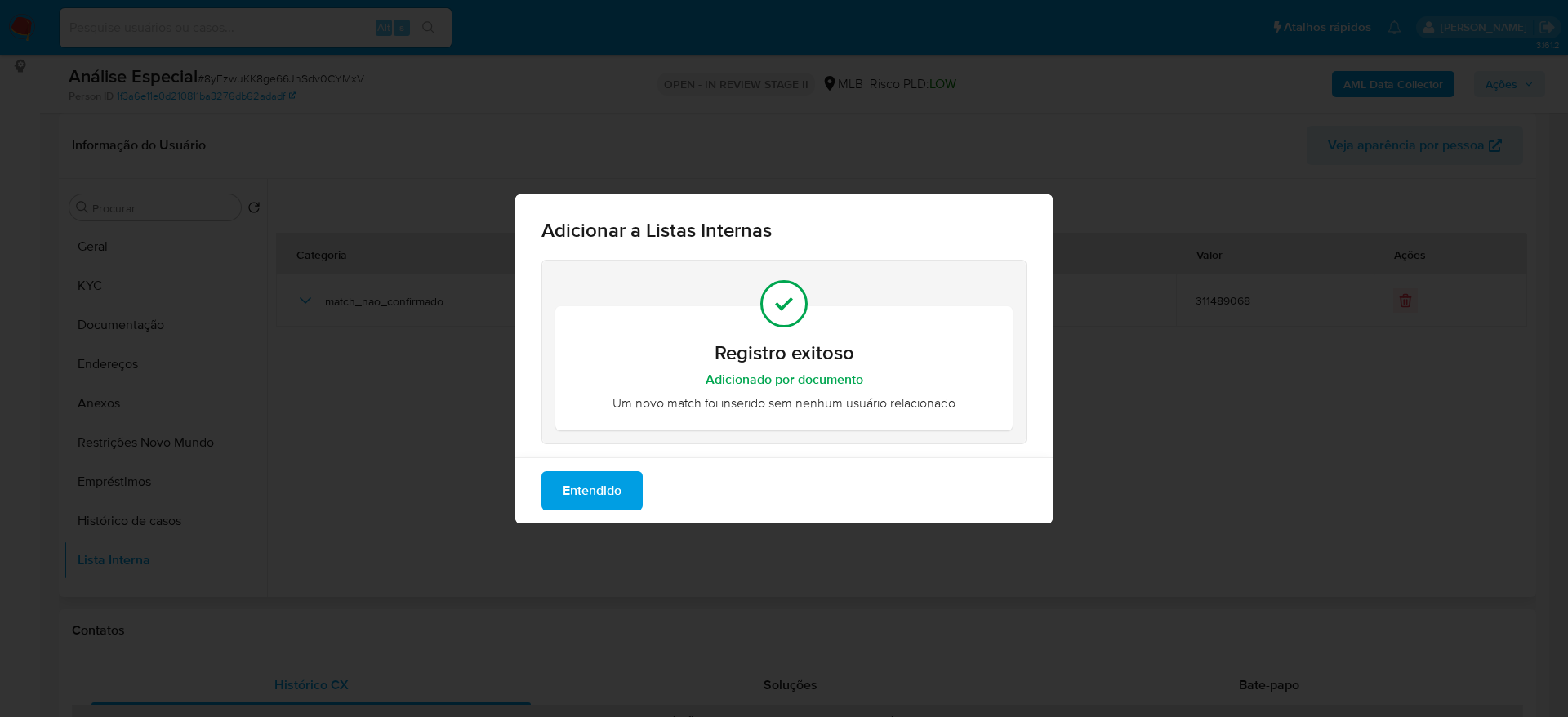
click at [591, 483] on span "Entendido" at bounding box center [591, 490] width 59 height 36
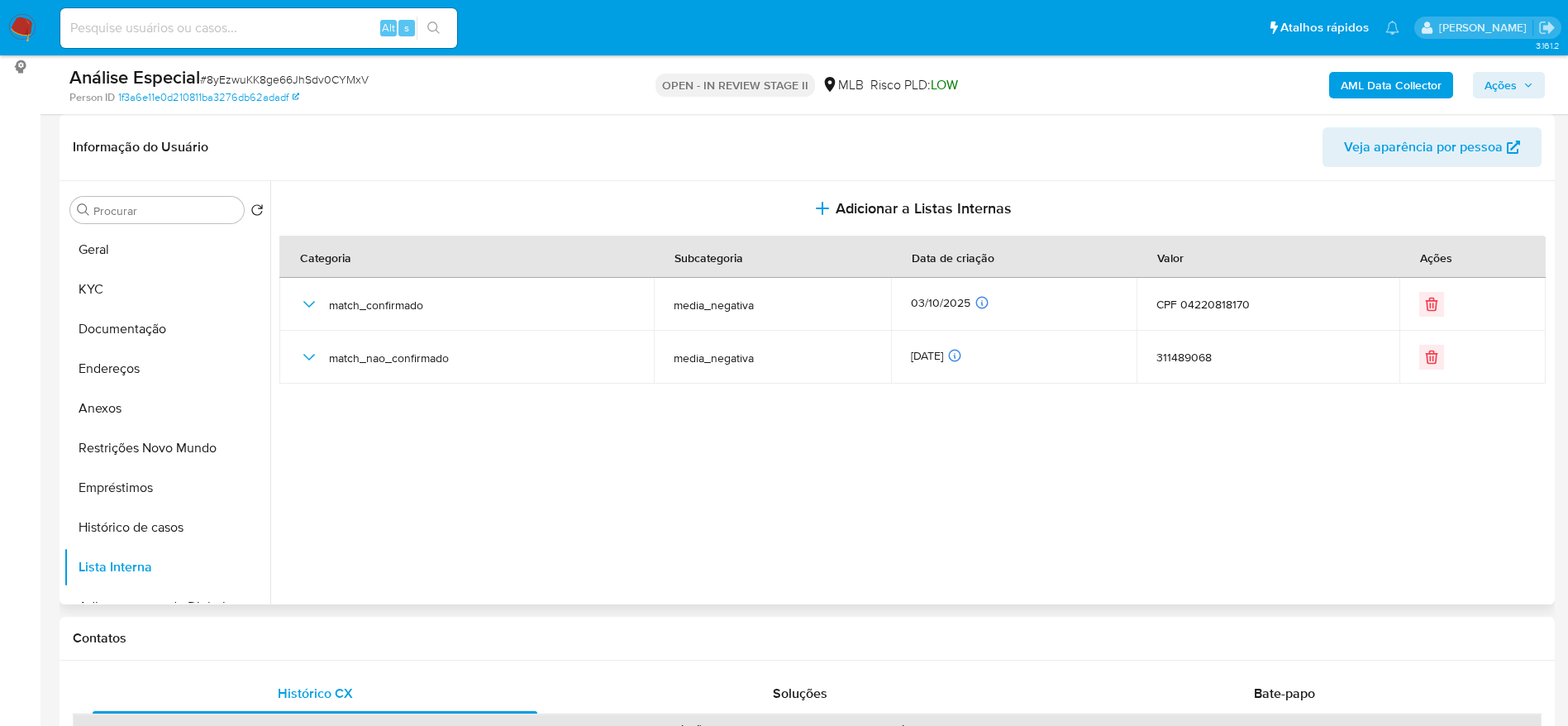
click at [312, 32] on input at bounding box center [259, 28] width 397 height 22
paste input "zG8XRB4gGsdhZospWvHm5tzd"
type input "zG8XRB4gGsdhZospWvHm5tzd"
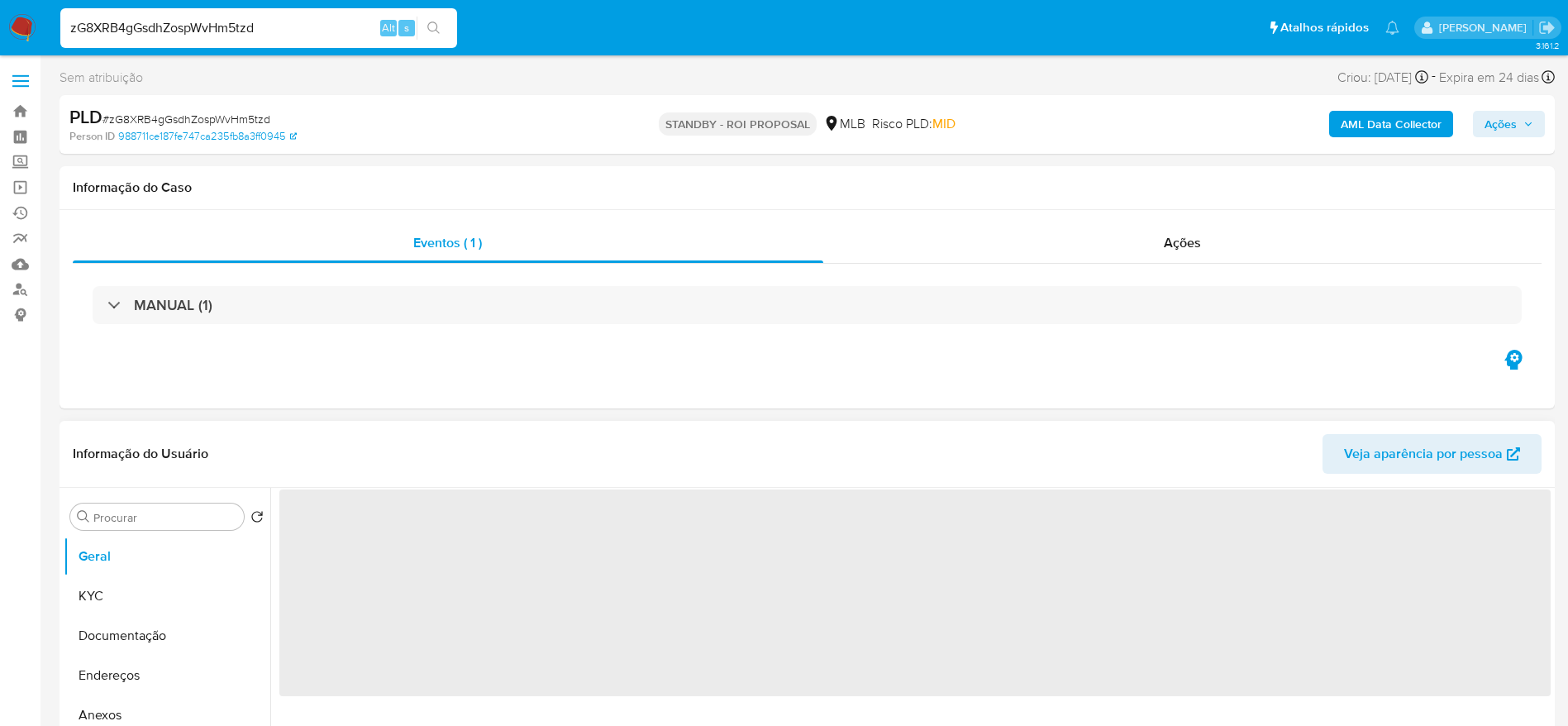
select select "10"
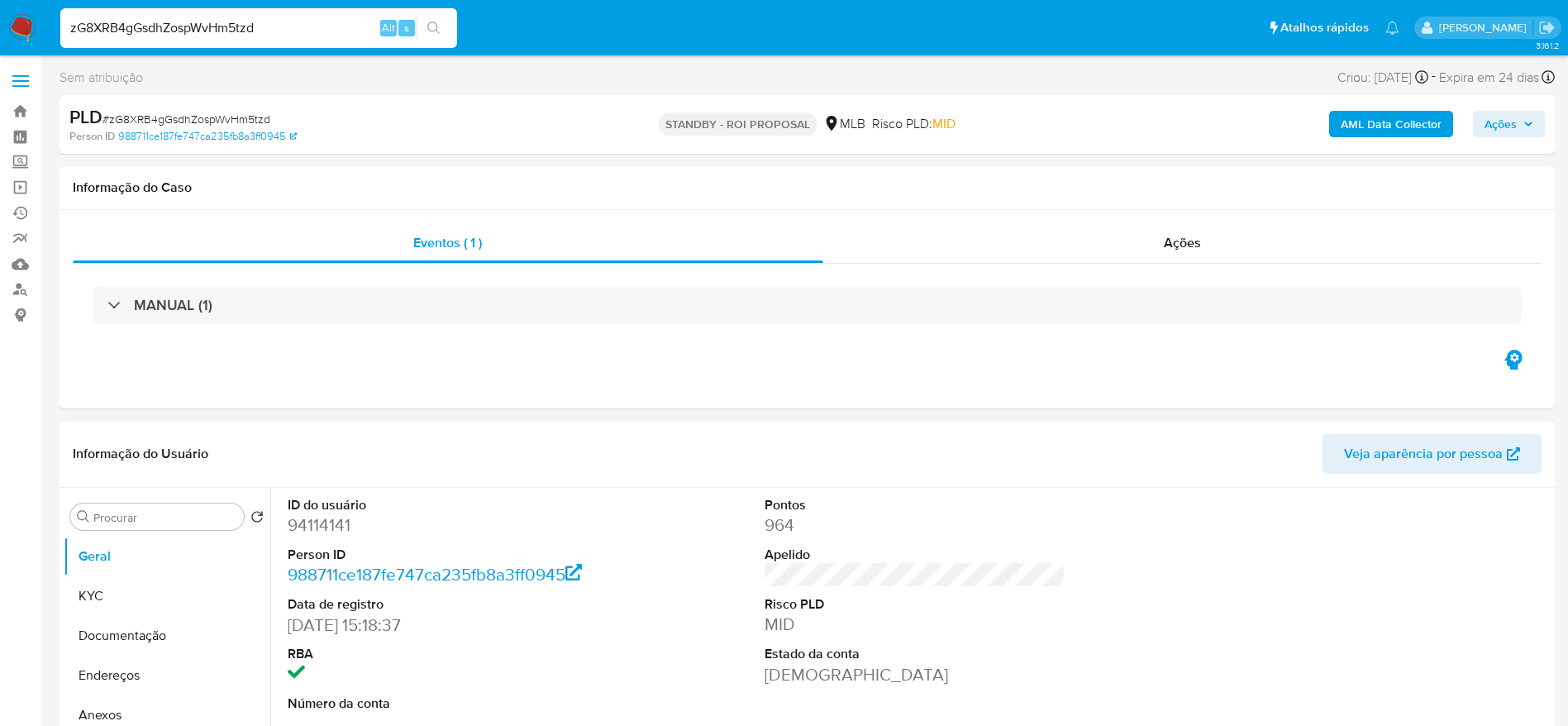
scroll to position [124, 0]
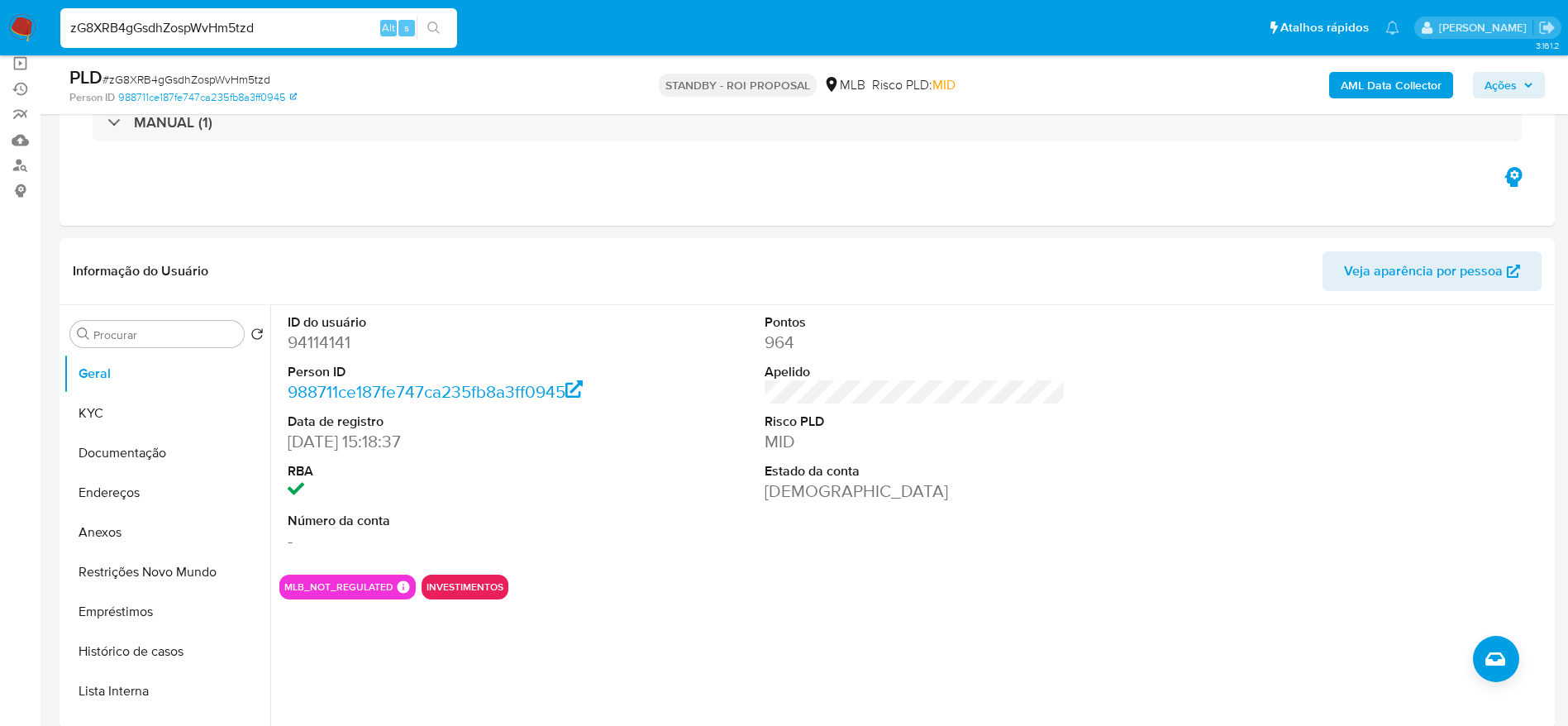
click at [301, 18] on input "zG8XRB4gGsdhZospWvHm5tzd" at bounding box center [259, 28] width 397 height 22
click at [278, 18] on input "zG8XRB4gGsdhZospWvHm5tzd" at bounding box center [259, 28] width 397 height 22
click at [278, 19] on input "zG8XRB4gGsdhZospWvHm5tzd" at bounding box center [259, 28] width 397 height 22
paste input "rVhpwGlu32edrDJndj3FKg52"
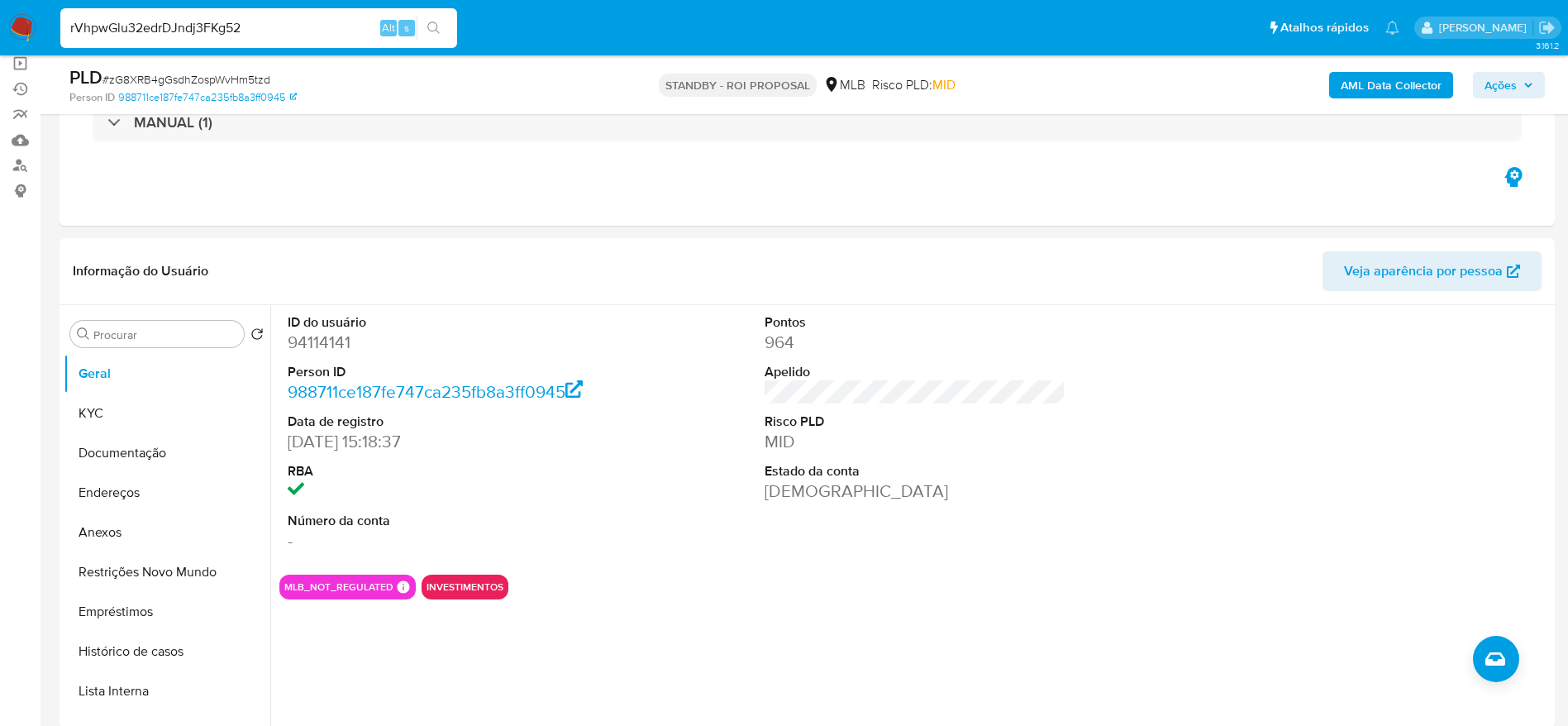
click at [277, 23] on input "rVhpwGlu32edrDJndj3FKg52" at bounding box center [259, 28] width 397 height 22
paste input "zG8XRB4gGsdhZospWvHm5tzd"
type input "zG8XRB4gGsdhZospWvHm5tzd"
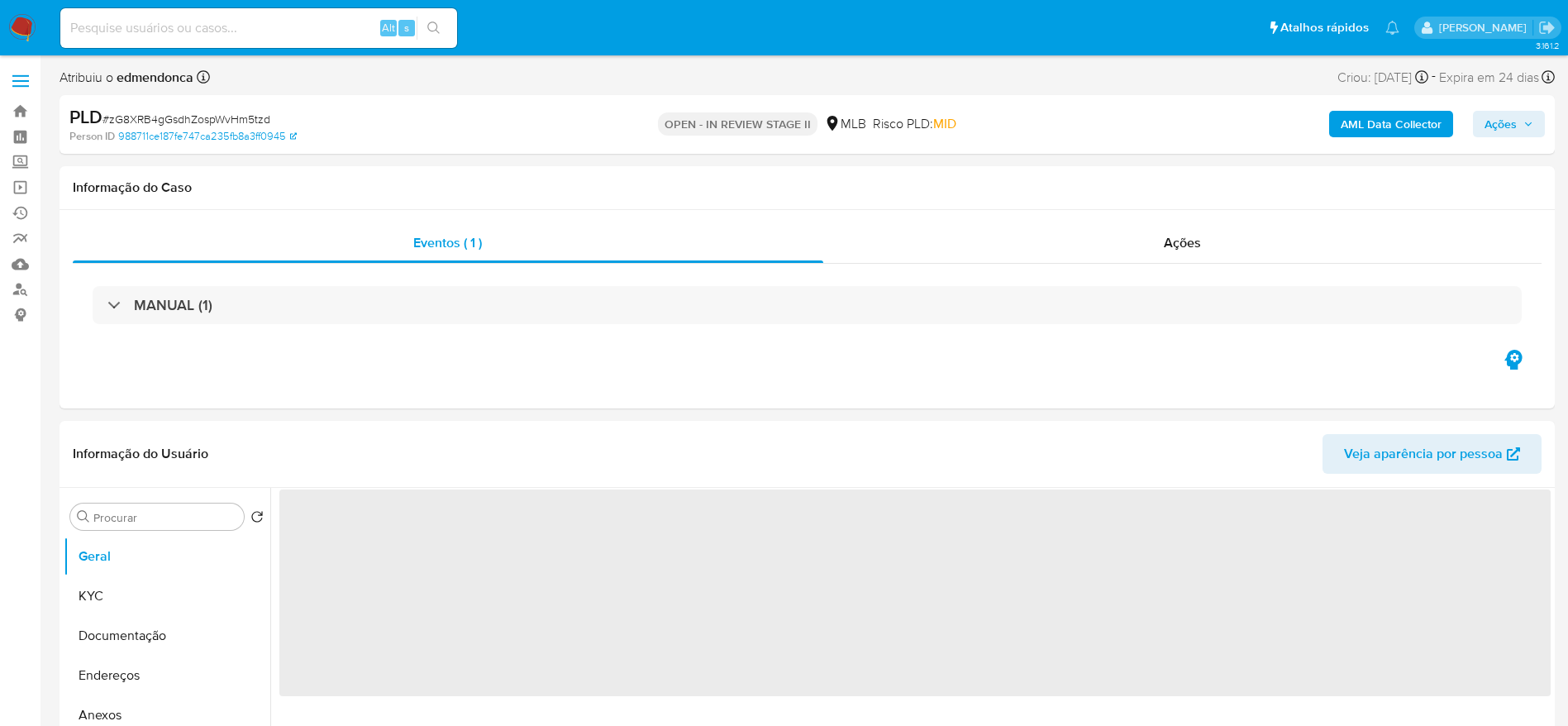
select select "10"
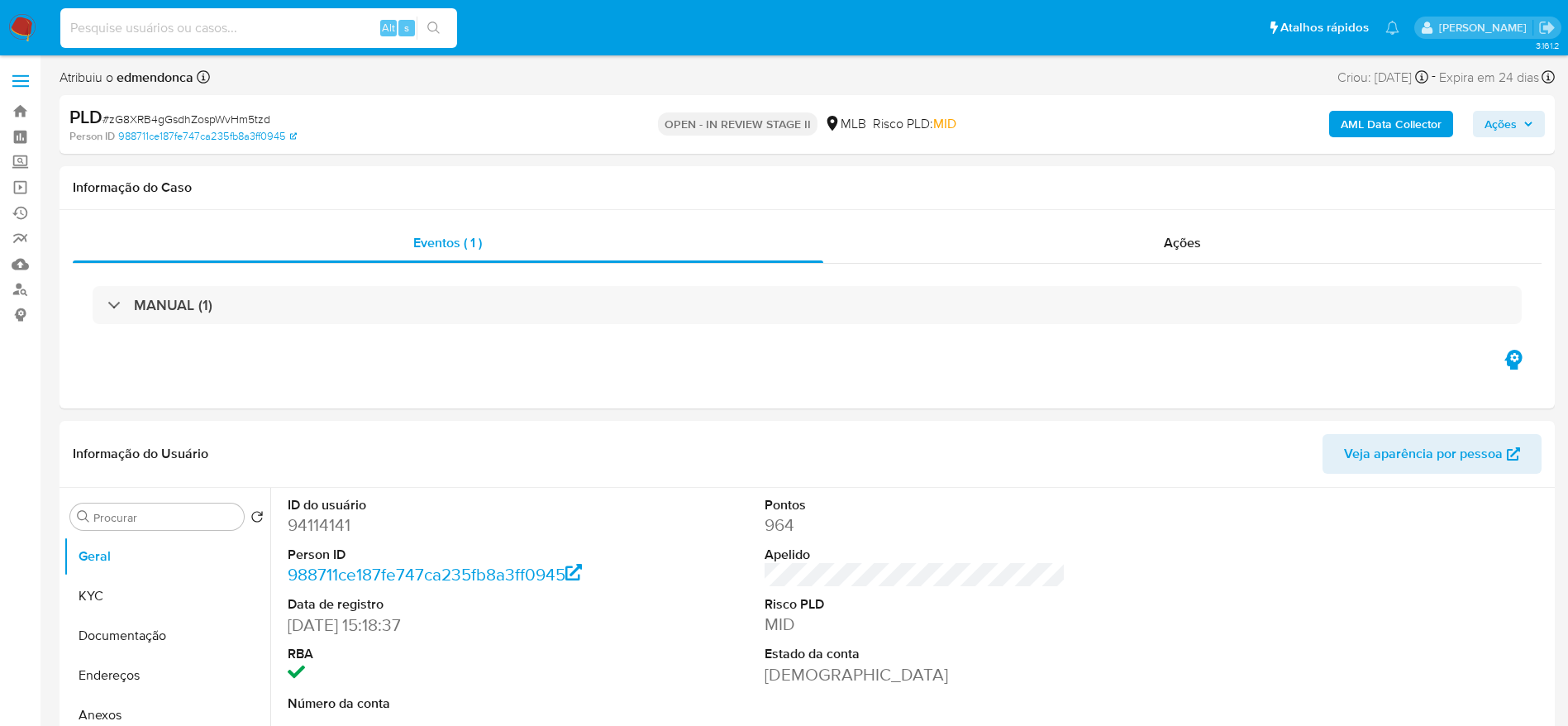
click at [259, 23] on input at bounding box center [259, 28] width 397 height 22
paste input "rVhpwGlu32edrDJndj3FKg52"
type input "rVhpwGlu32edrDJndj3FKg52"
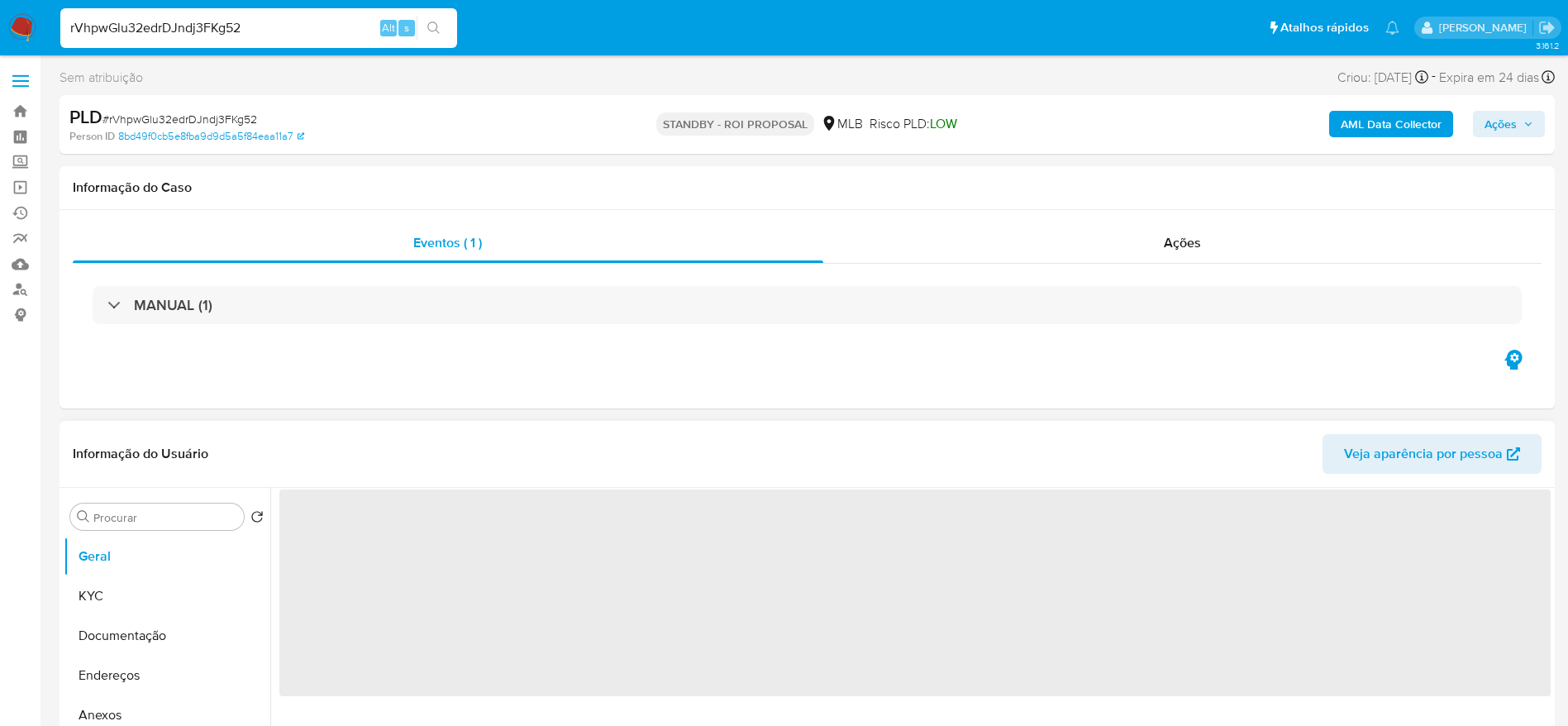
select select "10"
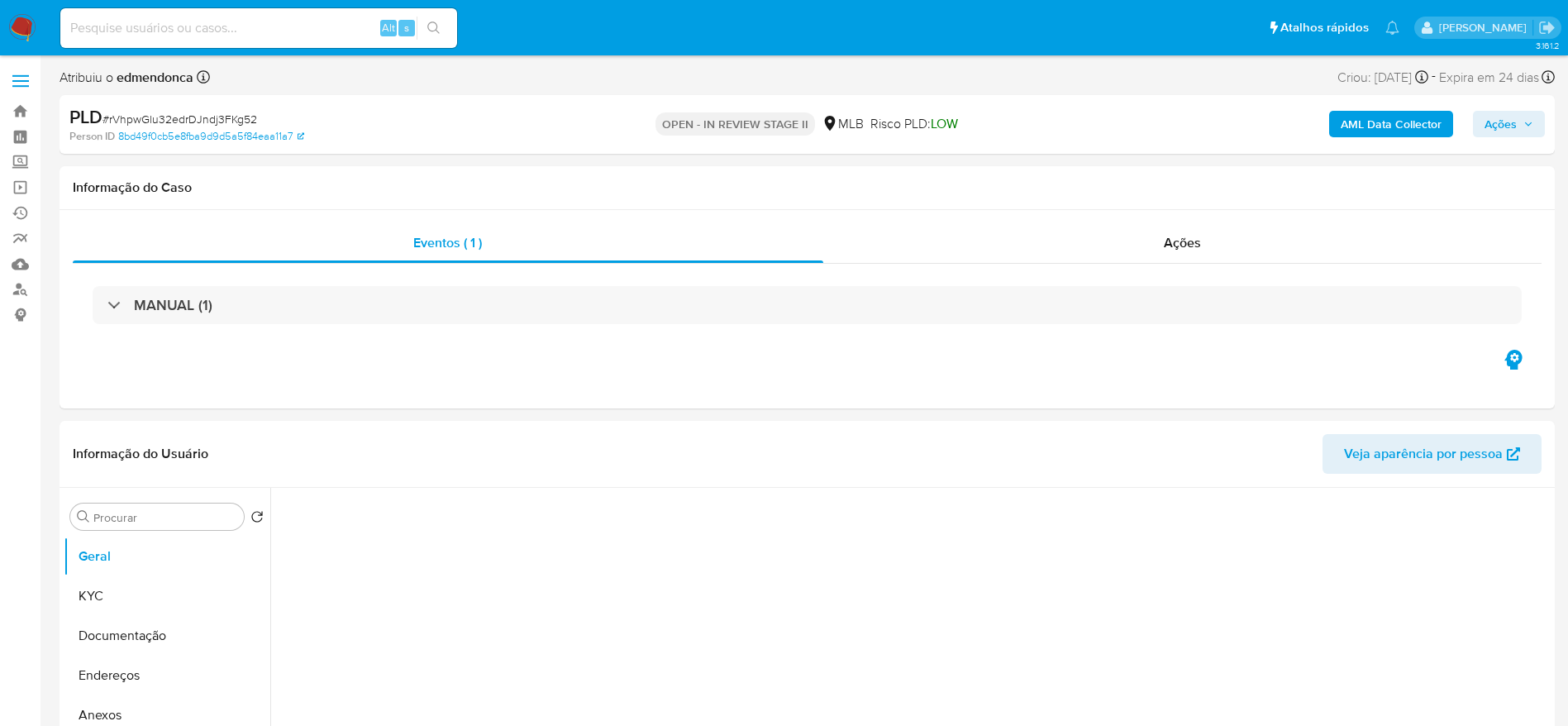
select select "10"
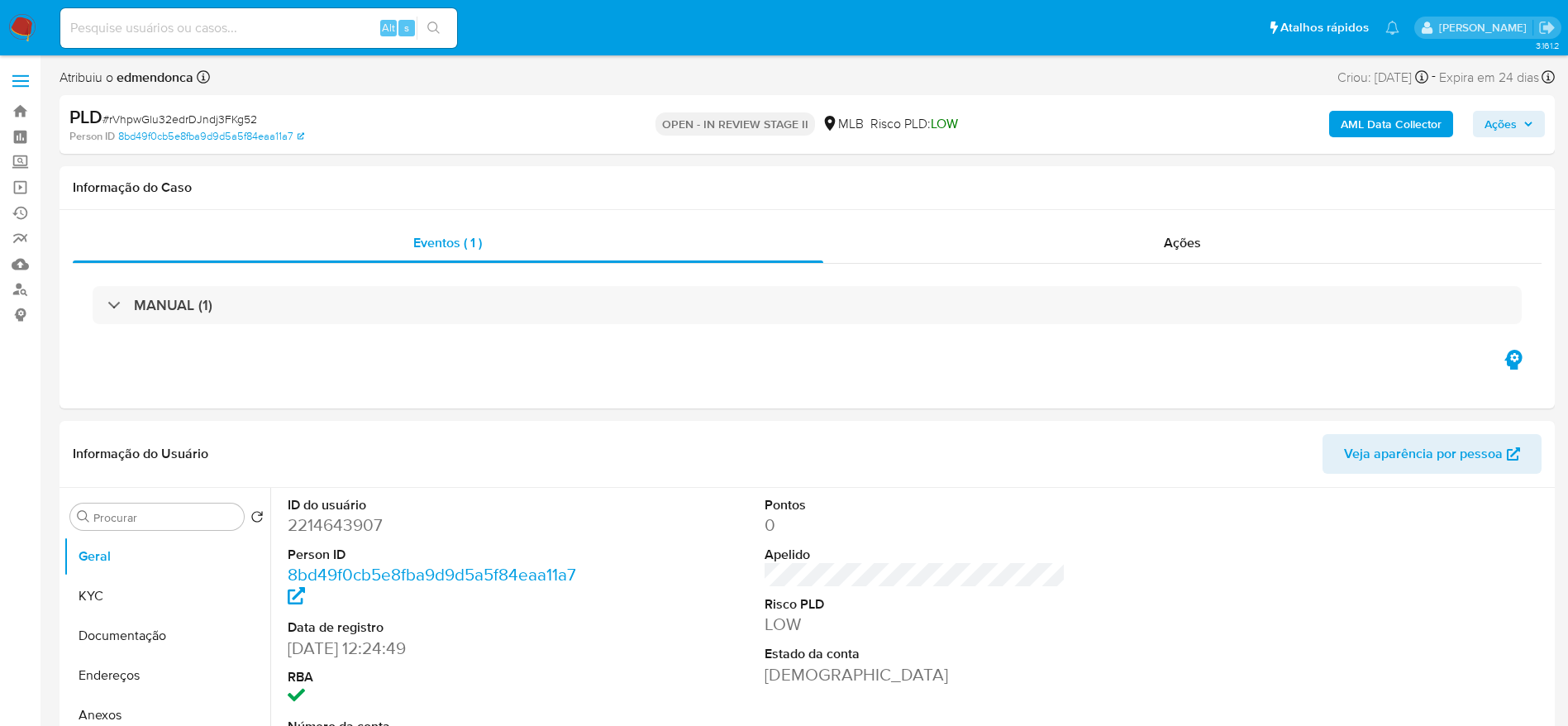
click at [237, 33] on input at bounding box center [259, 28] width 397 height 22
paste input "F9jFTqzBLe2KibPqOrwBC2KC"
type input "F9jFTqzBLe2KibPqOrwBC2KC"
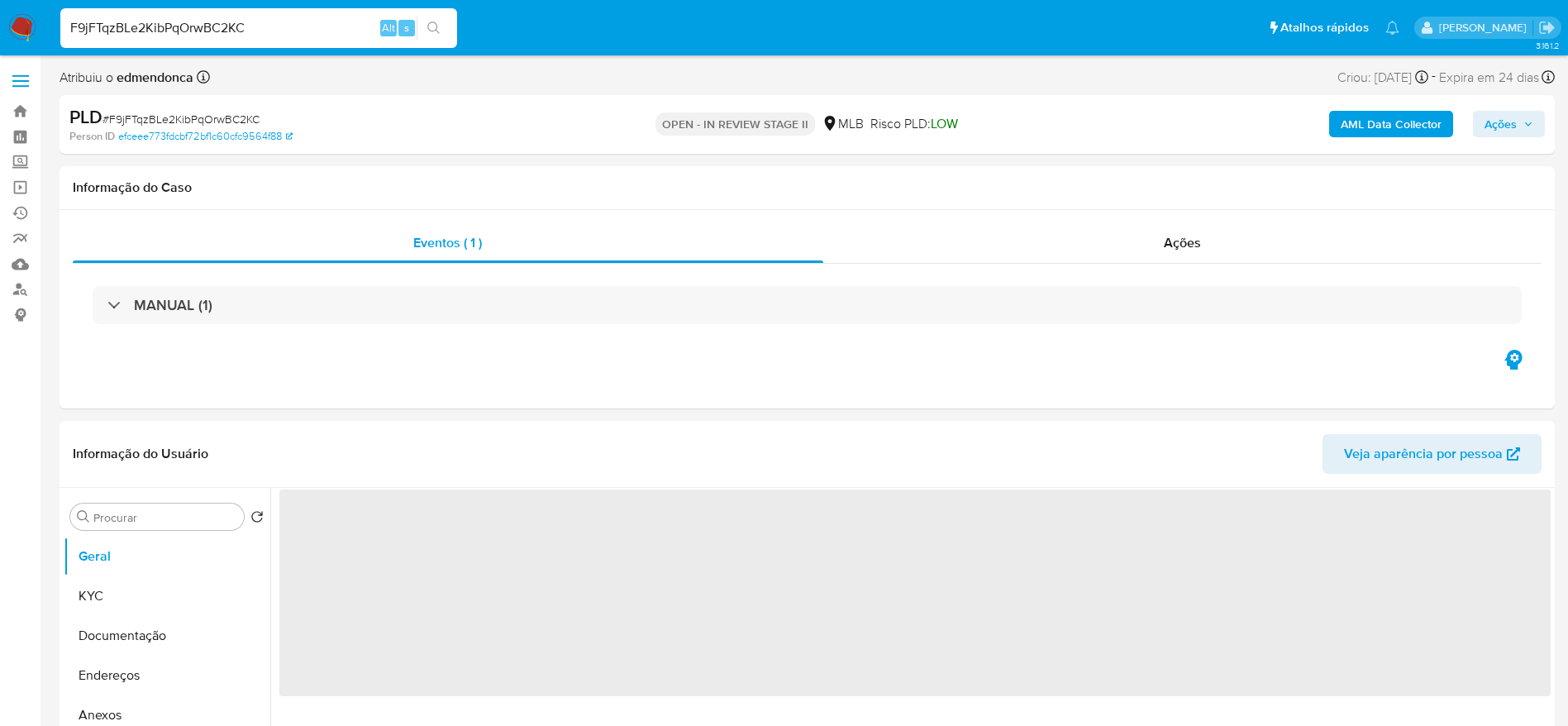
select select "10"
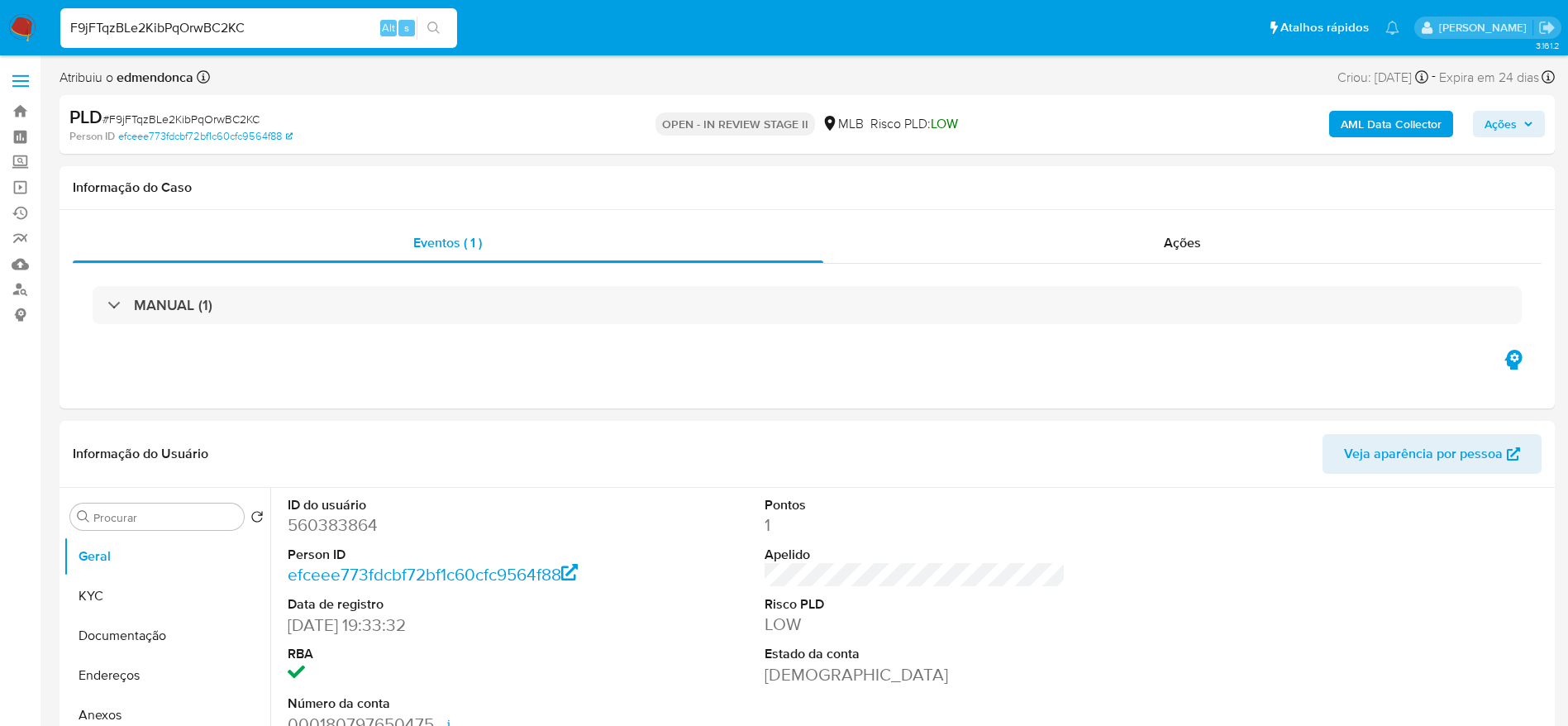
click at [208, 28] on input "F9jFTqzBLe2KibPqOrwBC2KC" at bounding box center [259, 28] width 397 height 22
paste input "gwXxkbOX4m7cjCGlnxOZq6SE"
type input "gwXxkbOX4m7cjCGlnxOZq6SE"
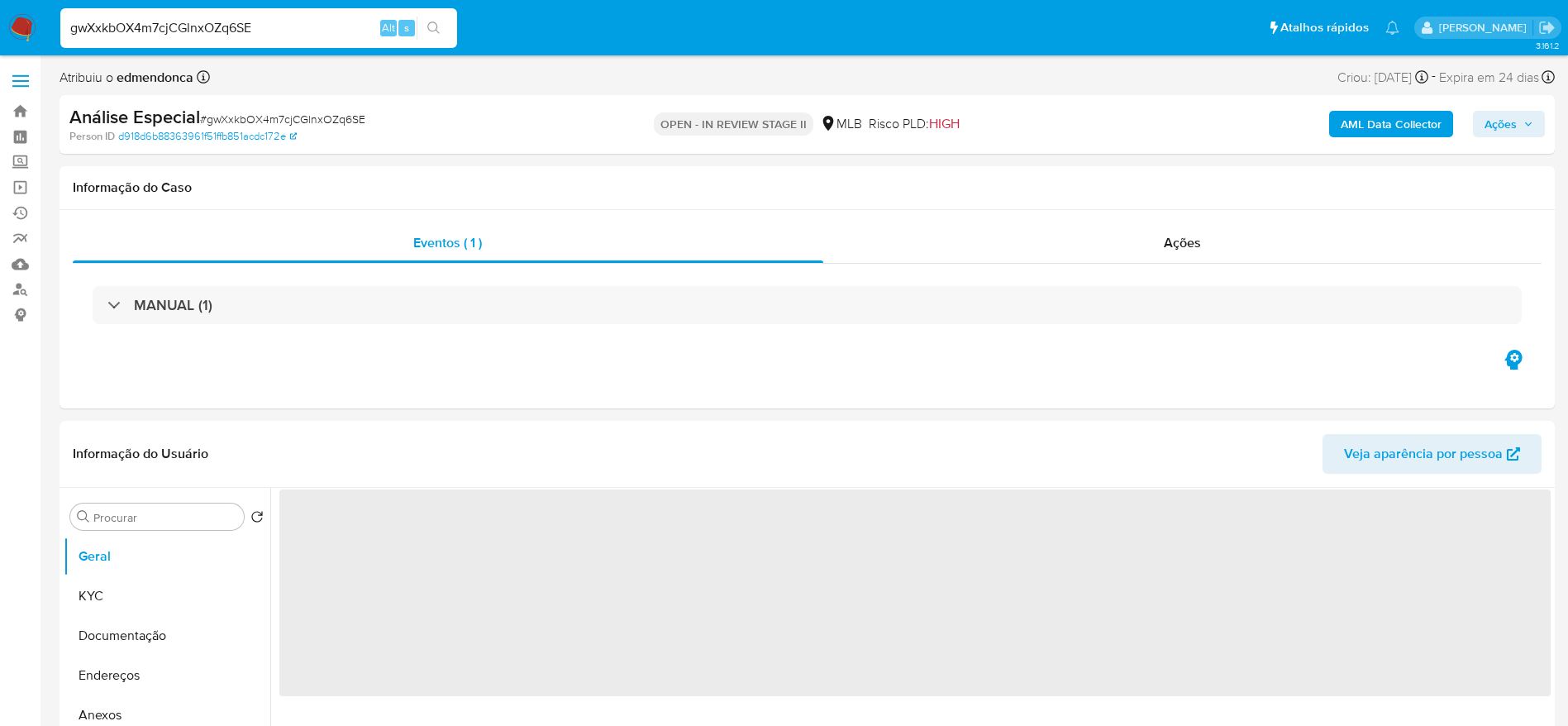
select select "10"
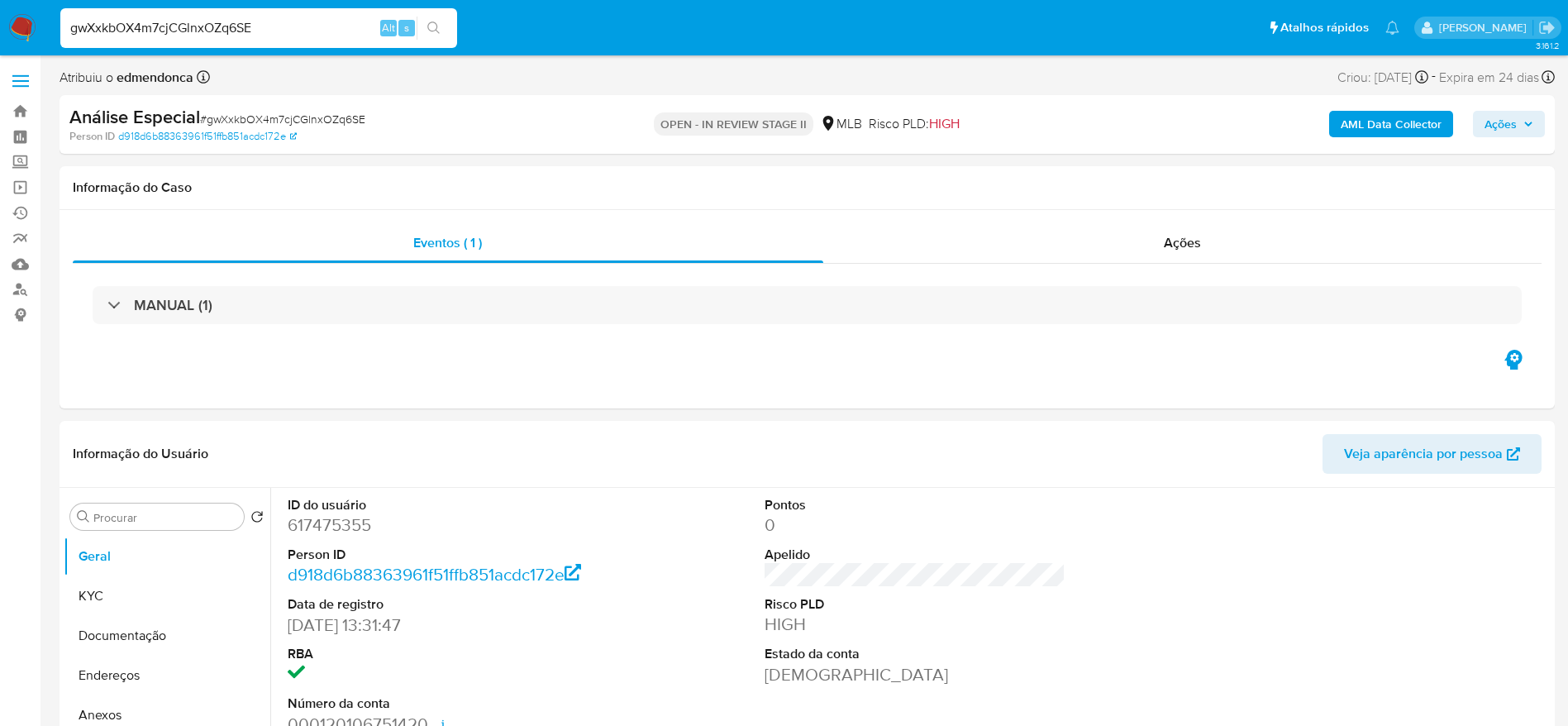
click at [273, 29] on input "gwXxkbOX4m7cjCGlnxOZq6SE" at bounding box center [259, 28] width 397 height 22
paste input "HoobKP8f7dmX18ThgW16bOX0"
type input "HoobKP8f7dmX18ThgW16bOX0"
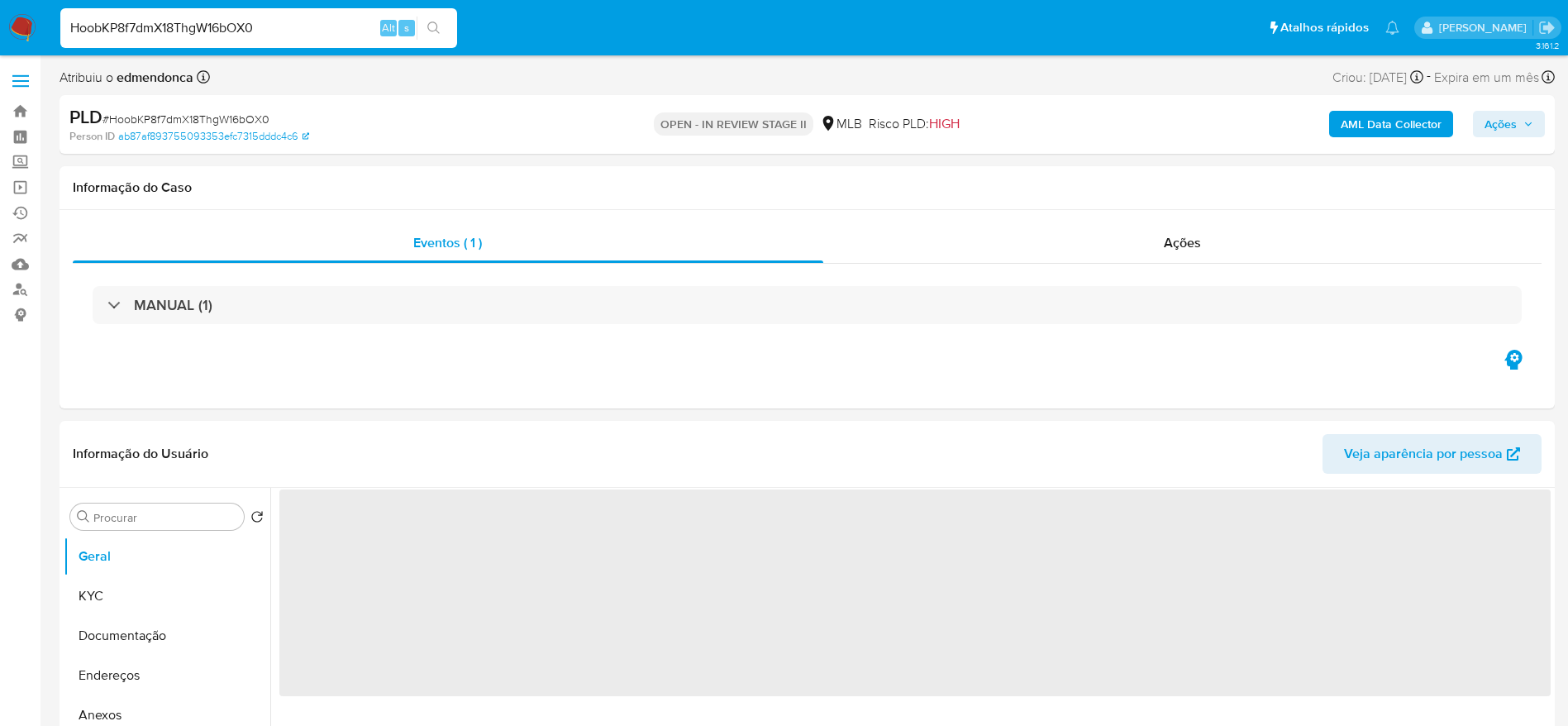
select select "10"
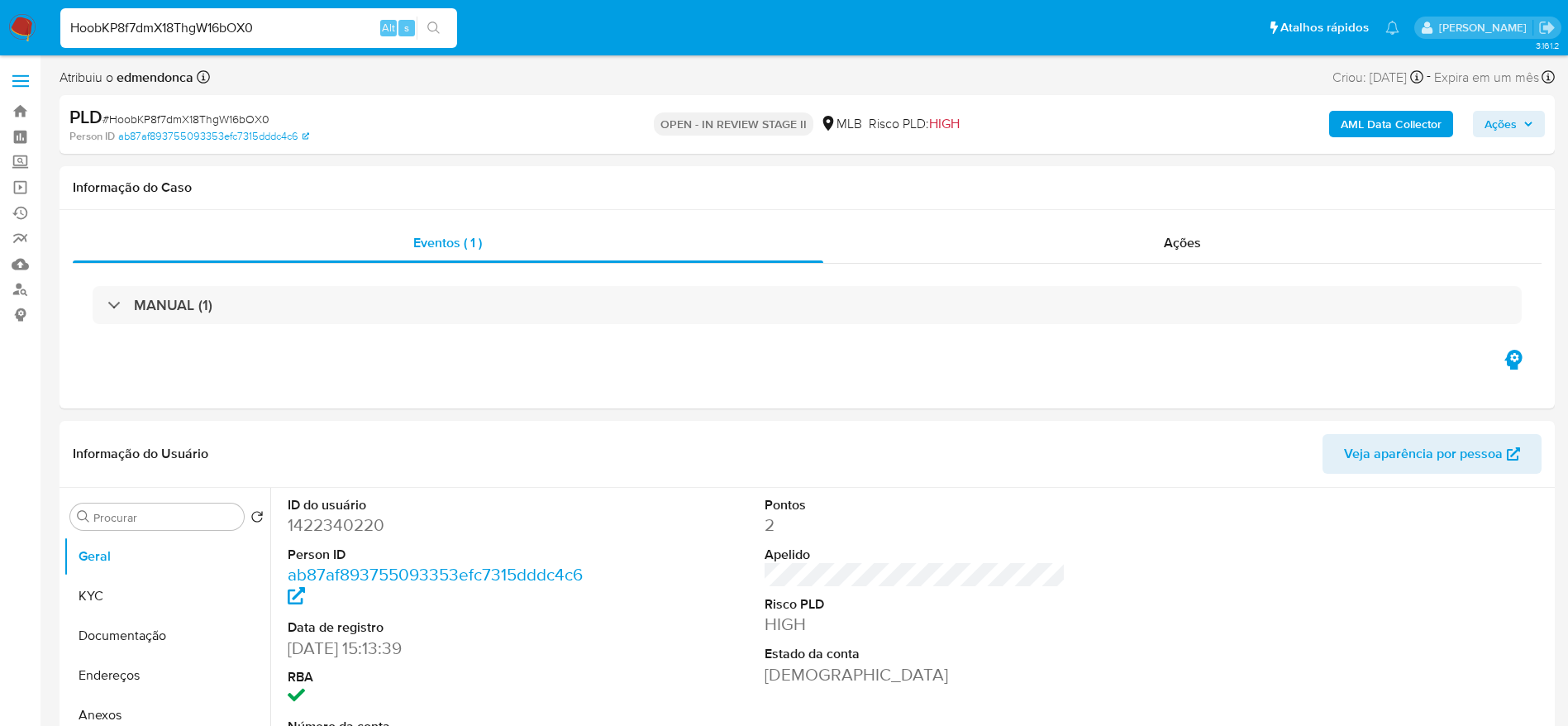
click at [329, 27] on input "HoobKP8f7dmX18ThgW16bOX0" at bounding box center [259, 28] width 397 height 22
paste input "gwXxkbOX4m7cjCGlnxOZq6SE"
type input "gwXxkbOX4m7cjCGlnxOZq6SE"
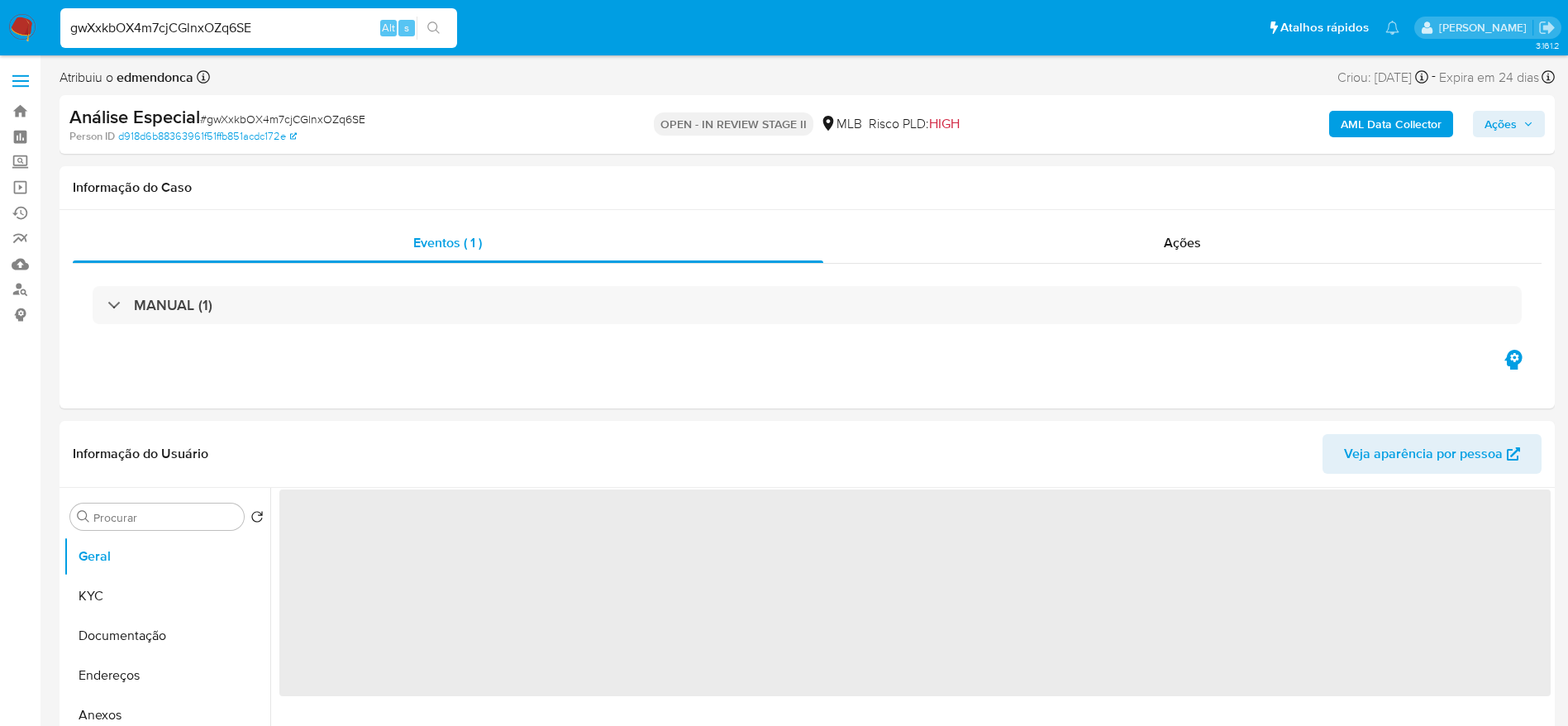
select select "10"
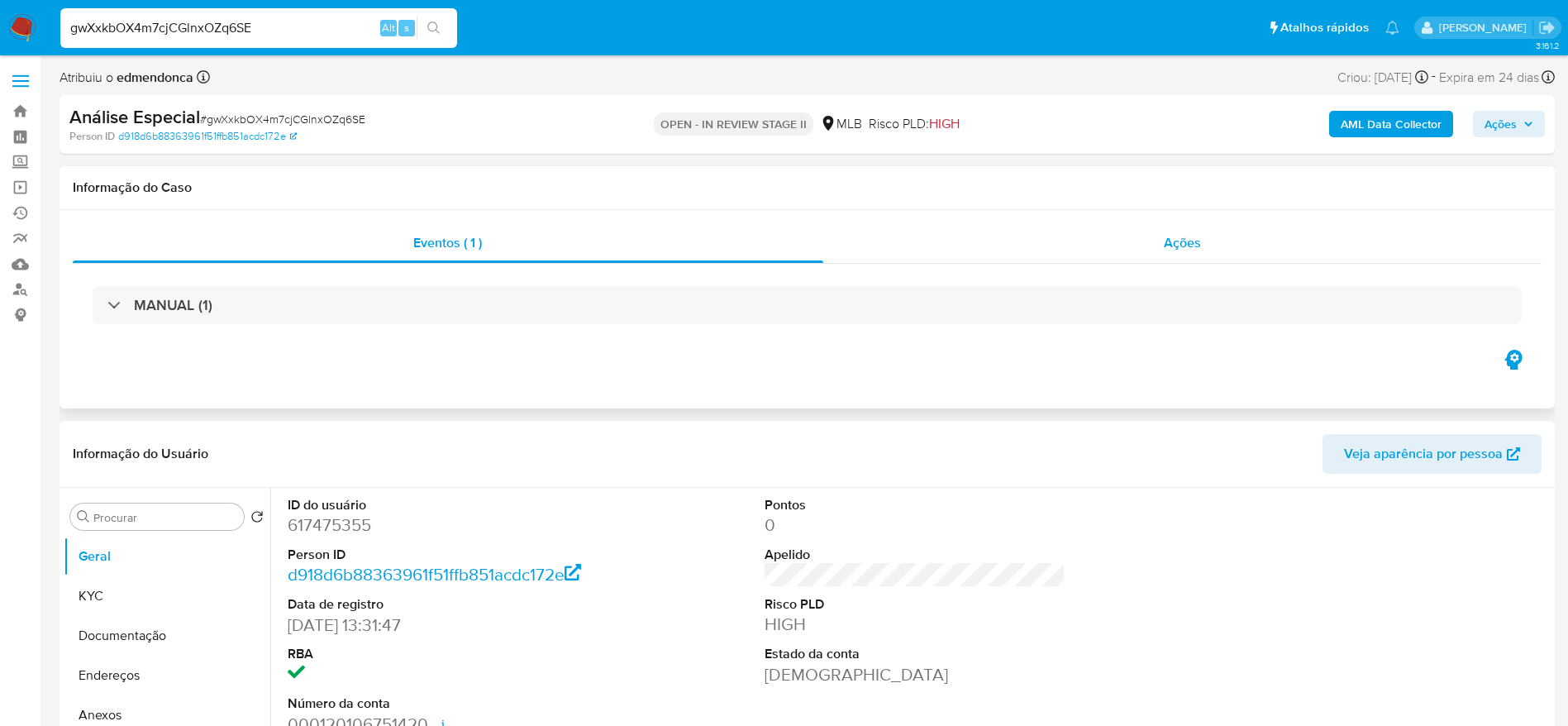
click at [1041, 251] on div "Ações" at bounding box center [1182, 243] width 719 height 40
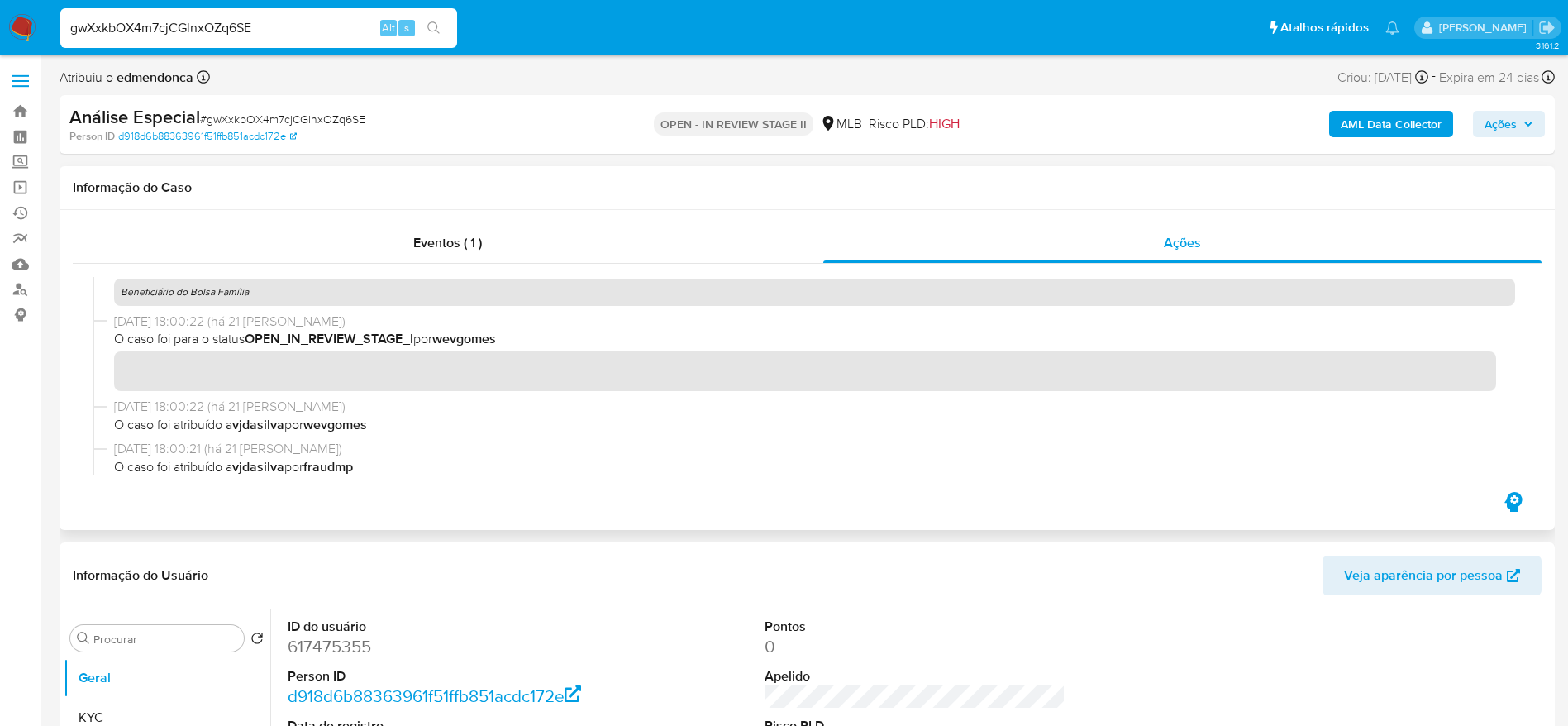
scroll to position [379, 0]
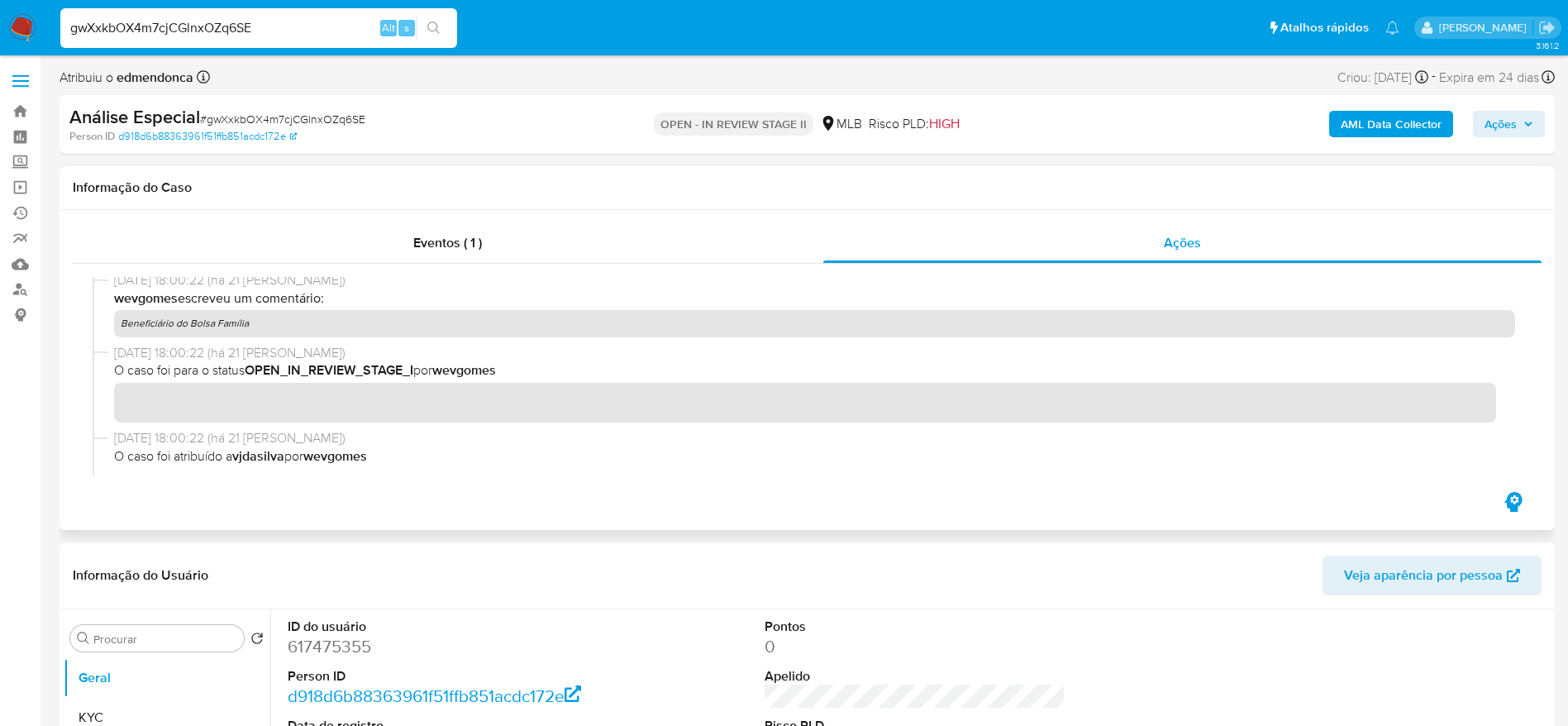
drag, startPoint x: 271, startPoint y: 317, endPoint x: 123, endPoint y: 327, distance: 148.3
click at [123, 327] on p "Beneficiário do Bolsa Família" at bounding box center [814, 323] width 1401 height 27
click at [230, 42] on div "gwXxkbOX4m7cjCGlnxOZq6SE Alt s" at bounding box center [259, 29] width 397 height 40
click at [234, 27] on input "gwXxkbOX4m7cjCGlnxOZq6SE" at bounding box center [259, 28] width 397 height 22
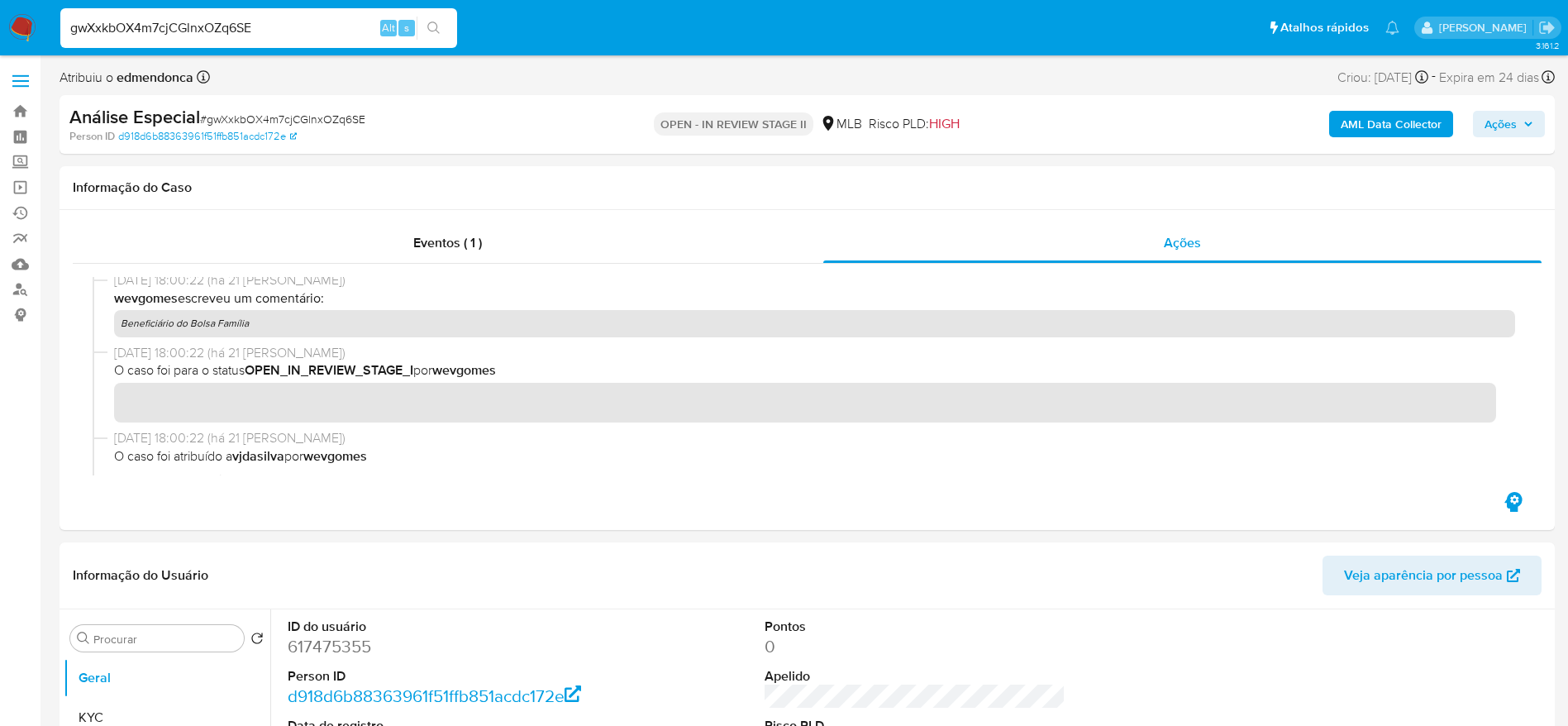
click at [234, 27] on input "gwXxkbOX4m7cjCGlnxOZq6SE" at bounding box center [259, 28] width 397 height 22
paste input "jQu9i0uPPz0aMXNRy1xxRFBc"
type input "jQu9i0uPPz0aMXNRy1xxRFBc"
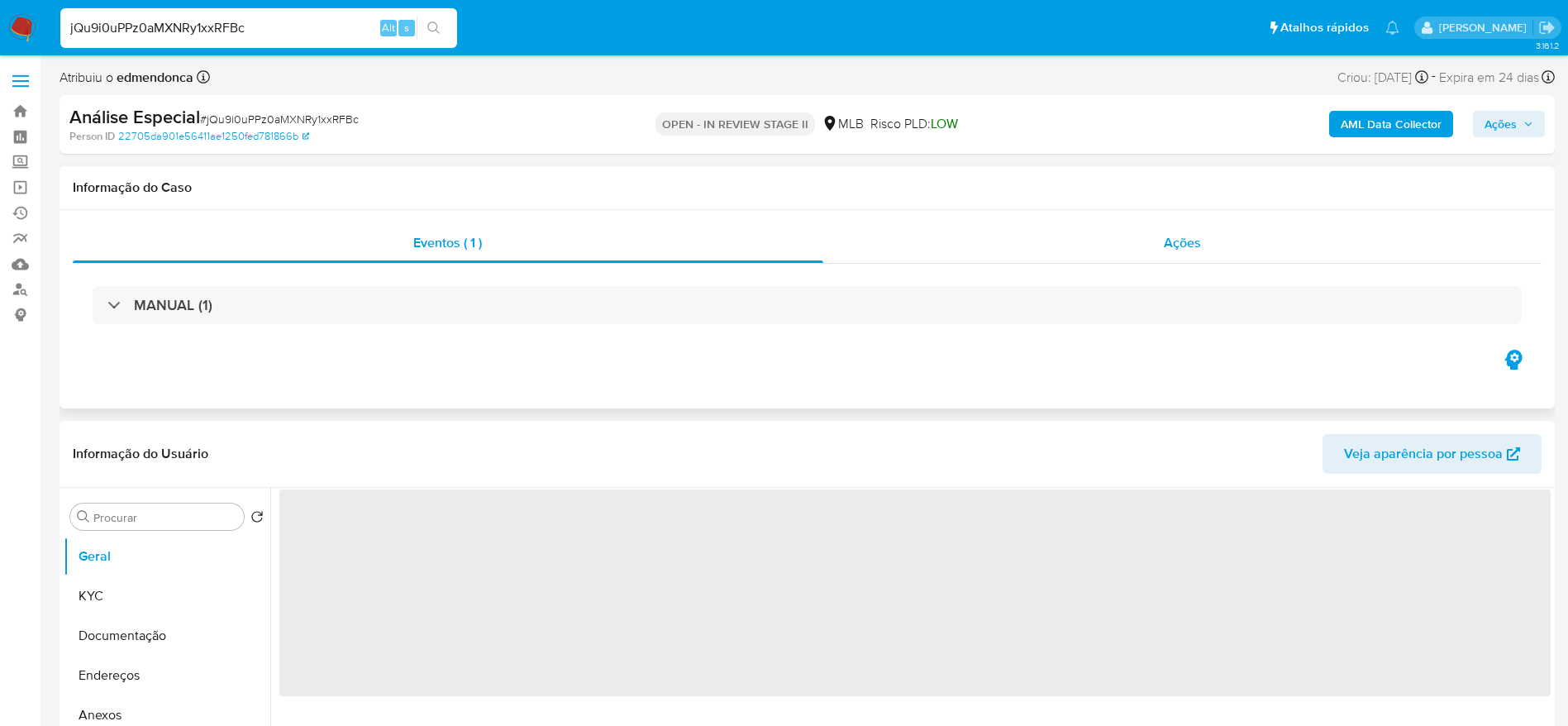
click at [1053, 241] on div "Ações" at bounding box center [1182, 243] width 719 height 40
select select "10"
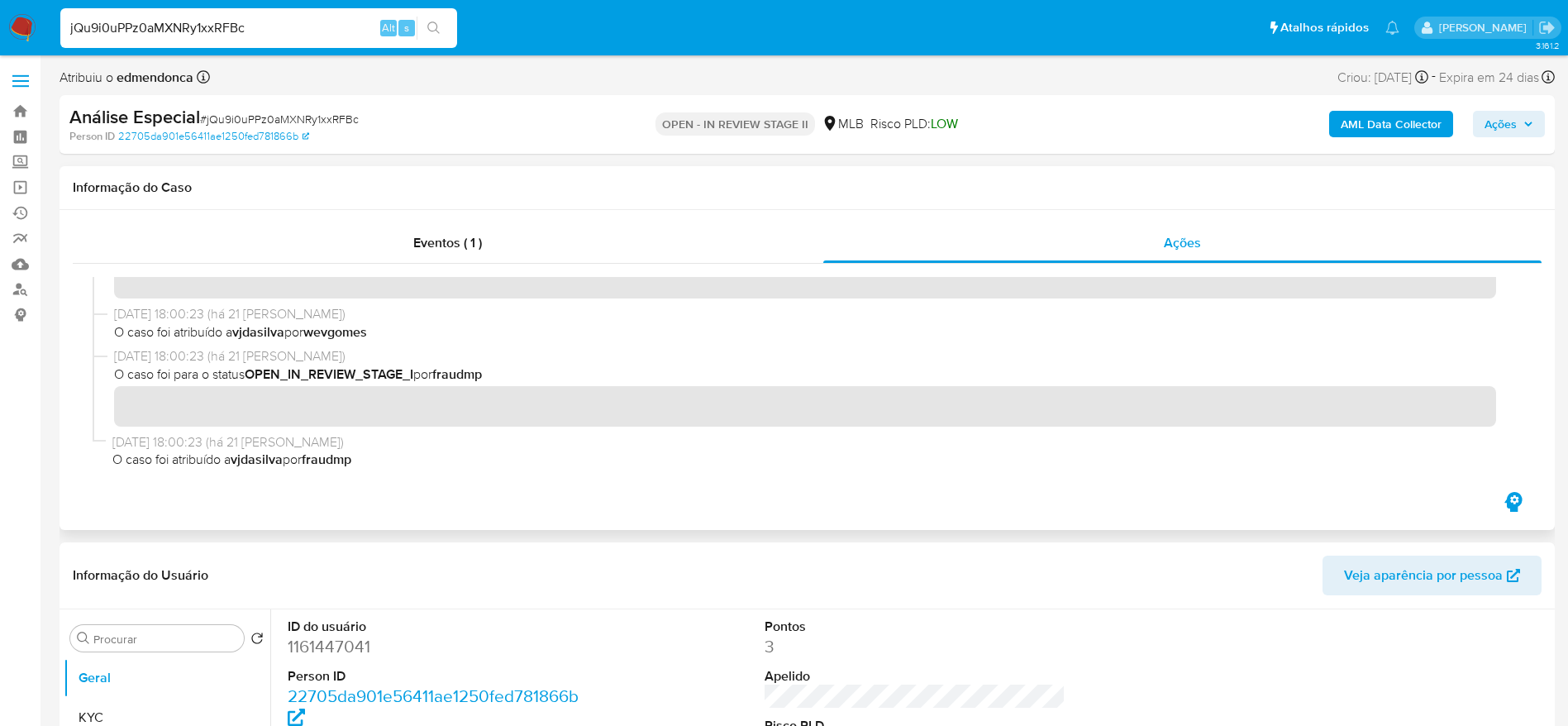
scroll to position [379, 0]
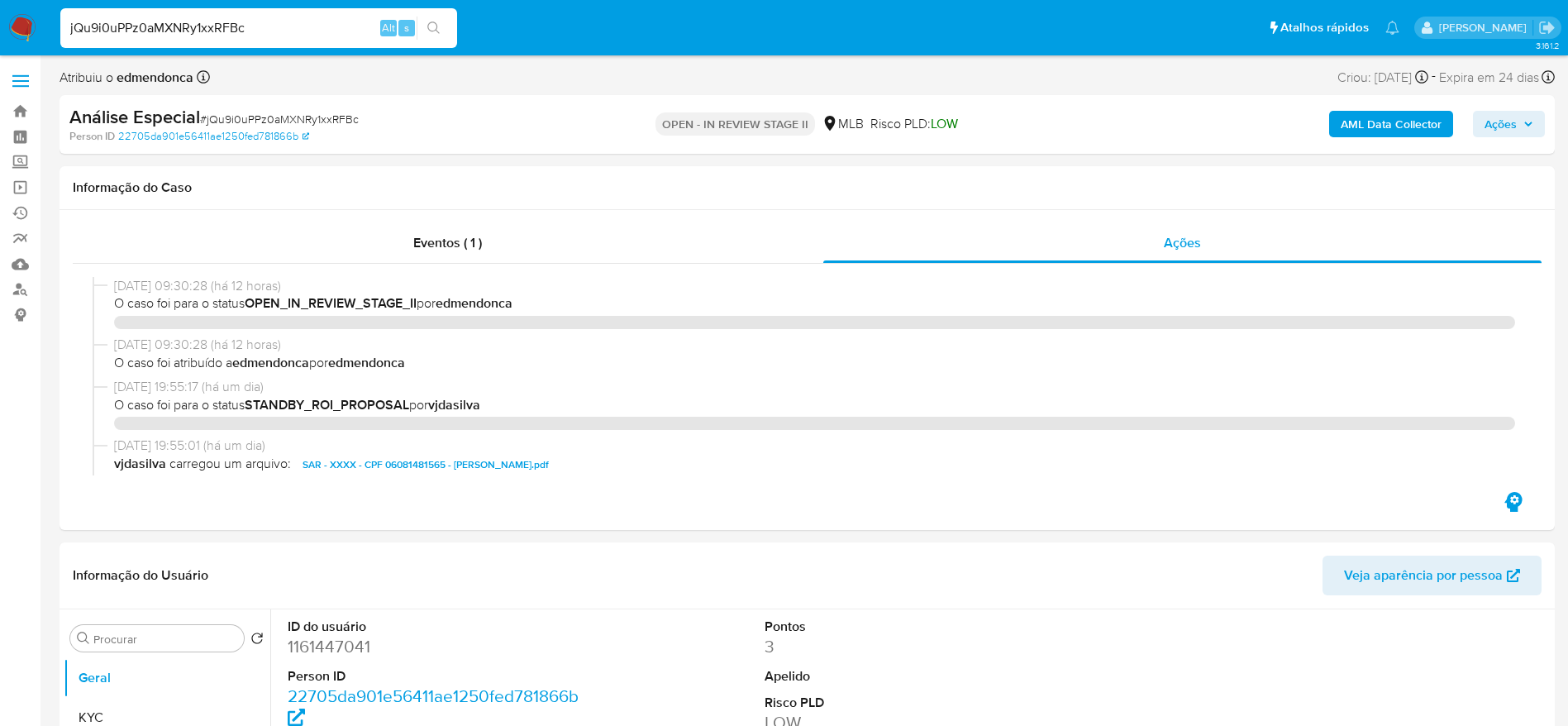
select select "10"
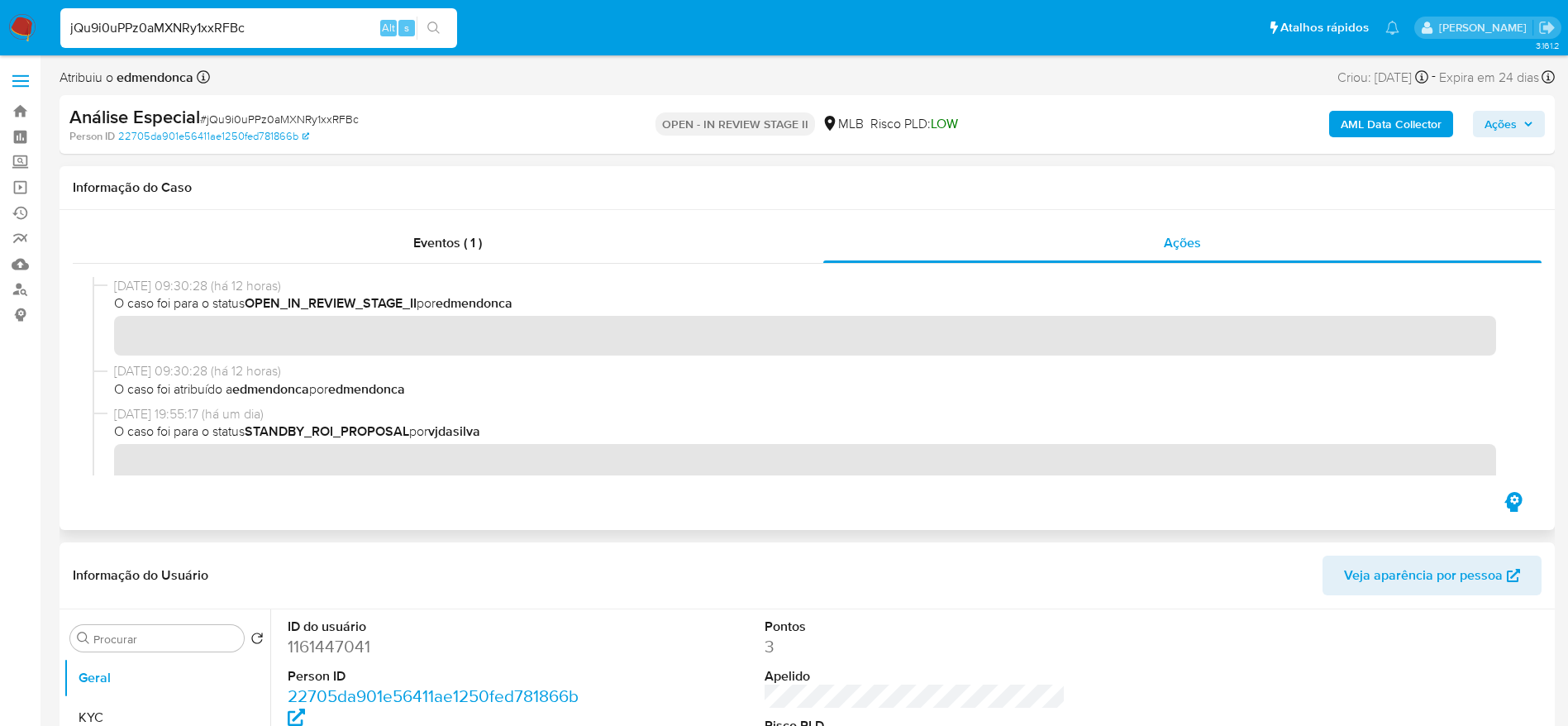
scroll to position [379, 0]
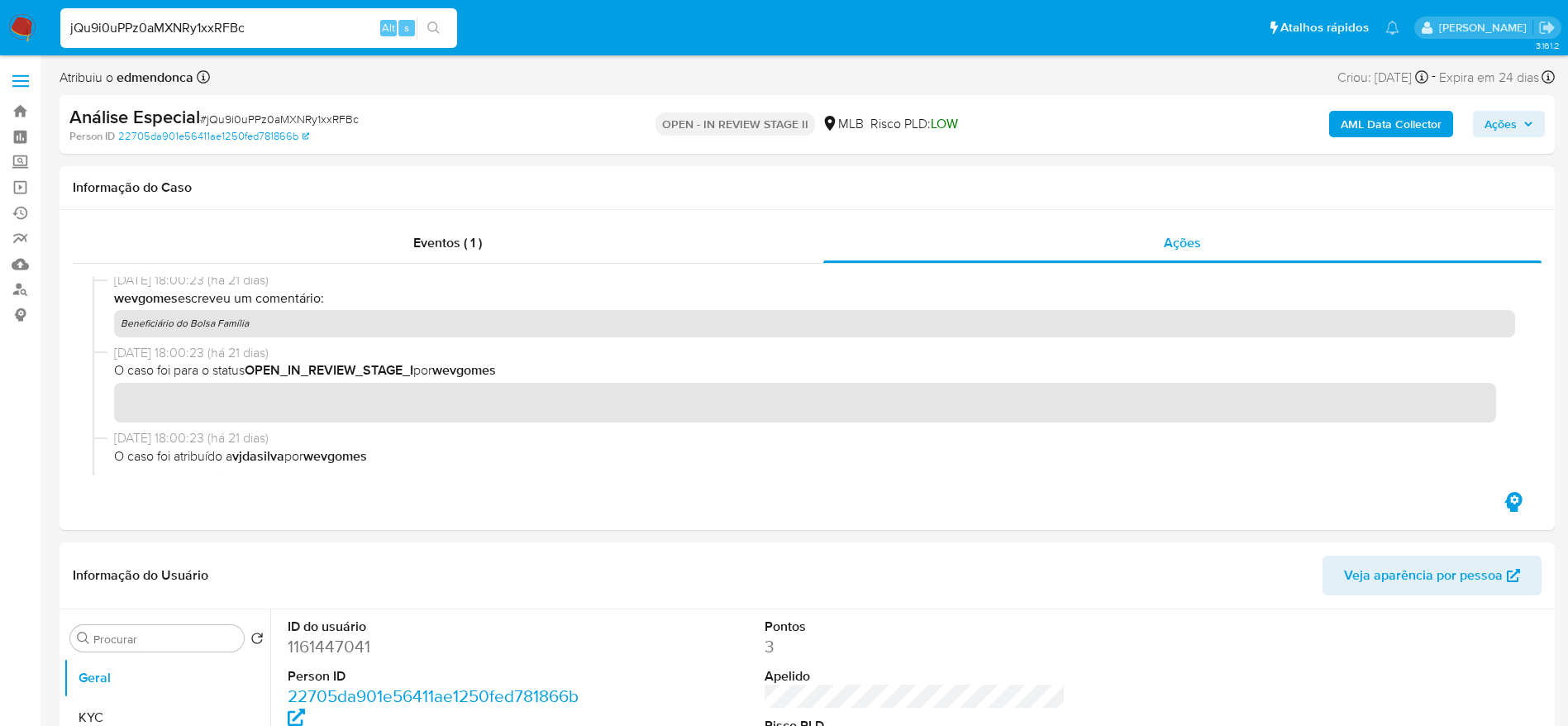
click at [304, 31] on input "jQu9i0uPPz0aMXNRy1xxRFBc" at bounding box center [259, 28] width 397 height 22
click at [304, 30] on input "jQu9i0uPPz0aMXNRy1xxRFBc" at bounding box center [259, 28] width 397 height 22
paste input "fbso0EHqsW8GMvY0t1WxM6i6"
type input "fbso0EHqsW8GMvY0t1WxM6i6"
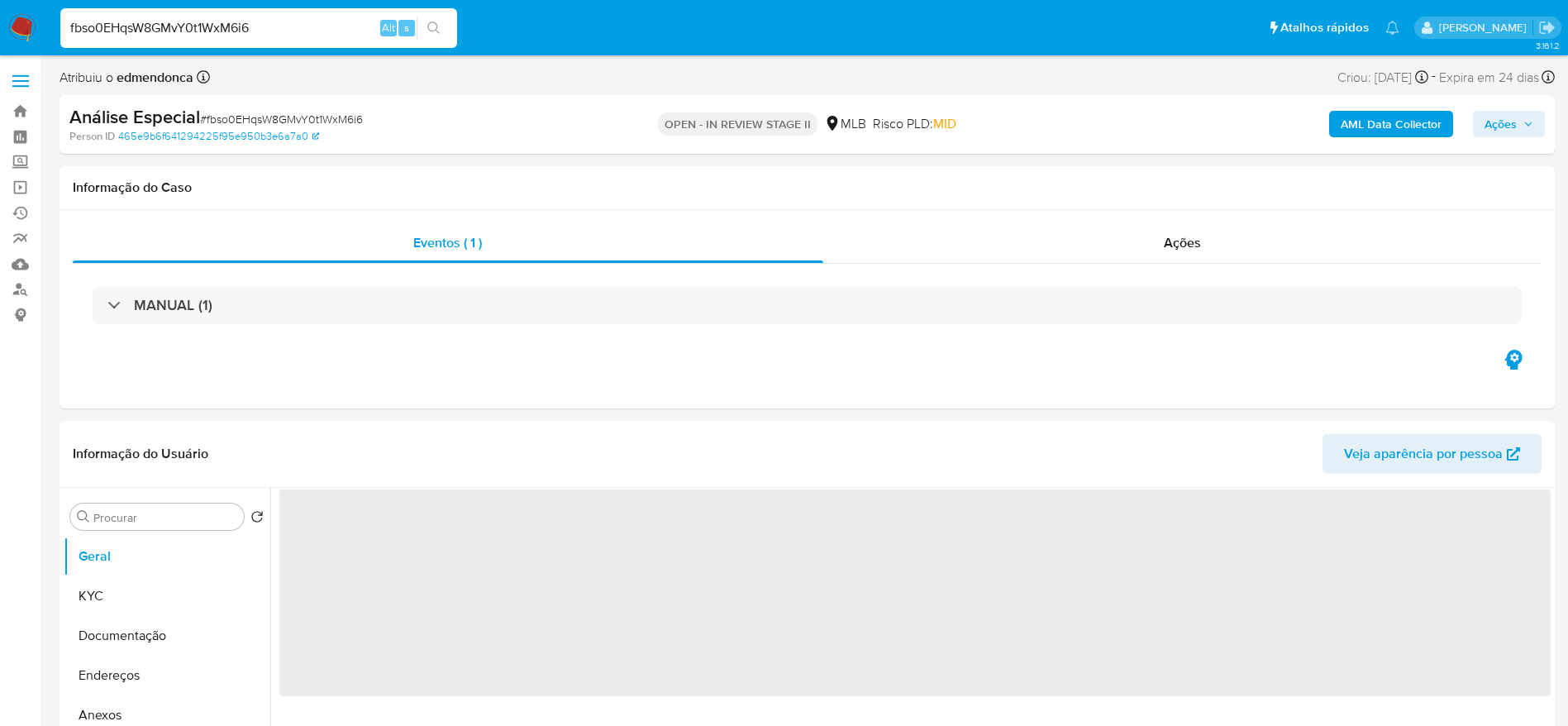
select select "10"
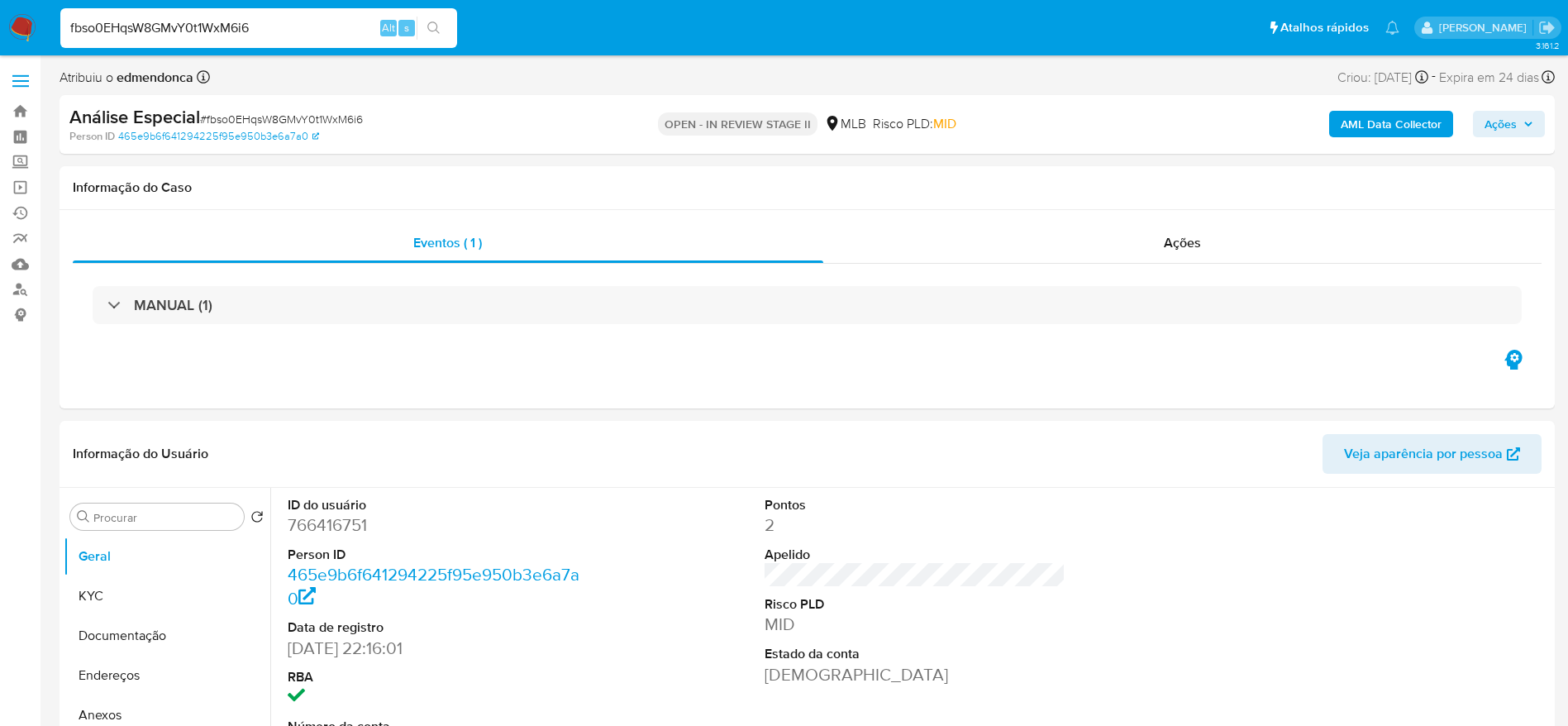
click at [193, 10] on div "fbso0EHqsW8GMvY0t1WxM6i6 Alt s" at bounding box center [259, 29] width 397 height 40
click at [209, 23] on input "fbso0EHqsW8GMvY0t1WxM6i6" at bounding box center [259, 28] width 397 height 22
click at [1020, 250] on div "Ações" at bounding box center [1182, 243] width 719 height 40
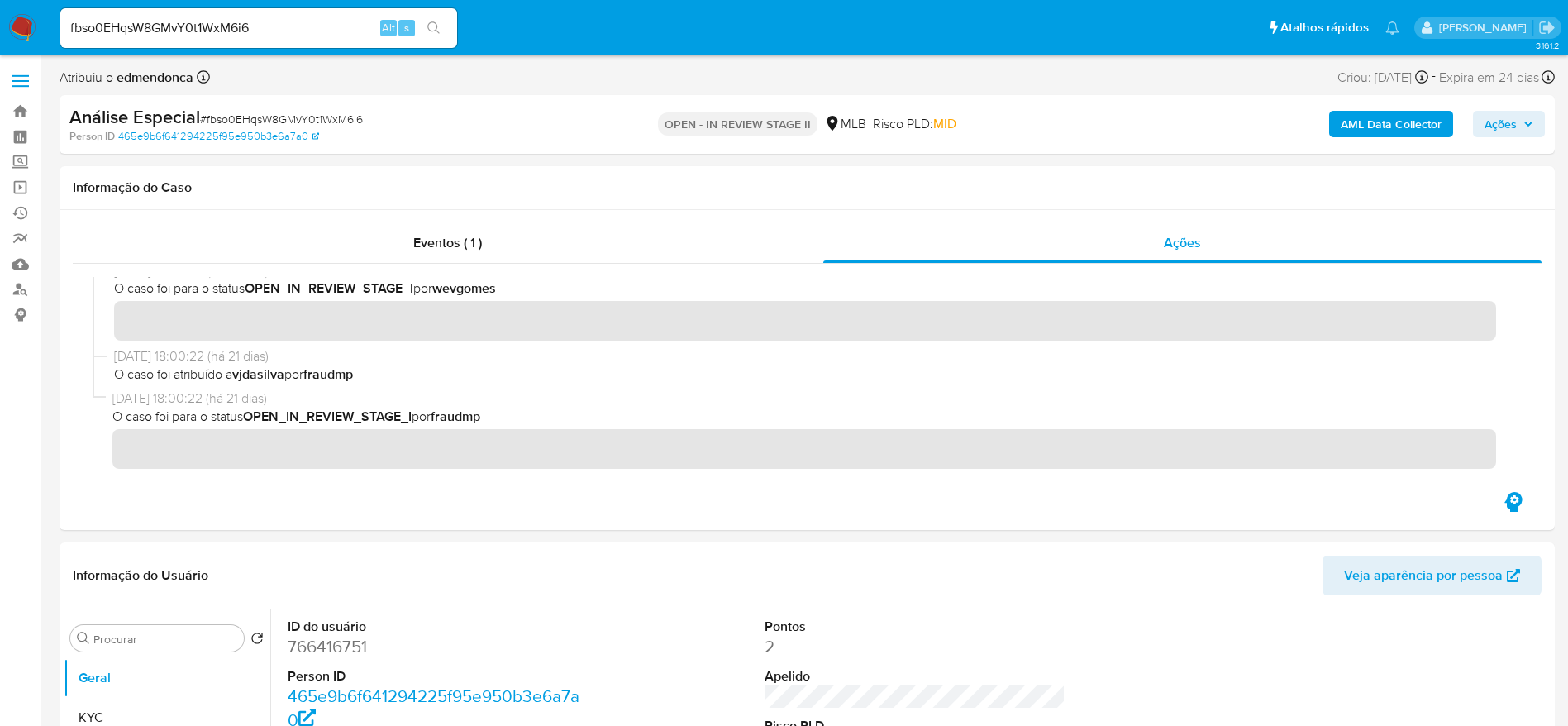
scroll to position [379, 0]
